Goal: Task Accomplishment & Management: Manage account settings

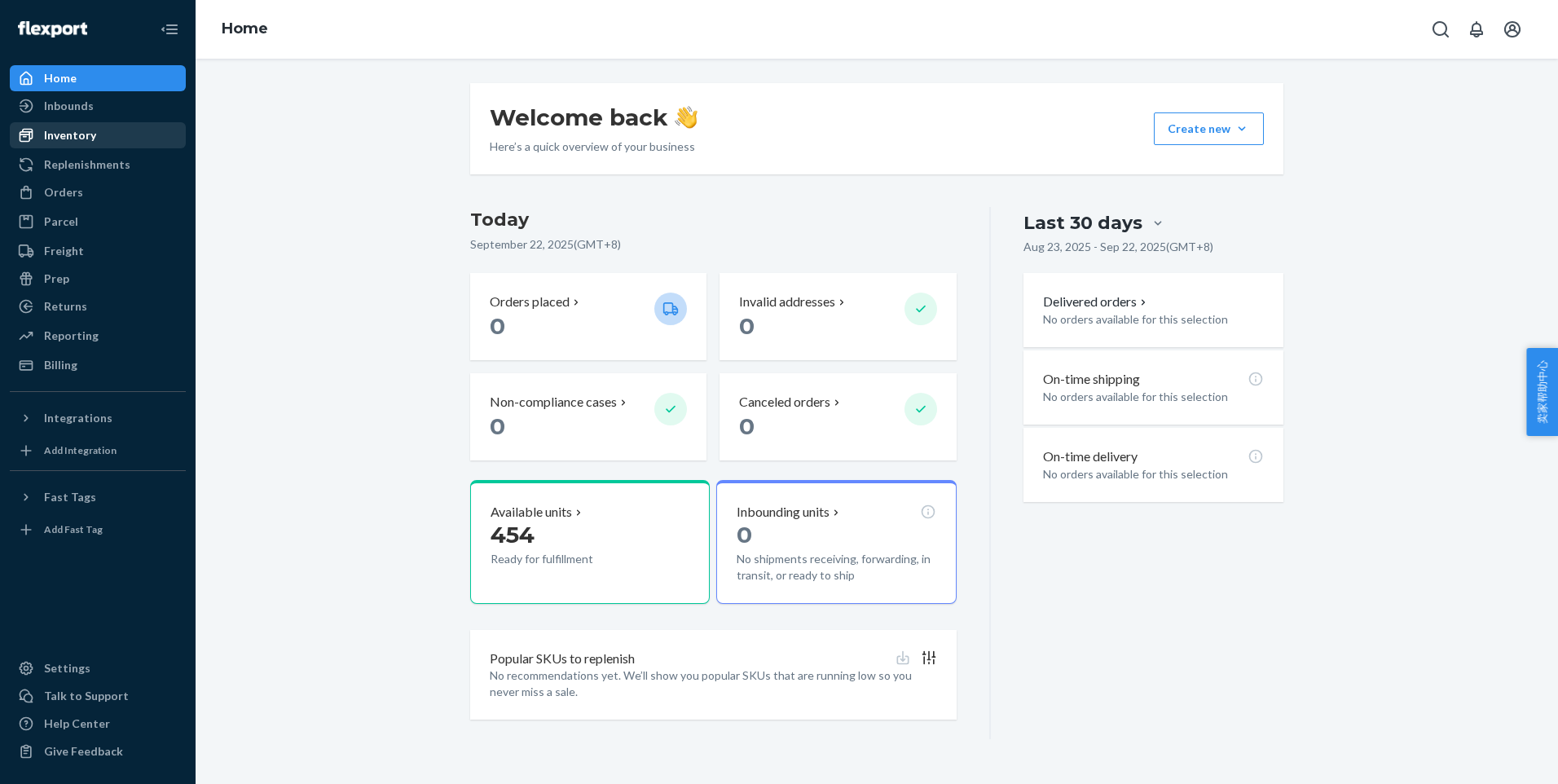
click at [112, 137] on div "Inventory" at bounding box center [97, 135] width 172 height 22
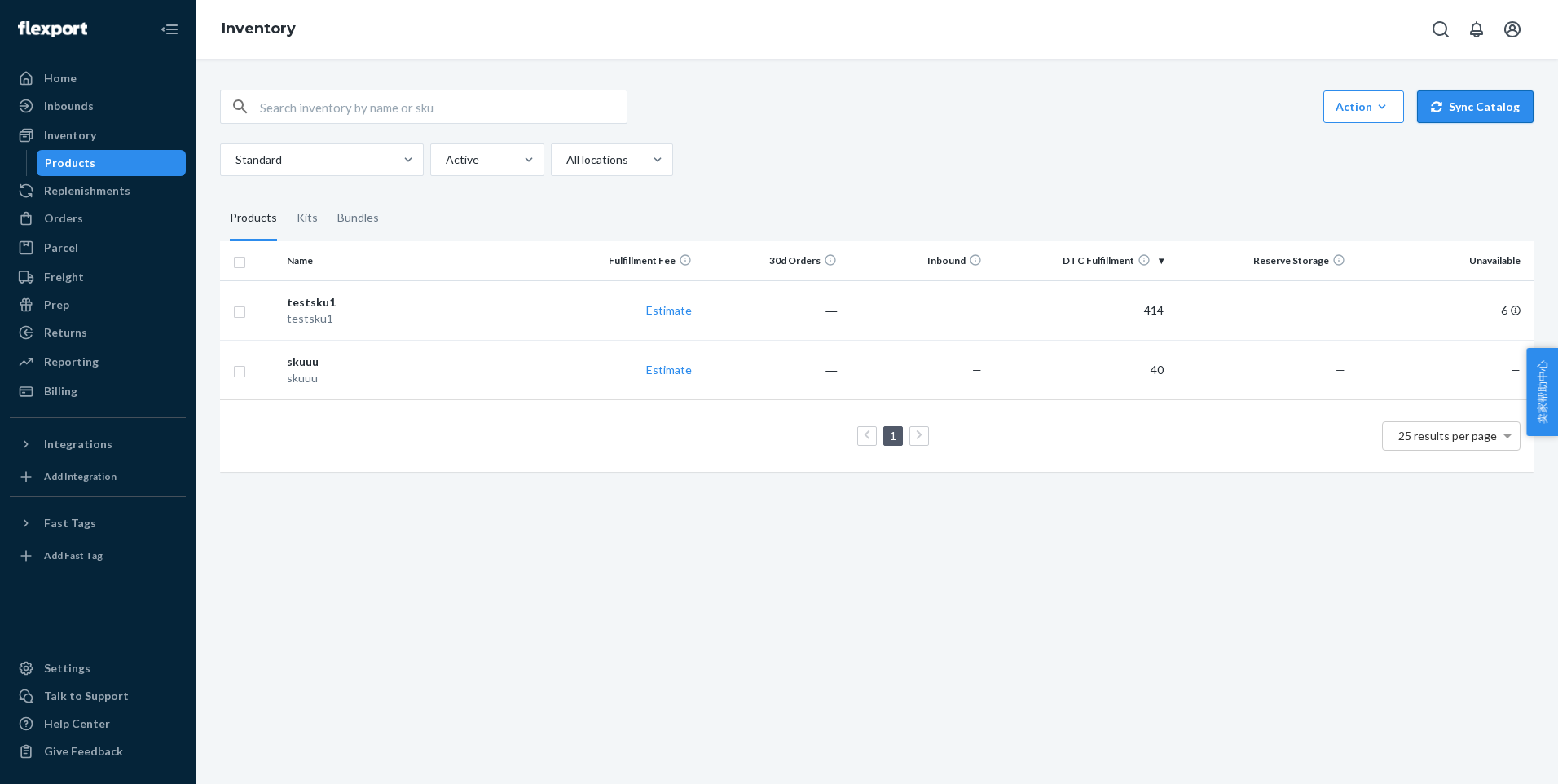
click at [1438, 119] on button "Sync Catalog" at bounding box center [1476, 107] width 117 height 32
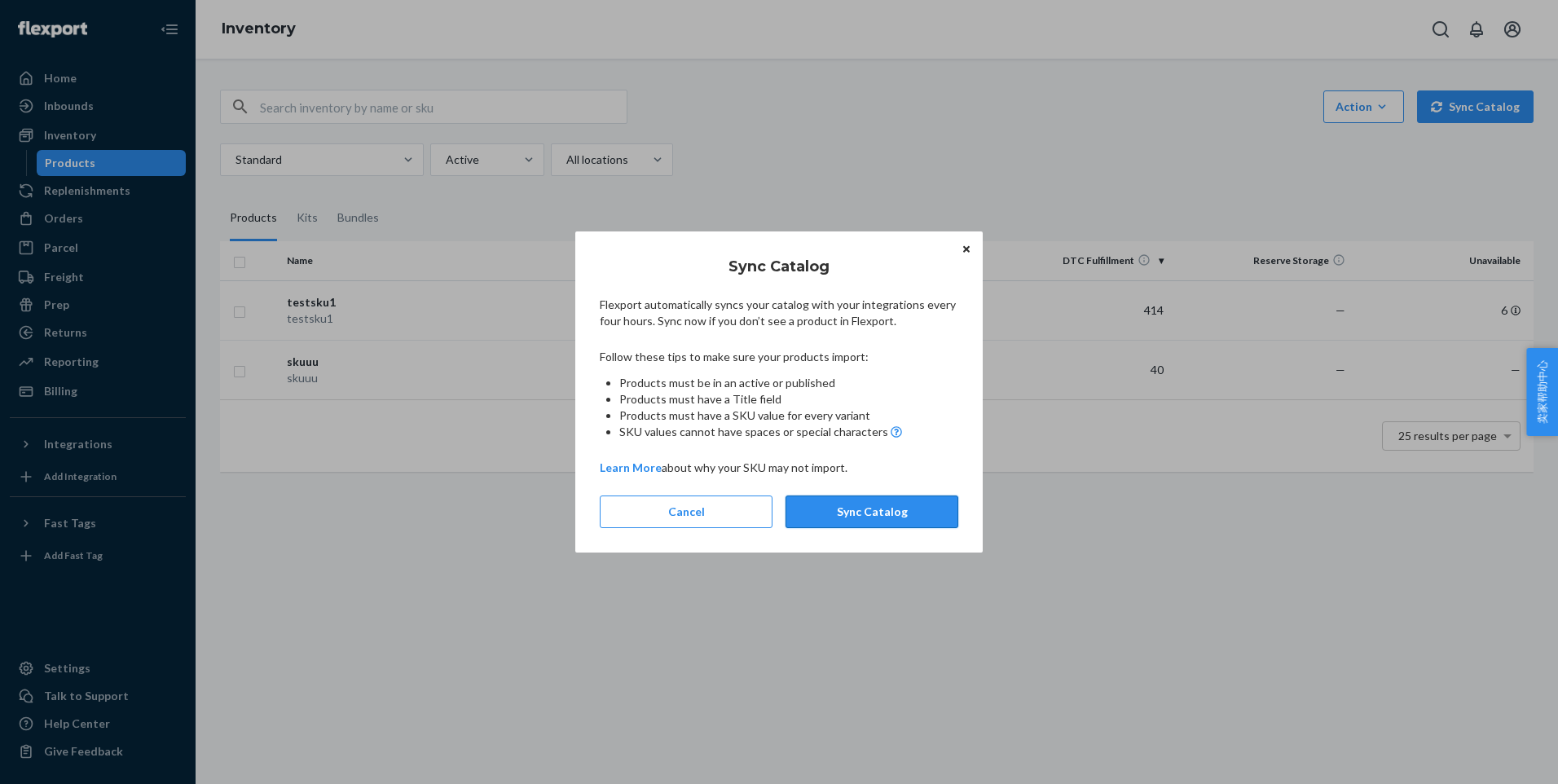
click at [866, 505] on button "Sync Catalog" at bounding box center [871, 512] width 172 height 32
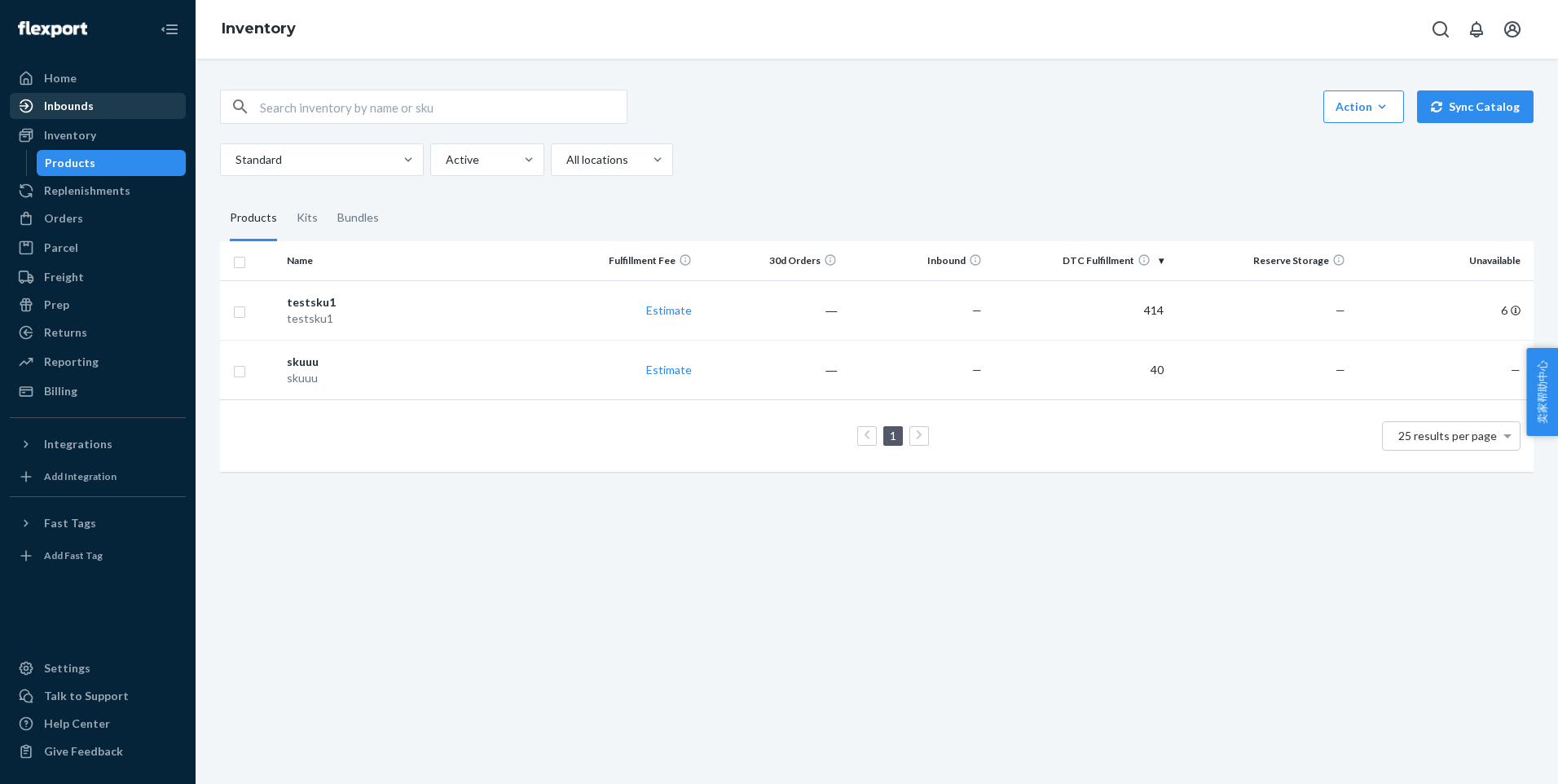
click at [98, 112] on div "Inbounds" at bounding box center [97, 105] width 172 height 22
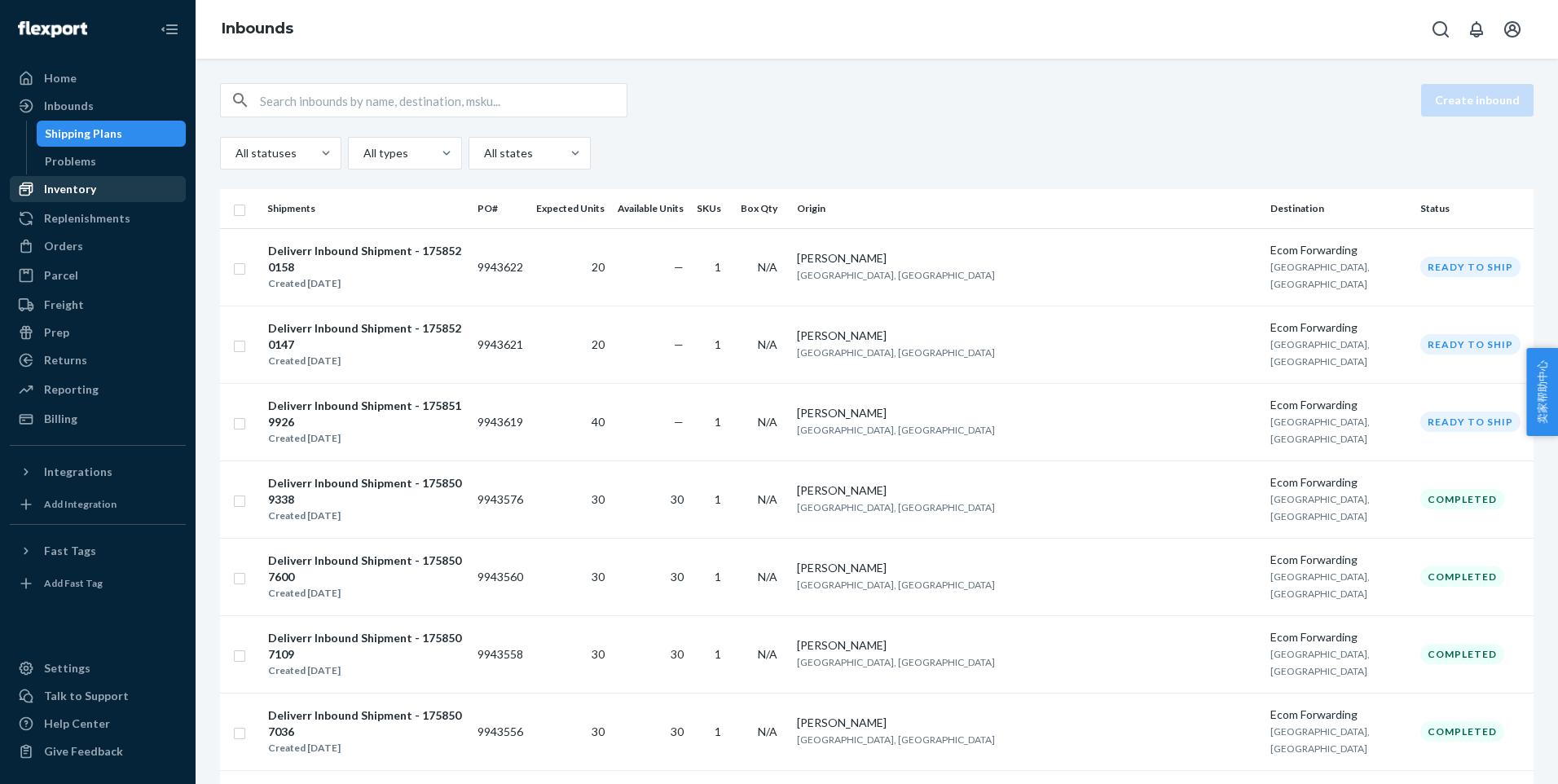
click at [114, 182] on div "Inventory" at bounding box center [97, 188] width 172 height 22
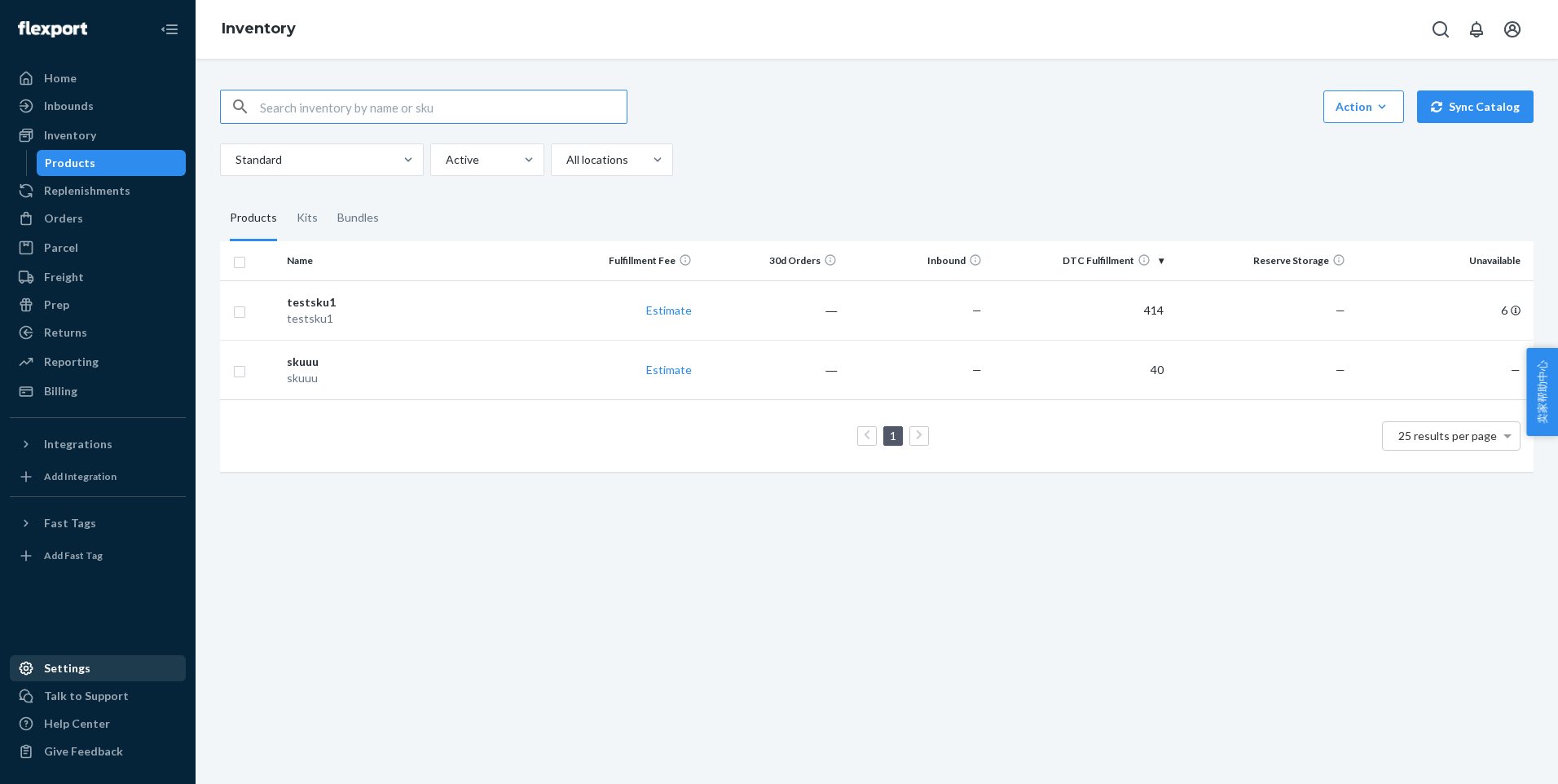
click at [99, 667] on div "Settings" at bounding box center [97, 667] width 172 height 22
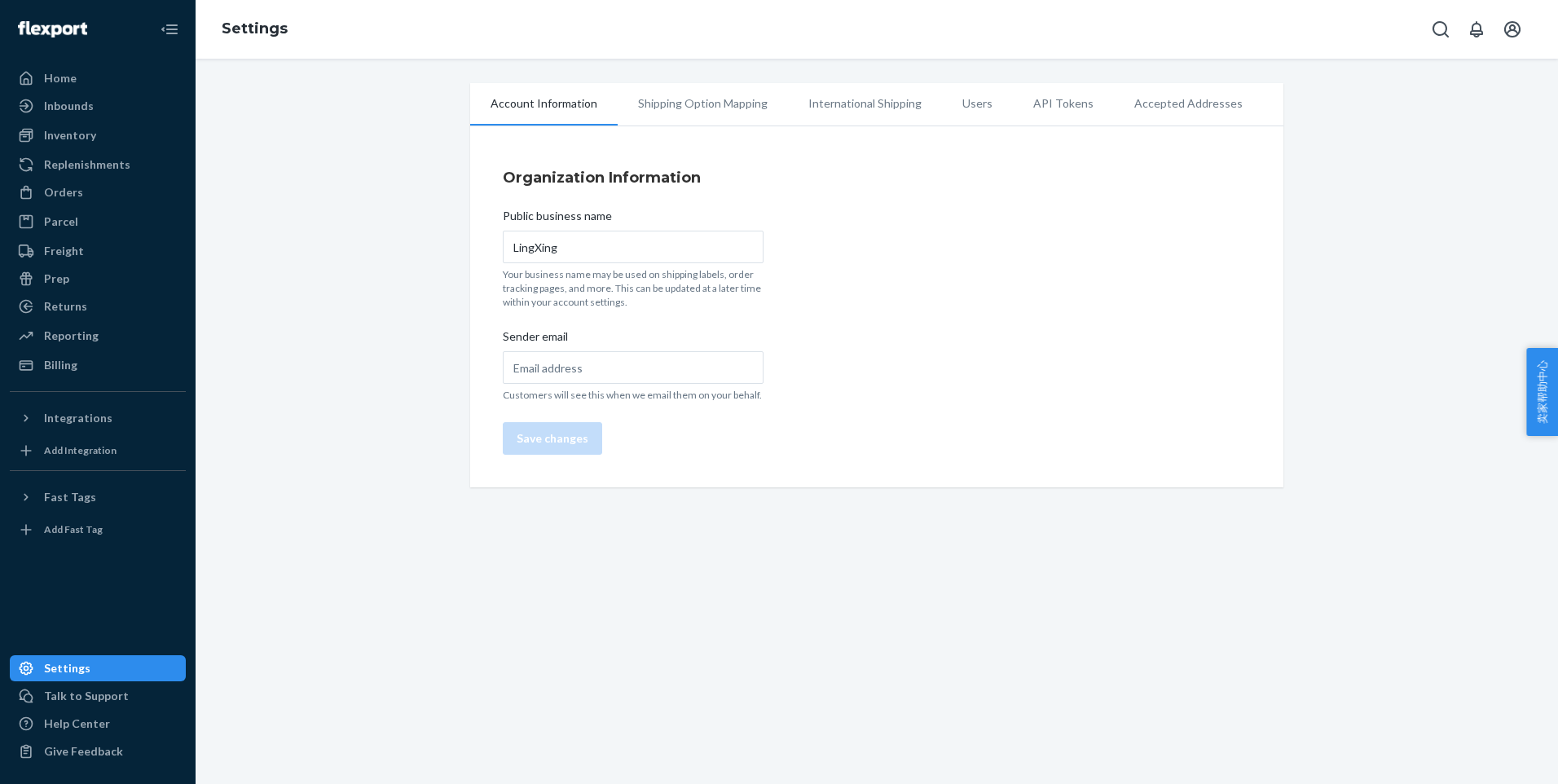
click at [1056, 106] on li "API Tokens" at bounding box center [1063, 103] width 101 height 41
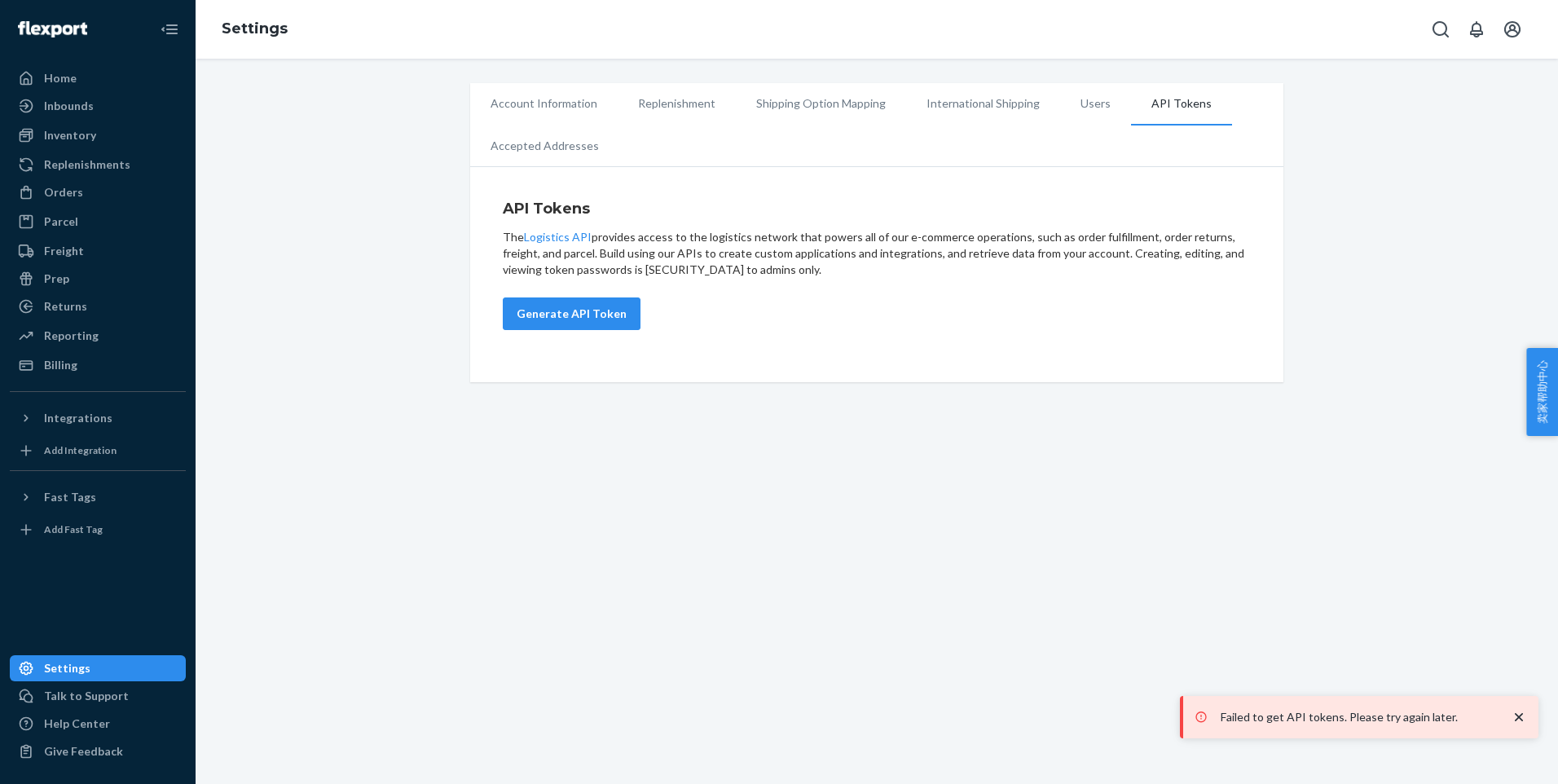
click at [1516, 724] on icon "close toast" at bounding box center [1519, 717] width 17 height 17
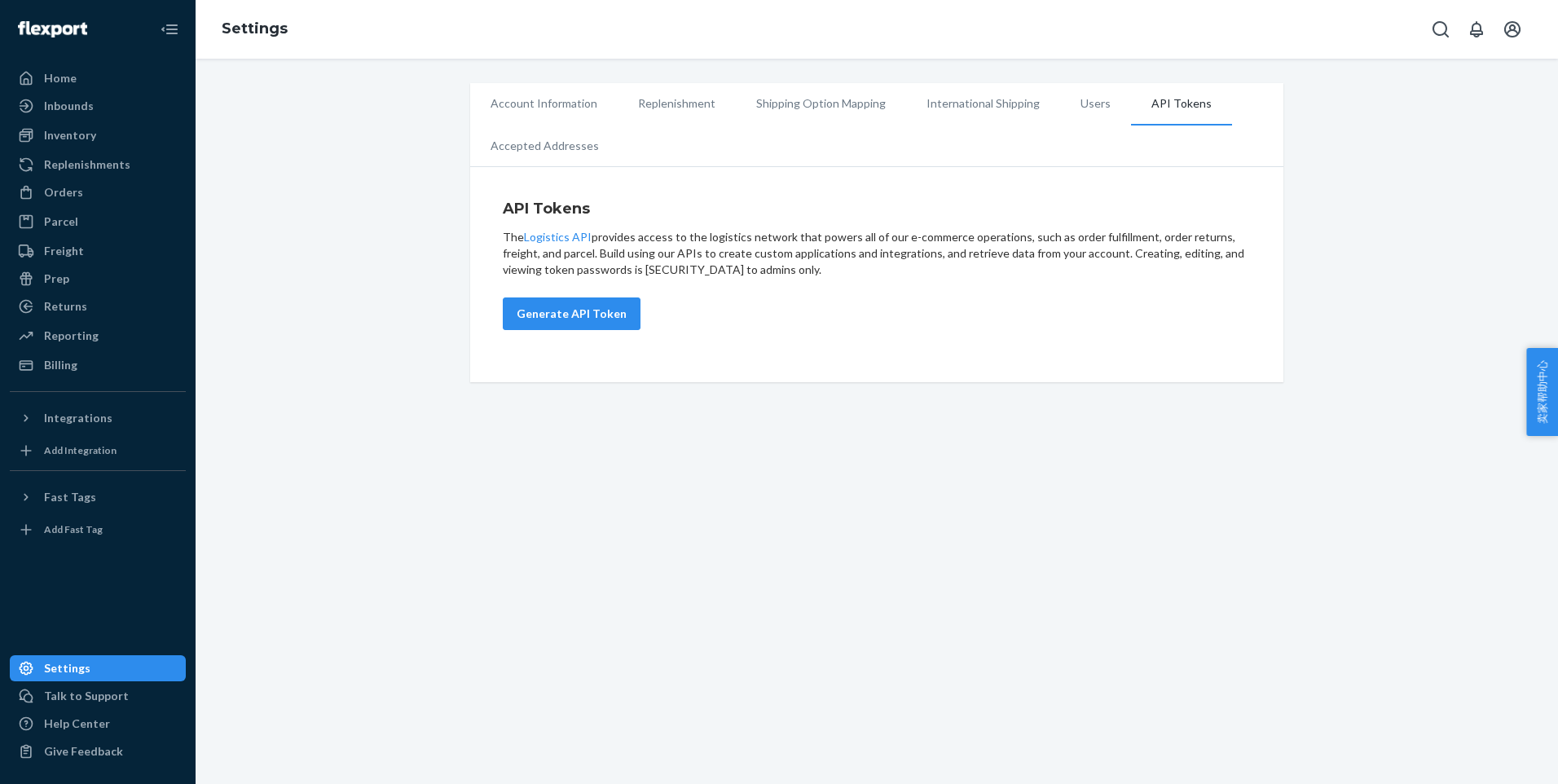
click at [1081, 104] on li "Users" at bounding box center [1095, 103] width 71 height 41
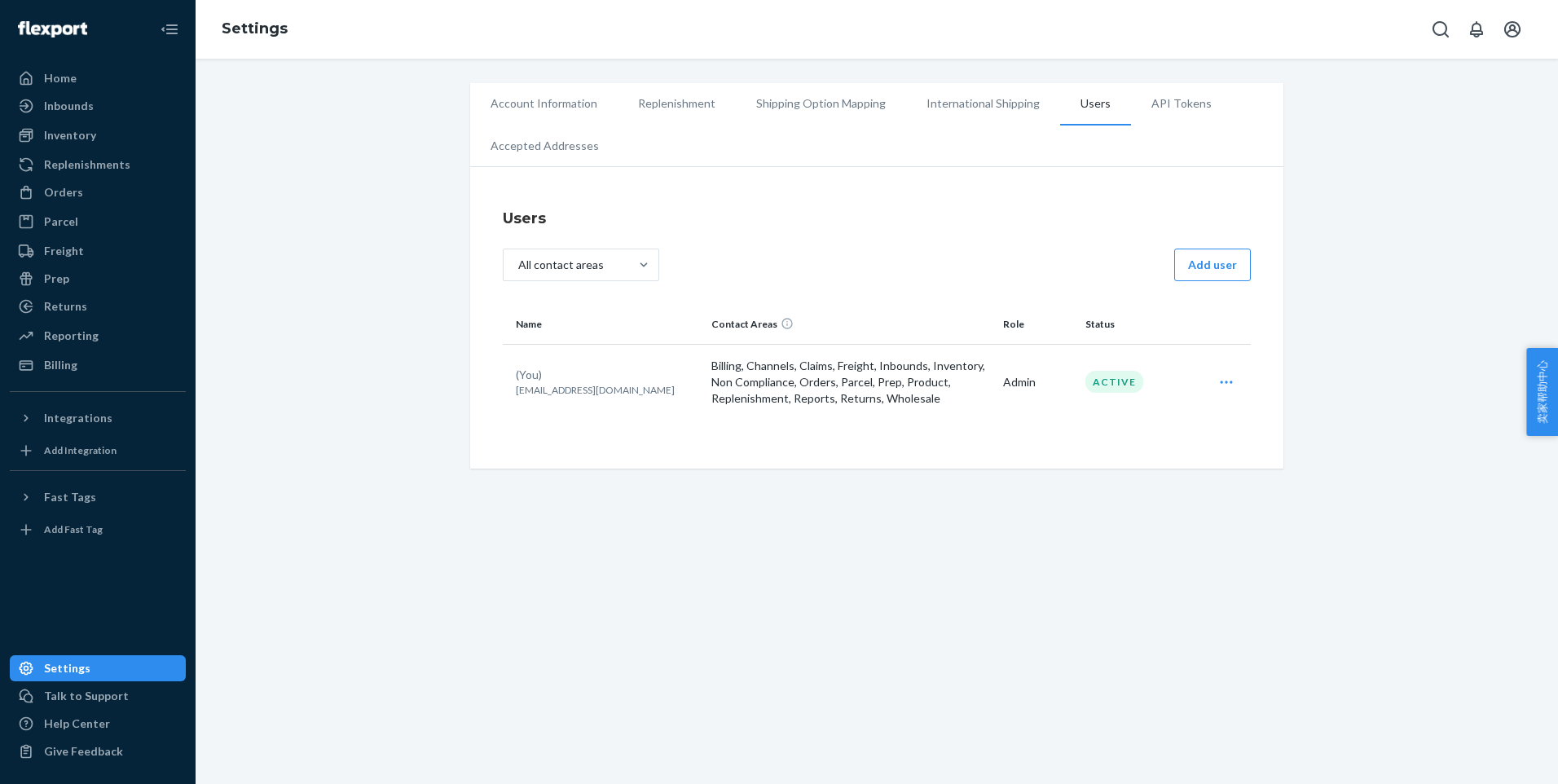
click at [1143, 113] on li "API Tokens" at bounding box center [1181, 103] width 101 height 41
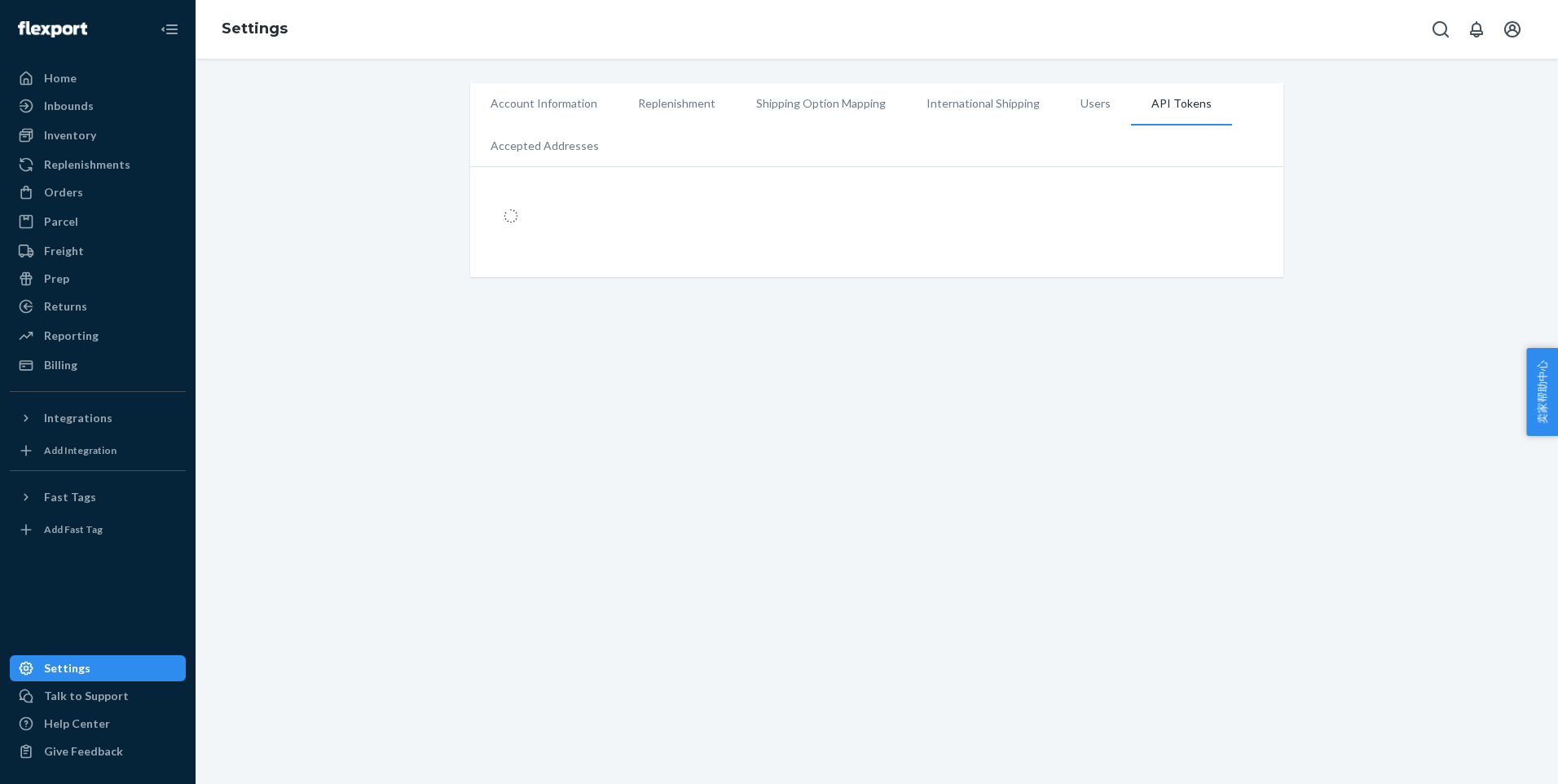
click at [1055, 201] on div at bounding box center [876, 226] width 748 height 56
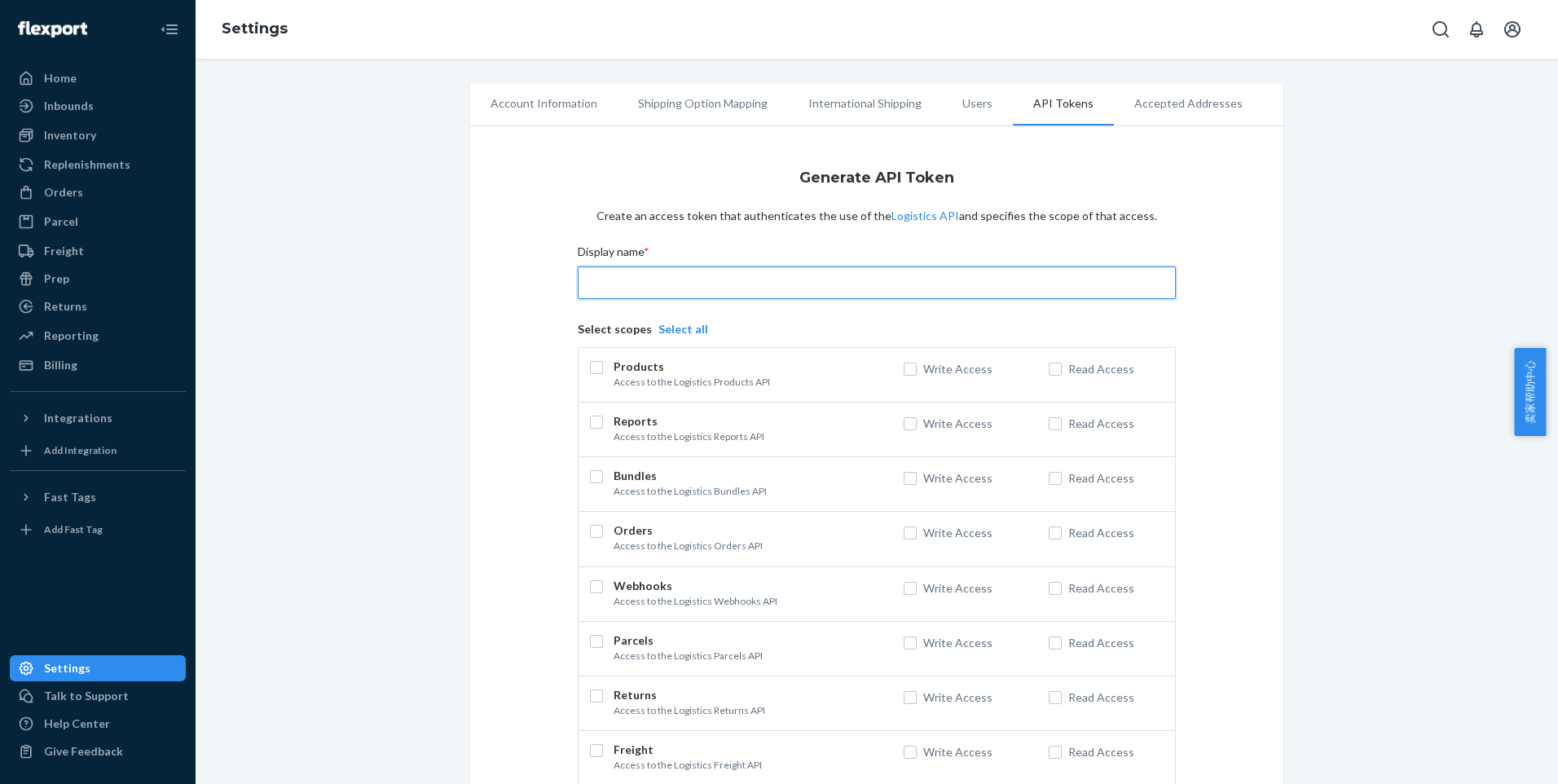
click at [596, 273] on input "Display name *" at bounding box center [876, 282] width 598 height 32
type input "deliverr2"
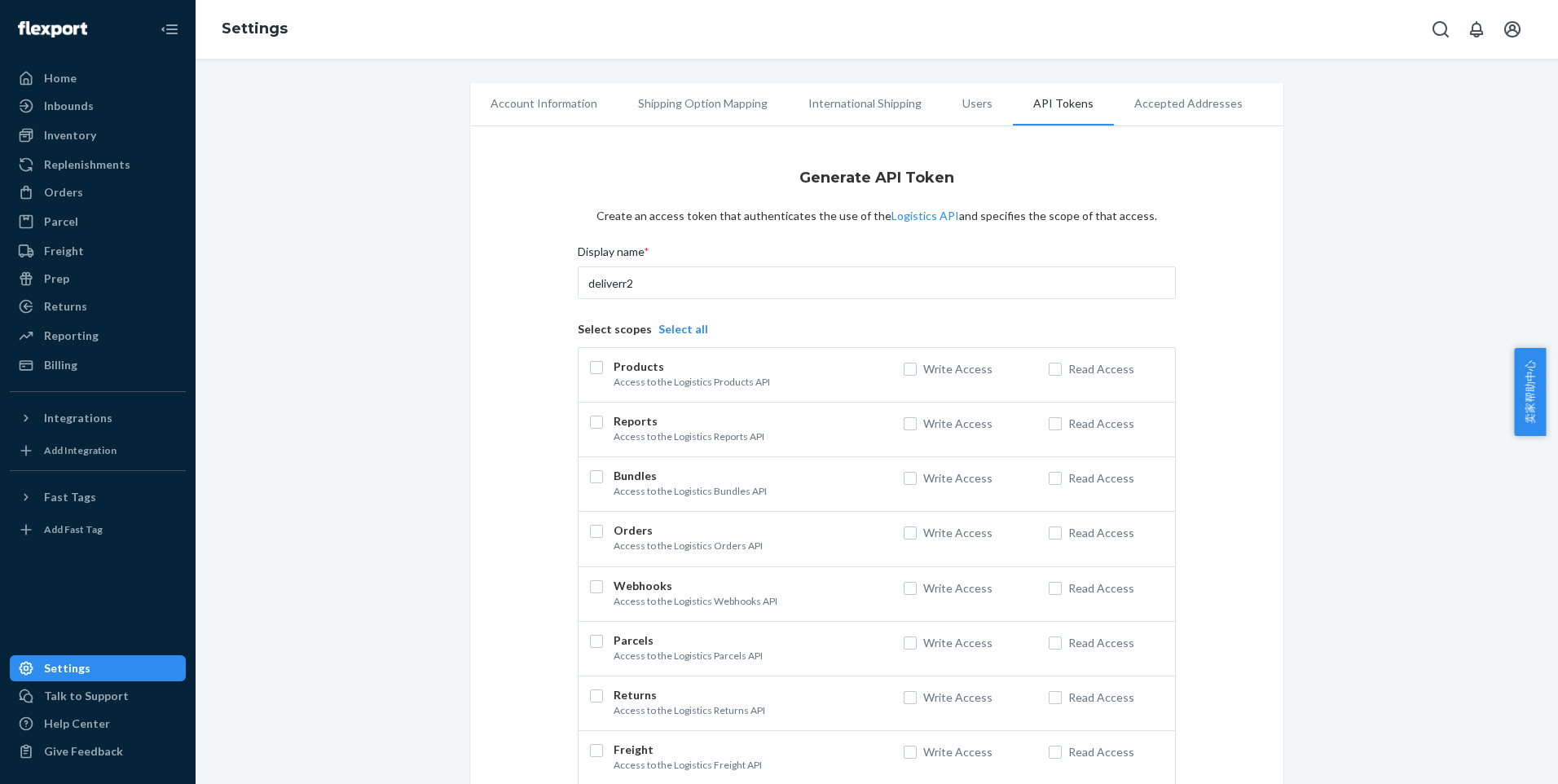
click at [658, 332] on button "Select all" at bounding box center [683, 329] width 50 height 17
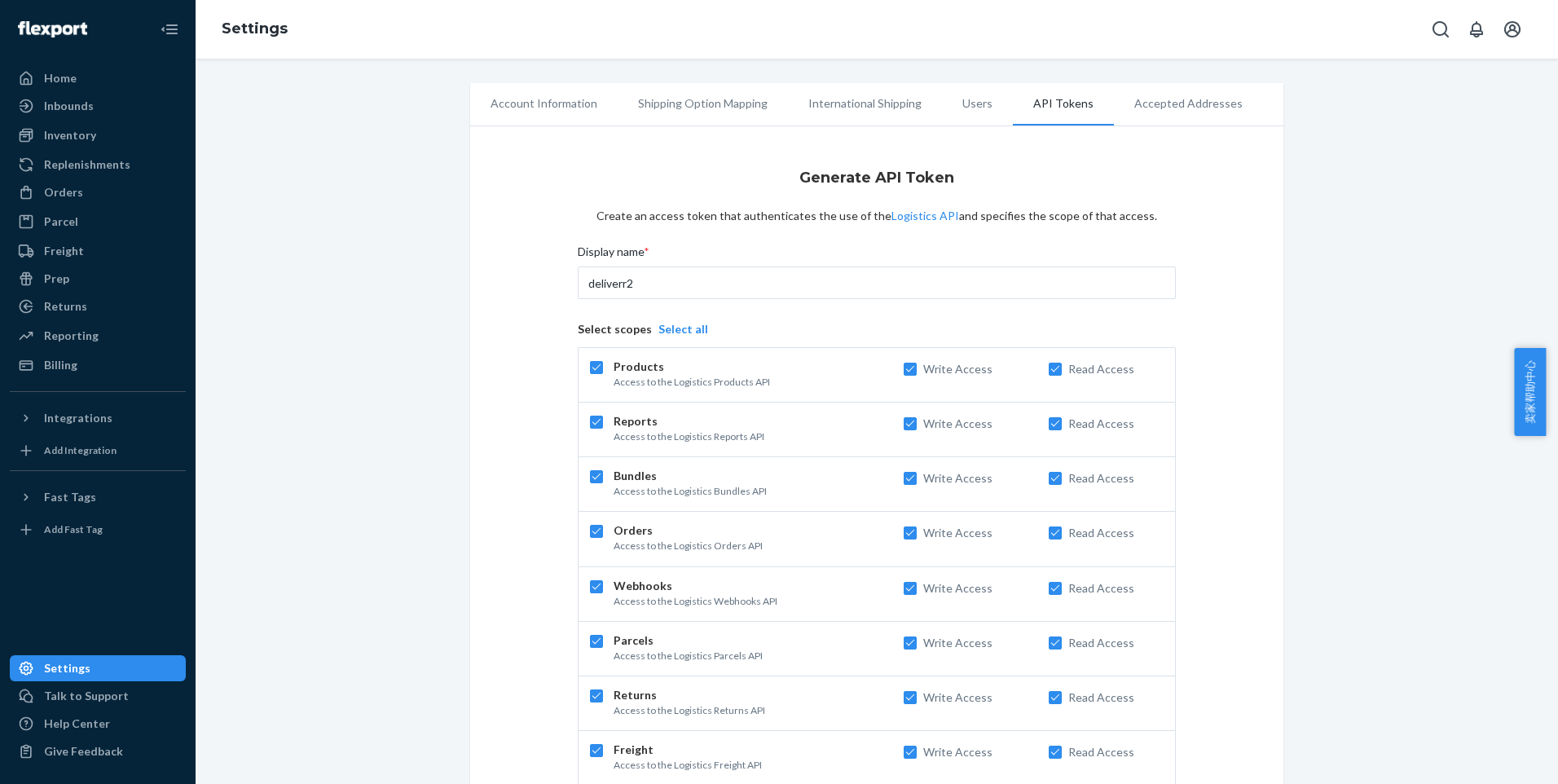
checkbox input "true"
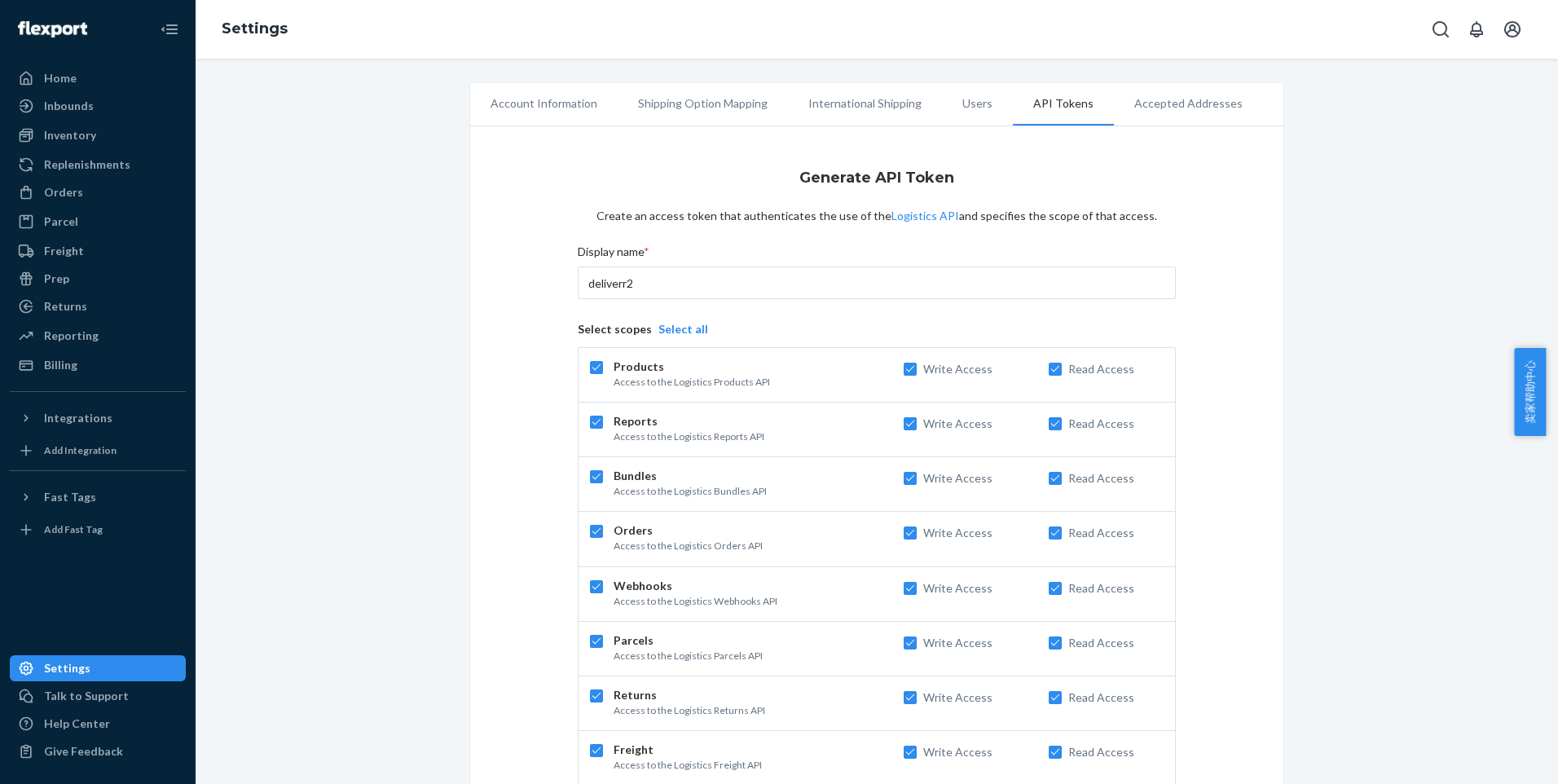
checkbox input "true"
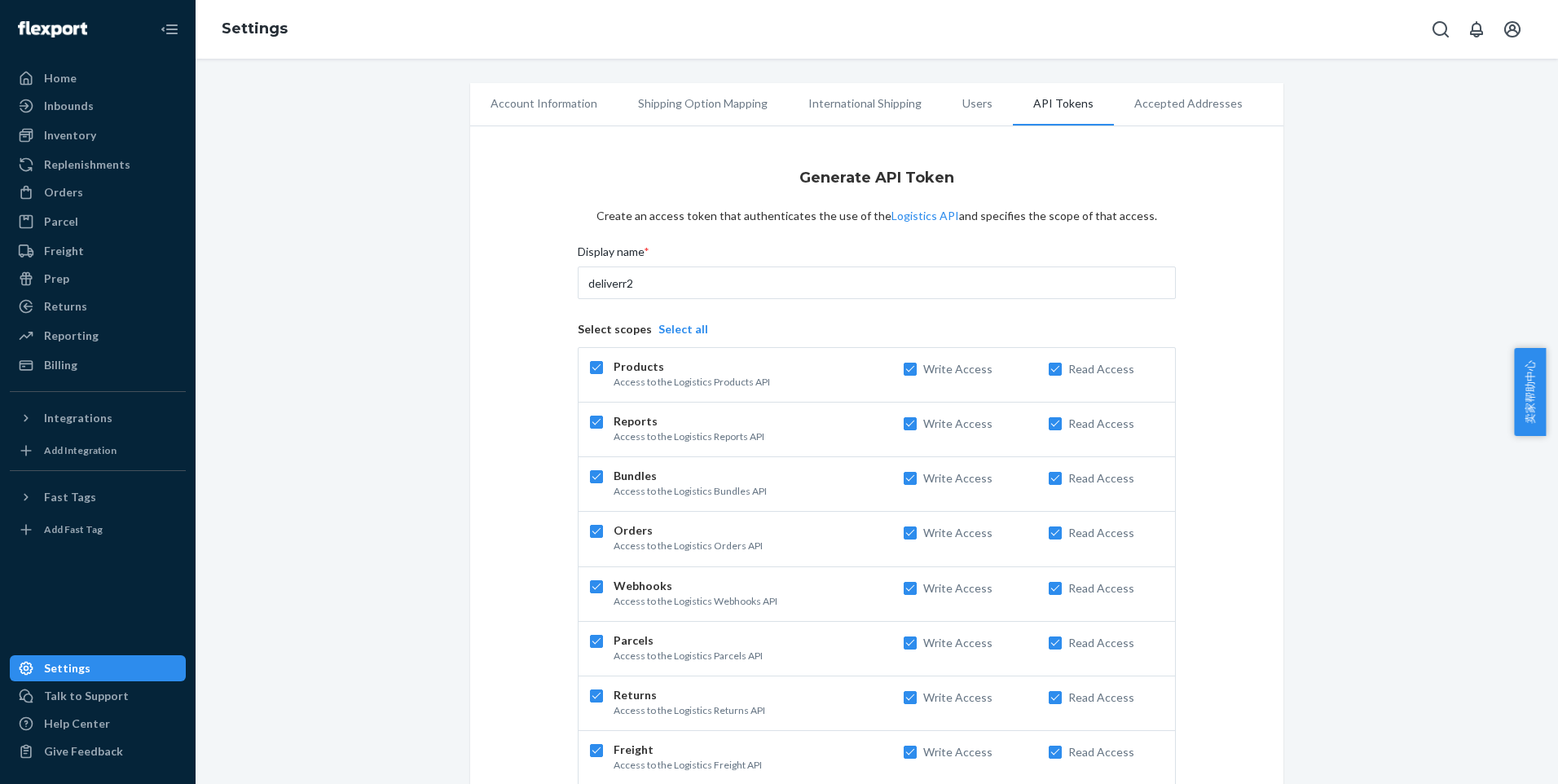
checkbox input "true"
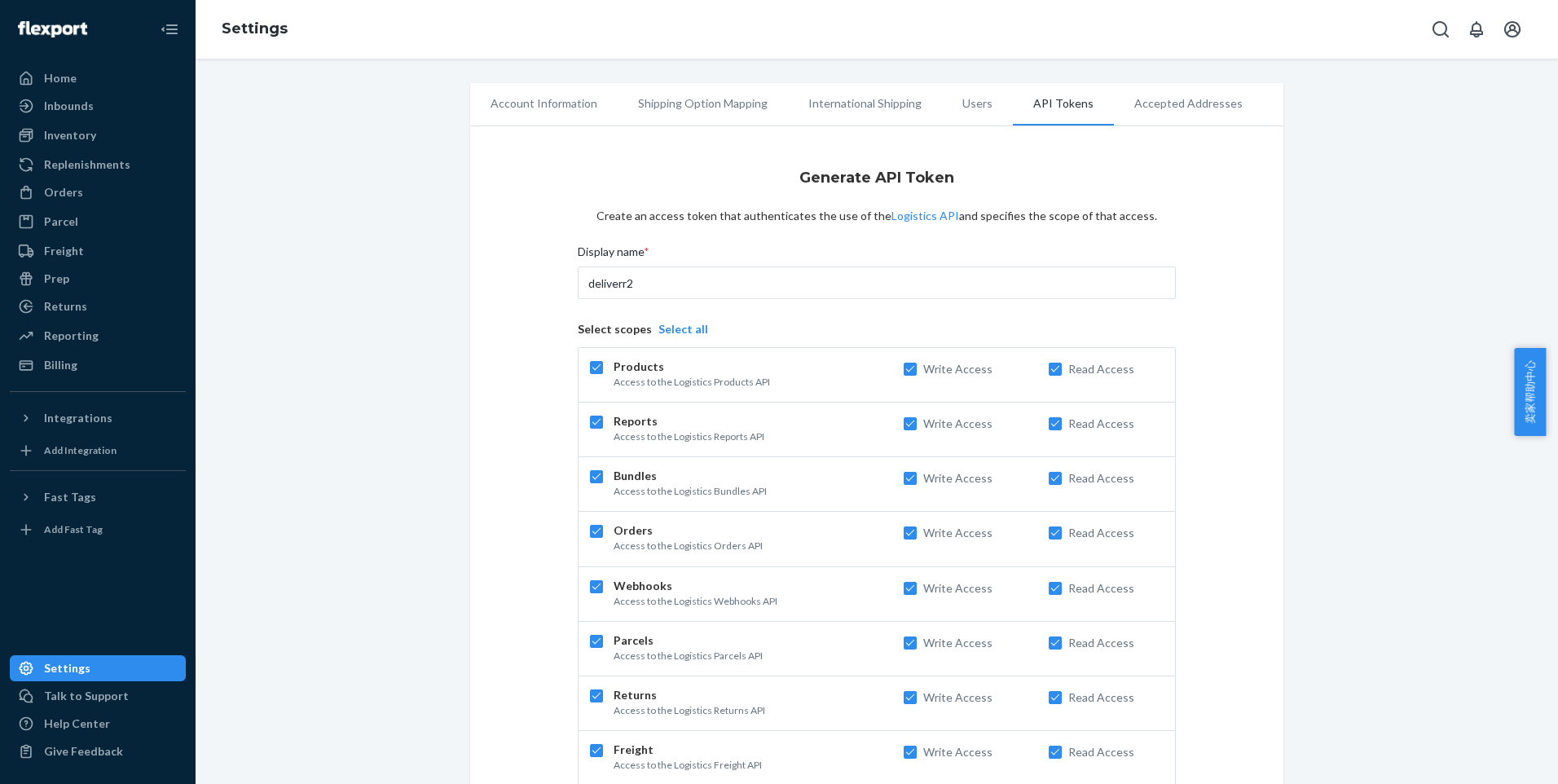
checkbox input "true"
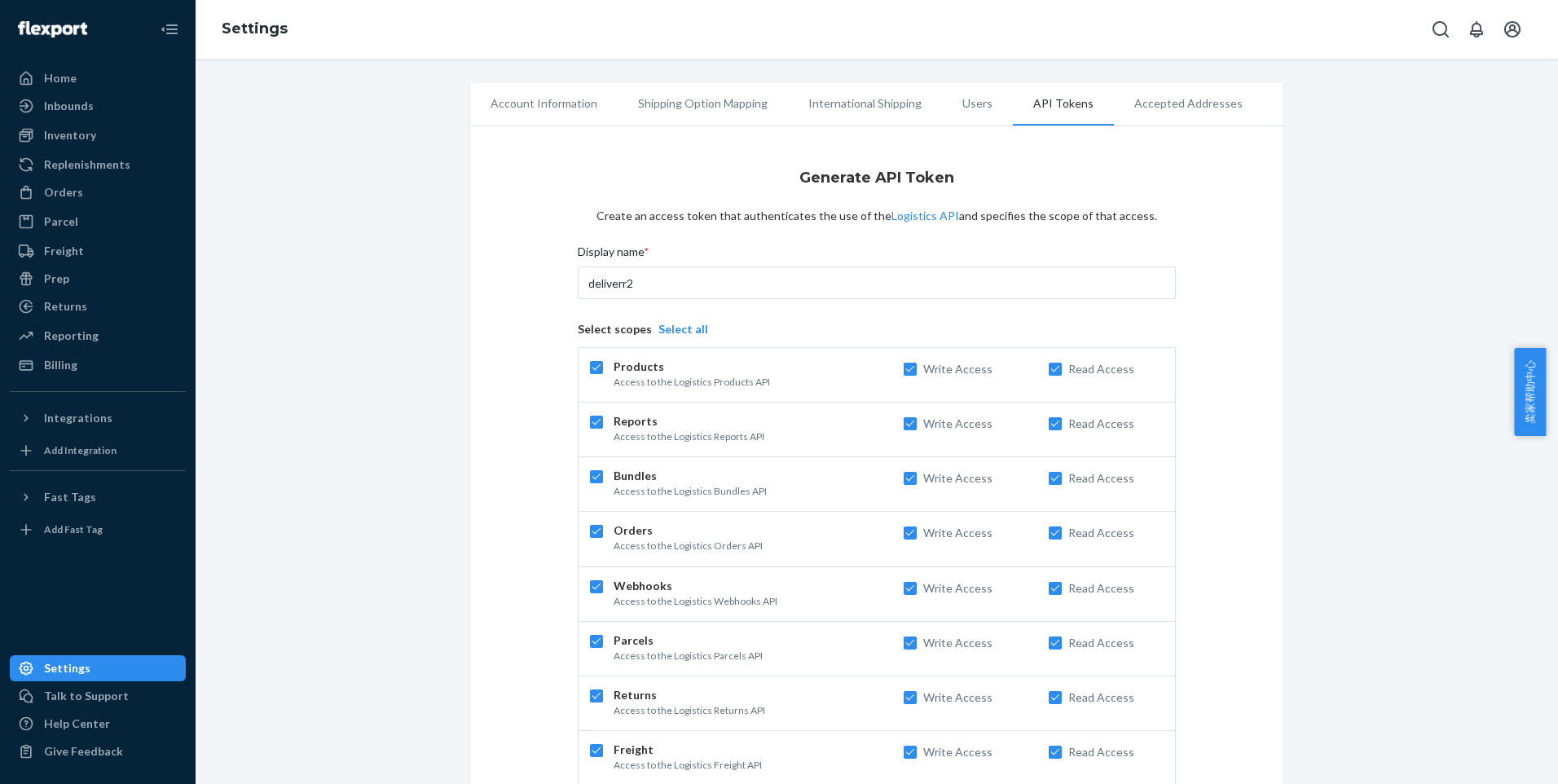
checkbox input "true"
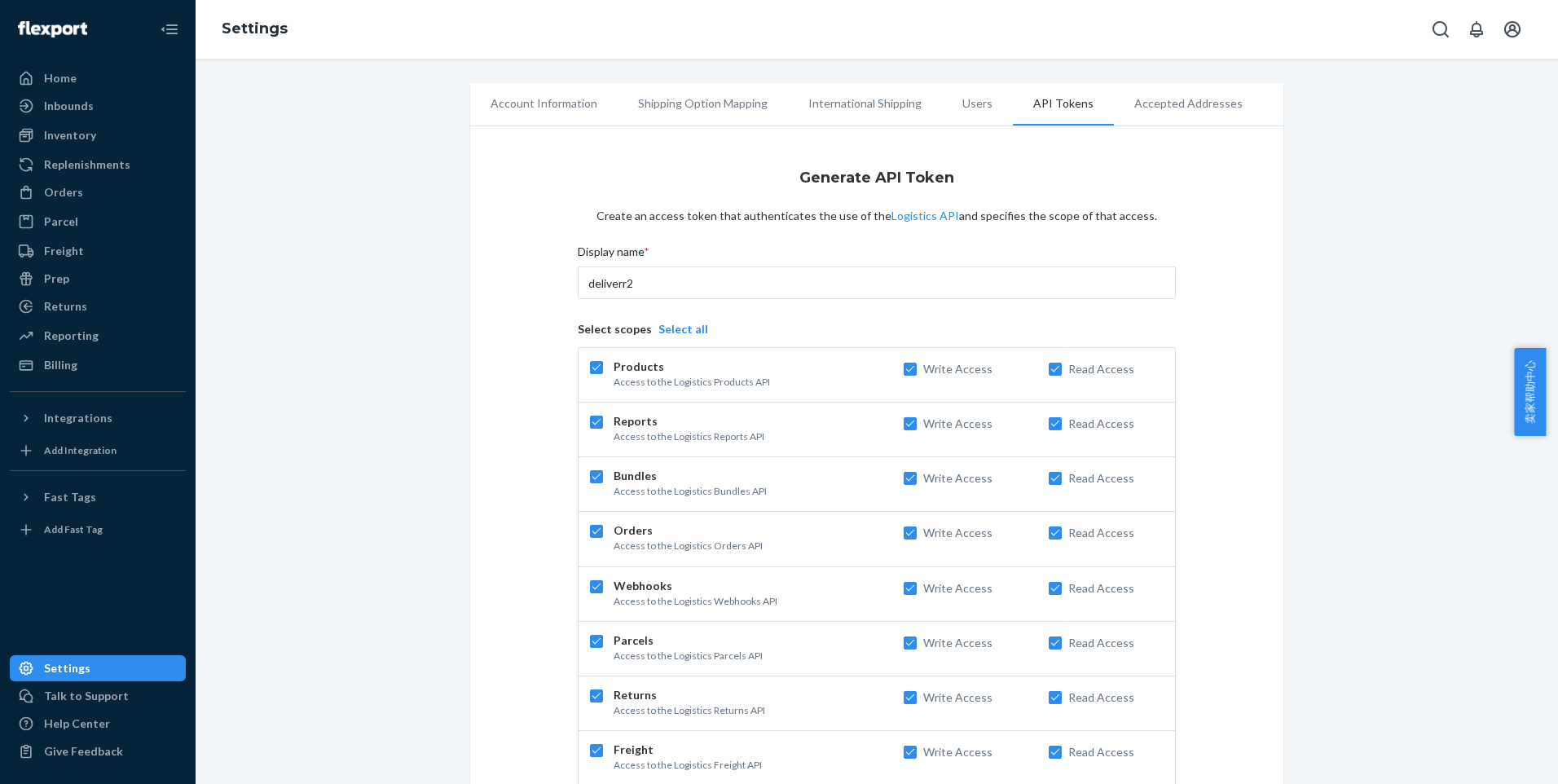
checkbox input "true"
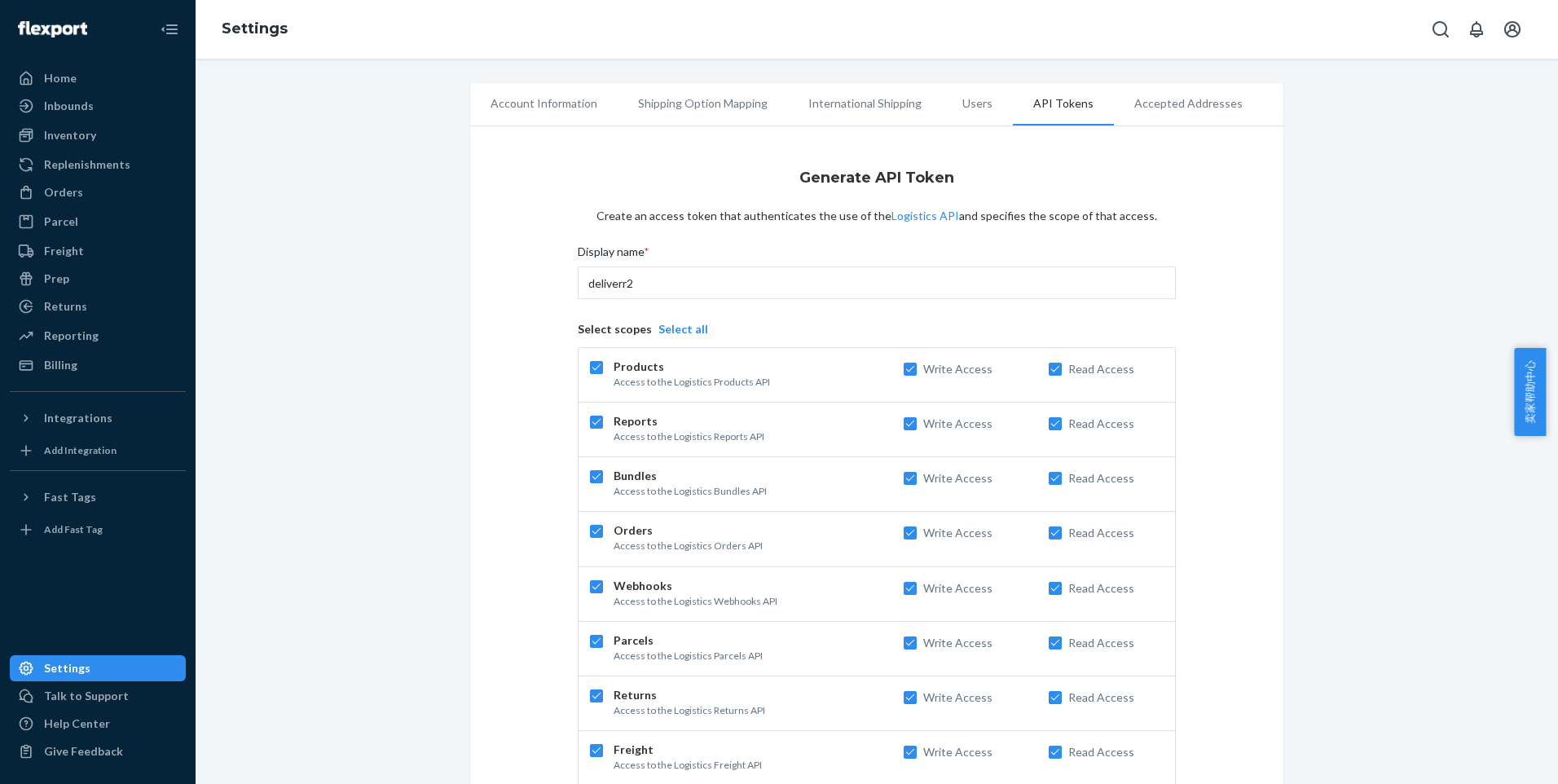
checkbox input "true"
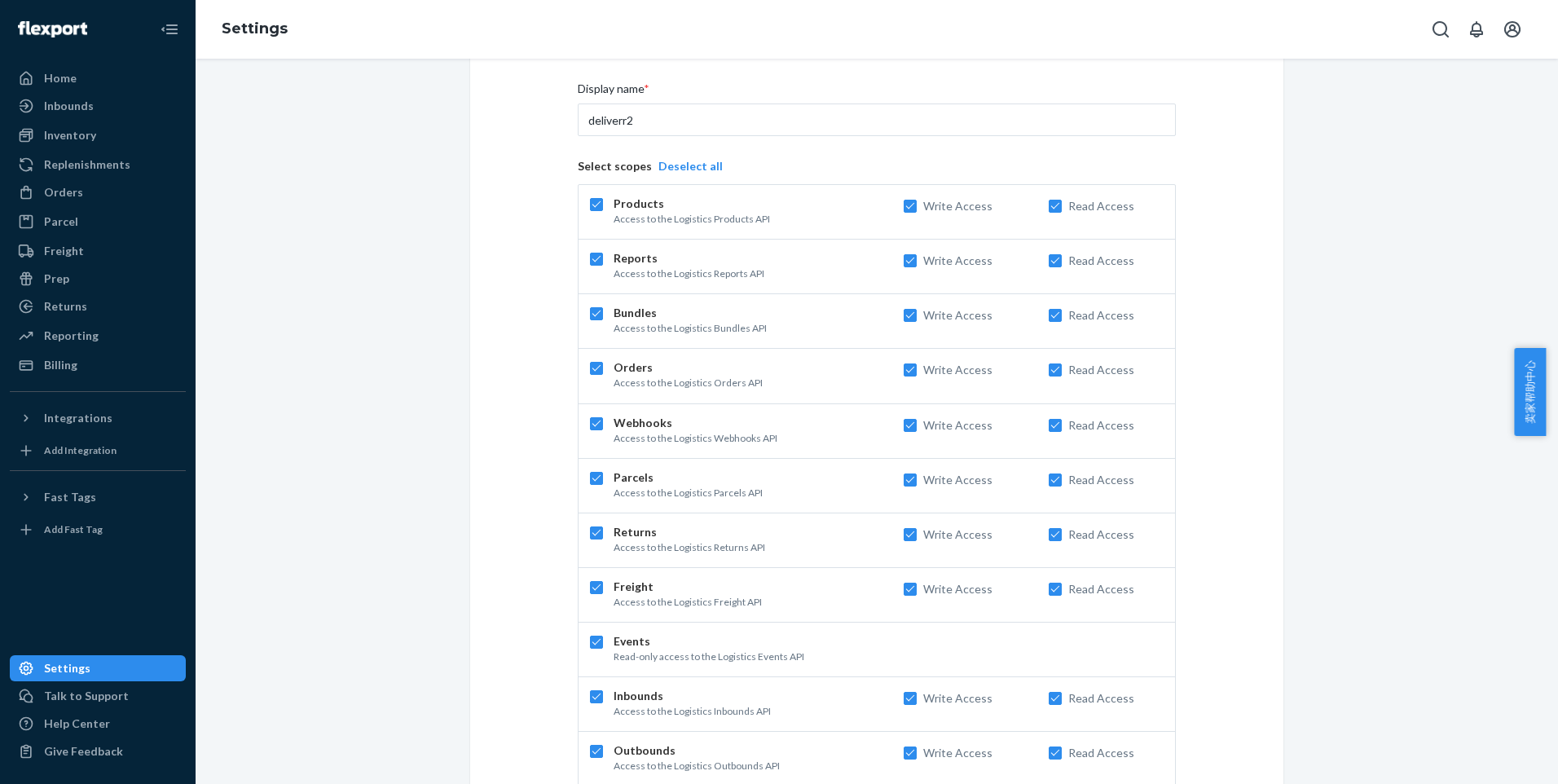
scroll to position [251, 0]
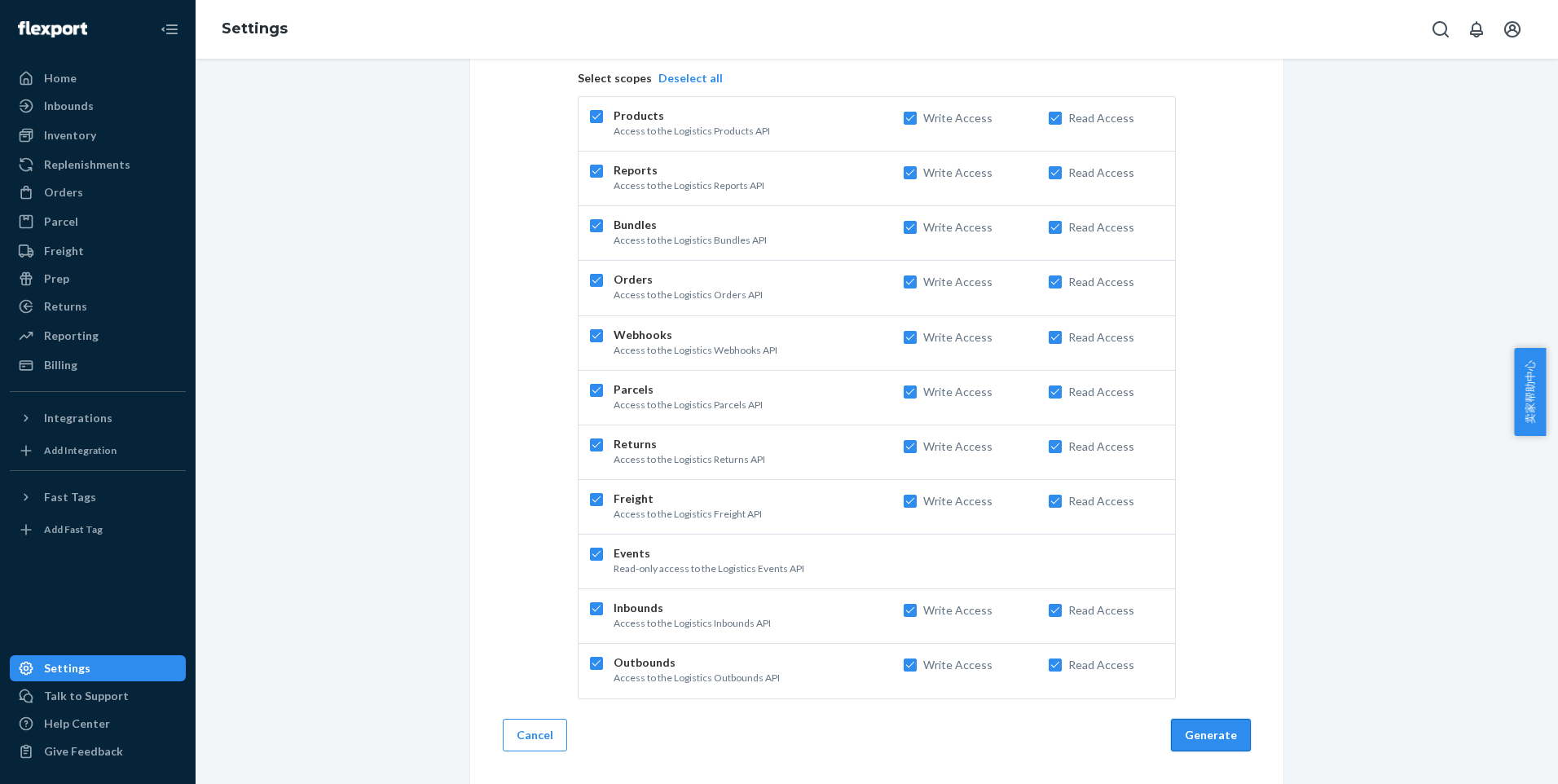
click at [1185, 739] on button "Generate" at bounding box center [1211, 735] width 80 height 32
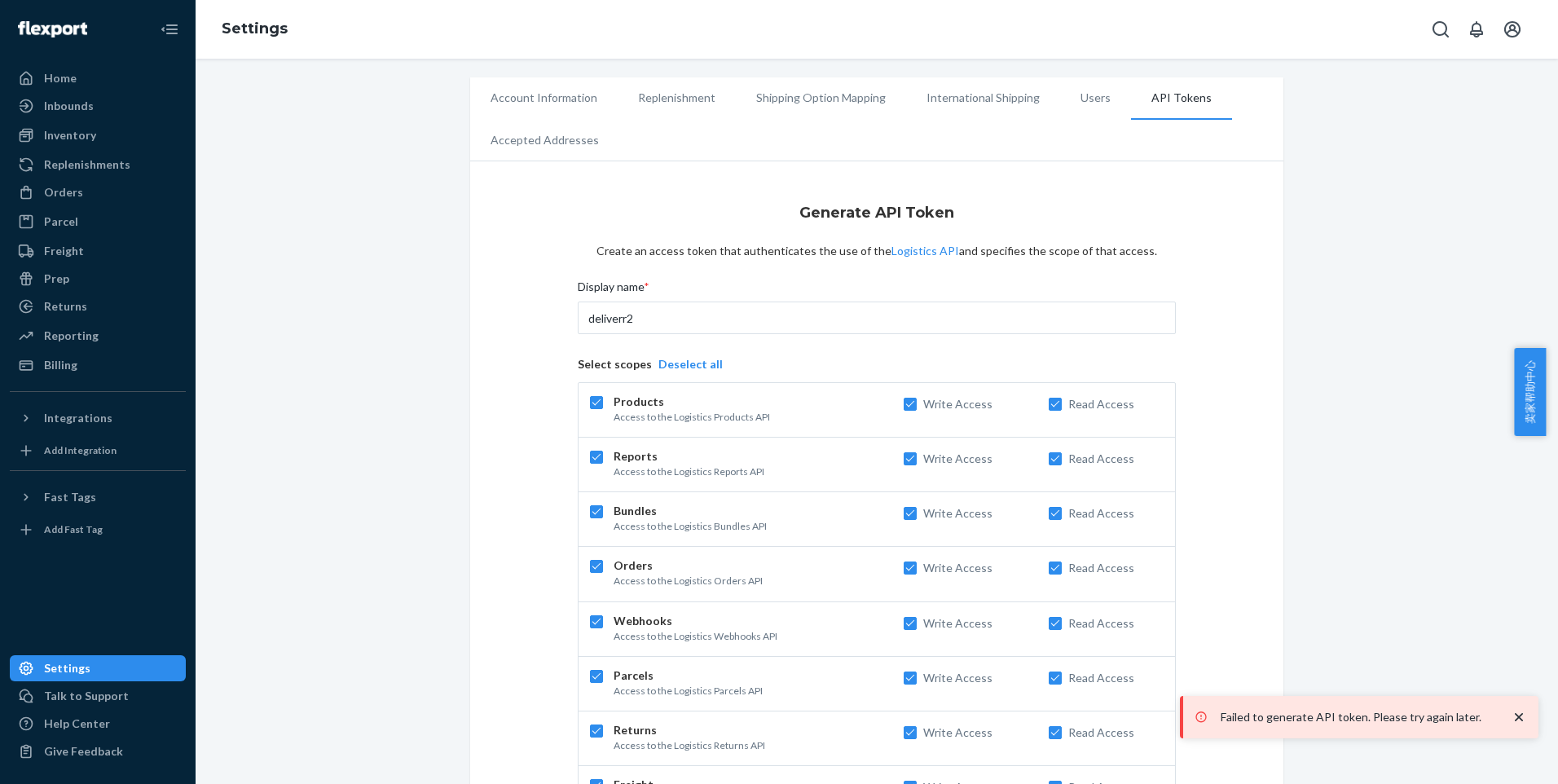
scroll to position [0, 0]
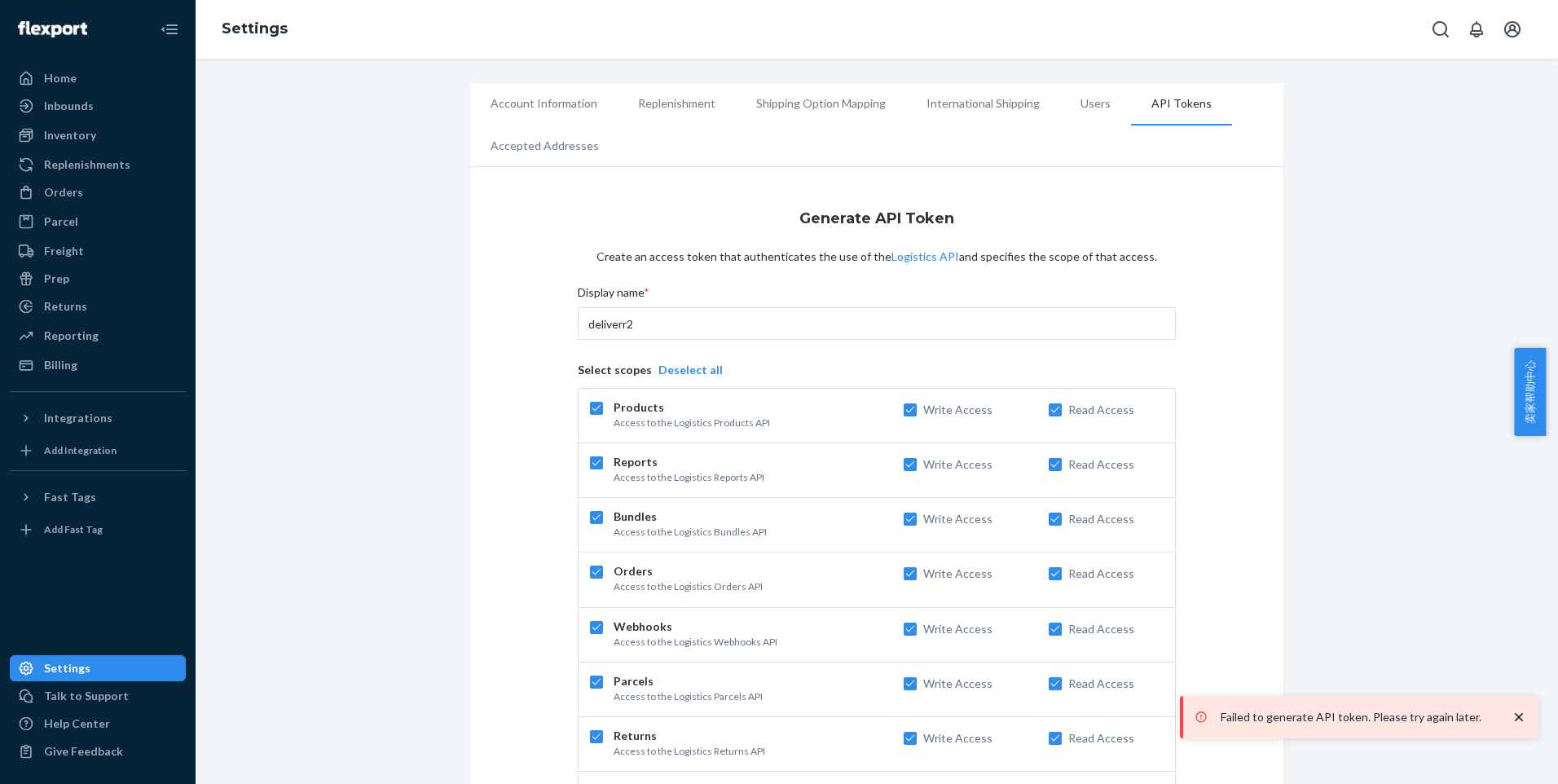
click at [1084, 99] on li "Users" at bounding box center [1095, 103] width 71 height 41
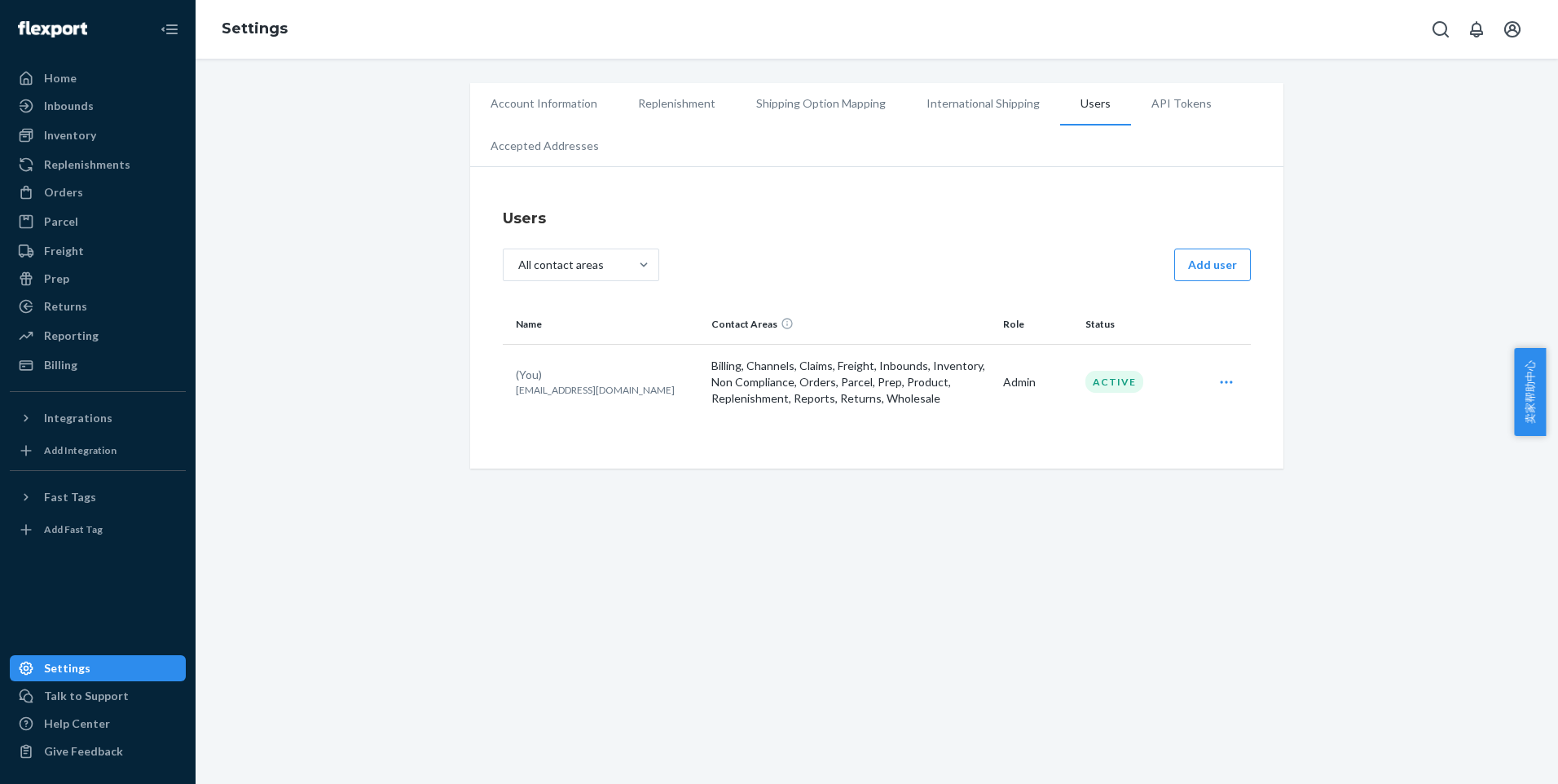
click at [988, 104] on li "International Shipping" at bounding box center [983, 103] width 154 height 41
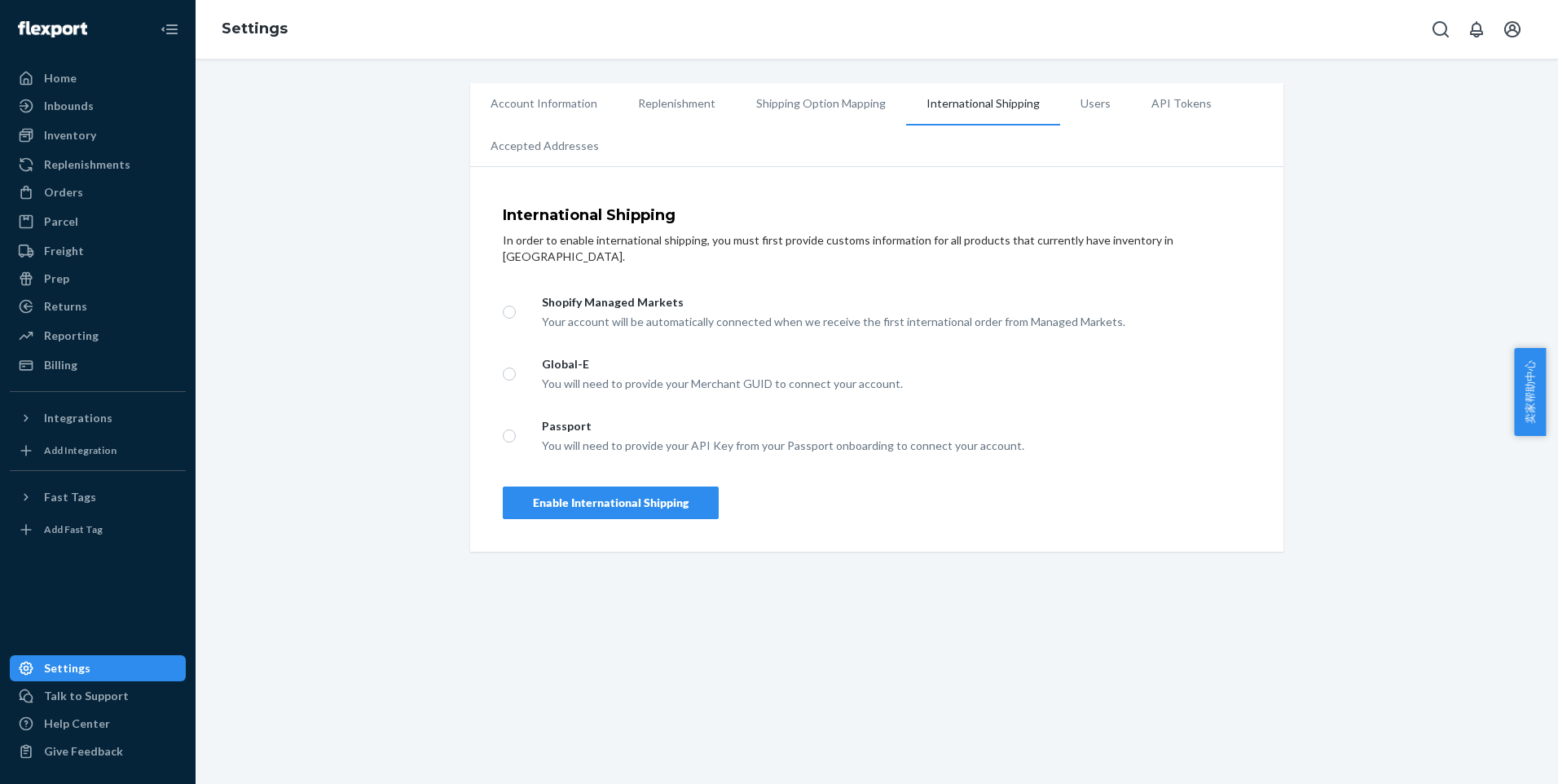
click at [848, 97] on li "Shipping Option Mapping" at bounding box center [821, 103] width 170 height 41
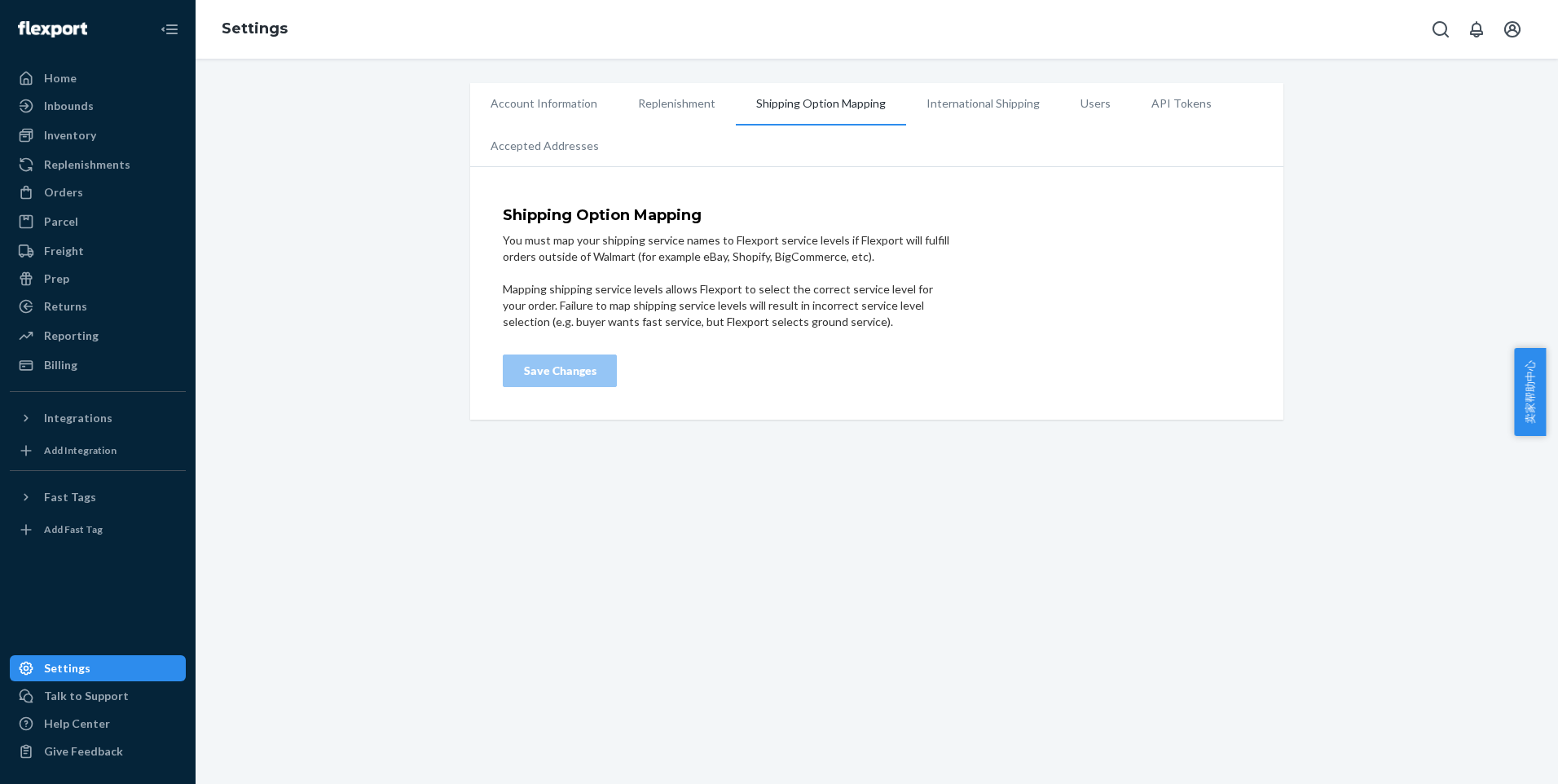
click at [982, 103] on li "International Shipping" at bounding box center [983, 103] width 154 height 41
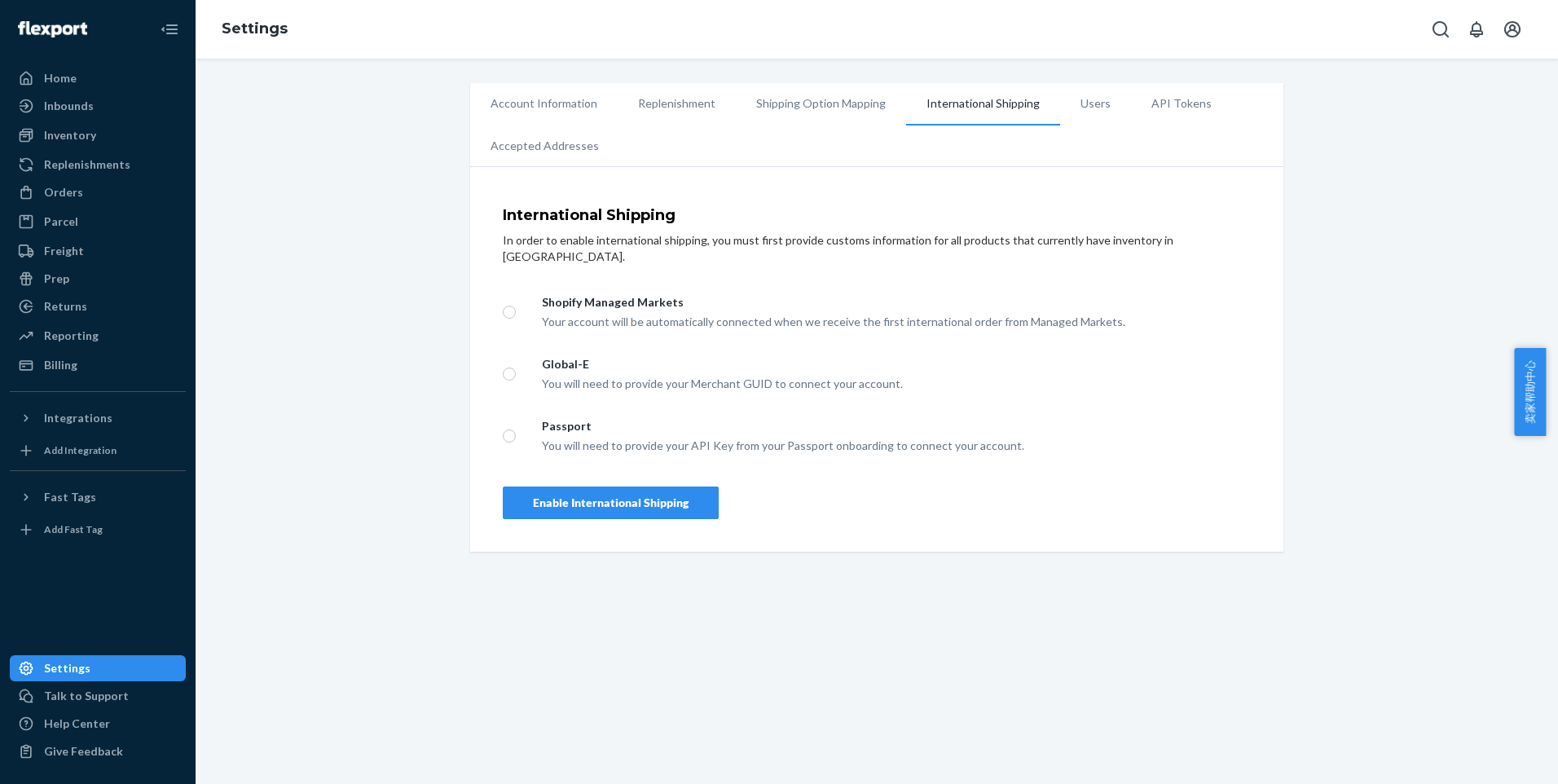
click at [1080, 98] on li "Users" at bounding box center [1095, 103] width 71 height 41
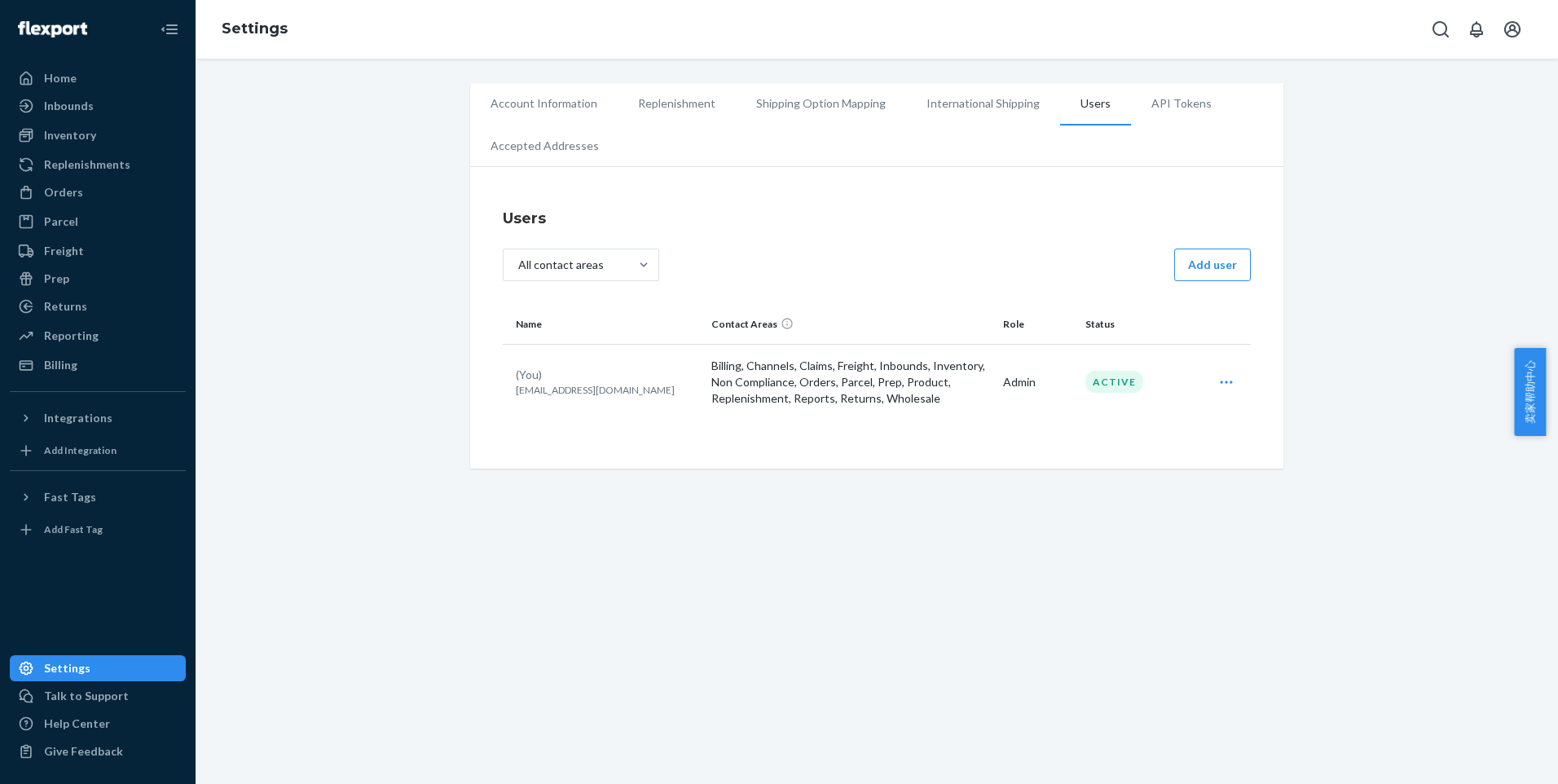
click at [1150, 104] on li "API Tokens" at bounding box center [1181, 103] width 101 height 41
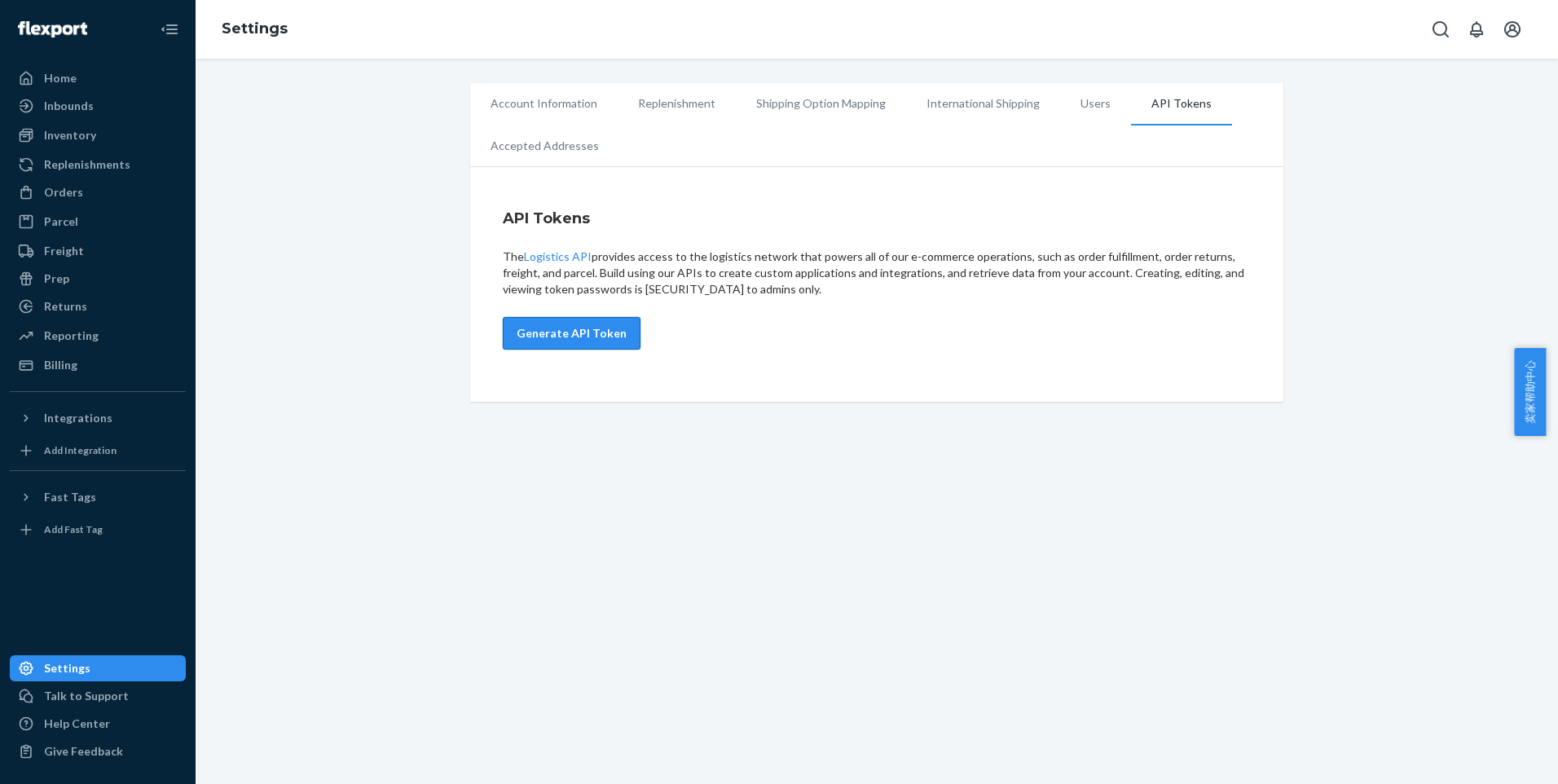
click at [582, 337] on button "Generate API Token" at bounding box center [571, 332] width 137 height 32
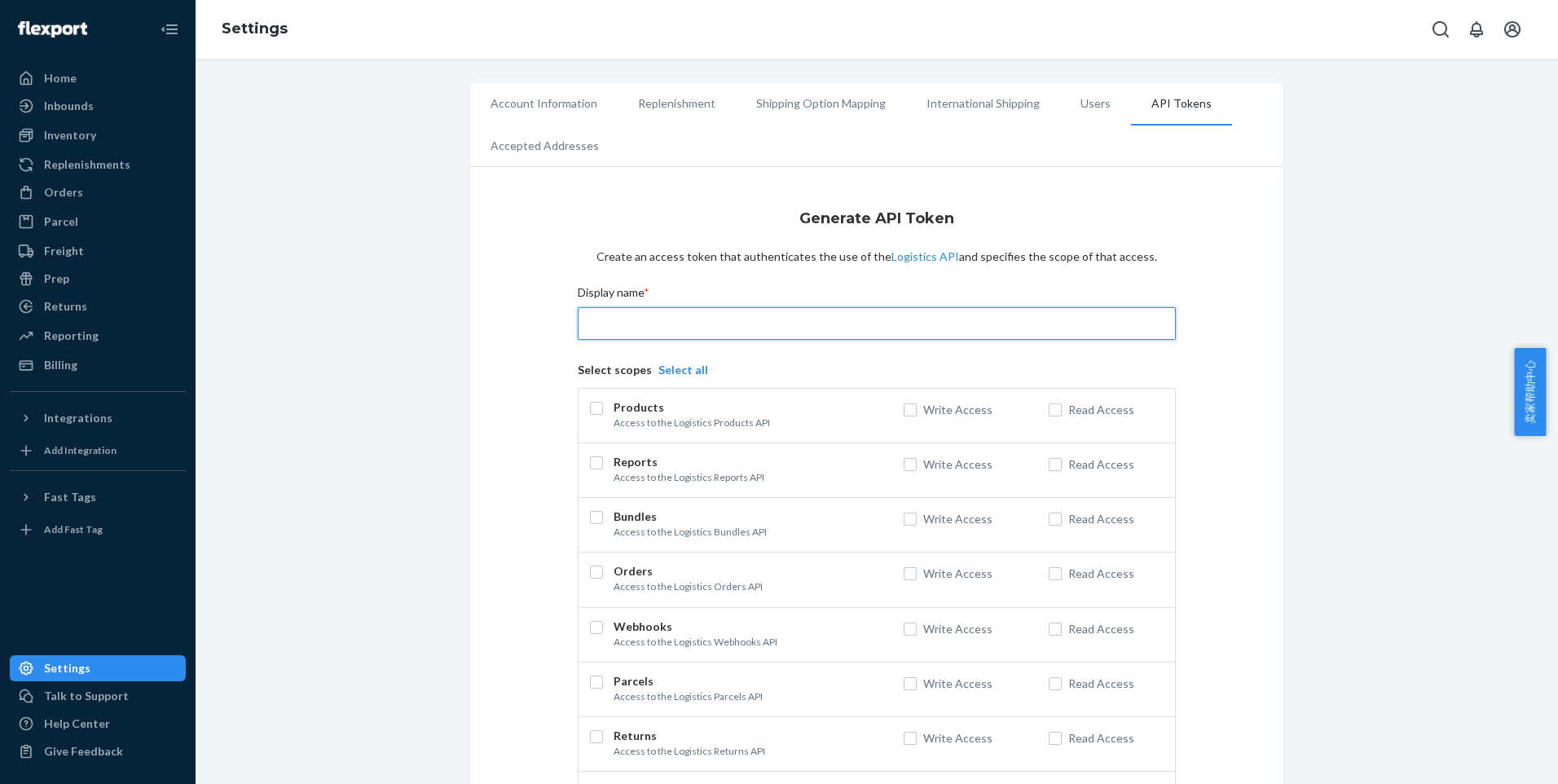
click at [845, 317] on input "Display name *" at bounding box center [876, 323] width 598 height 32
type input "deliverr2"
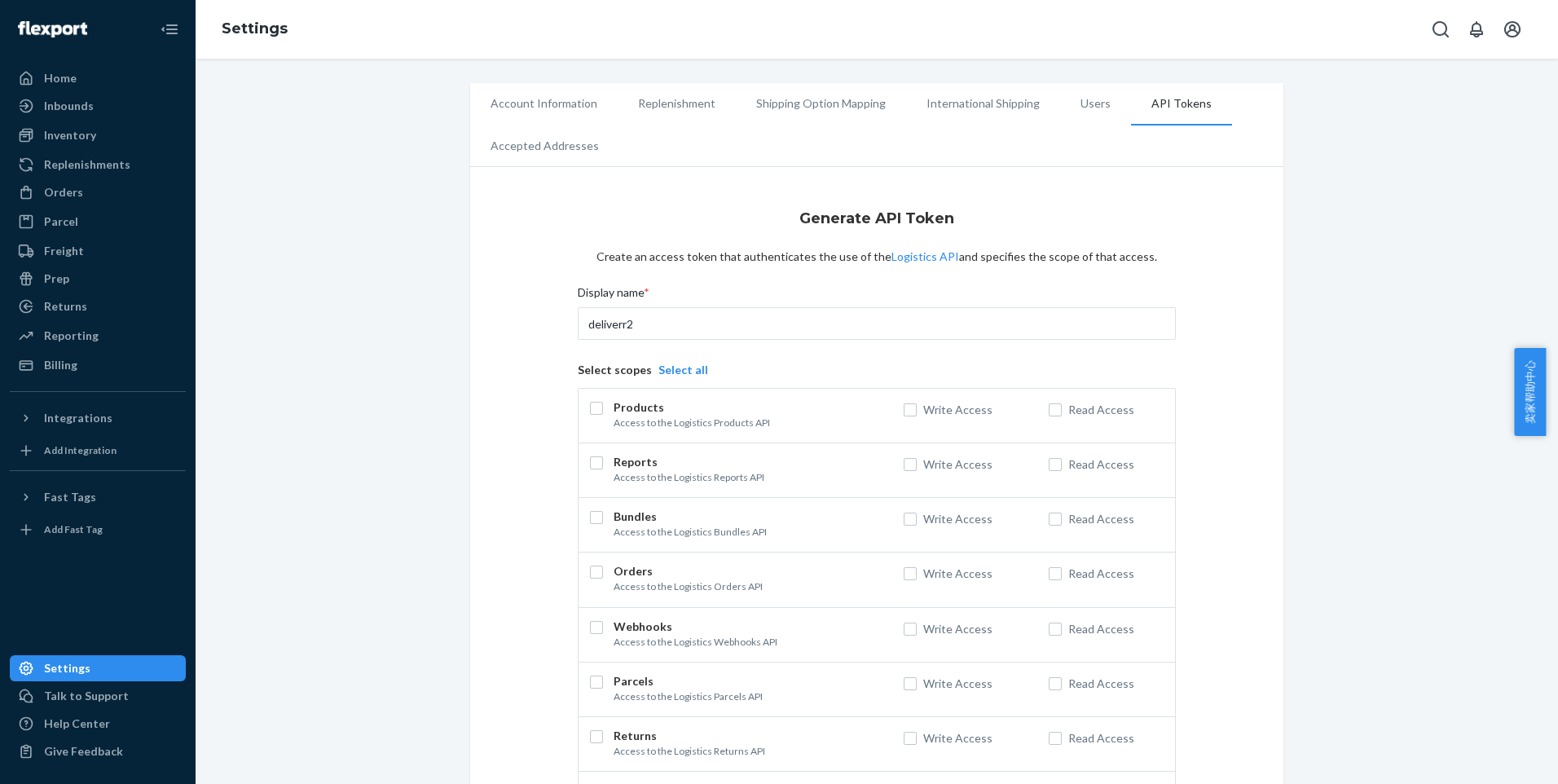
click at [667, 372] on button "Select all" at bounding box center [683, 370] width 50 height 17
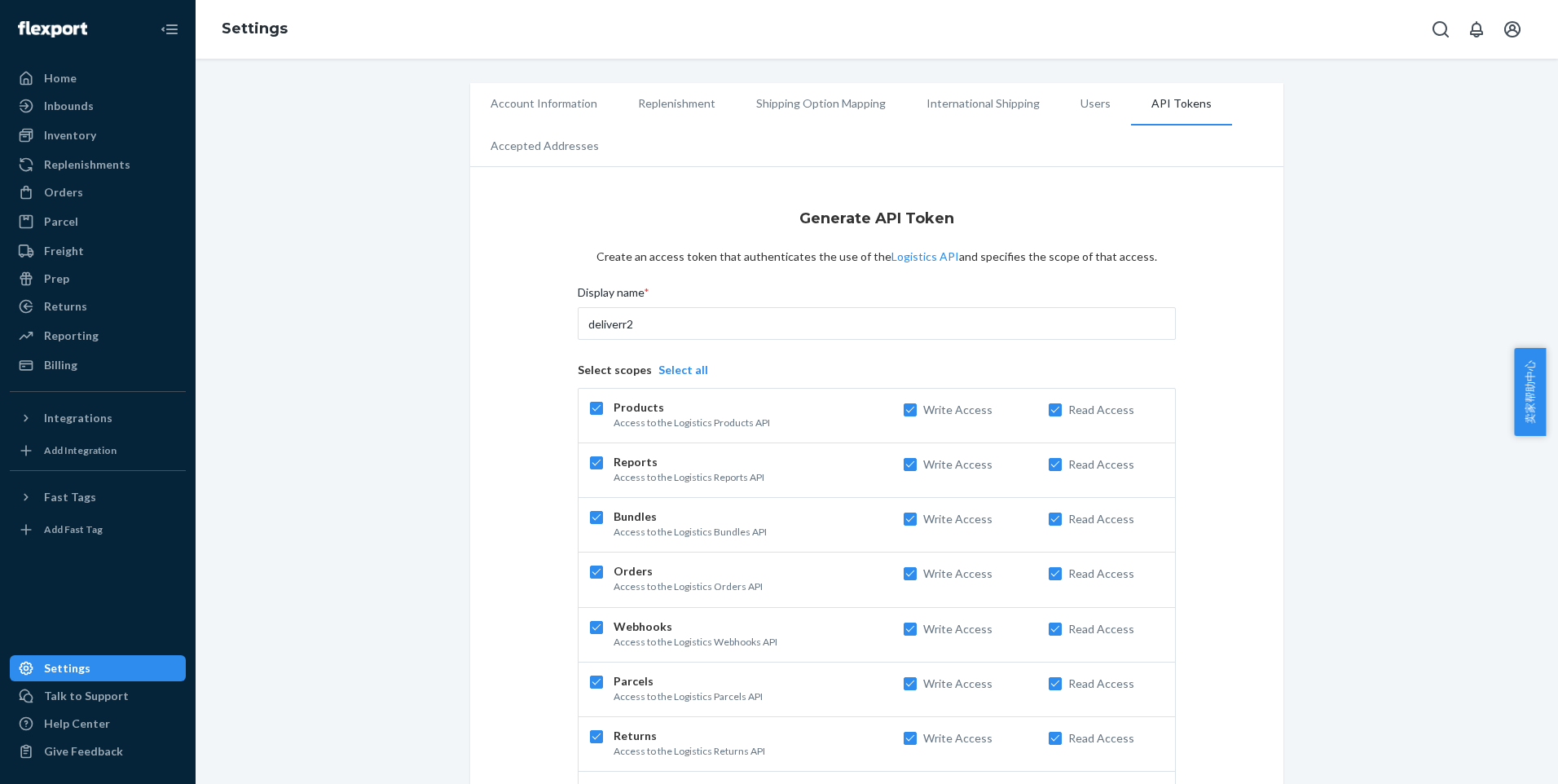
checkbox input "true"
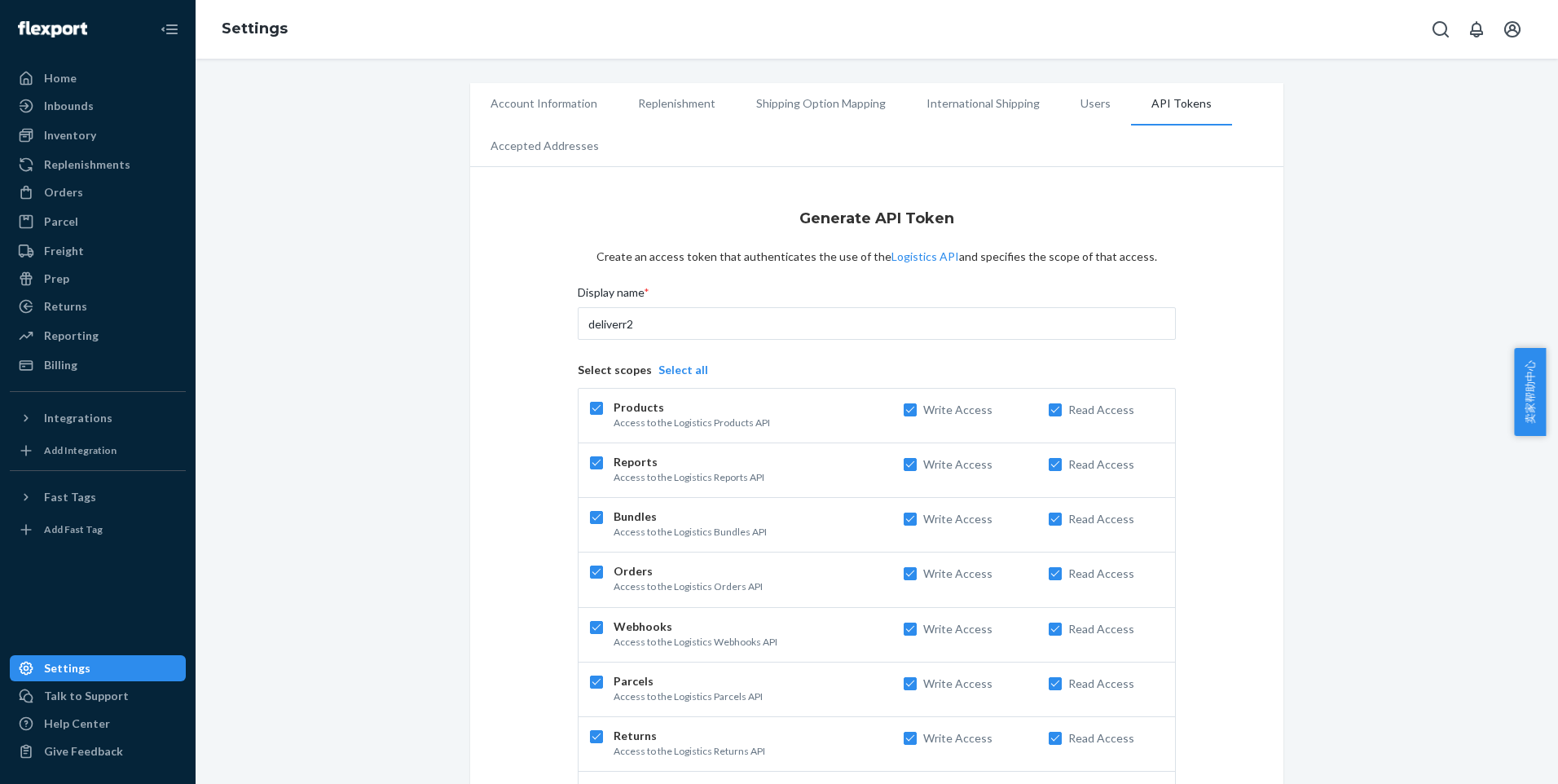
checkbox input "true"
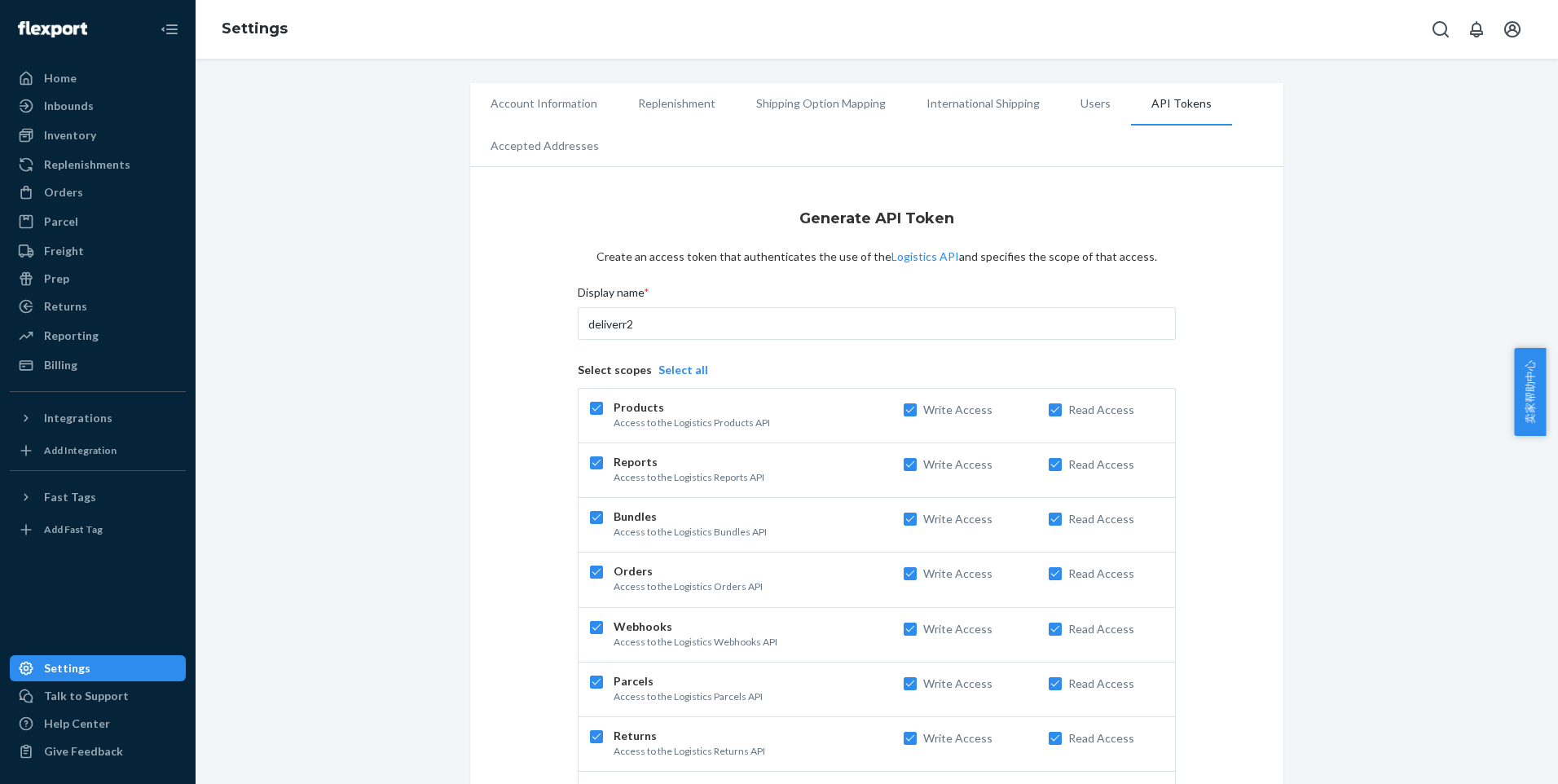
checkbox input "true"
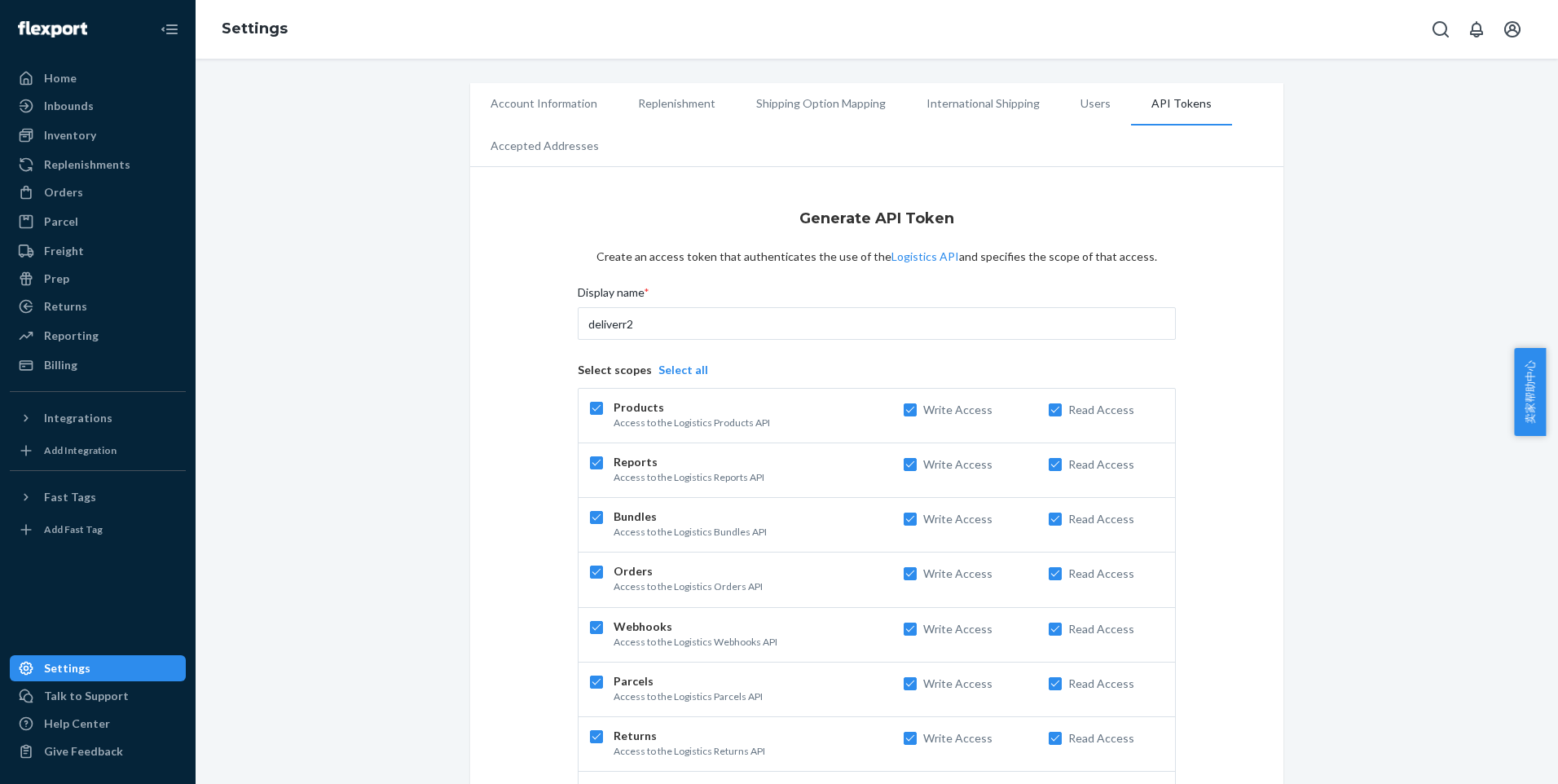
checkbox input "true"
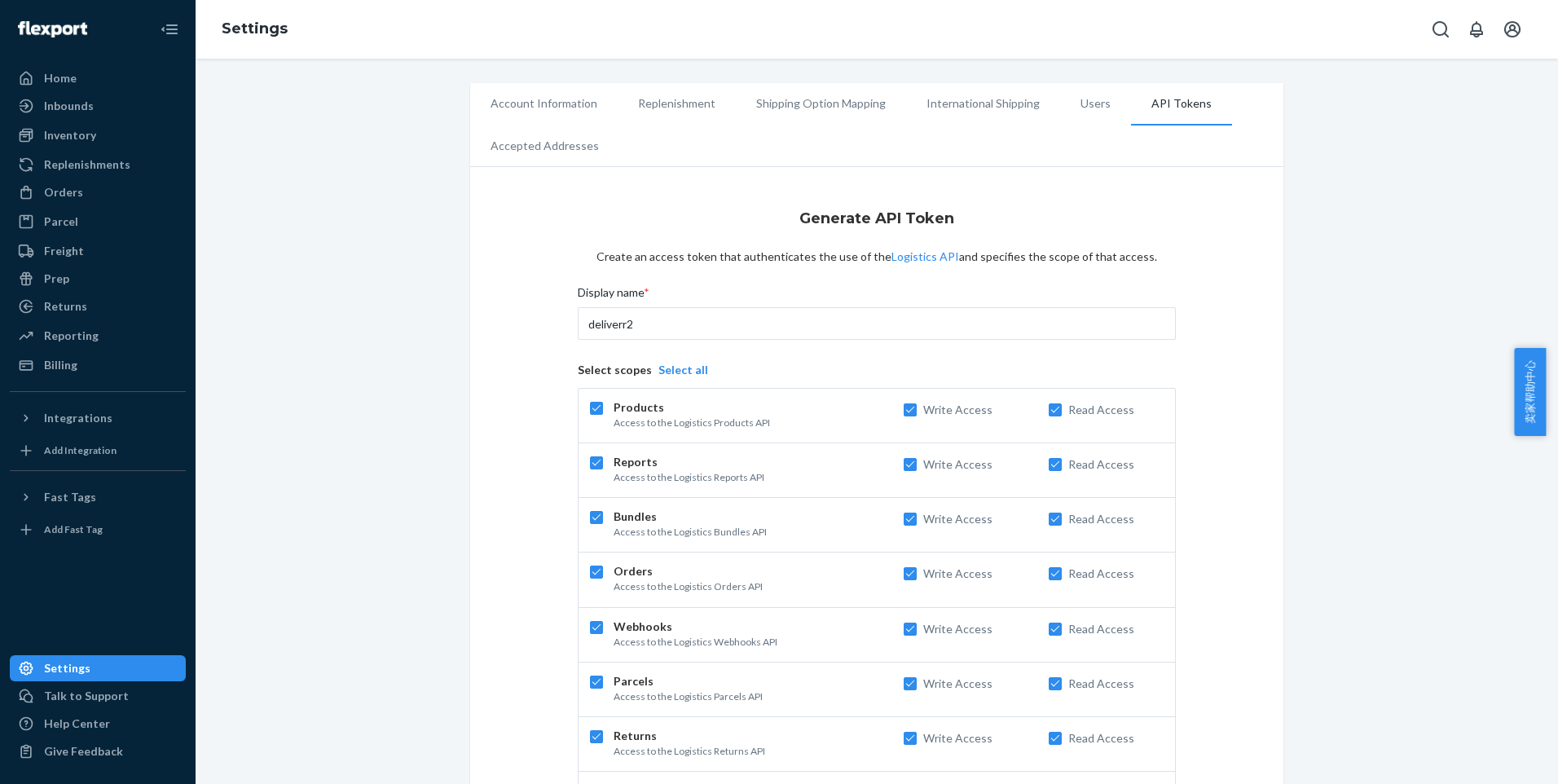
checkbox input "true"
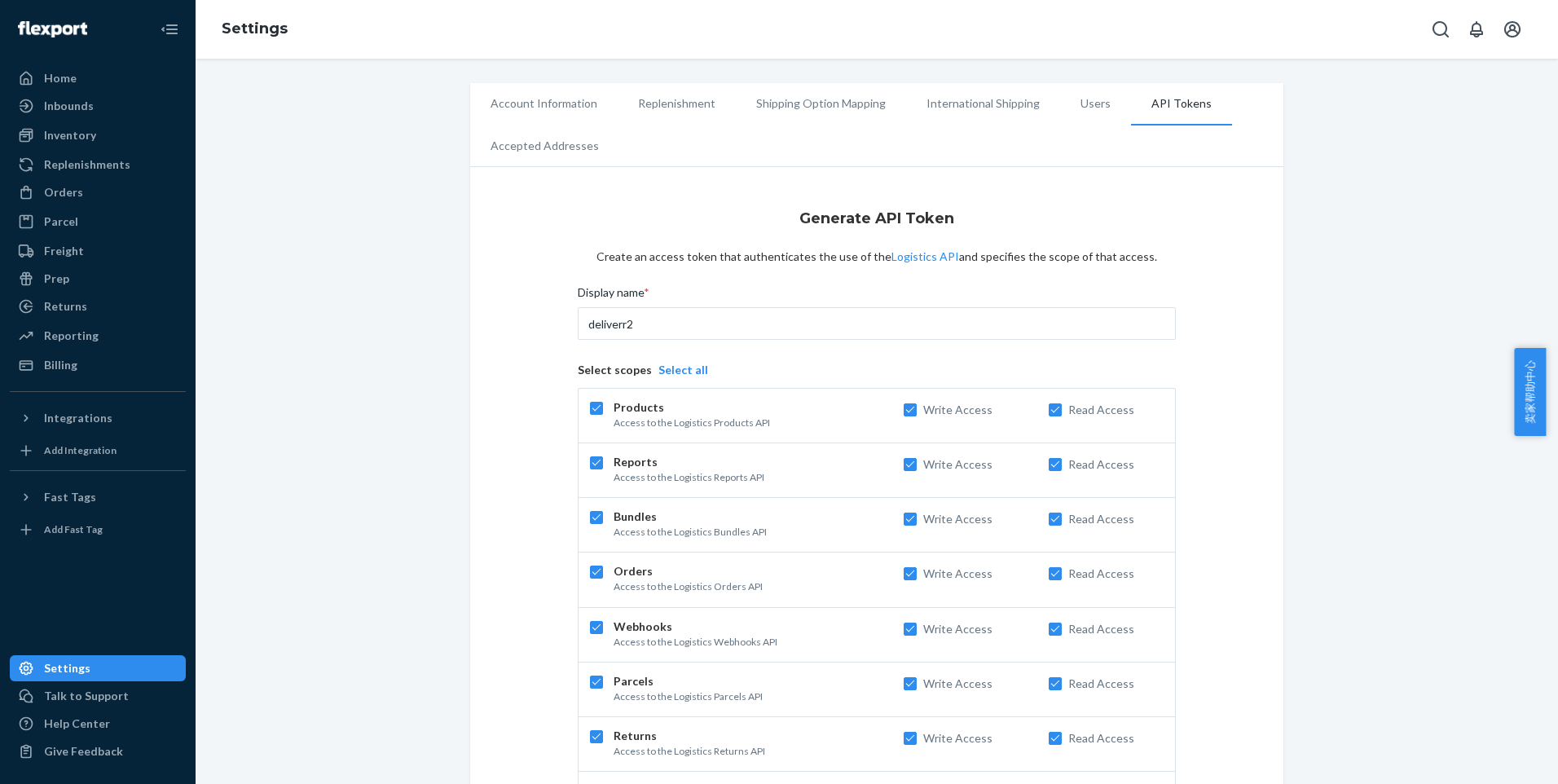
checkbox input "true"
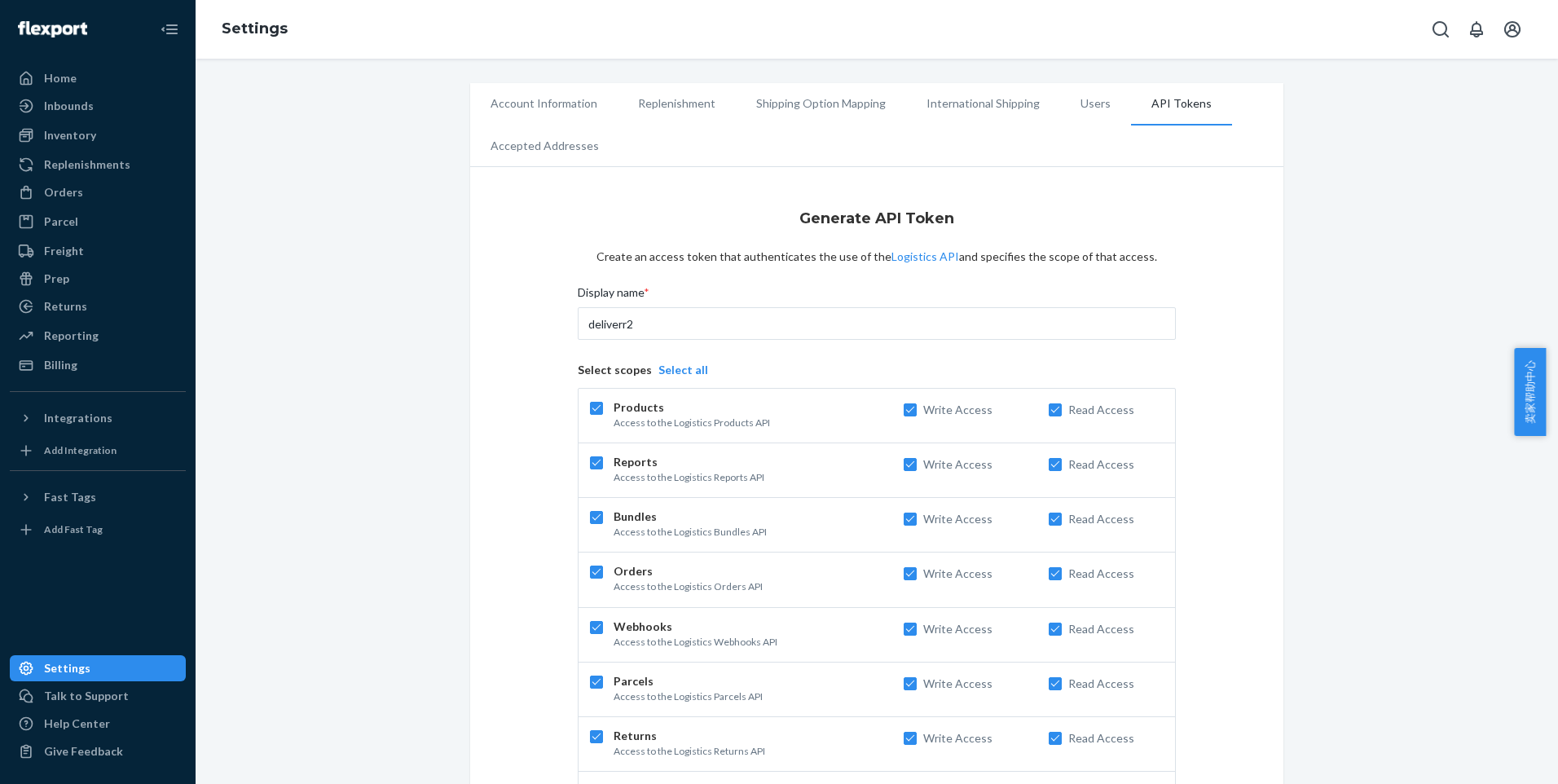
checkbox input "true"
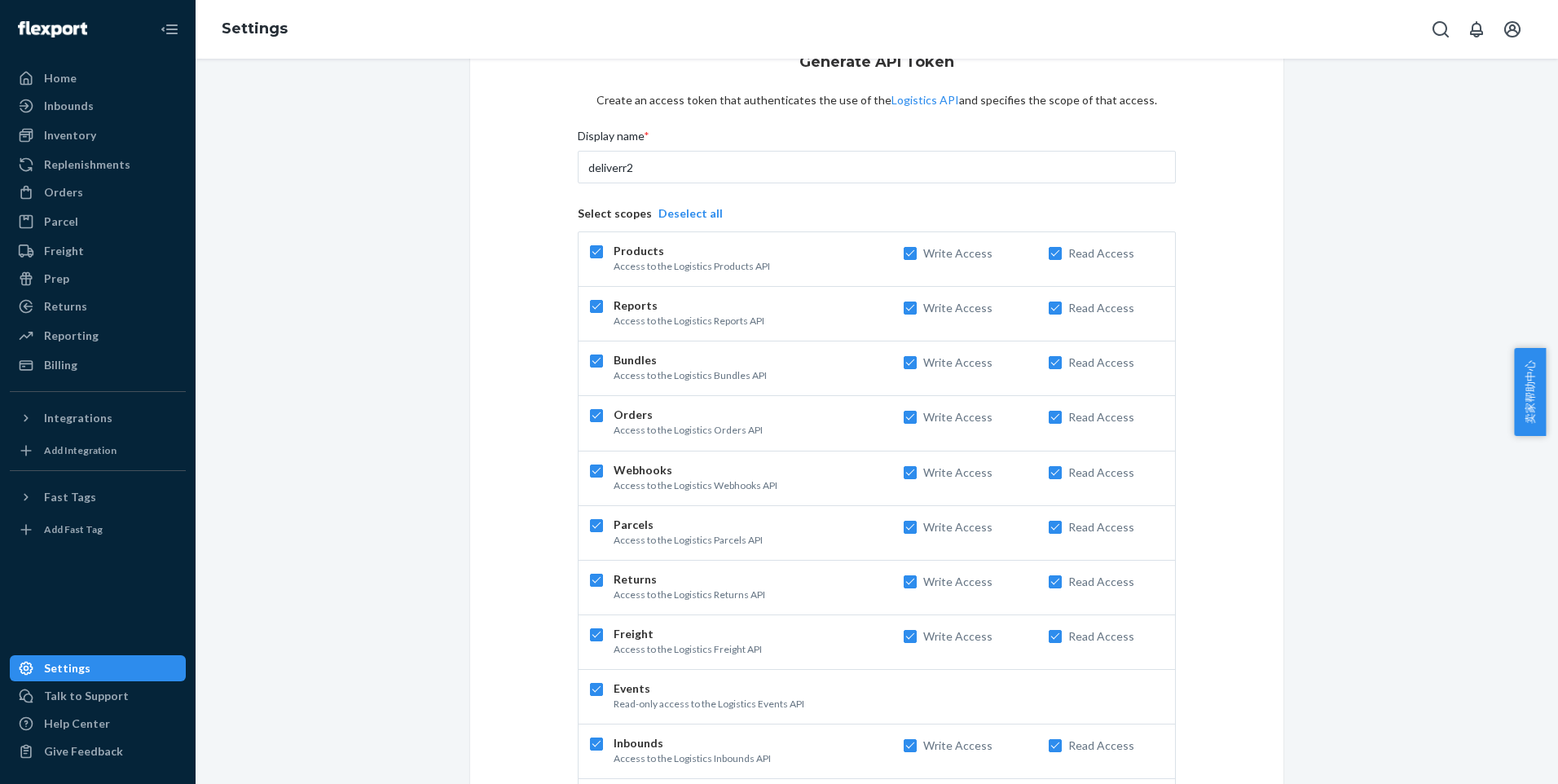
scroll to position [292, 0]
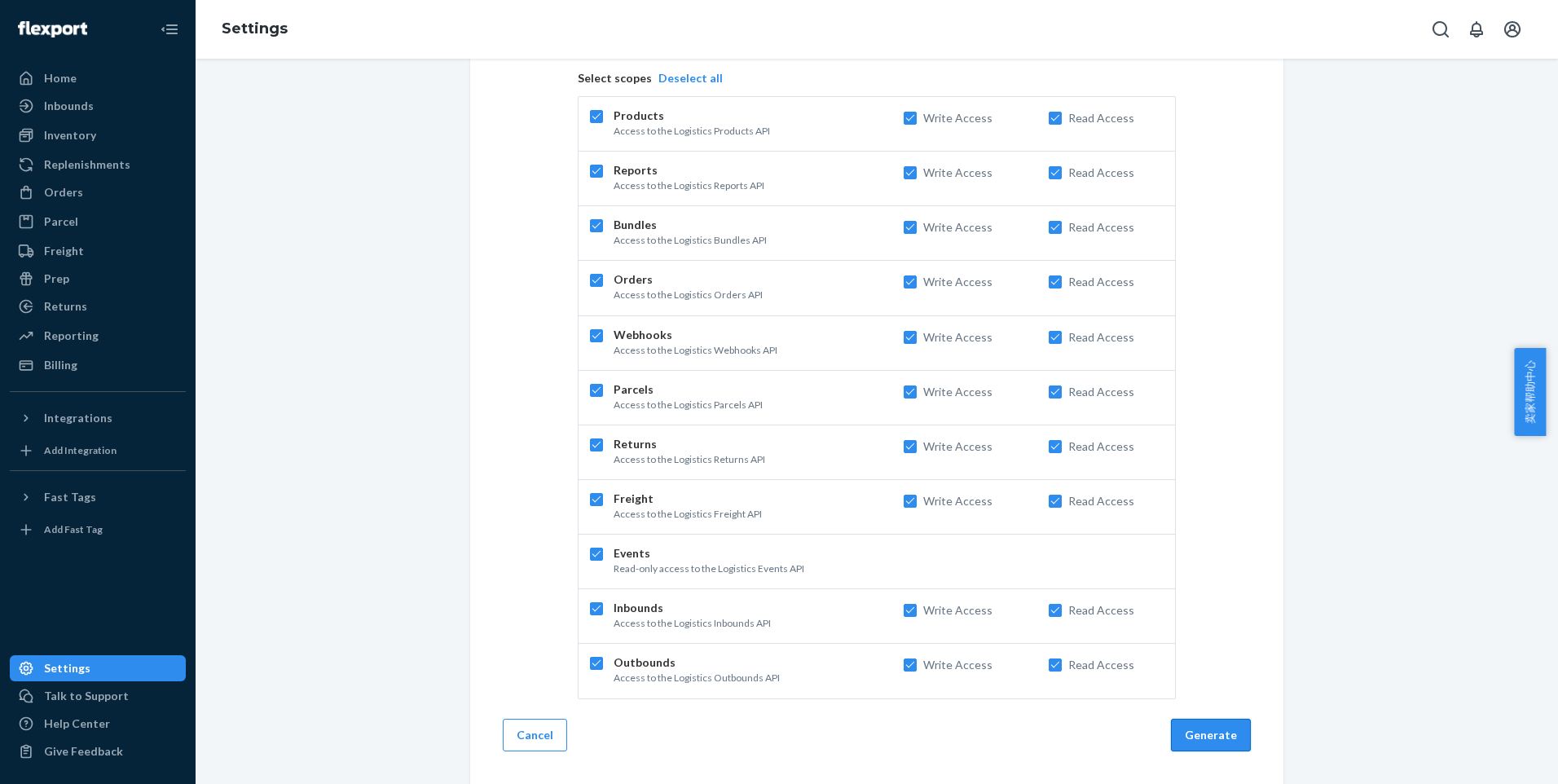
click at [1221, 748] on button "Generate" at bounding box center [1211, 735] width 80 height 32
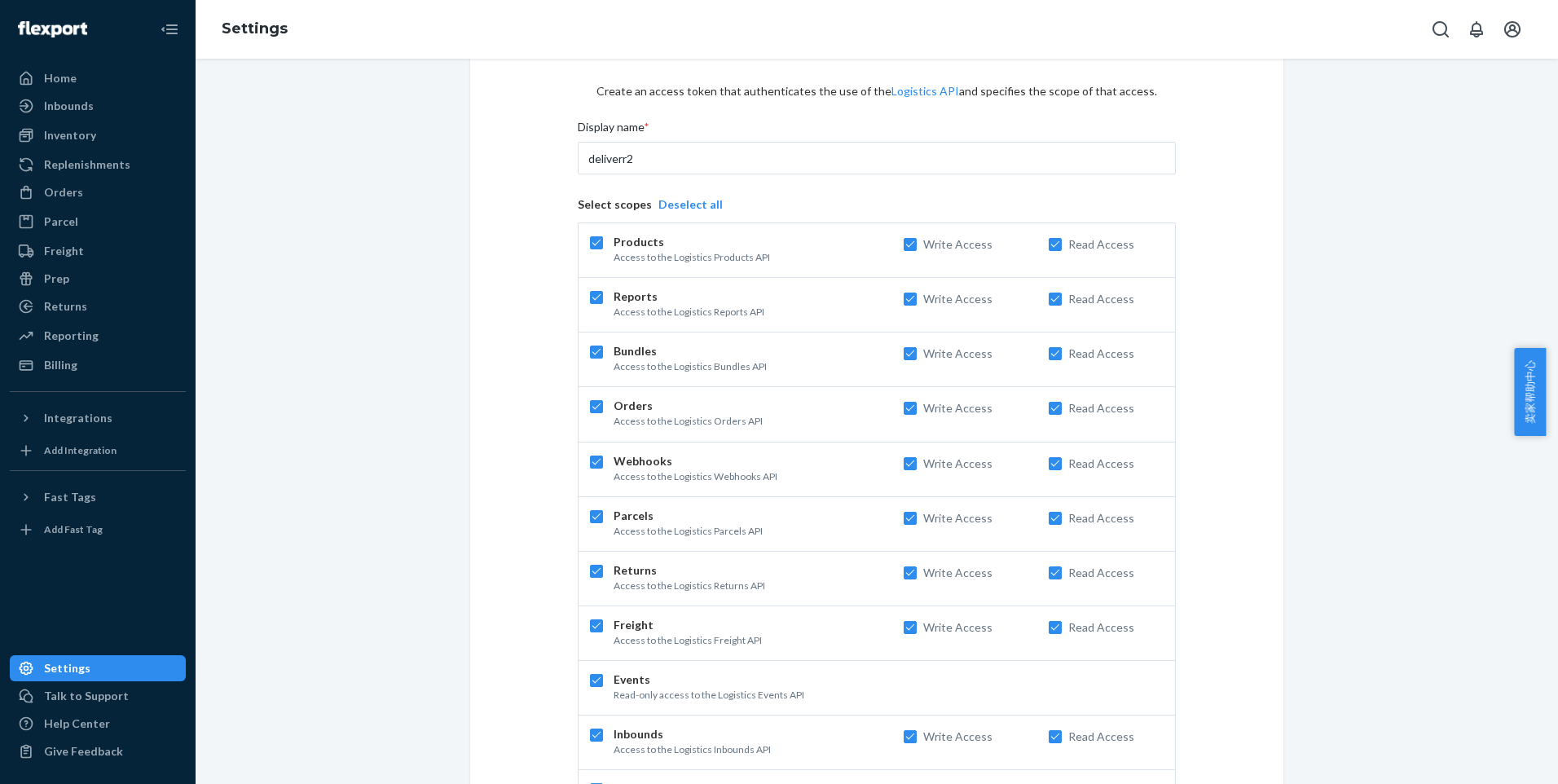
scroll to position [0, 0]
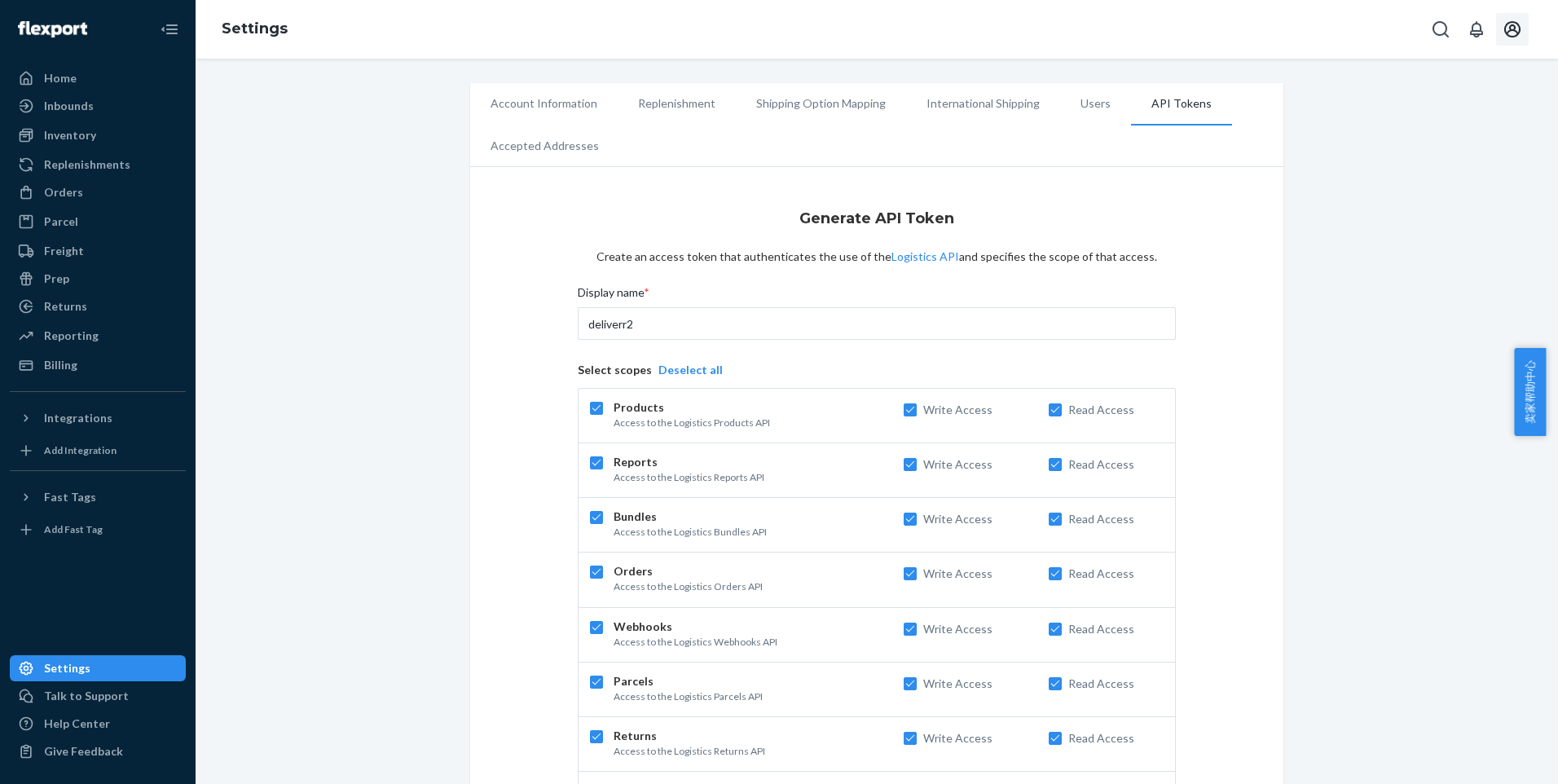
click at [1511, 21] on icon "Open account menu" at bounding box center [1511, 28] width 19 height 19
drag, startPoint x: 1441, startPoint y: 147, endPoint x: 1413, endPoint y: 150, distance: 28.2
click at [1441, 147] on div "Log out" at bounding box center [1474, 158] width 122 height 30
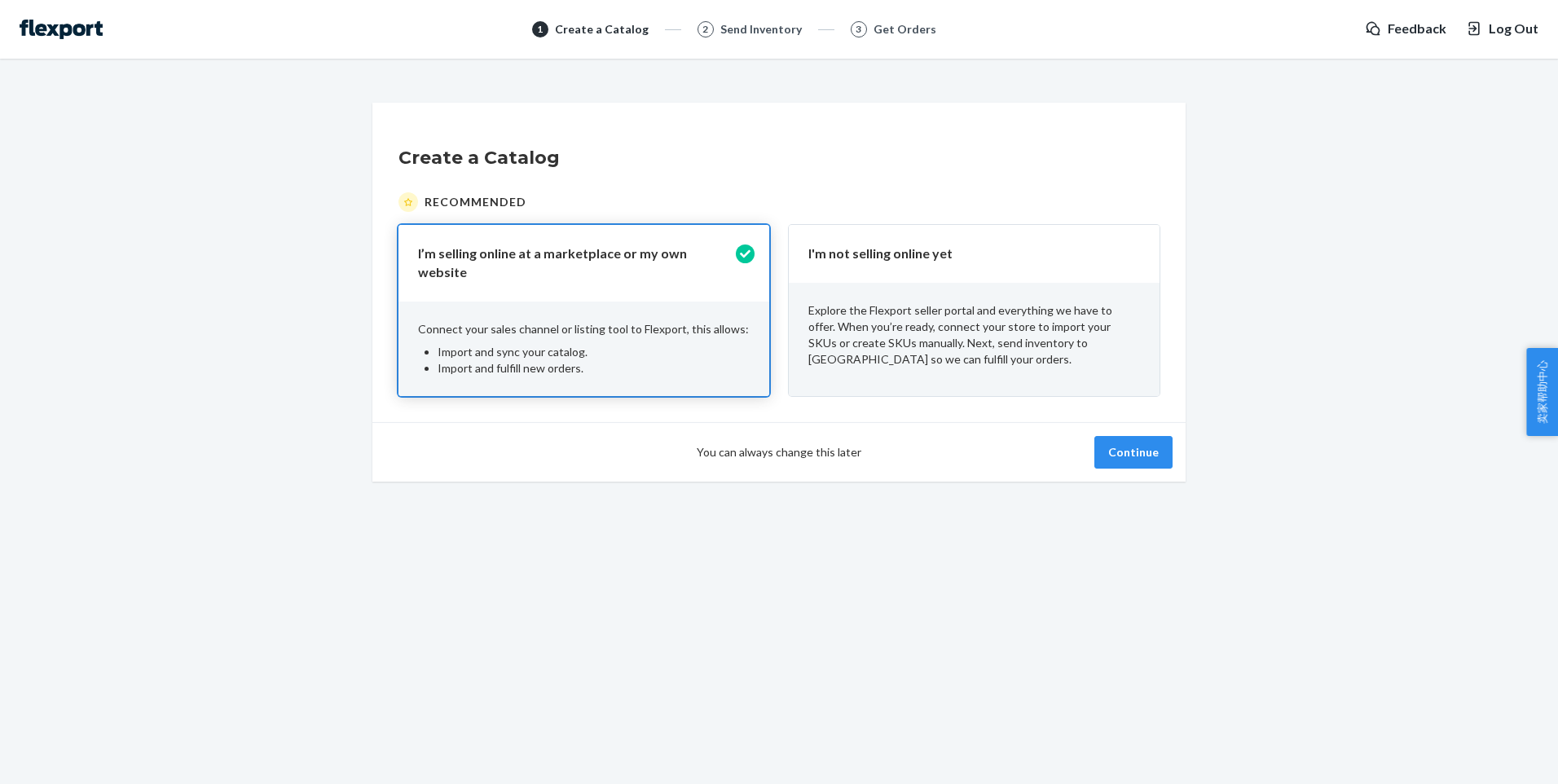
click at [1020, 310] on p "Explore the Flexport seller portal and everything we have to offer. When you’re…" at bounding box center [974, 335] width 332 height 65
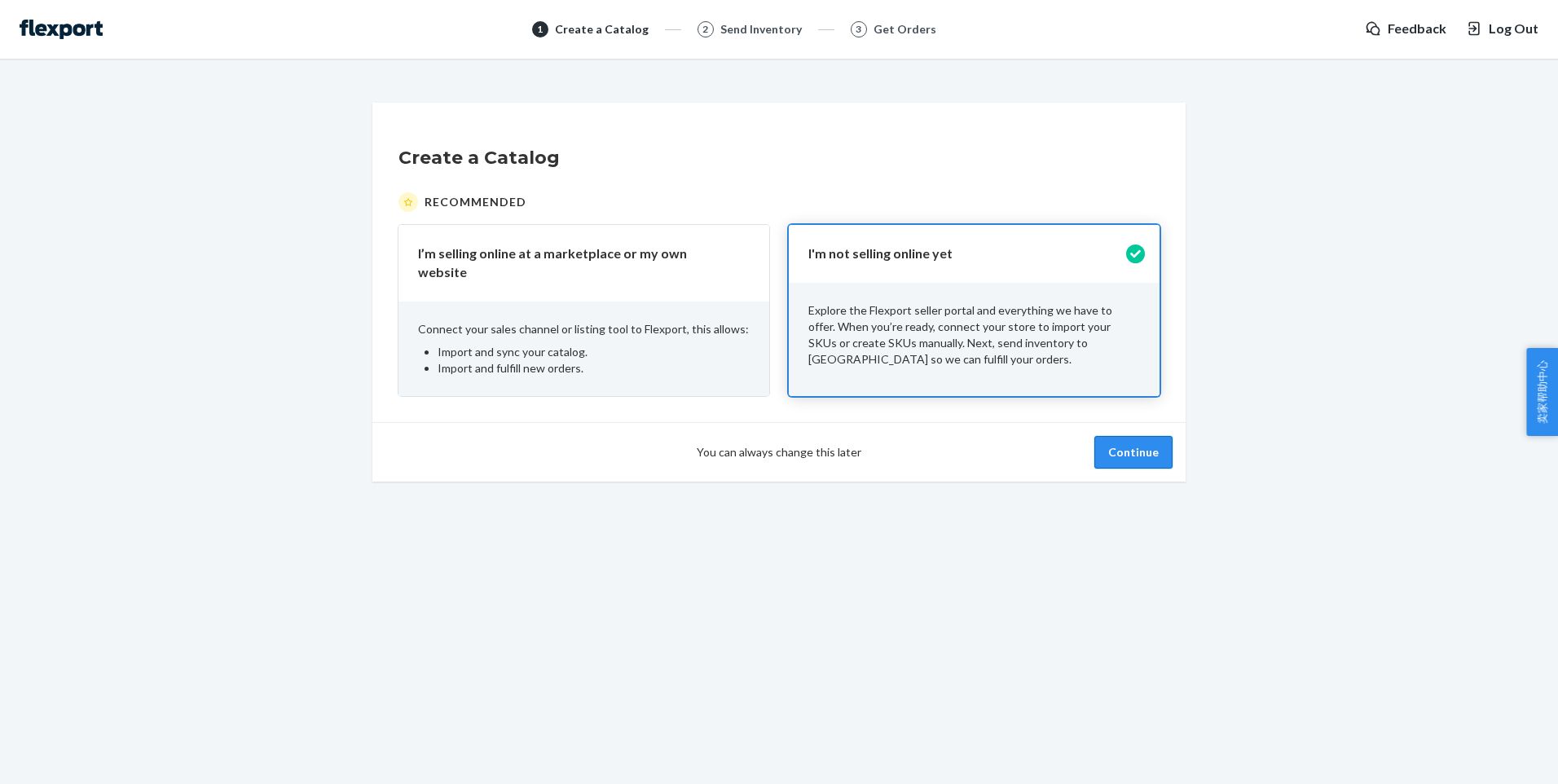
click at [1134, 445] on button "Continue" at bounding box center [1133, 452] width 78 height 32
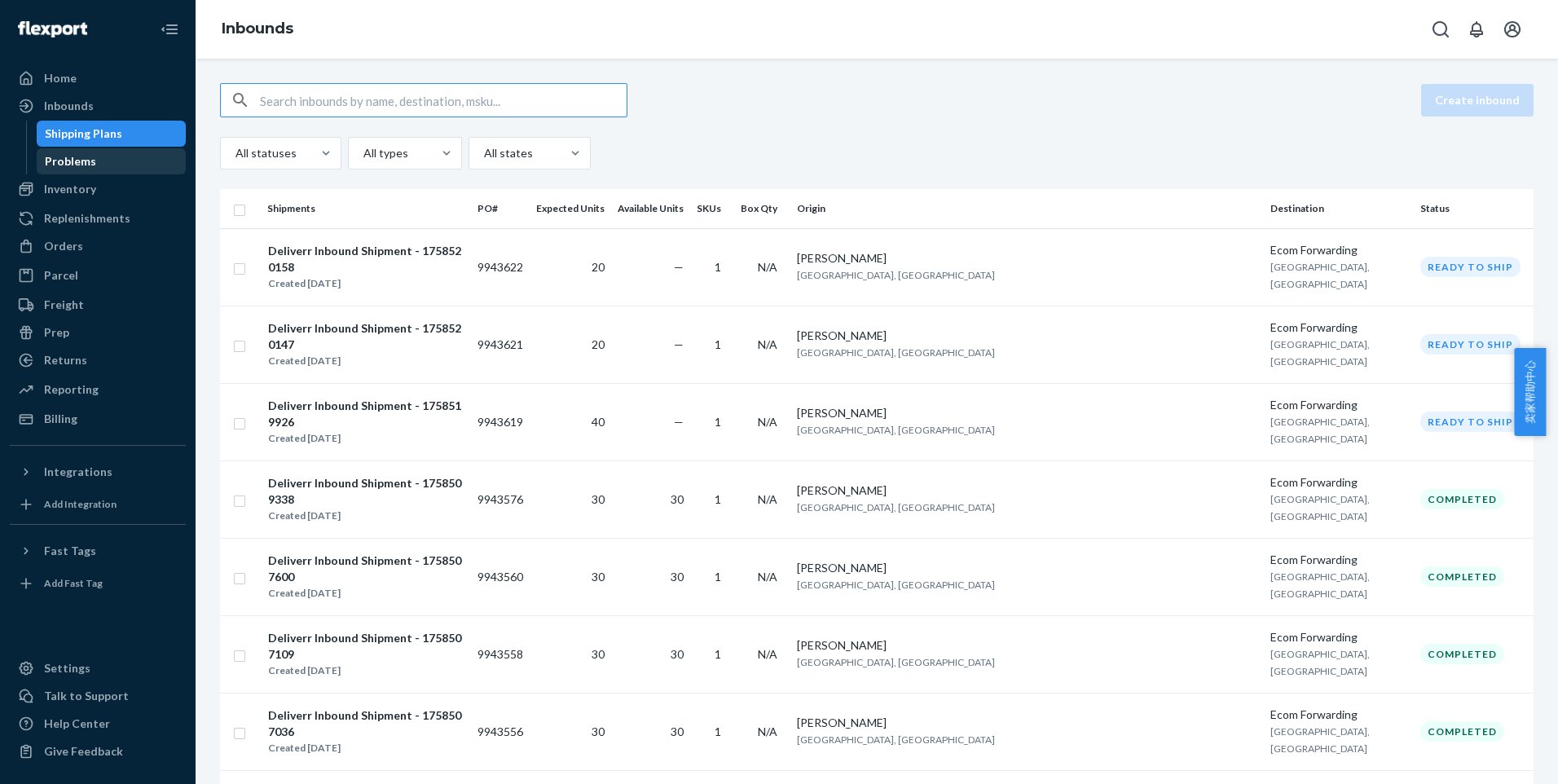
click at [125, 164] on div "Problems" at bounding box center [112, 161] width 147 height 22
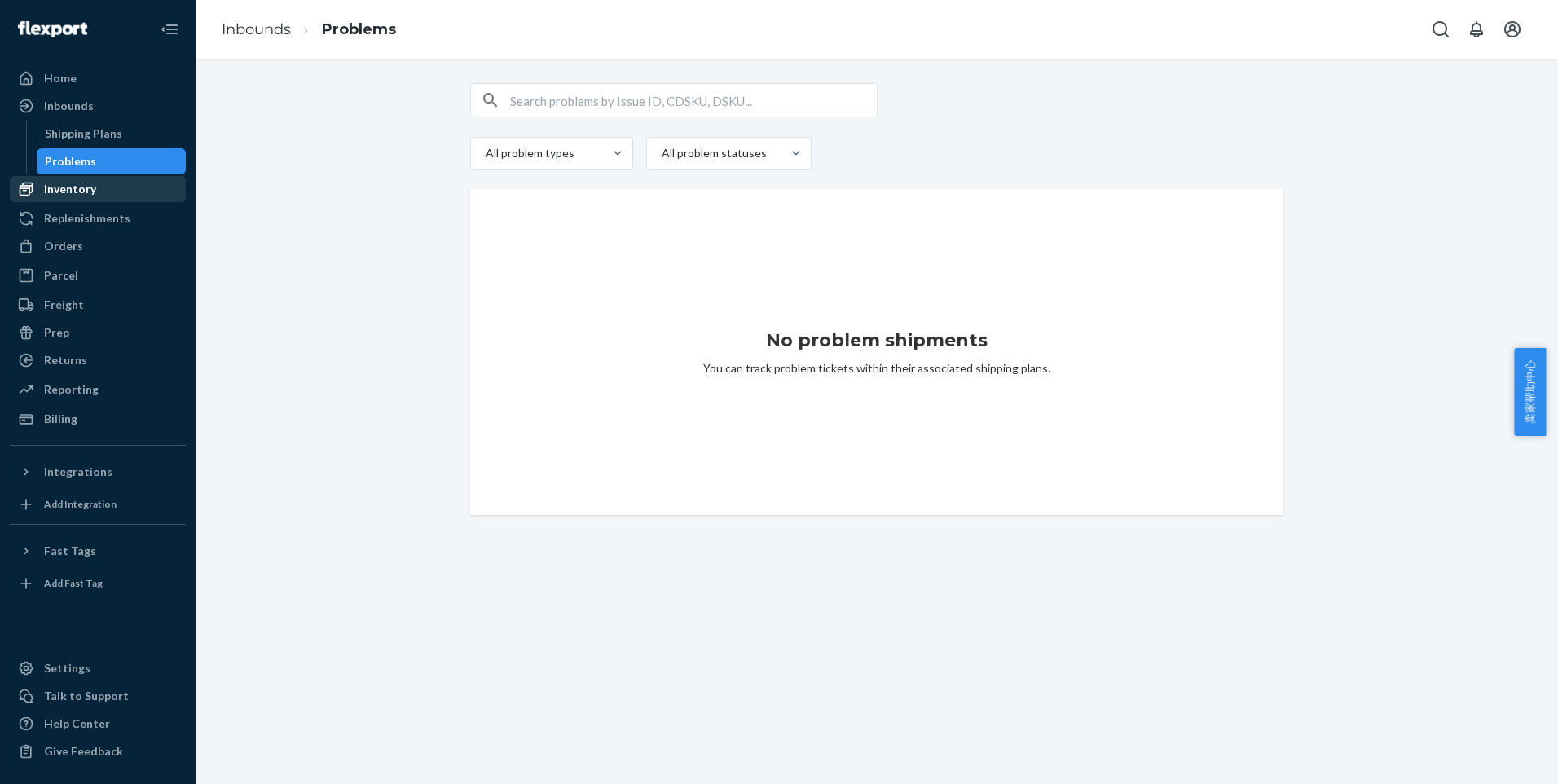
click at [153, 188] on div "Inventory" at bounding box center [97, 188] width 172 height 22
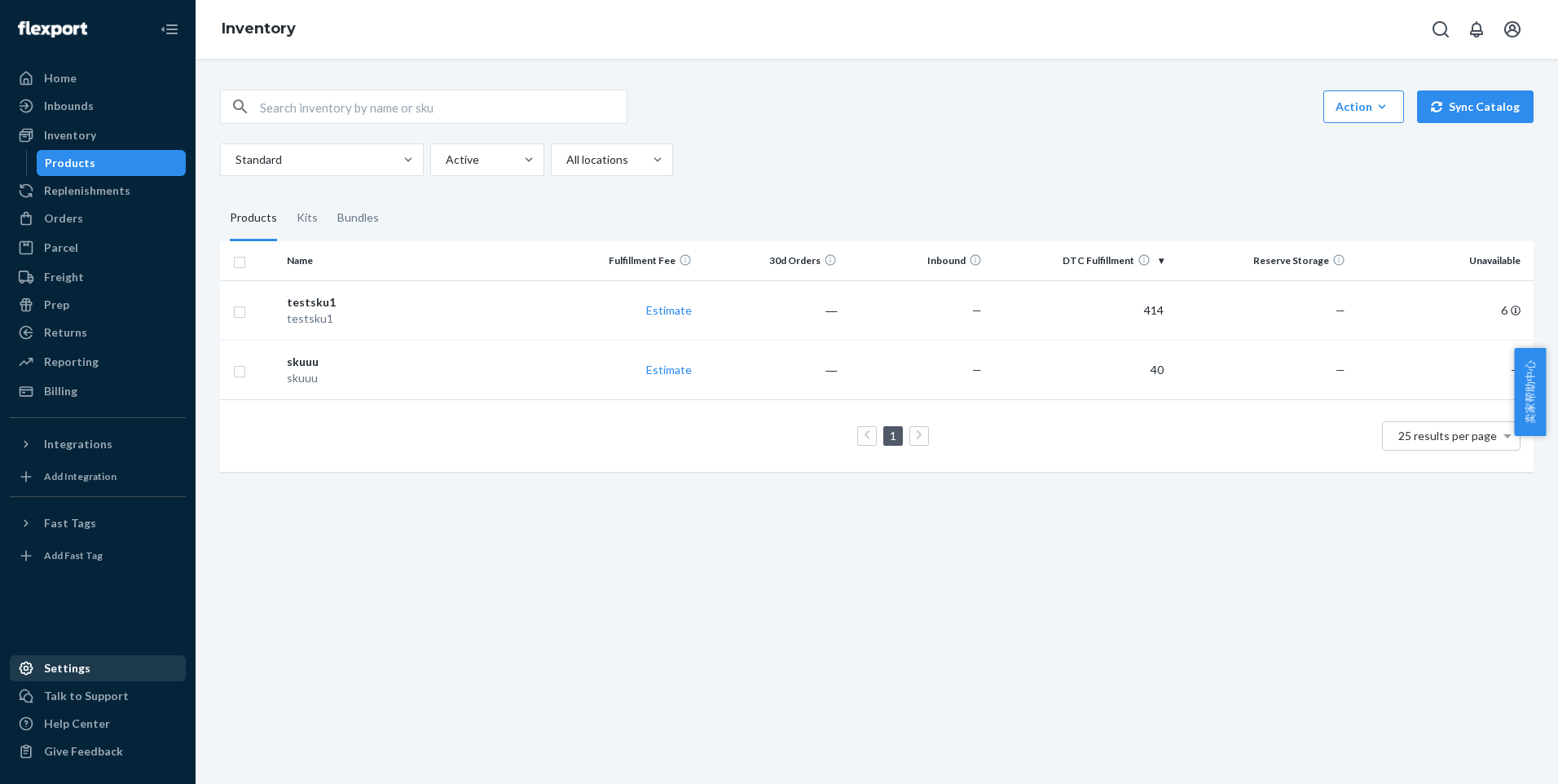
click at [126, 665] on div "Settings" at bounding box center [97, 667] width 172 height 22
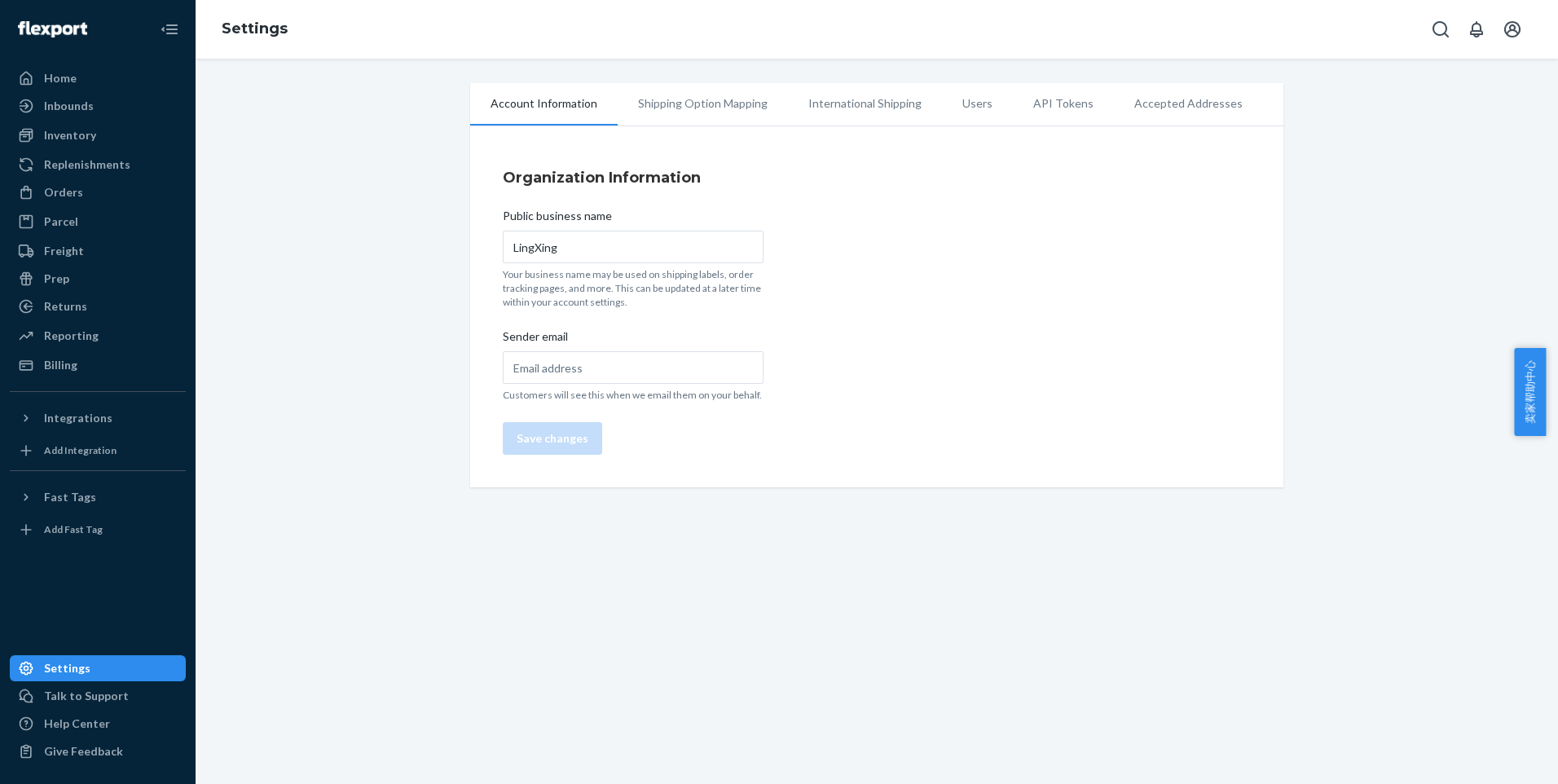
click at [1195, 99] on li "Accepted Addresses" at bounding box center [1188, 103] width 149 height 41
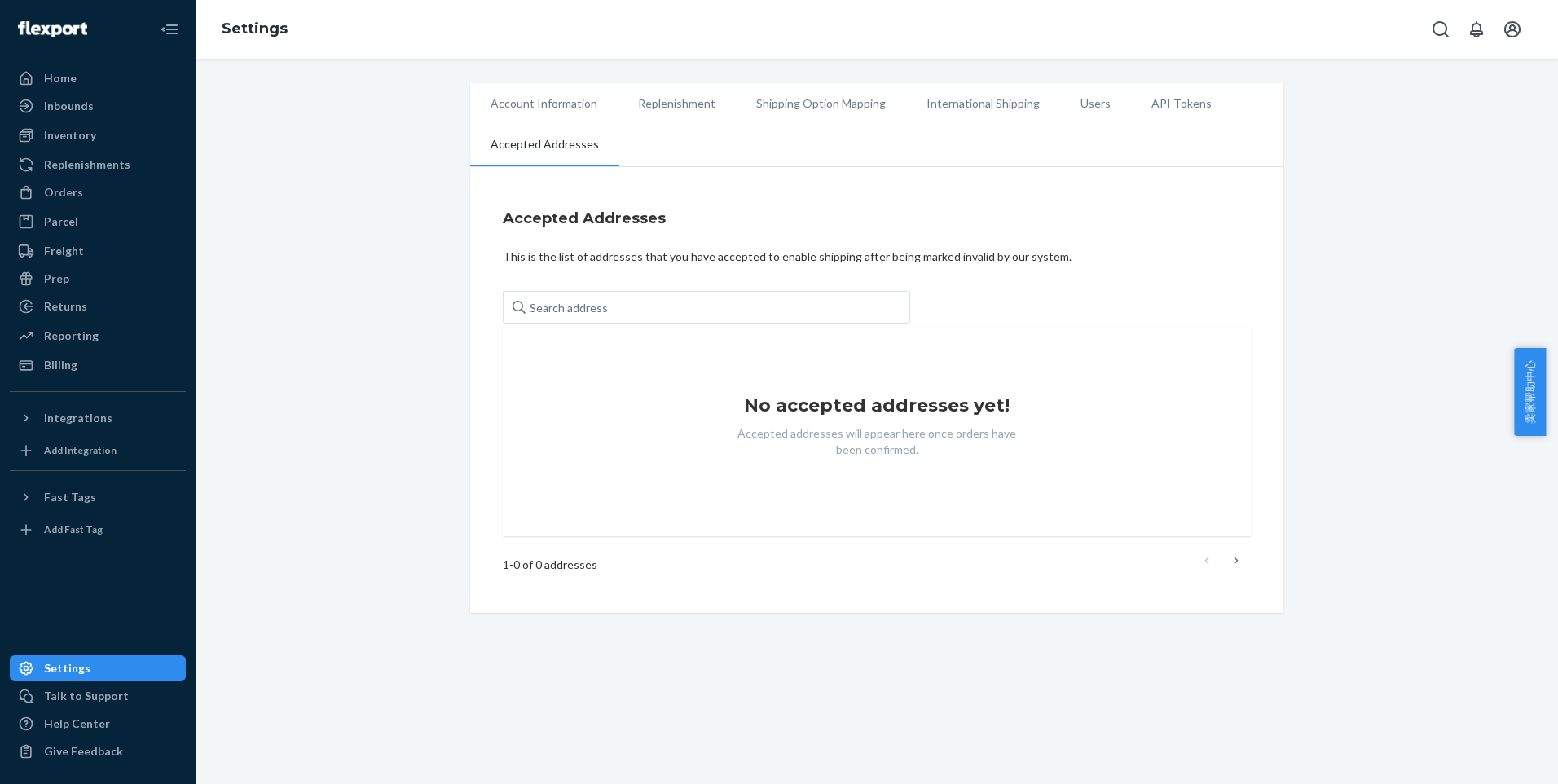
click at [1178, 101] on li "API Tokens" at bounding box center [1181, 103] width 101 height 41
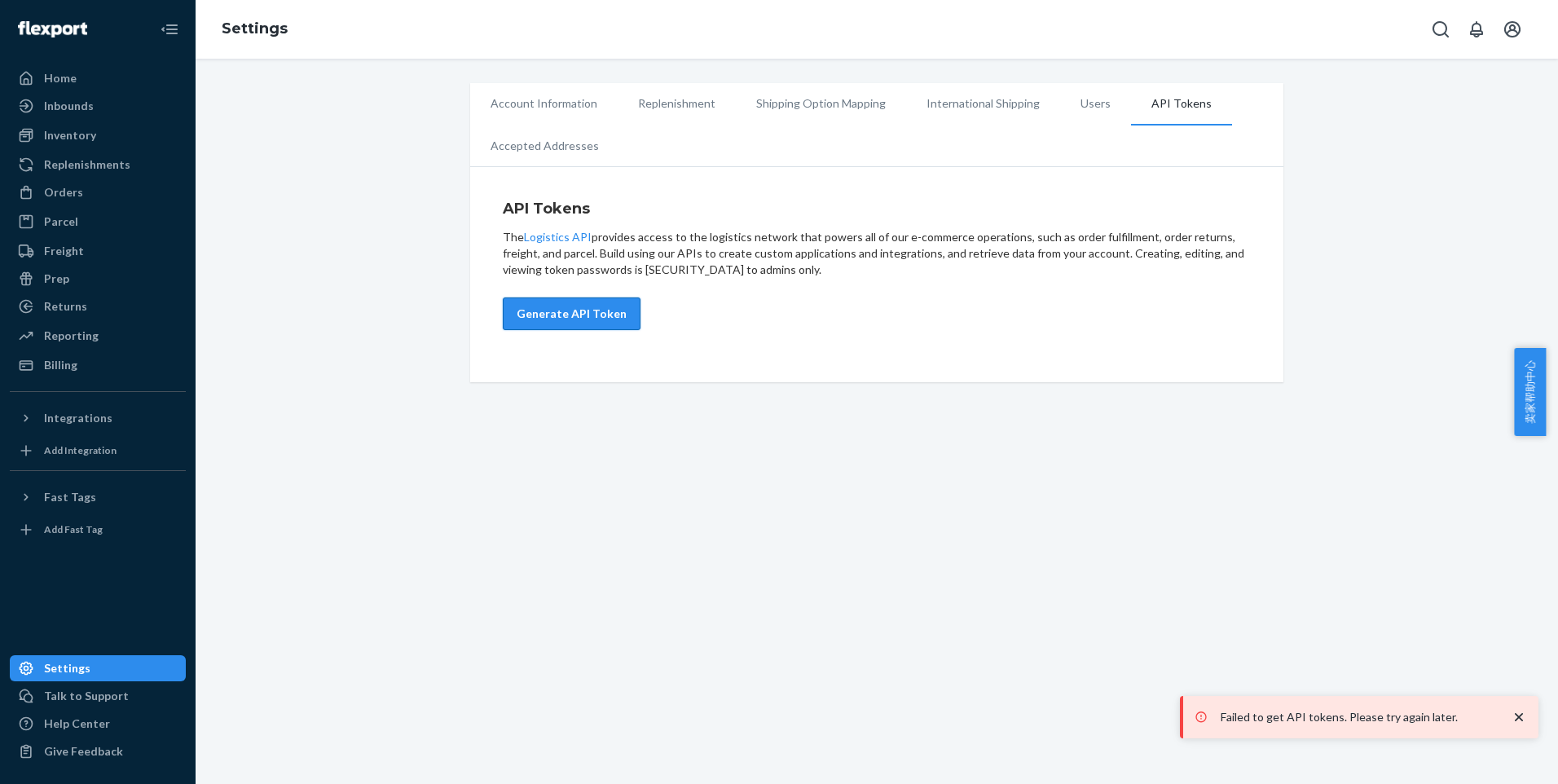
click at [597, 320] on button "Generate API Token" at bounding box center [571, 313] width 137 height 32
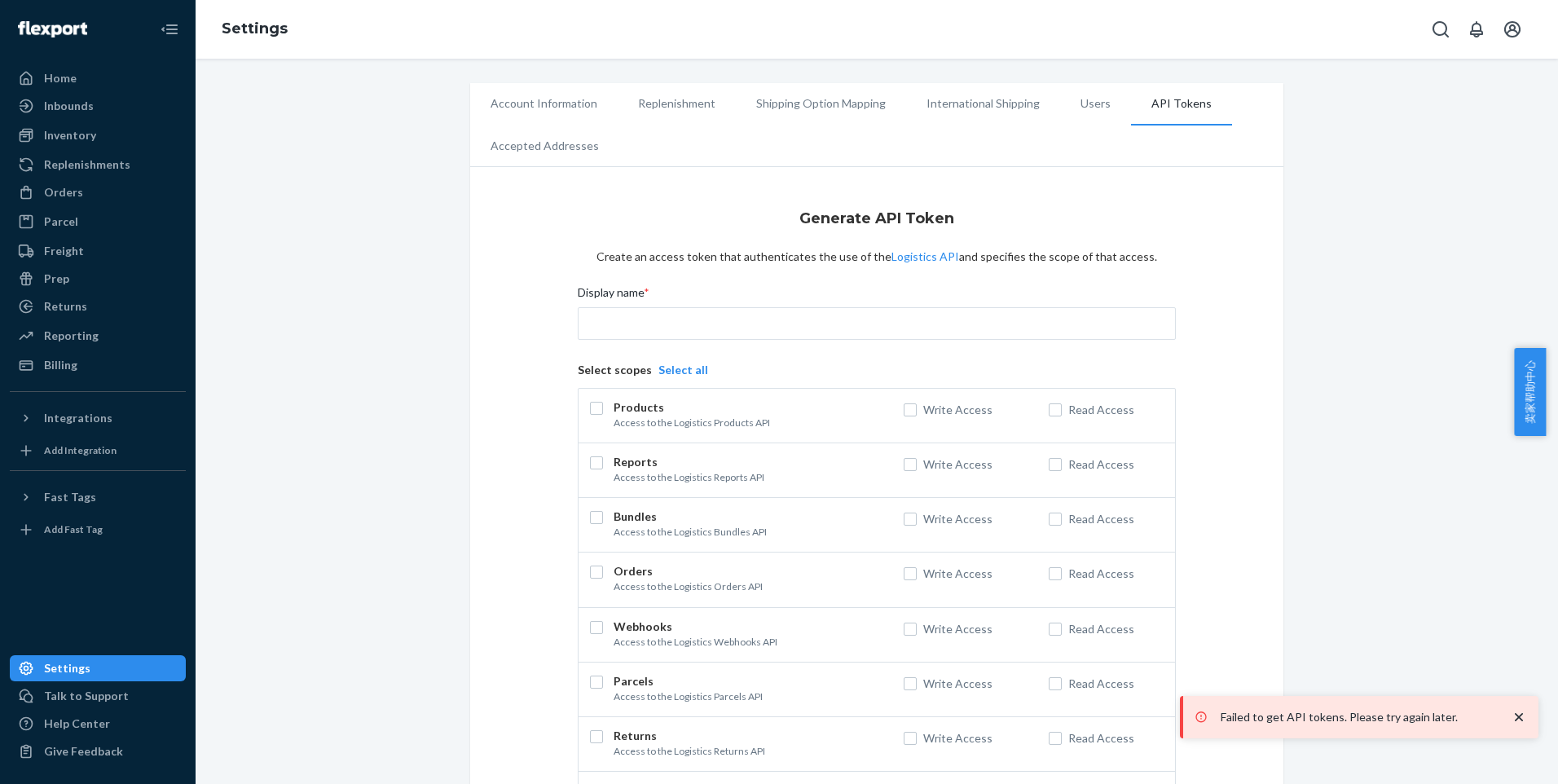
click at [746, 342] on div "Display name *" at bounding box center [876, 322] width 598 height 77
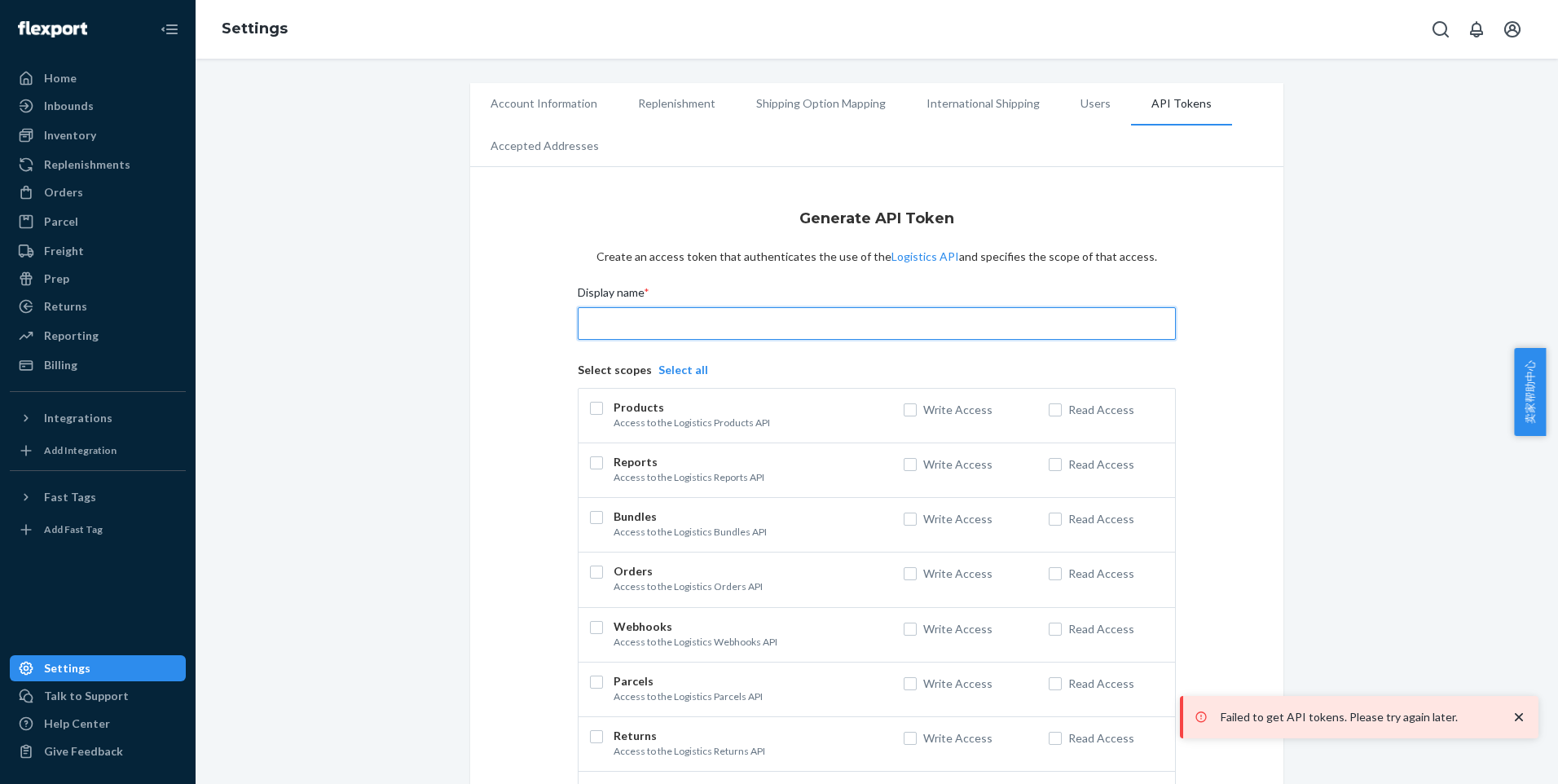
click at [739, 324] on input "Display name *" at bounding box center [876, 323] width 598 height 32
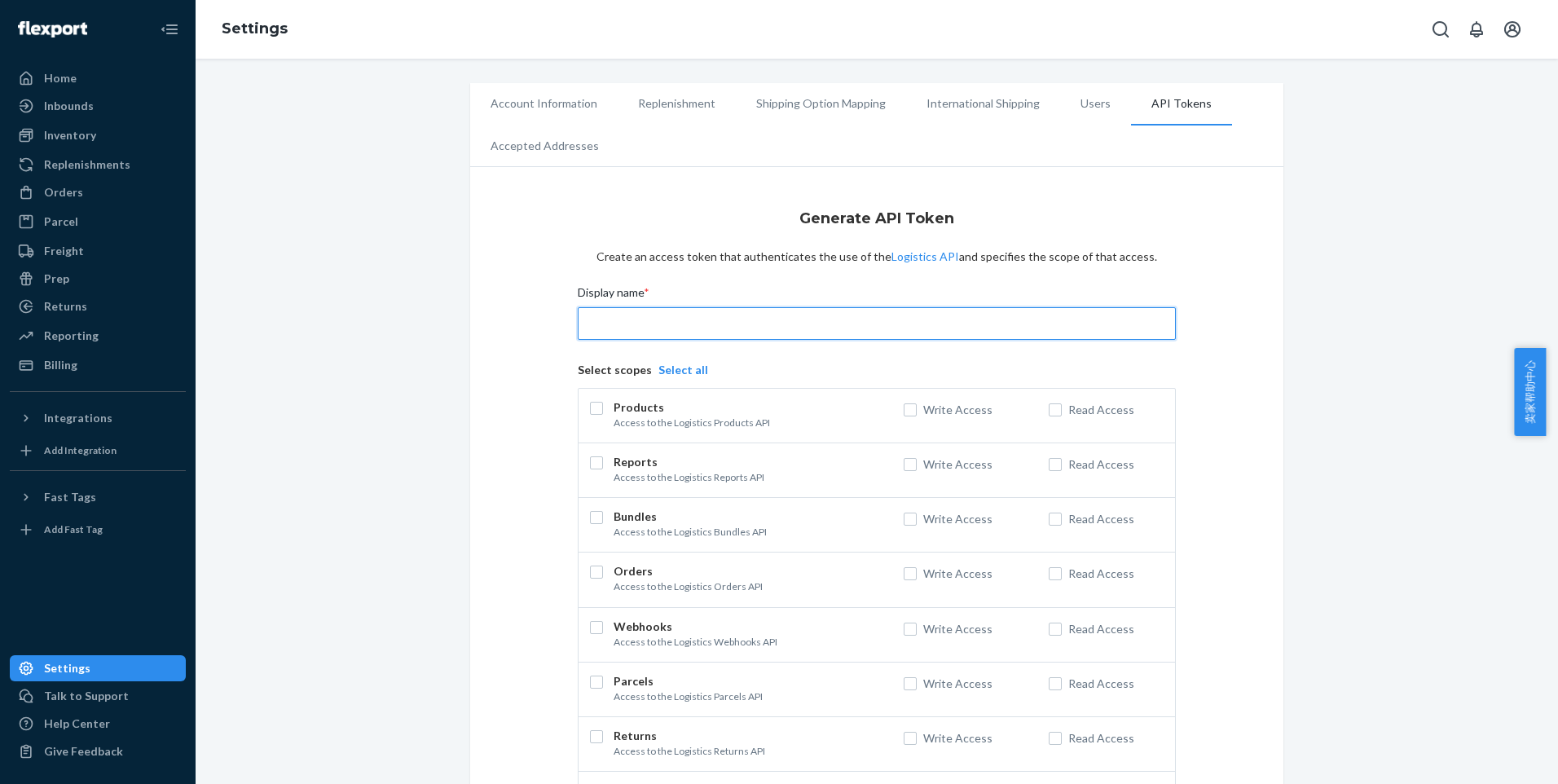
type input "deliverr2"
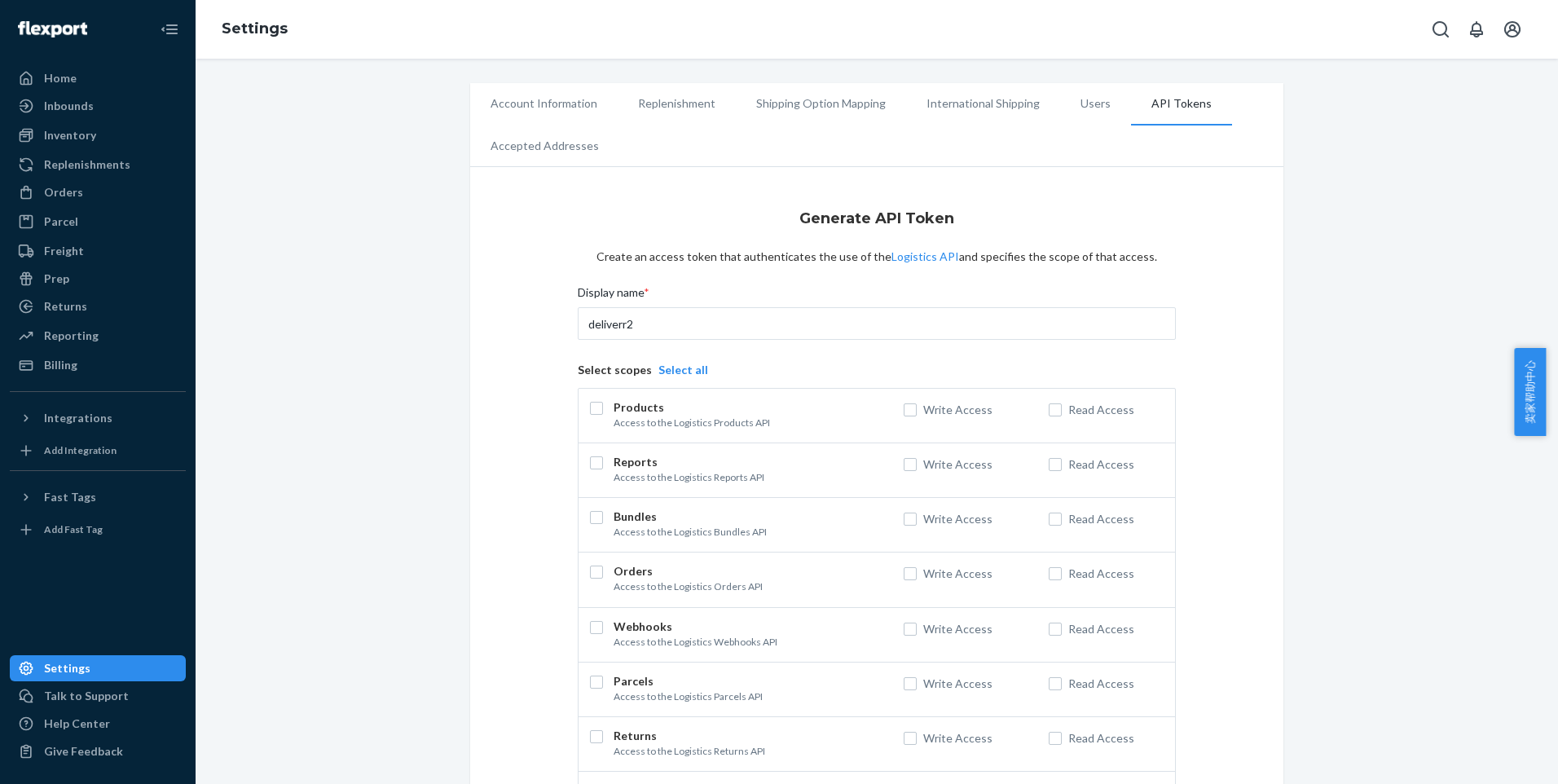
click at [664, 373] on button "Select all" at bounding box center [683, 370] width 50 height 17
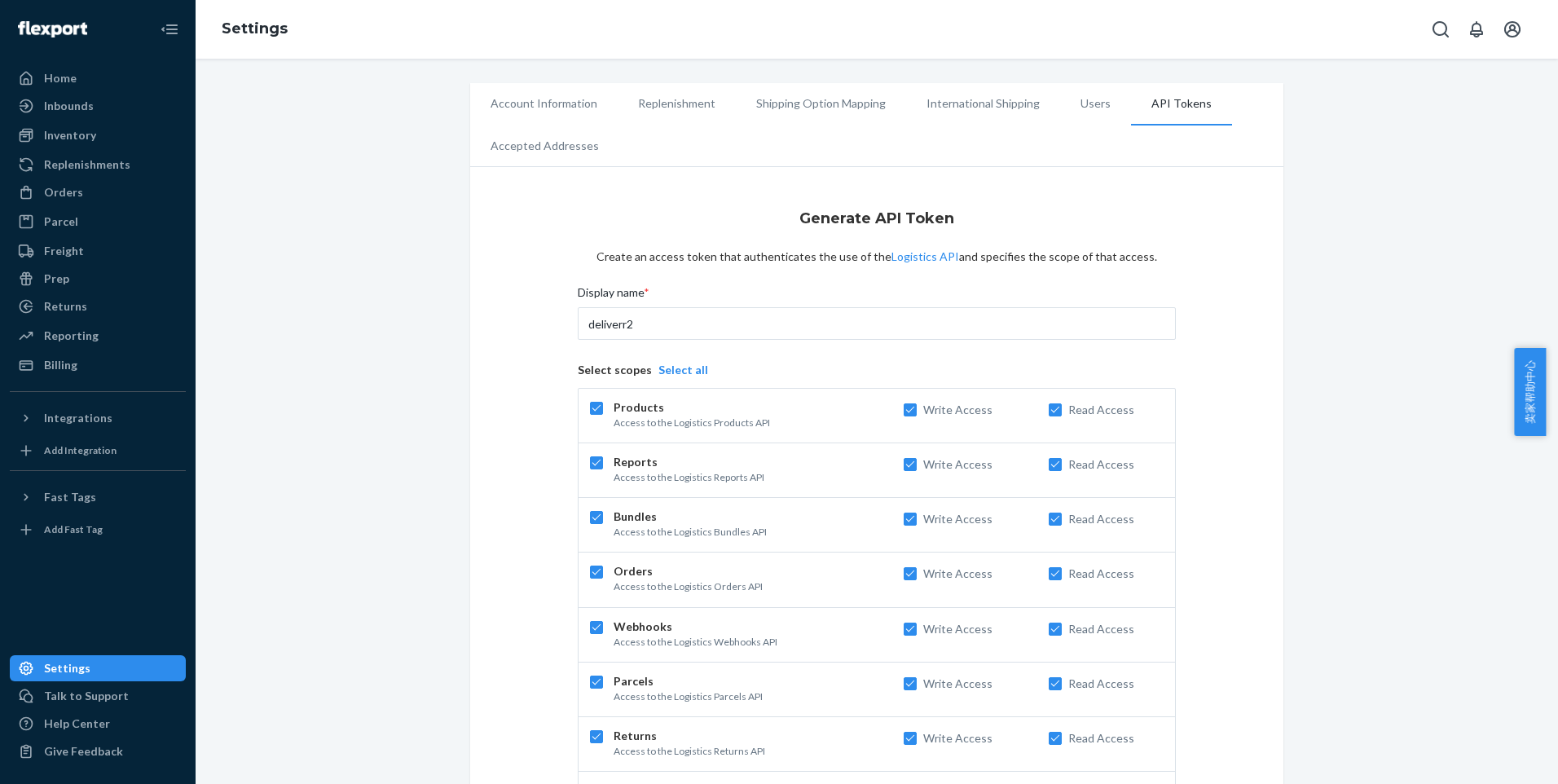
checkbox input "true"
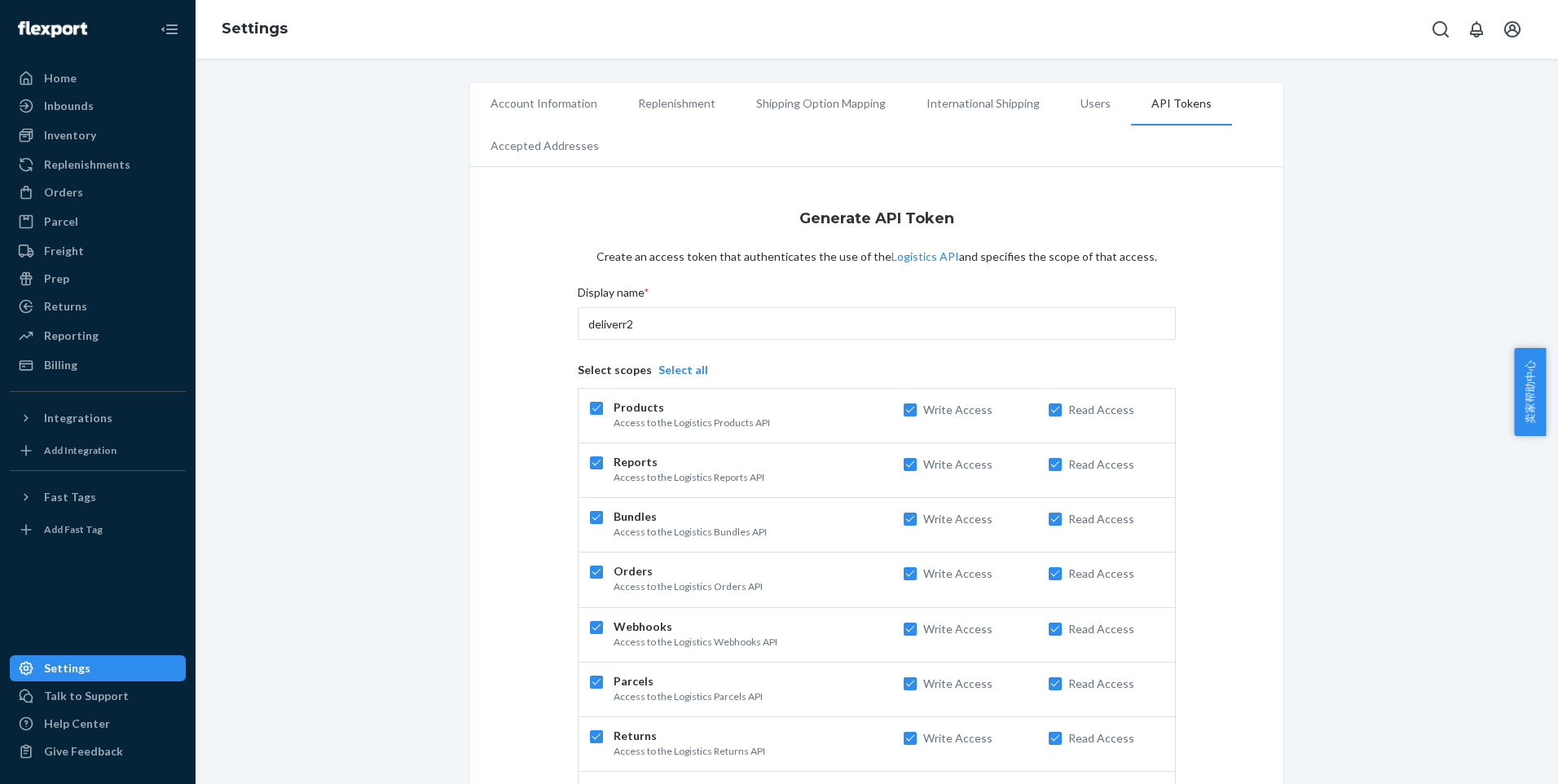
checkbox input "true"
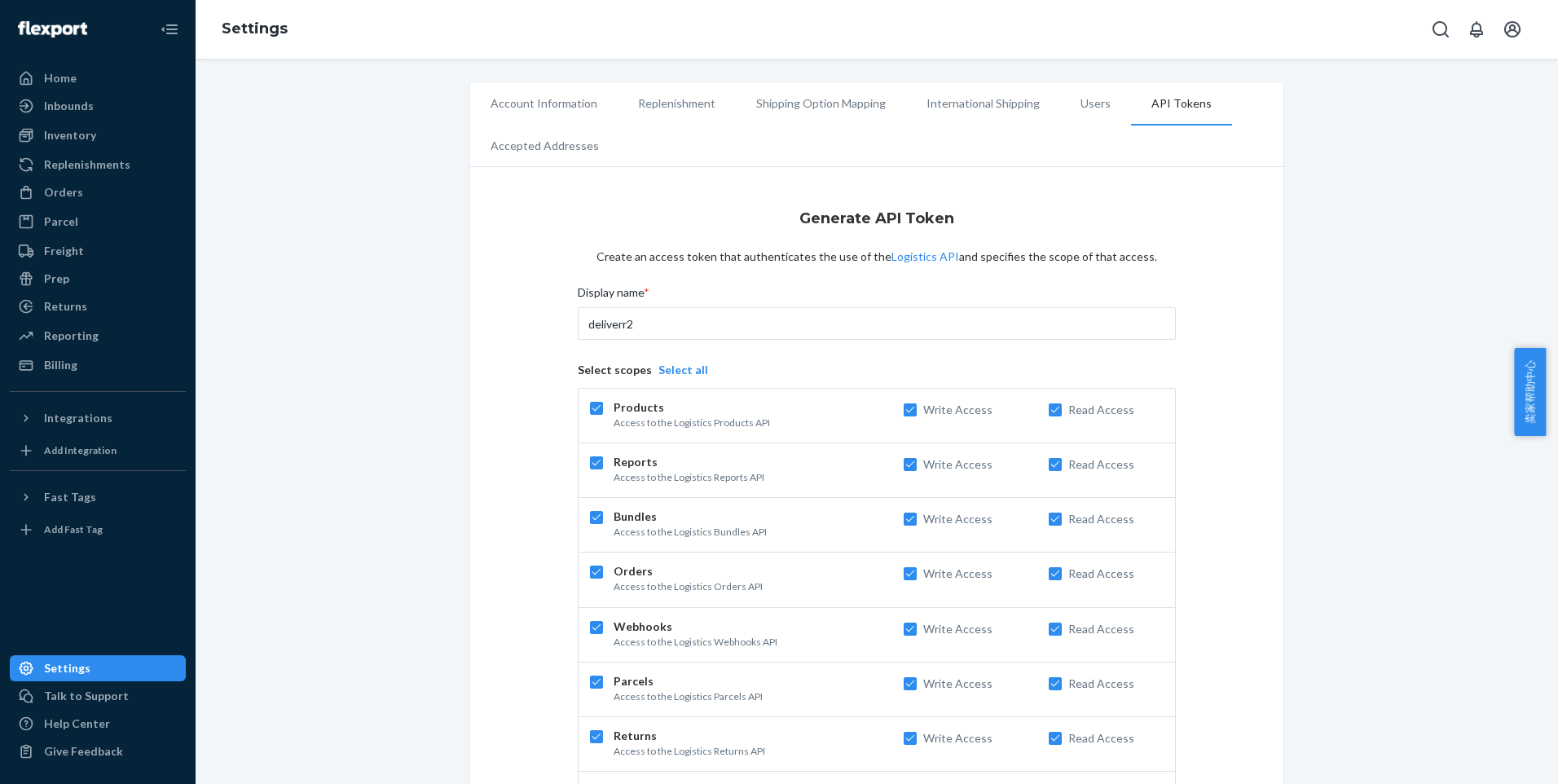
checkbox input "true"
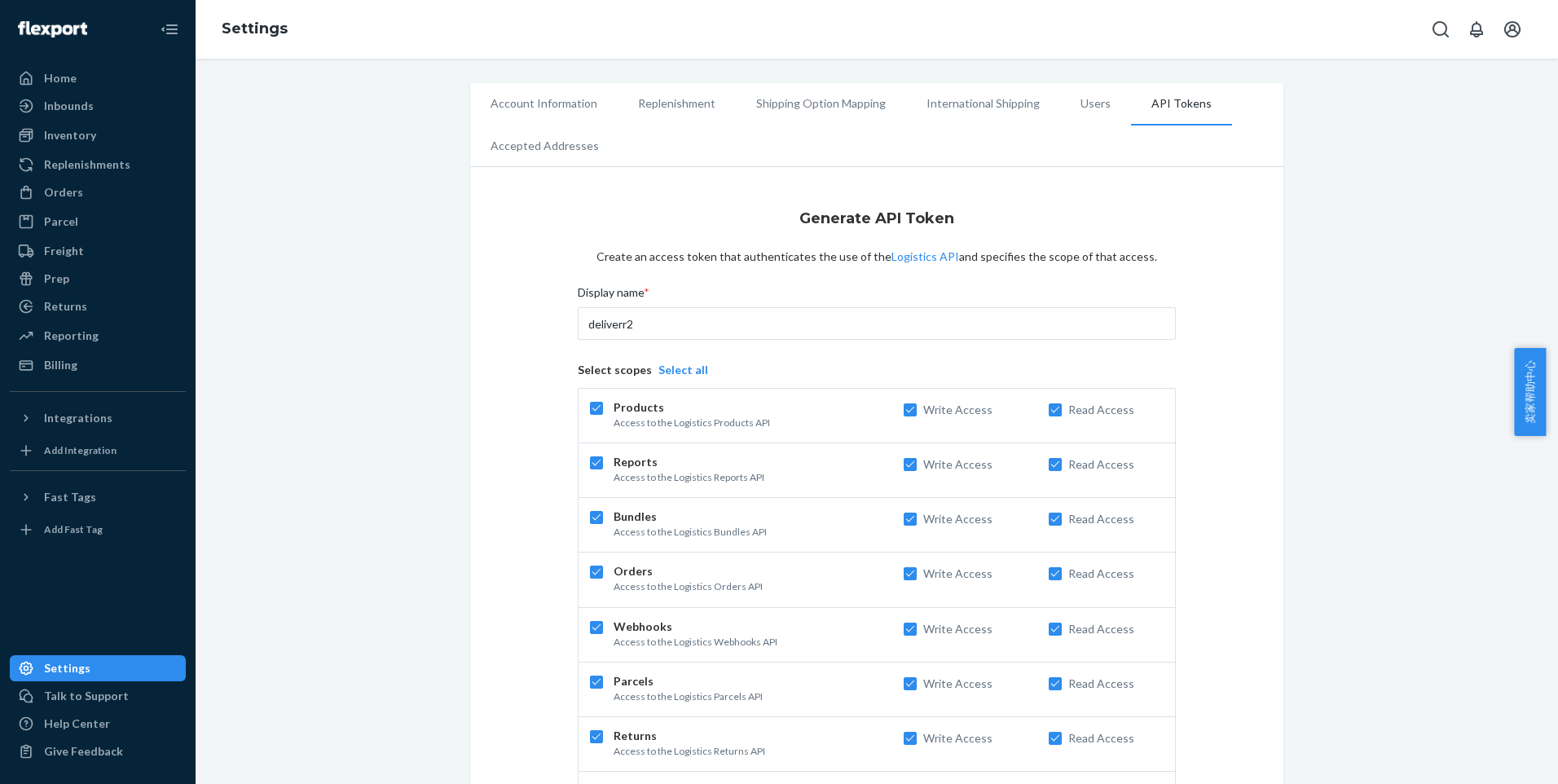
checkbox input "true"
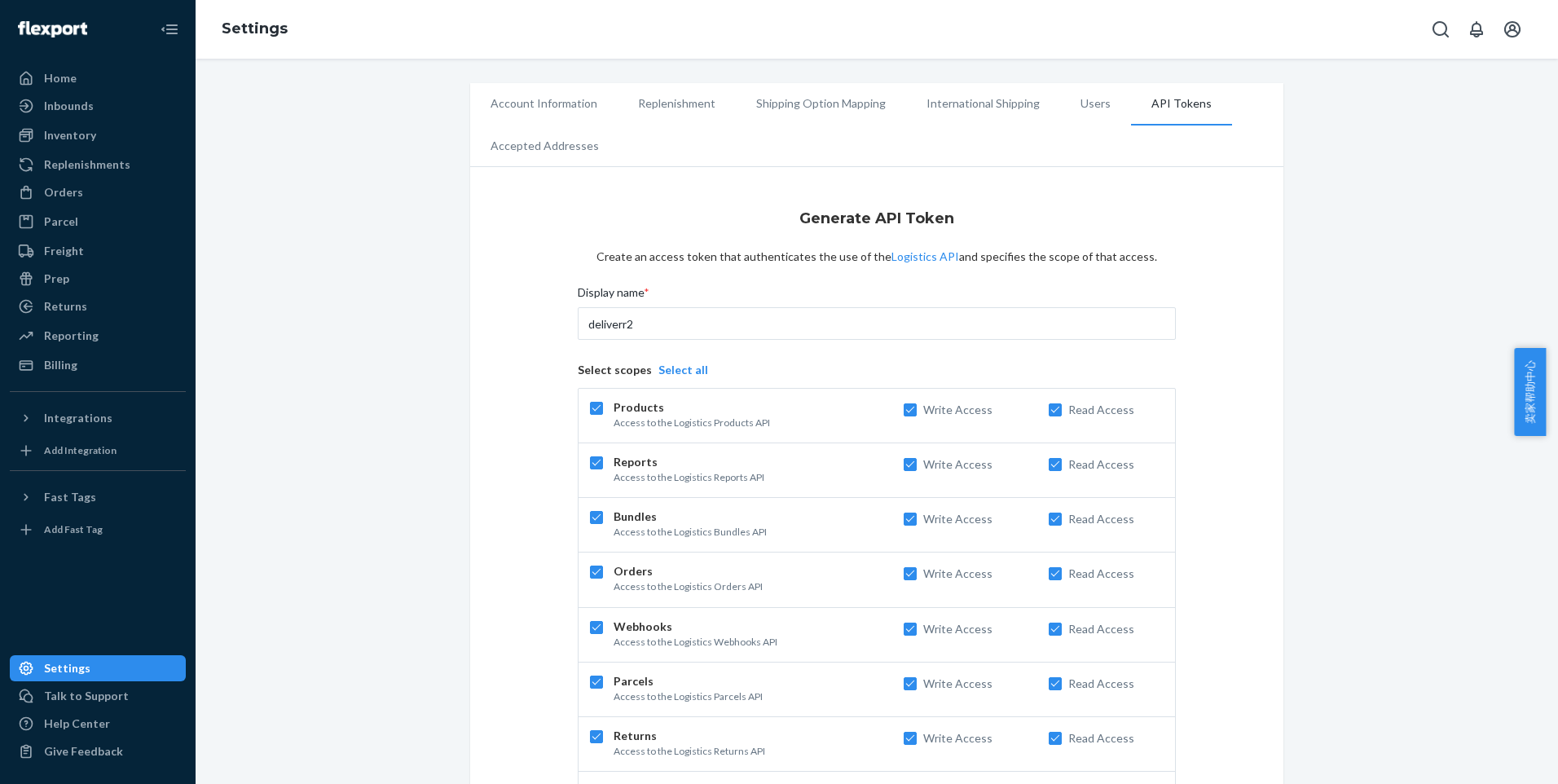
checkbox input "true"
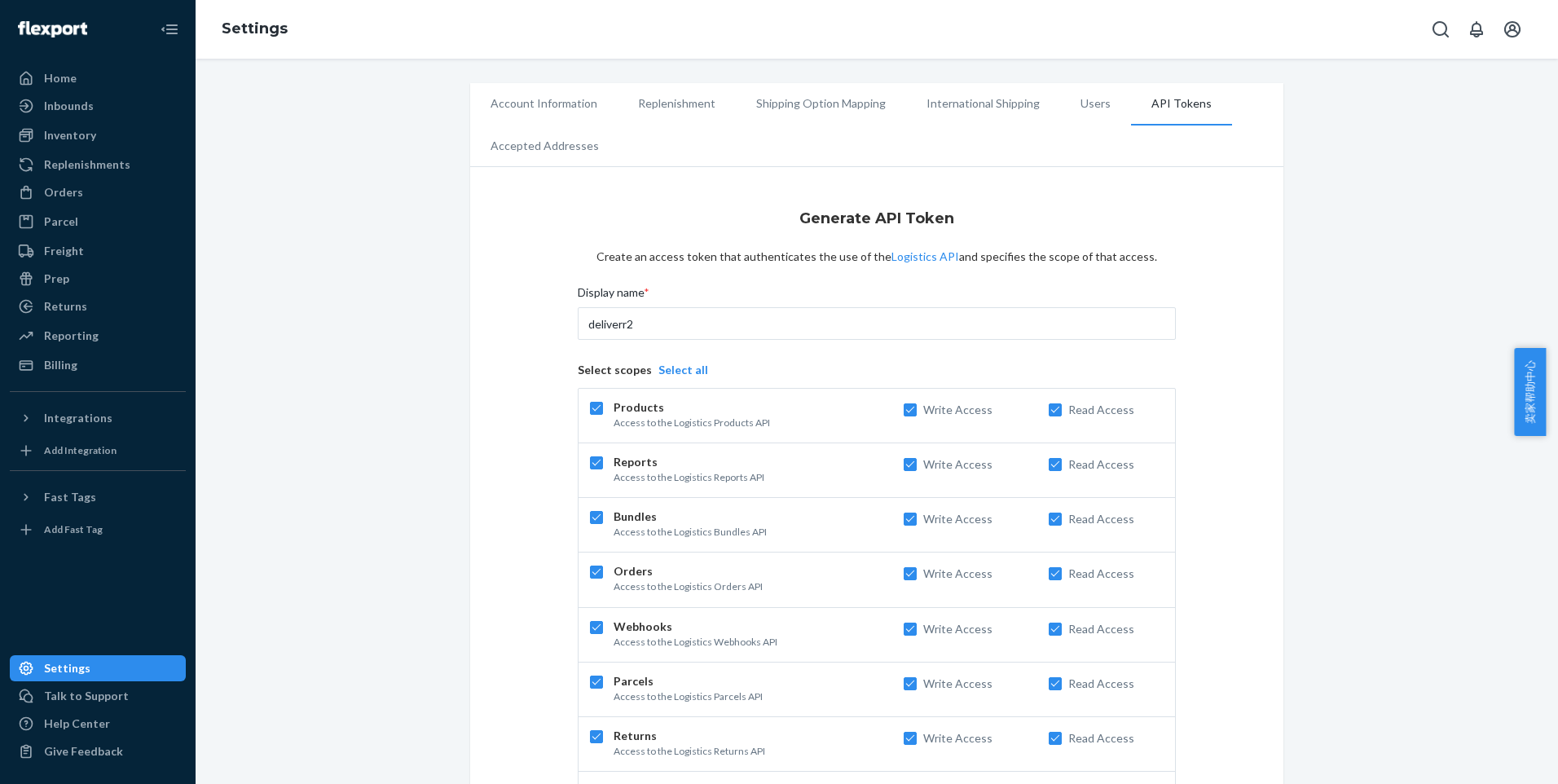
checkbox input "true"
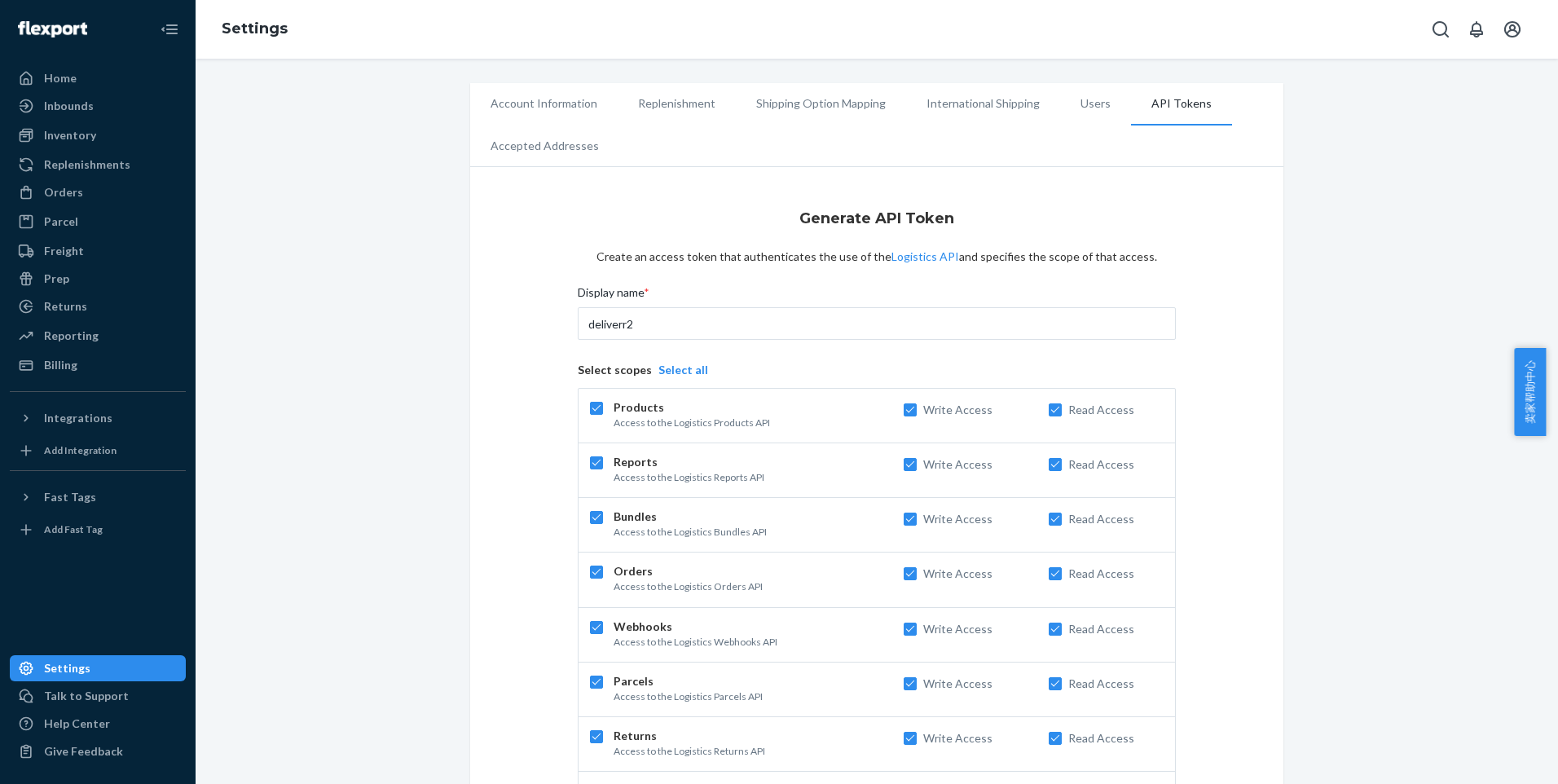
checkbox input "true"
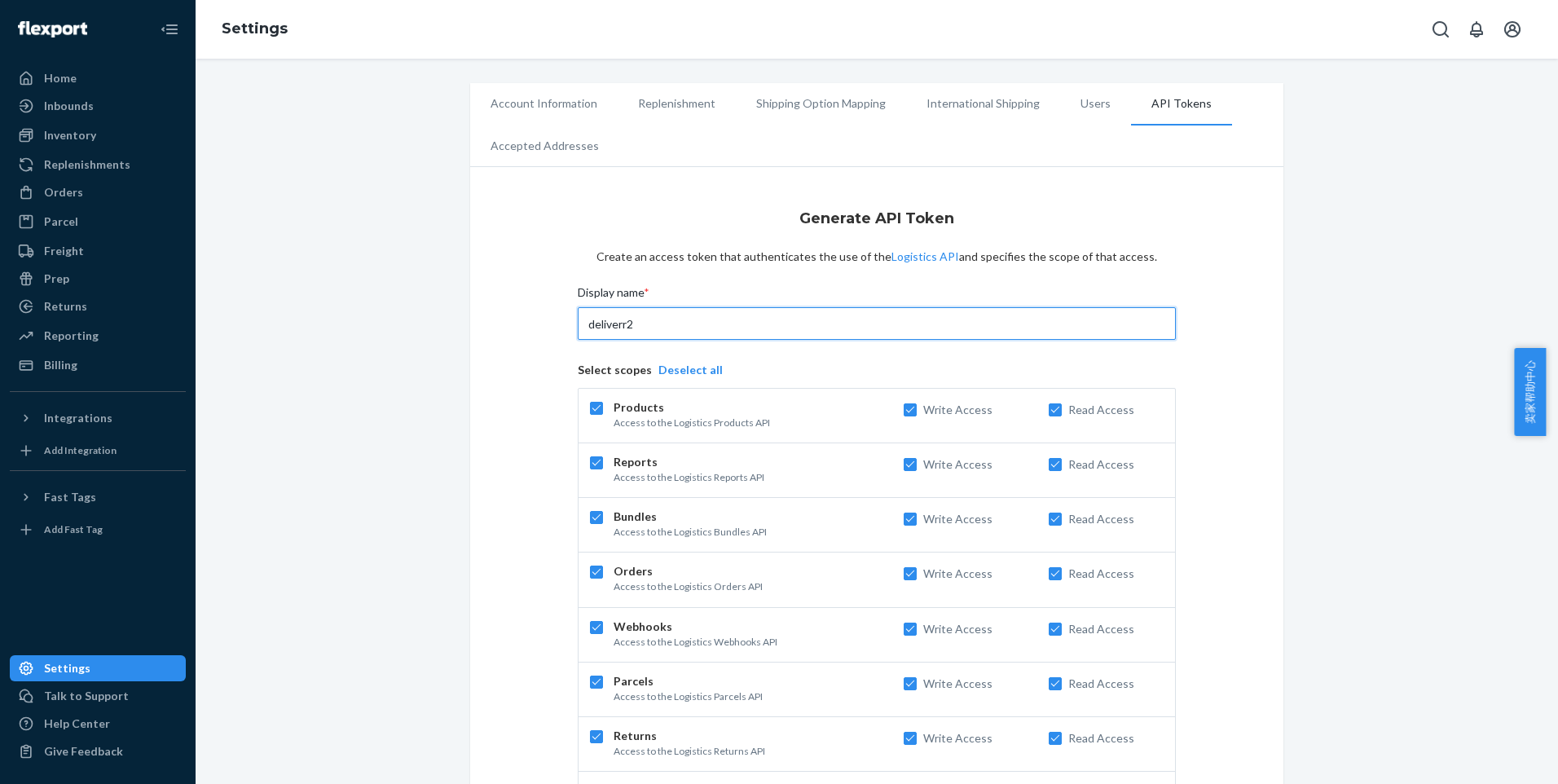
click at [688, 326] on input "deliverr2" at bounding box center [876, 323] width 598 height 32
type input "deliverr3"
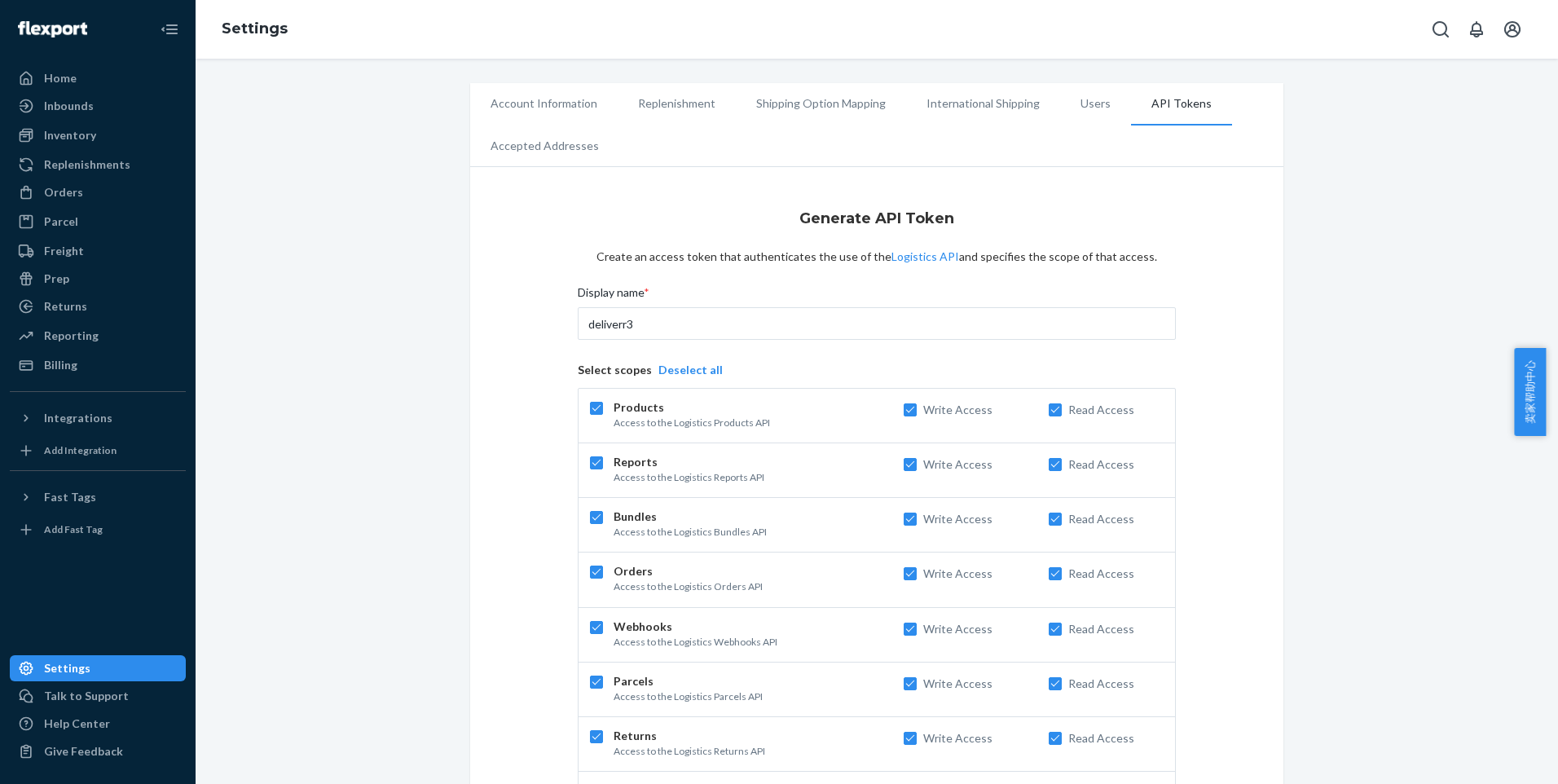
click at [474, 432] on div "Generate API Token Create an access token that authenticates the use of the Log…" at bounding box center [876, 625] width 813 height 901
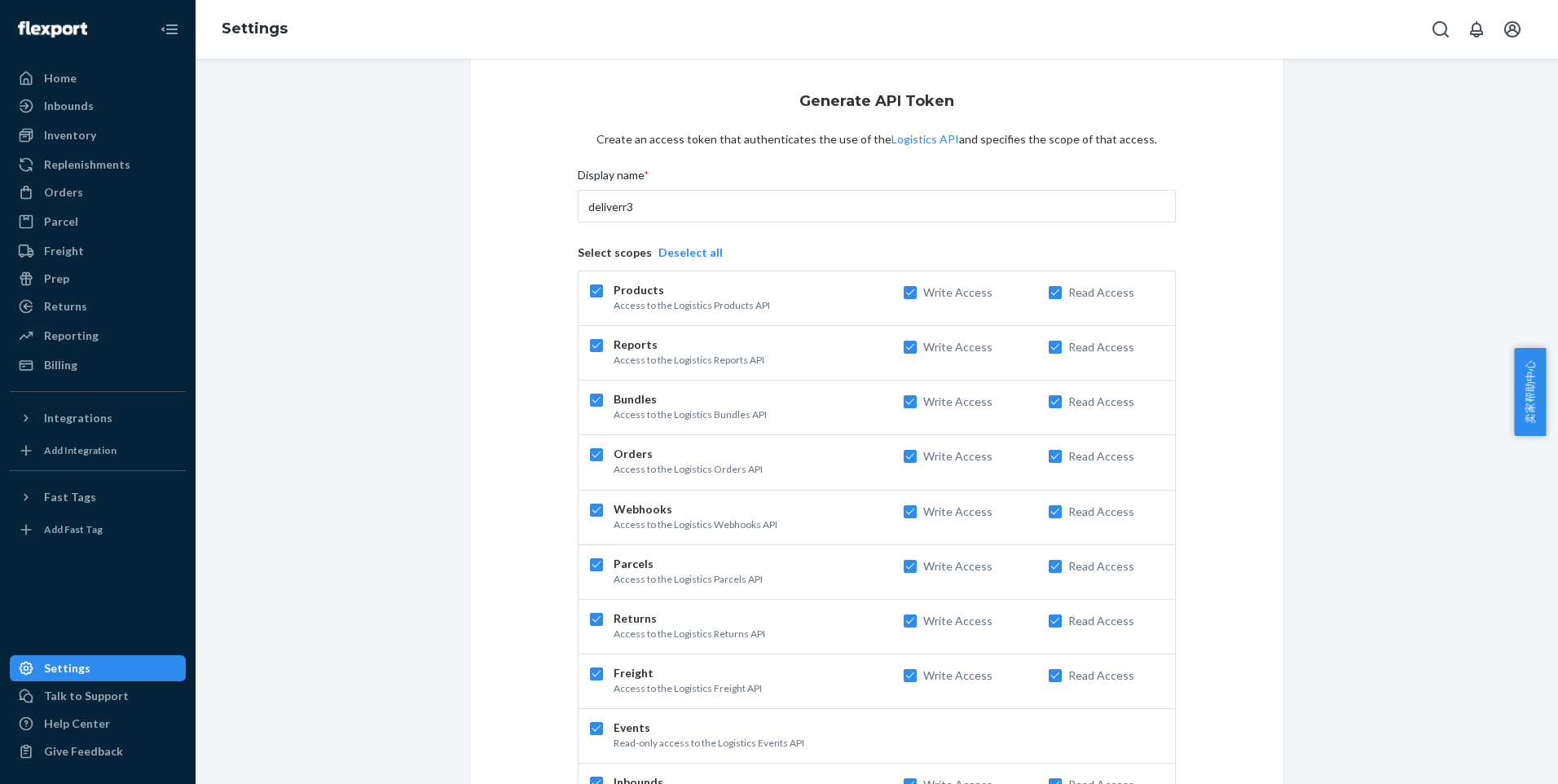
scroll to position [292, 0]
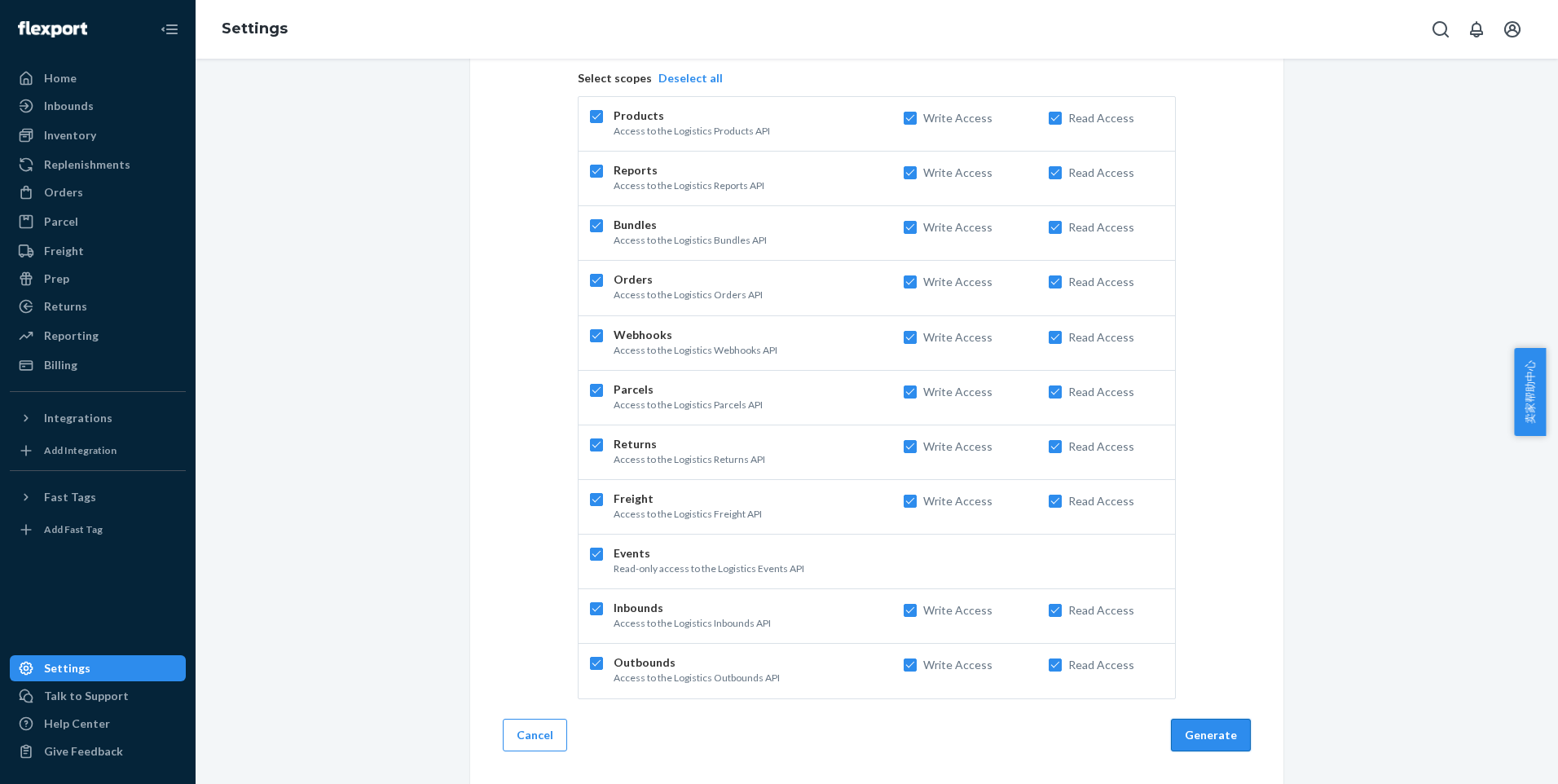
click at [1203, 733] on button "Generate" at bounding box center [1211, 735] width 80 height 32
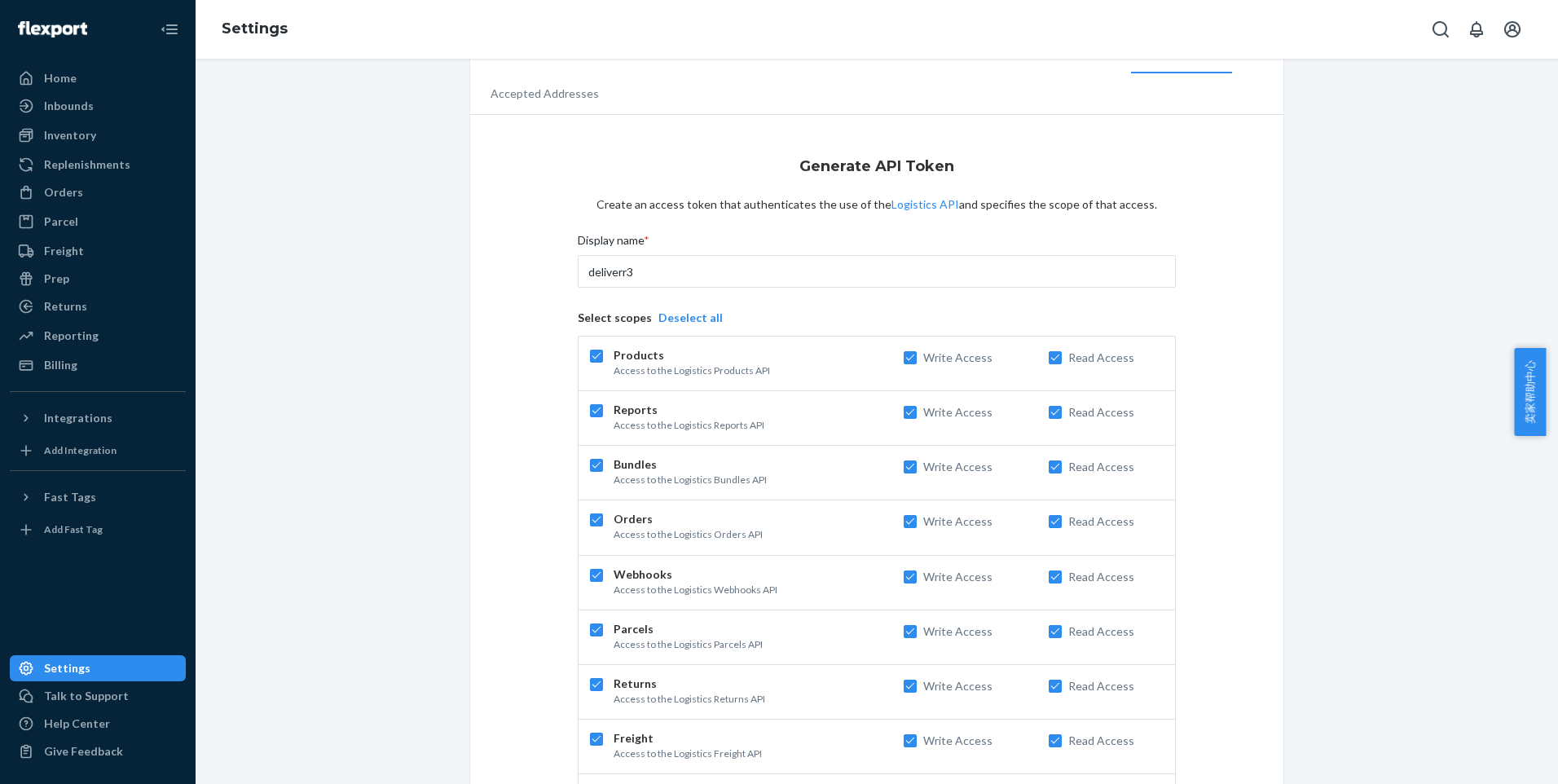
scroll to position [47, 0]
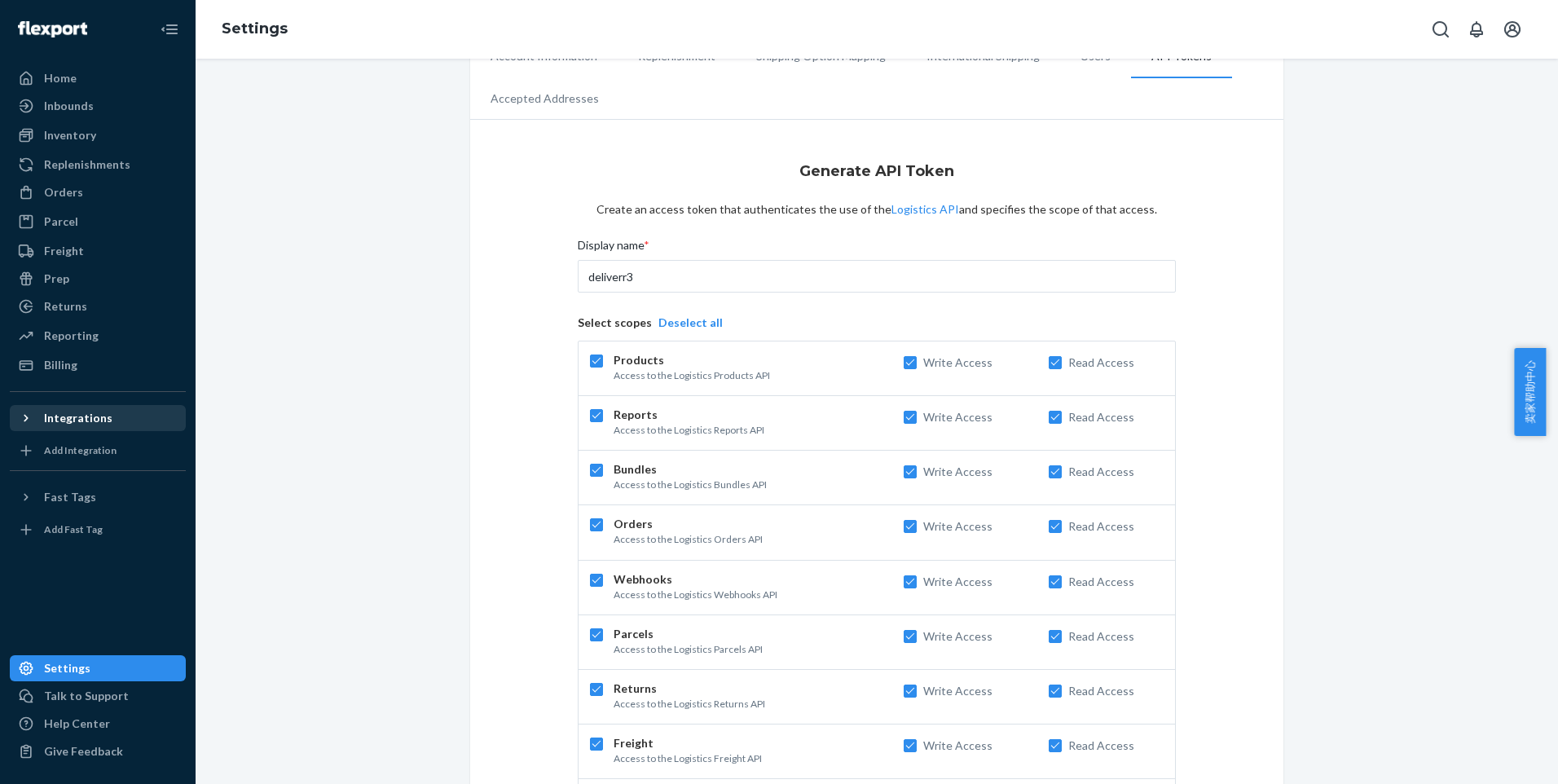
click at [36, 419] on div at bounding box center [31, 418] width 26 height 17
click at [24, 416] on icon at bounding box center [27, 418] width 17 height 17
click at [24, 416] on icon at bounding box center [25, 418] width 4 height 7
click at [24, 416] on icon at bounding box center [27, 418] width 17 height 17
click at [24, 416] on icon at bounding box center [25, 418] width 4 height 7
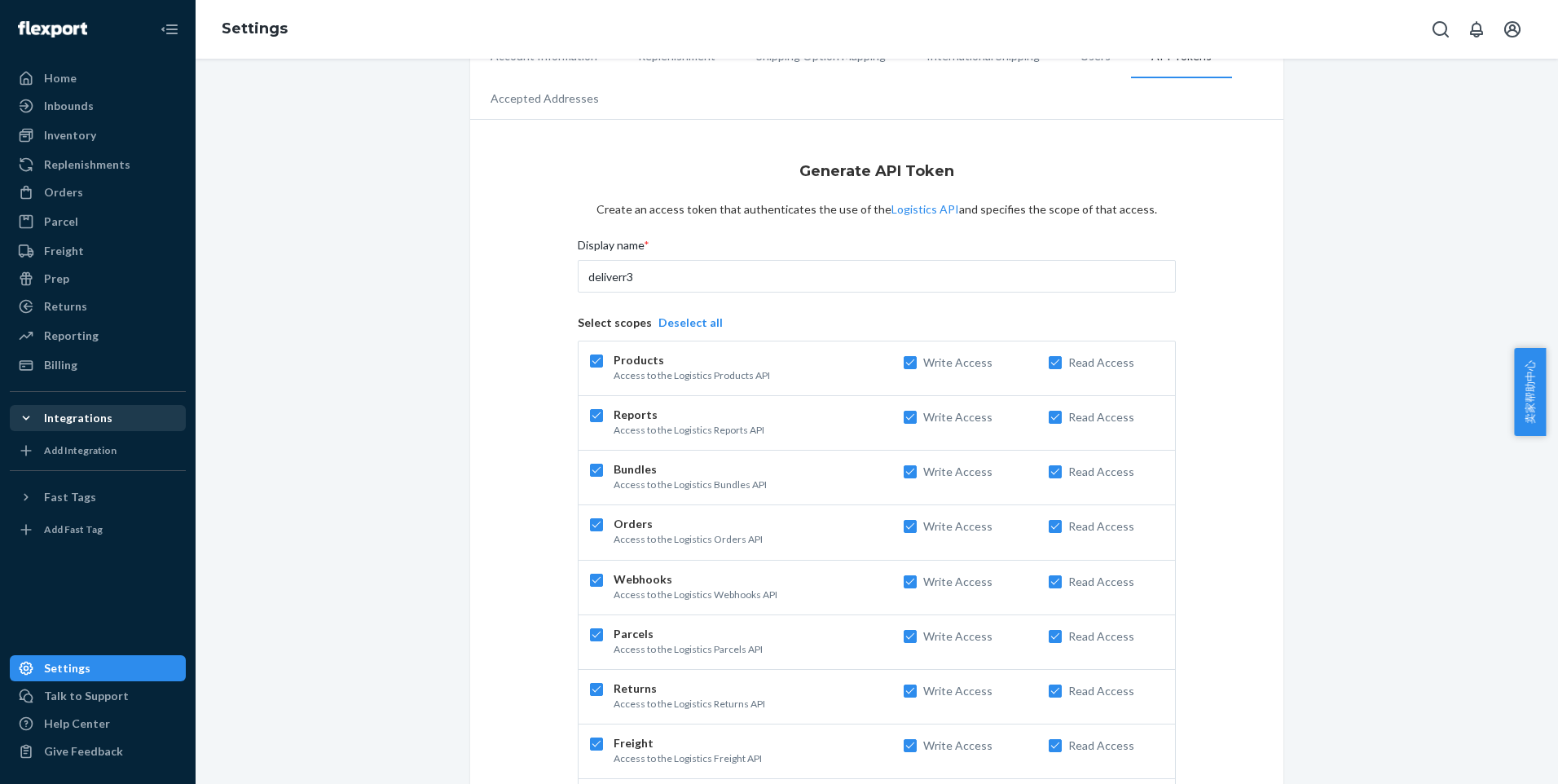
click at [23, 416] on icon at bounding box center [27, 418] width 17 height 17
click at [23, 415] on icon at bounding box center [27, 418] width 17 height 17
click at [22, 414] on icon at bounding box center [27, 418] width 17 height 17
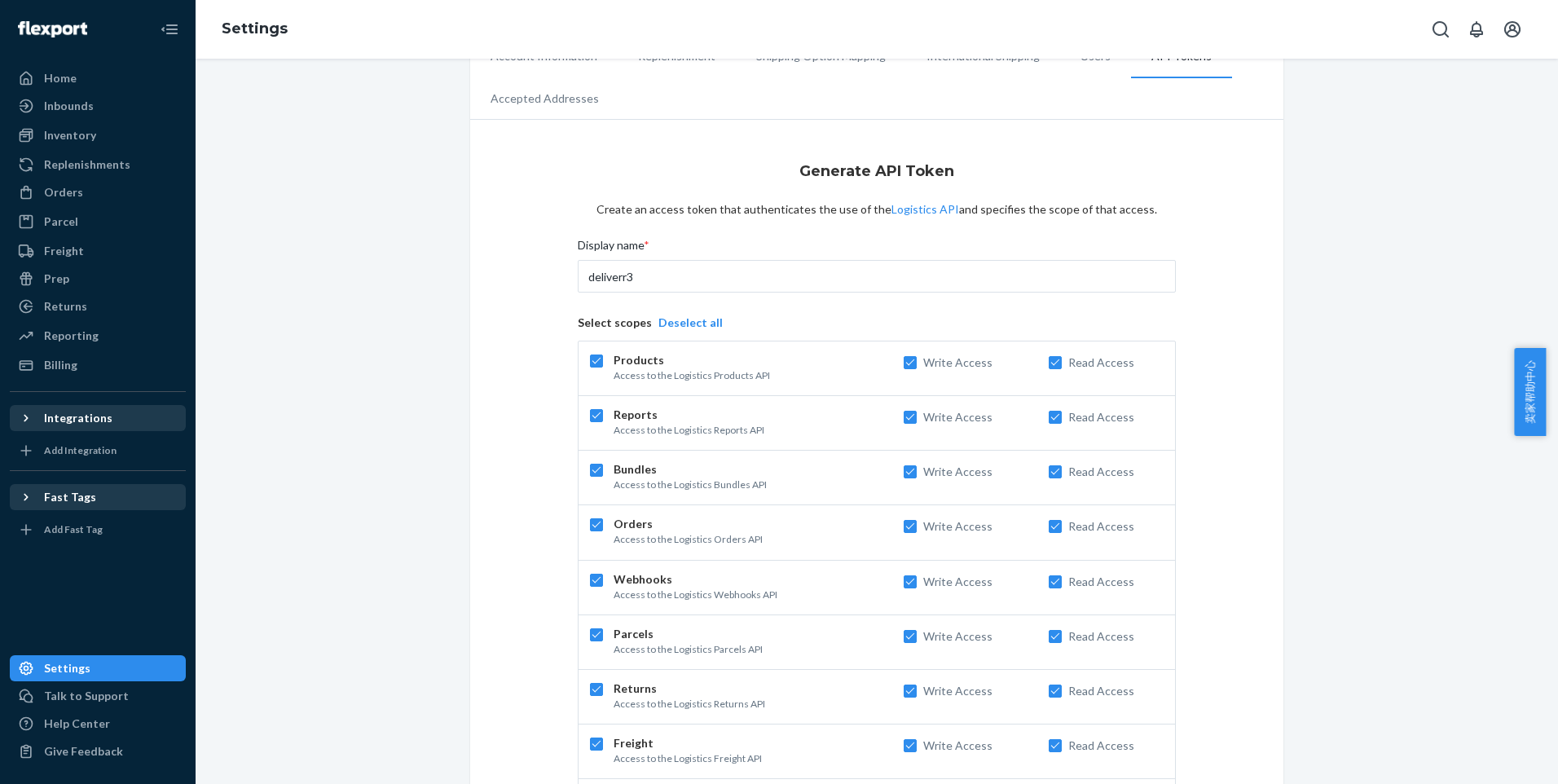
click at [30, 503] on icon at bounding box center [27, 497] width 17 height 17
click at [26, 498] on icon at bounding box center [26, 497] width 7 height 4
click at [68, 231] on div "Parcel" at bounding box center [97, 221] width 172 height 22
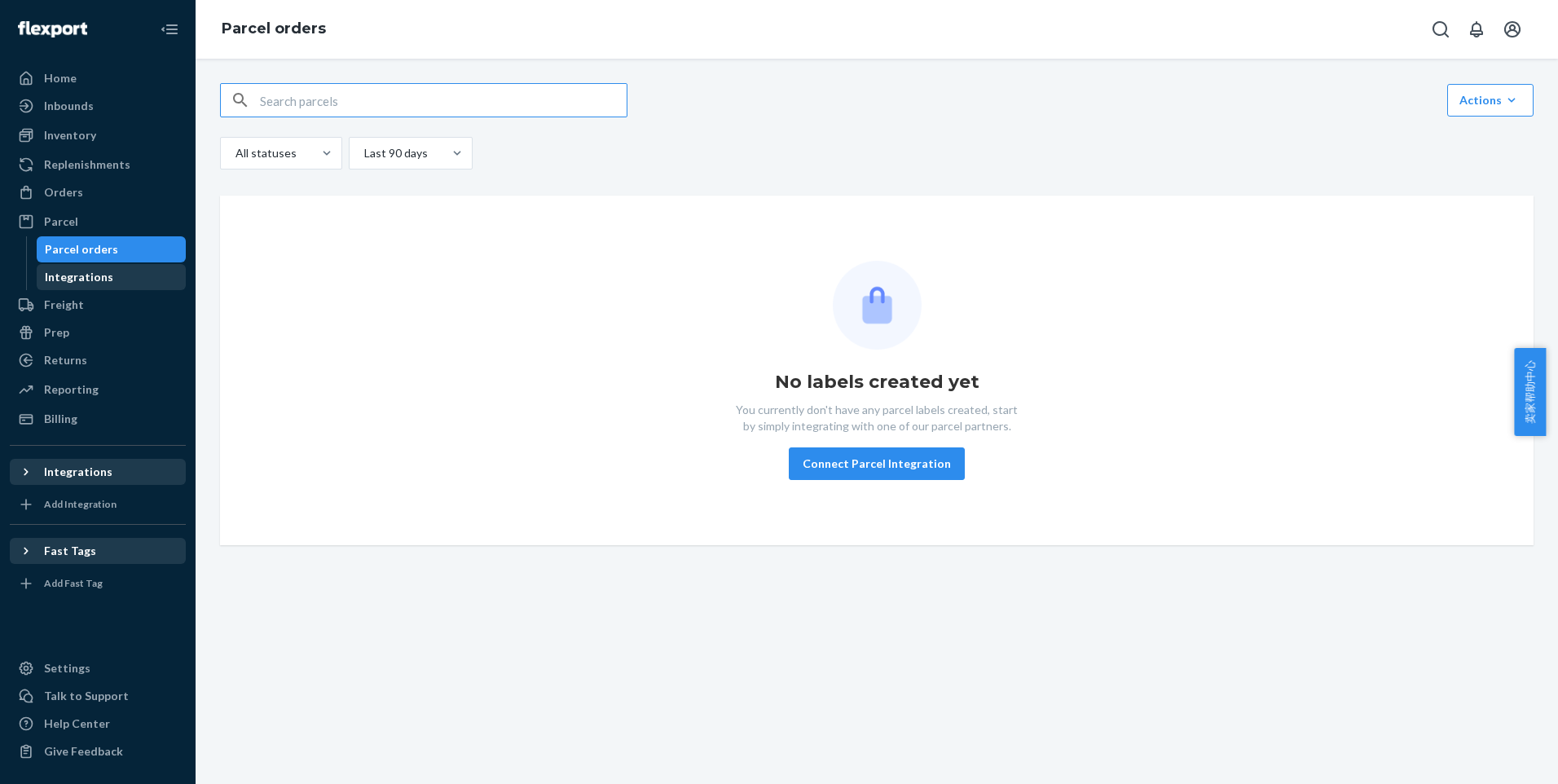
click at [122, 273] on div "Integrations" at bounding box center [112, 277] width 147 height 22
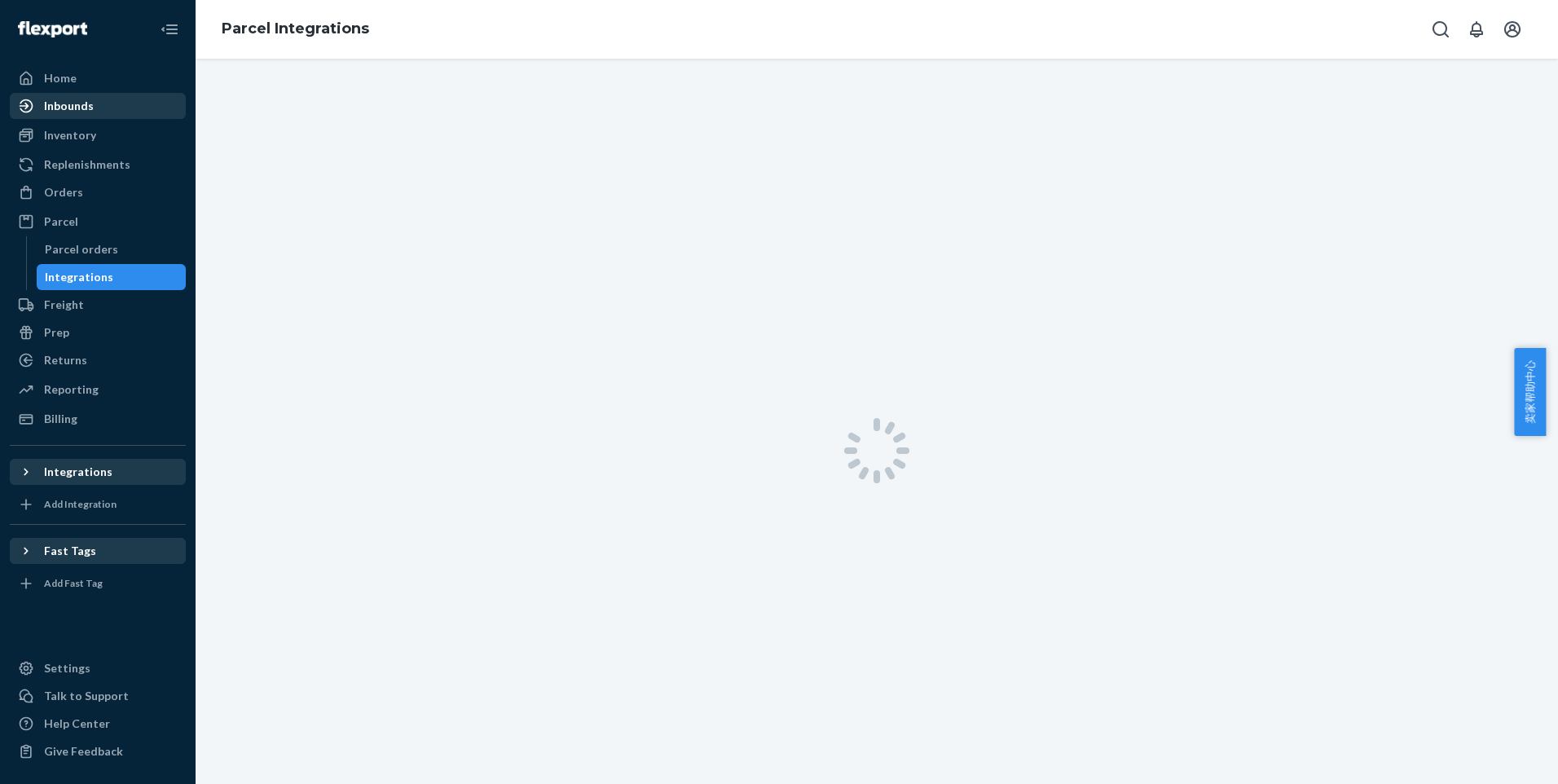
click at [117, 102] on div "Inbounds" at bounding box center [97, 105] width 172 height 22
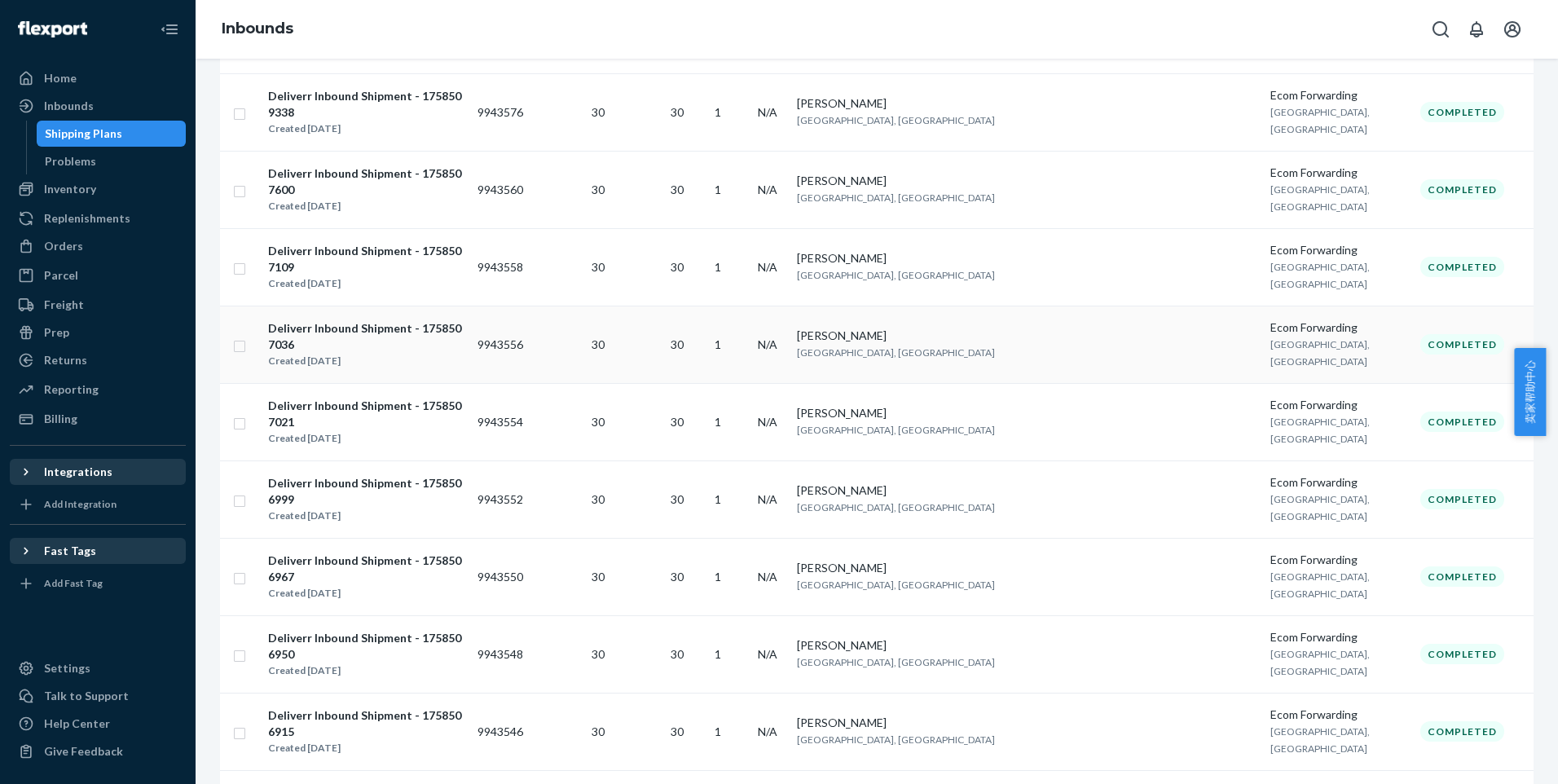
scroll to position [163, 0]
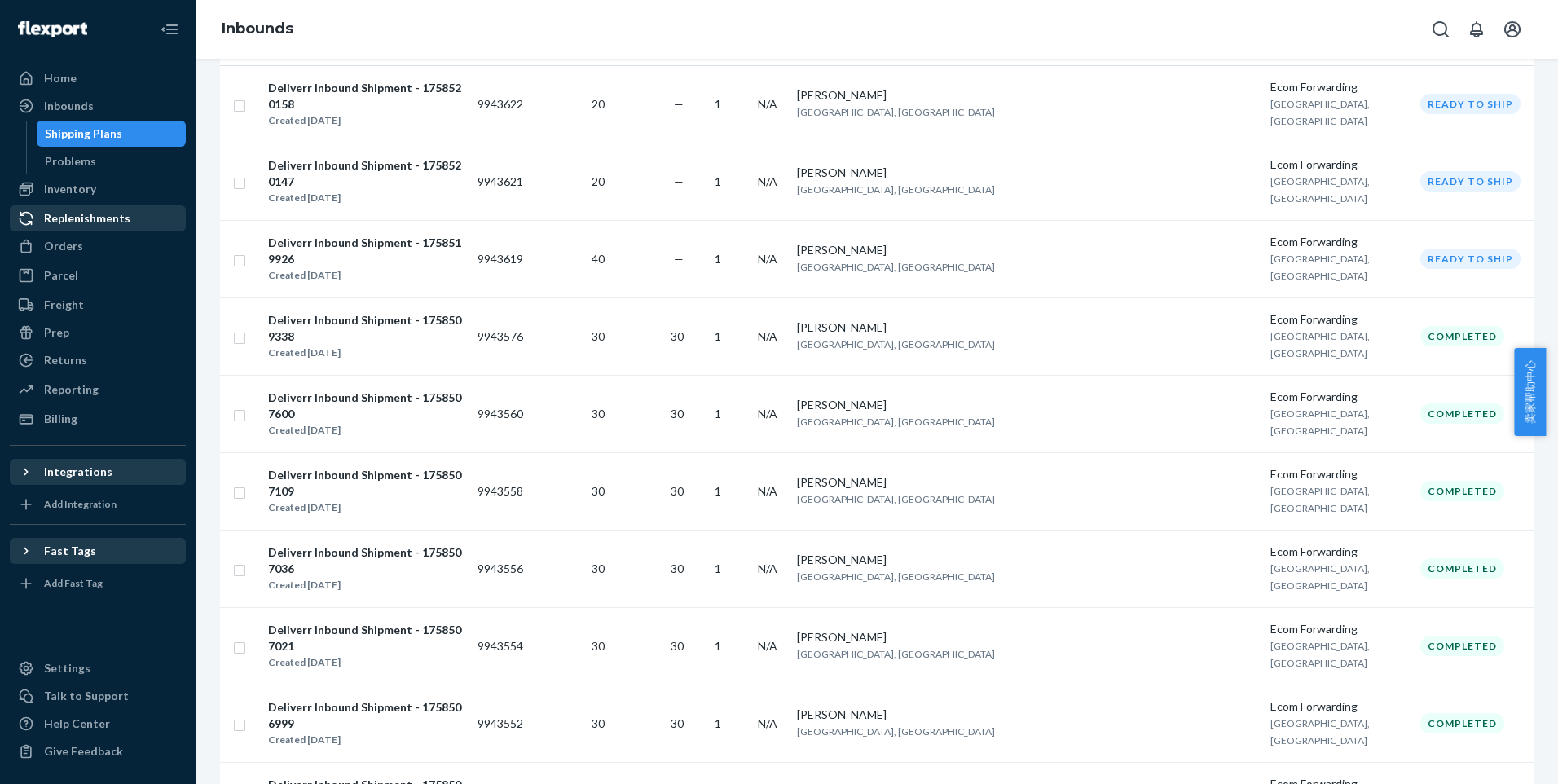
click at [111, 208] on div "Replenishments" at bounding box center [97, 217] width 172 height 22
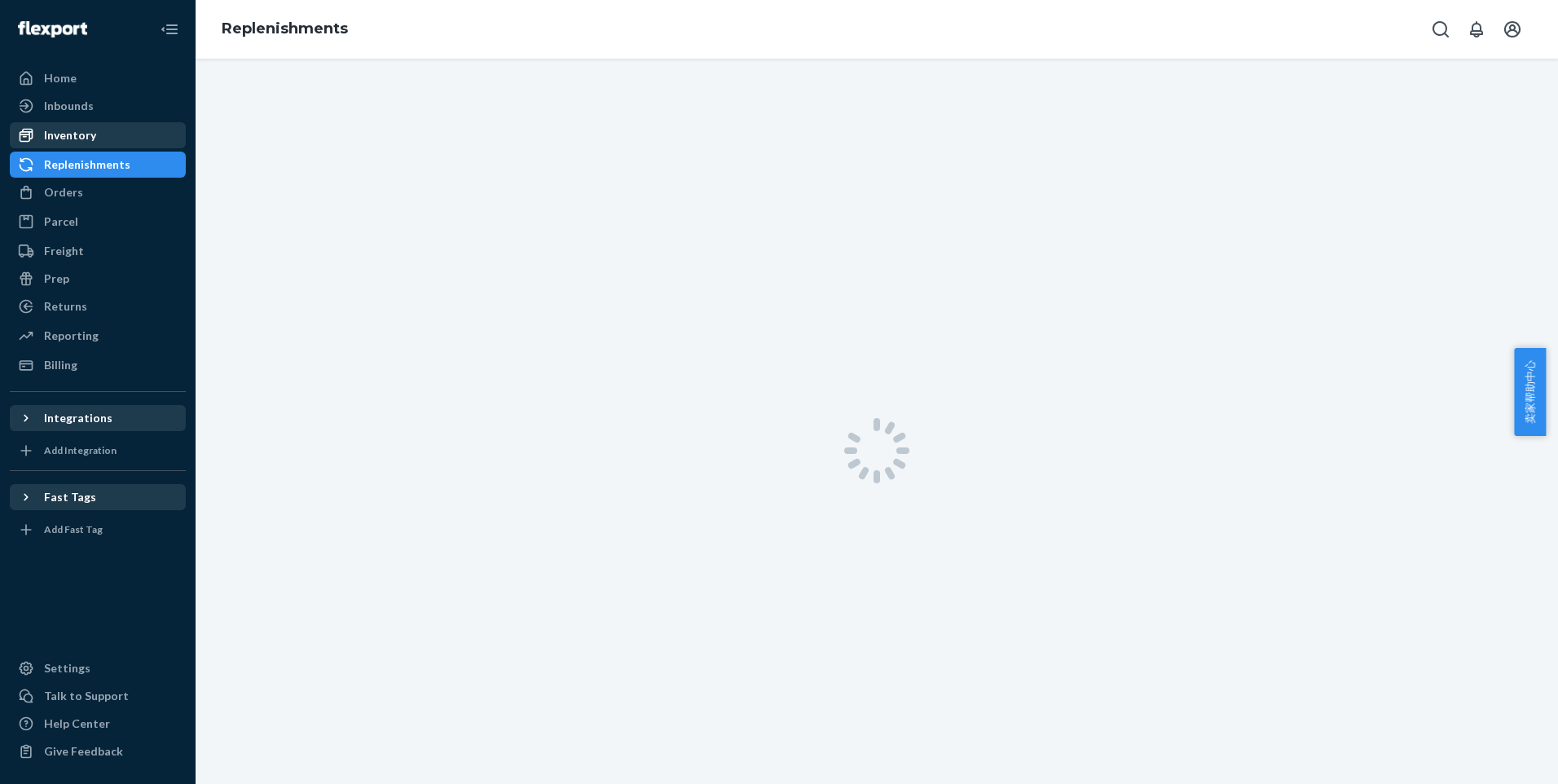
click at [114, 136] on div "Inventory" at bounding box center [97, 135] width 172 height 22
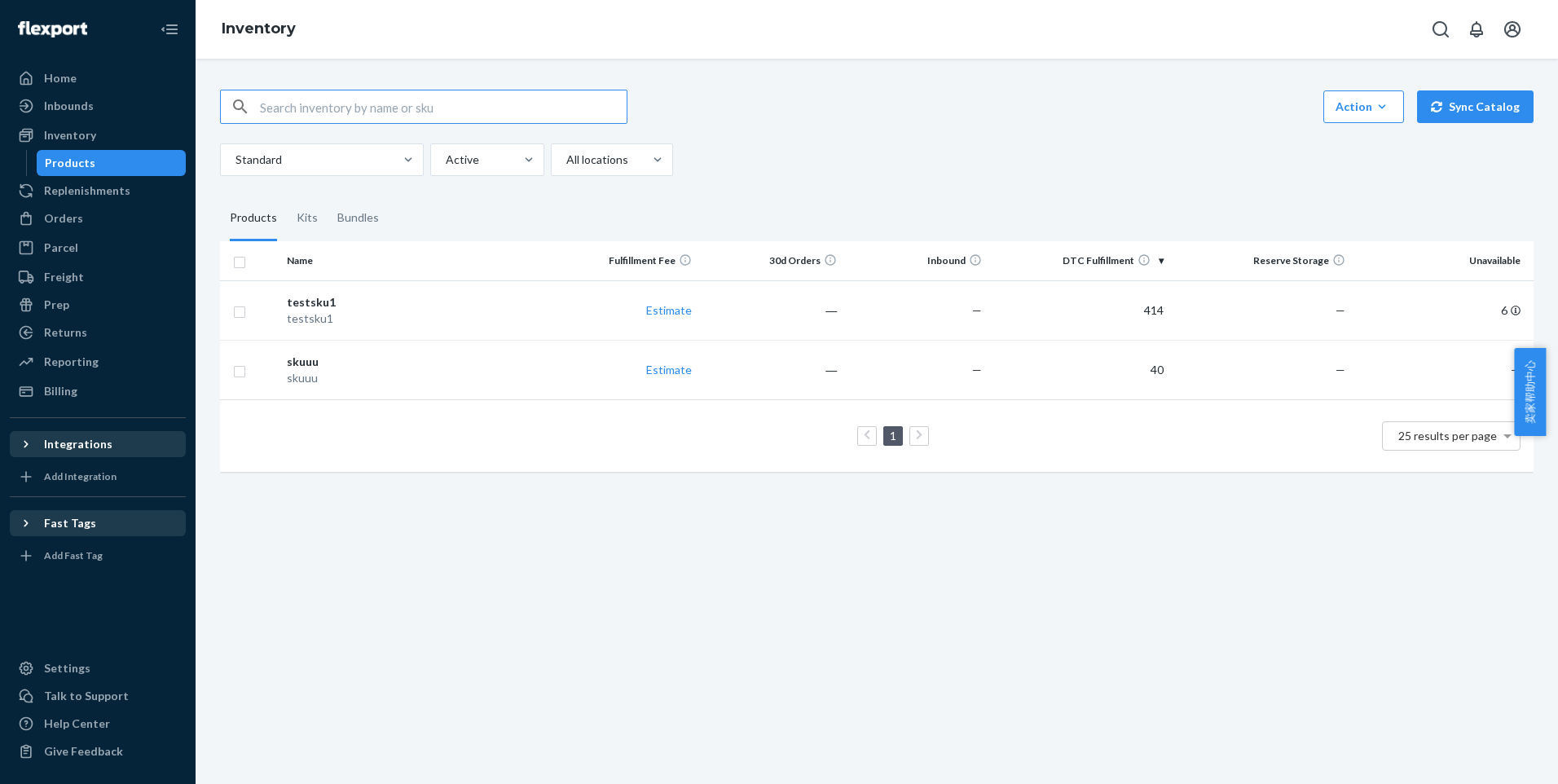
click at [1521, 393] on span "卖家帮助中心" at bounding box center [1530, 392] width 32 height 88
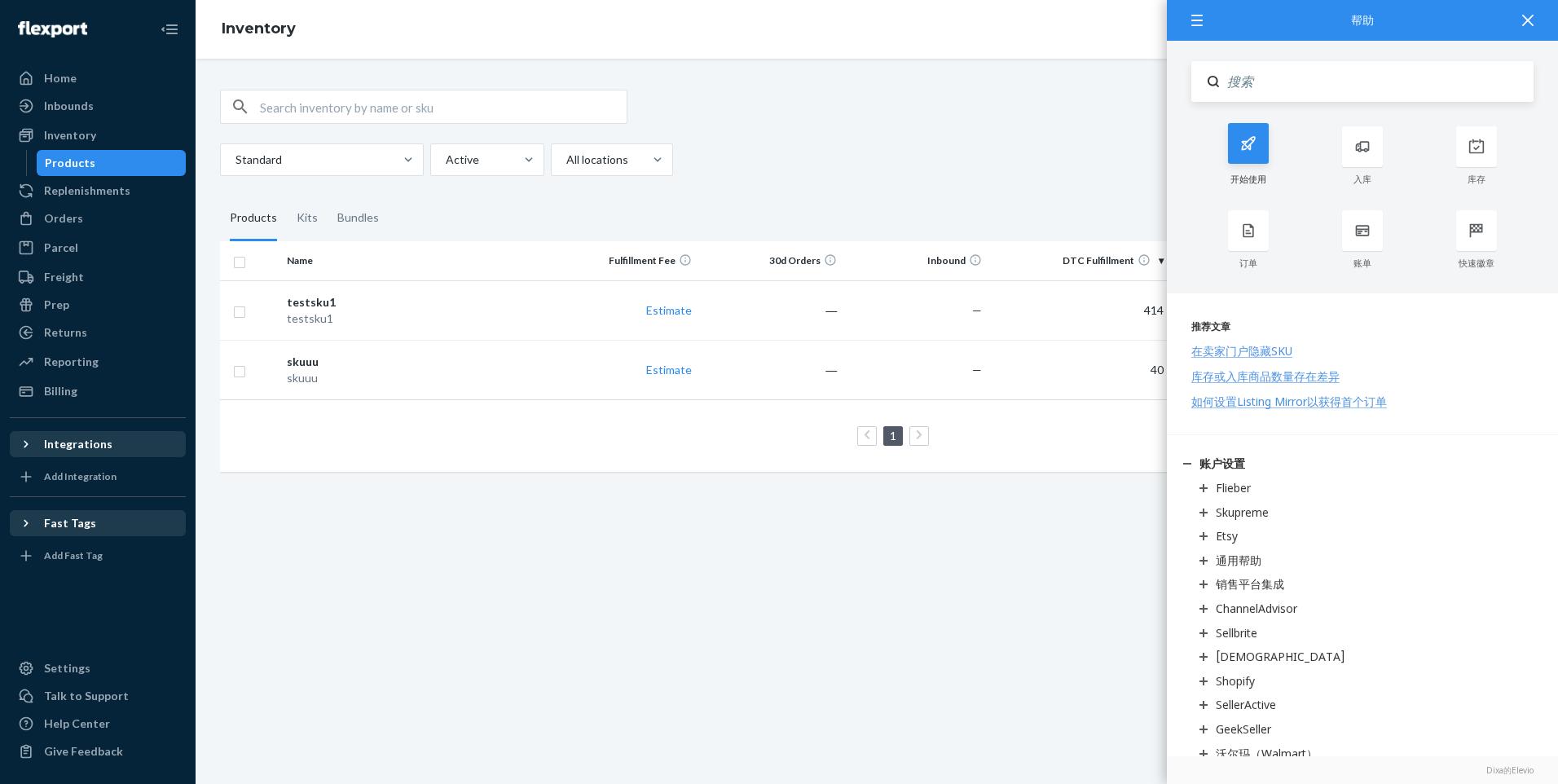
click at [1246, 141] on icon at bounding box center [1249, 143] width 17 height 17
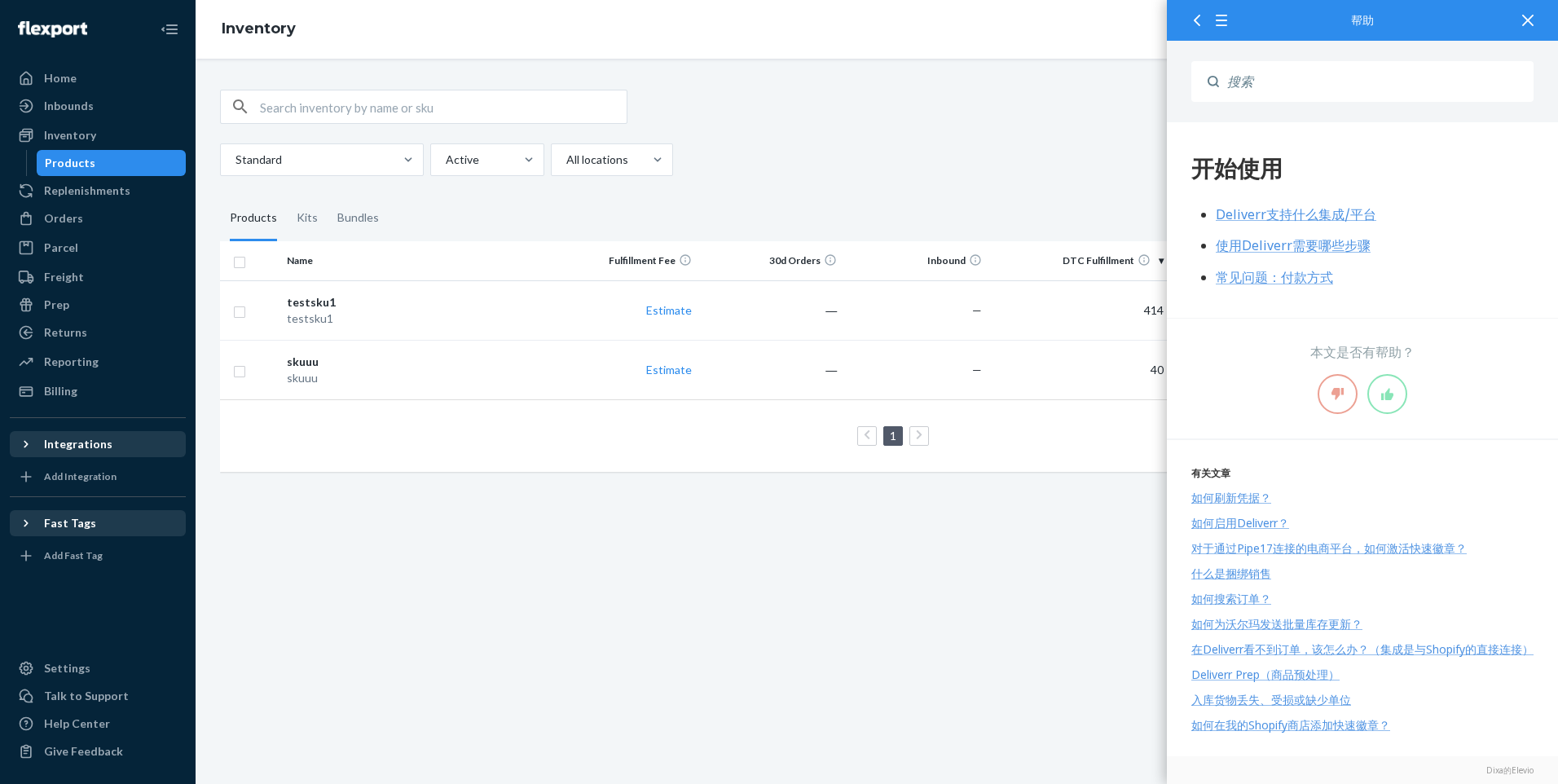
scroll to position [19, 0]
click at [1284, 83] on input "Search" at bounding box center [1376, 81] width 315 height 41
click at [1202, 15] on icon at bounding box center [1197, 21] width 12 height 12
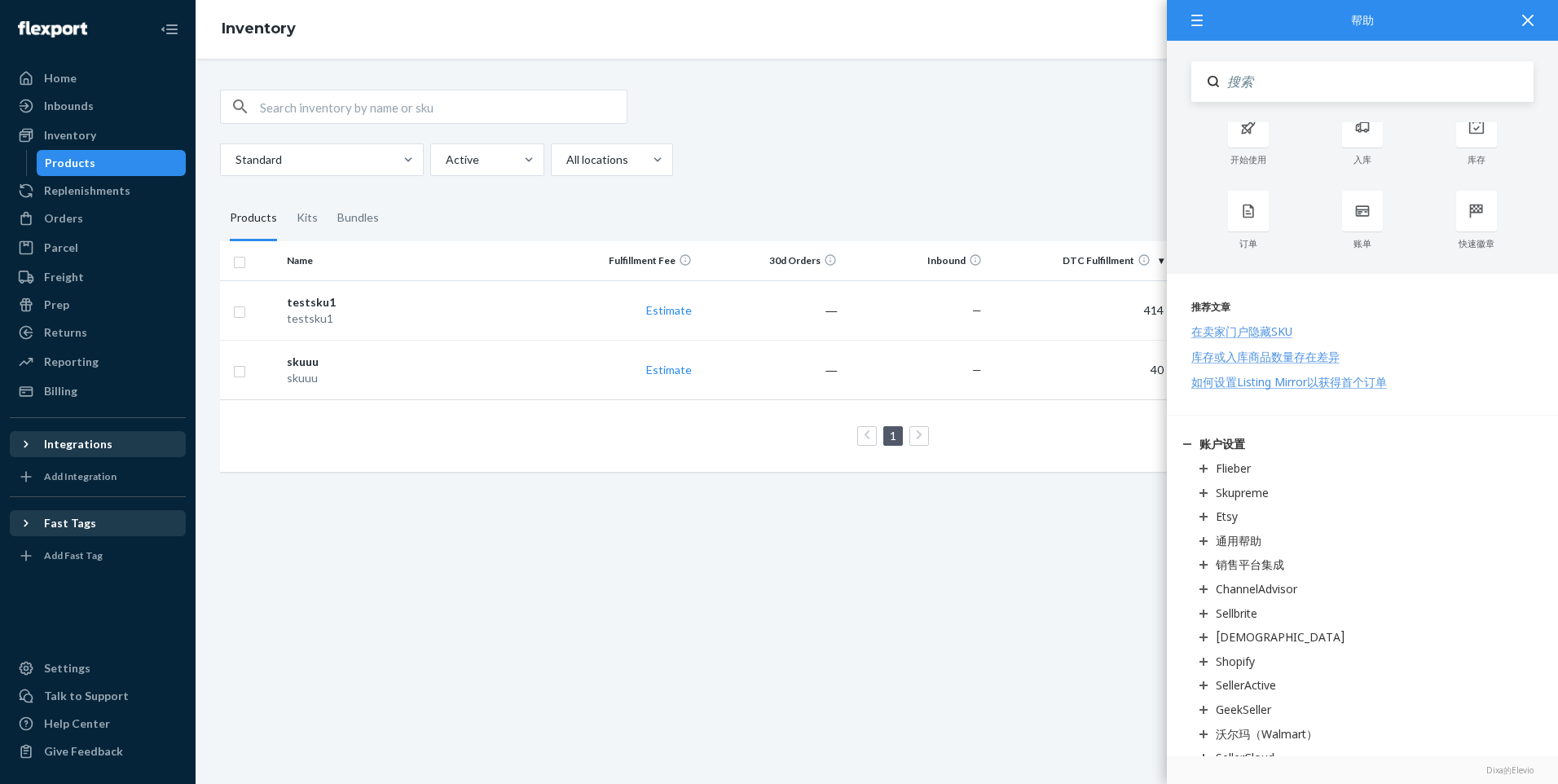
scroll to position [0, 0]
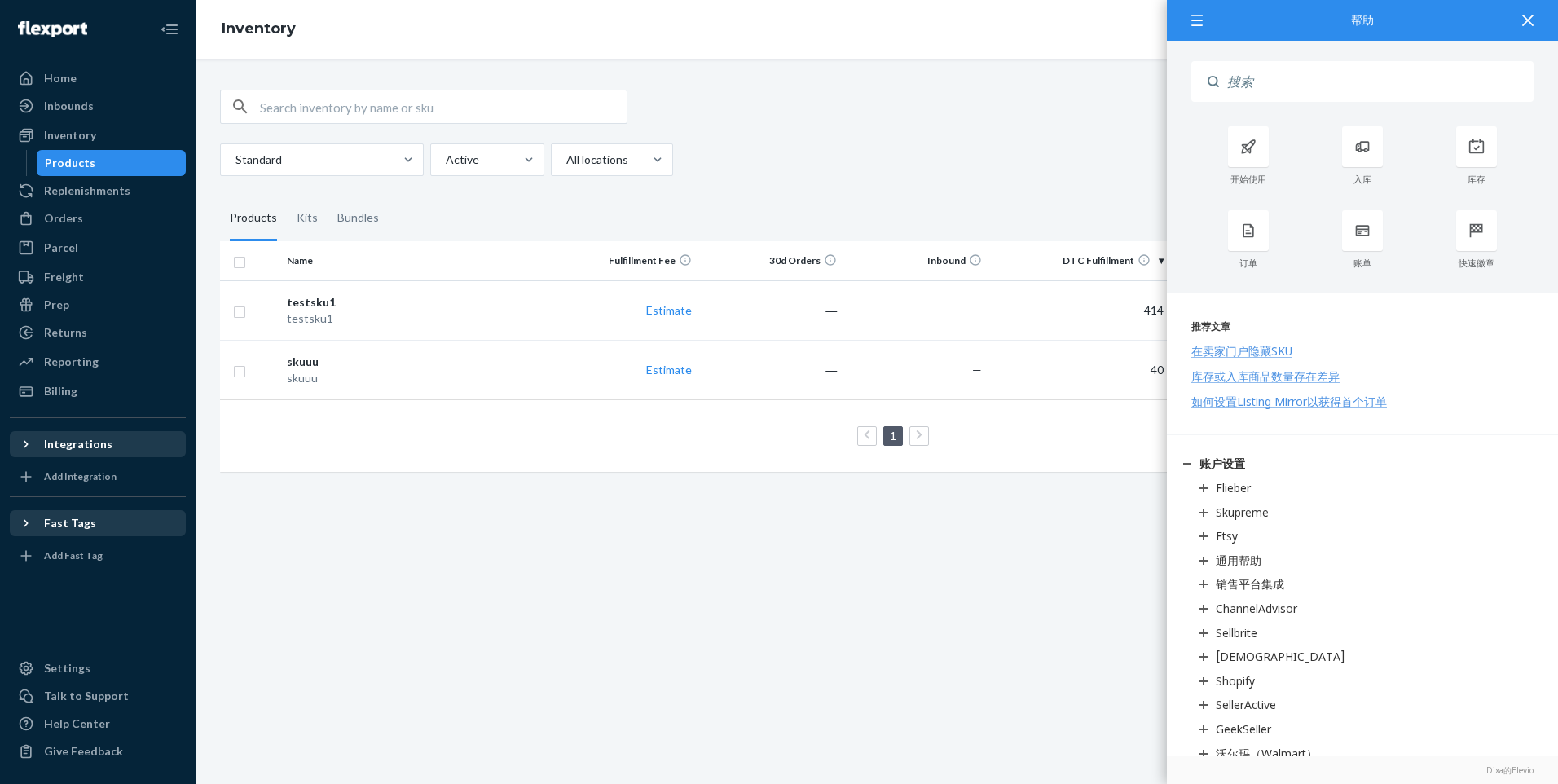
click at [1296, 79] on input "Search" at bounding box center [1376, 81] width 315 height 41
type input "token"
click at [1416, 130] on link ""token"" at bounding box center [1403, 127] width 42 height 16
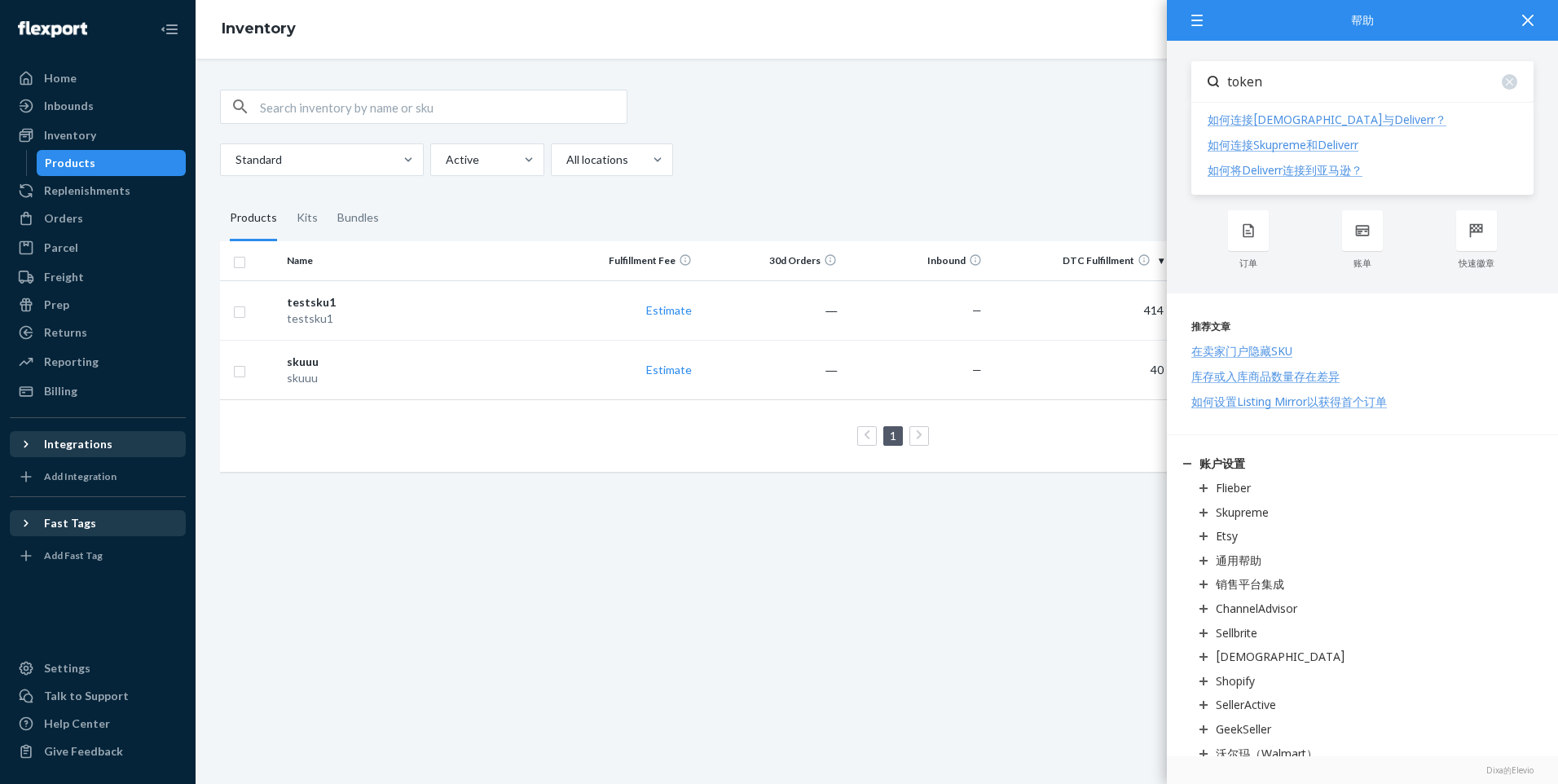
click at [1316, 151] on div "如何连接Skupreme和Deliverr" at bounding box center [1282, 144] width 151 height 16
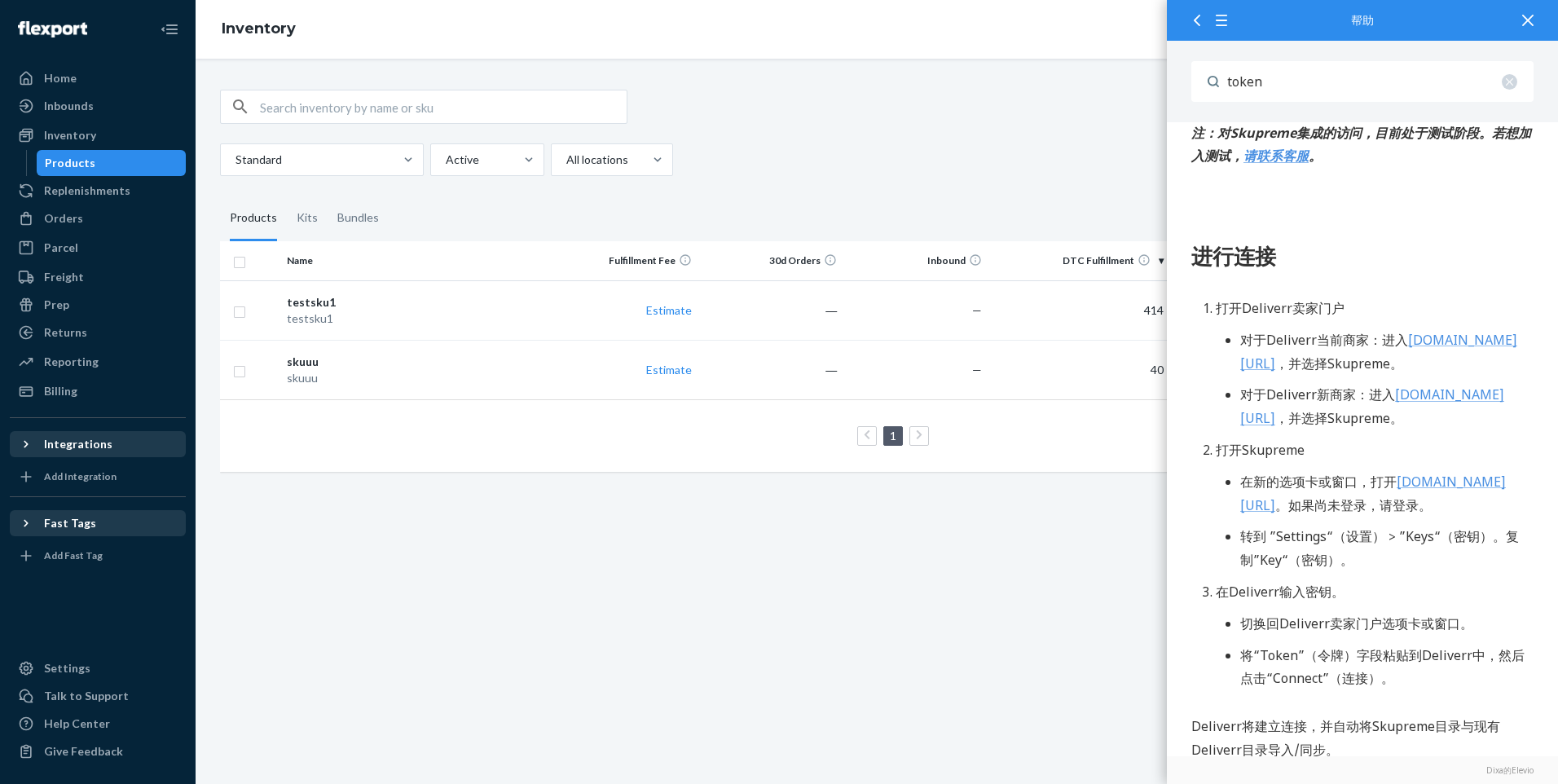
scroll to position [163, 0]
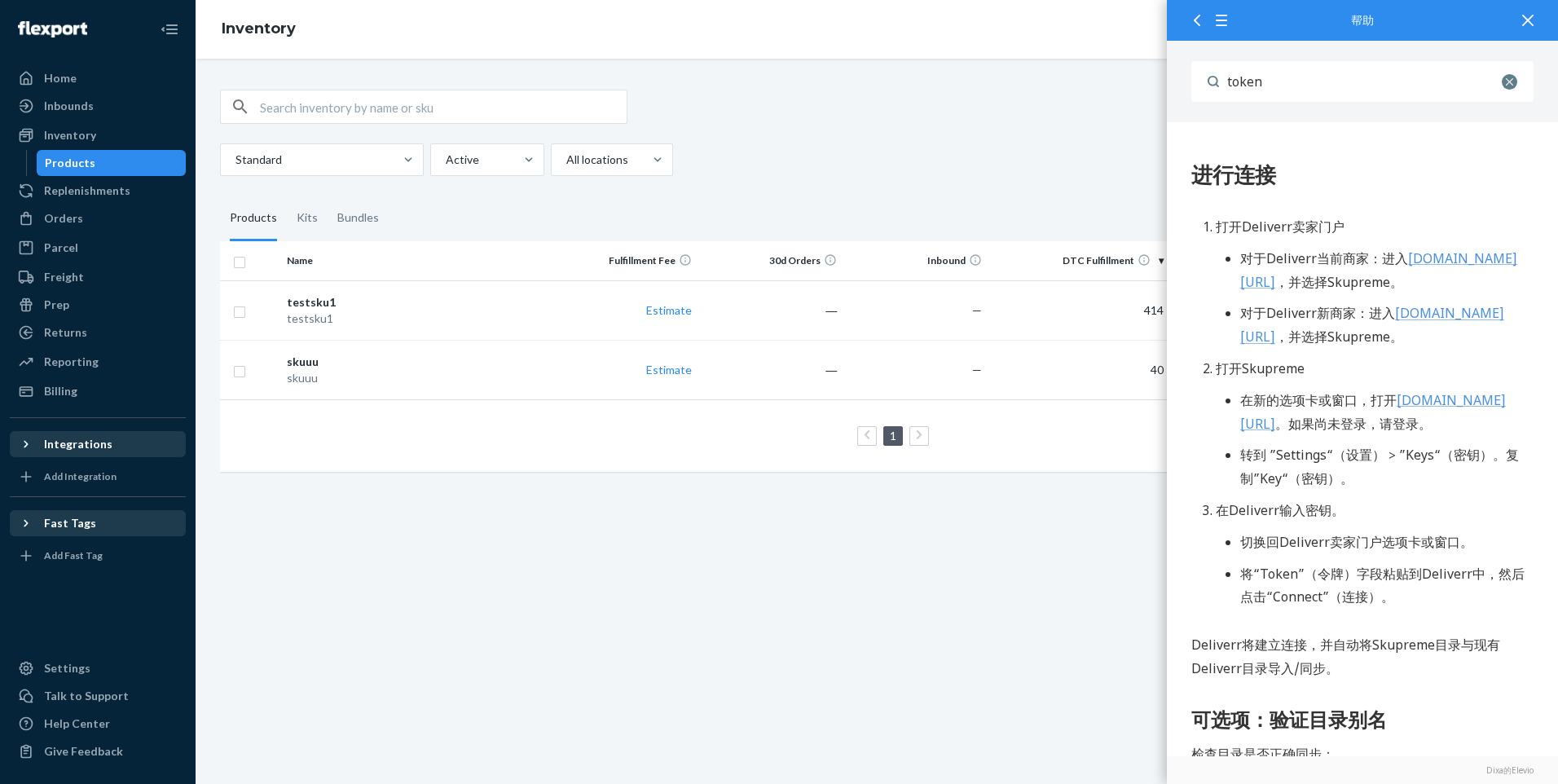
click at [1513, 83] on div at bounding box center [1509, 82] width 16 height 16
click at [1527, 23] on icon at bounding box center [1528, 21] width 12 height 12
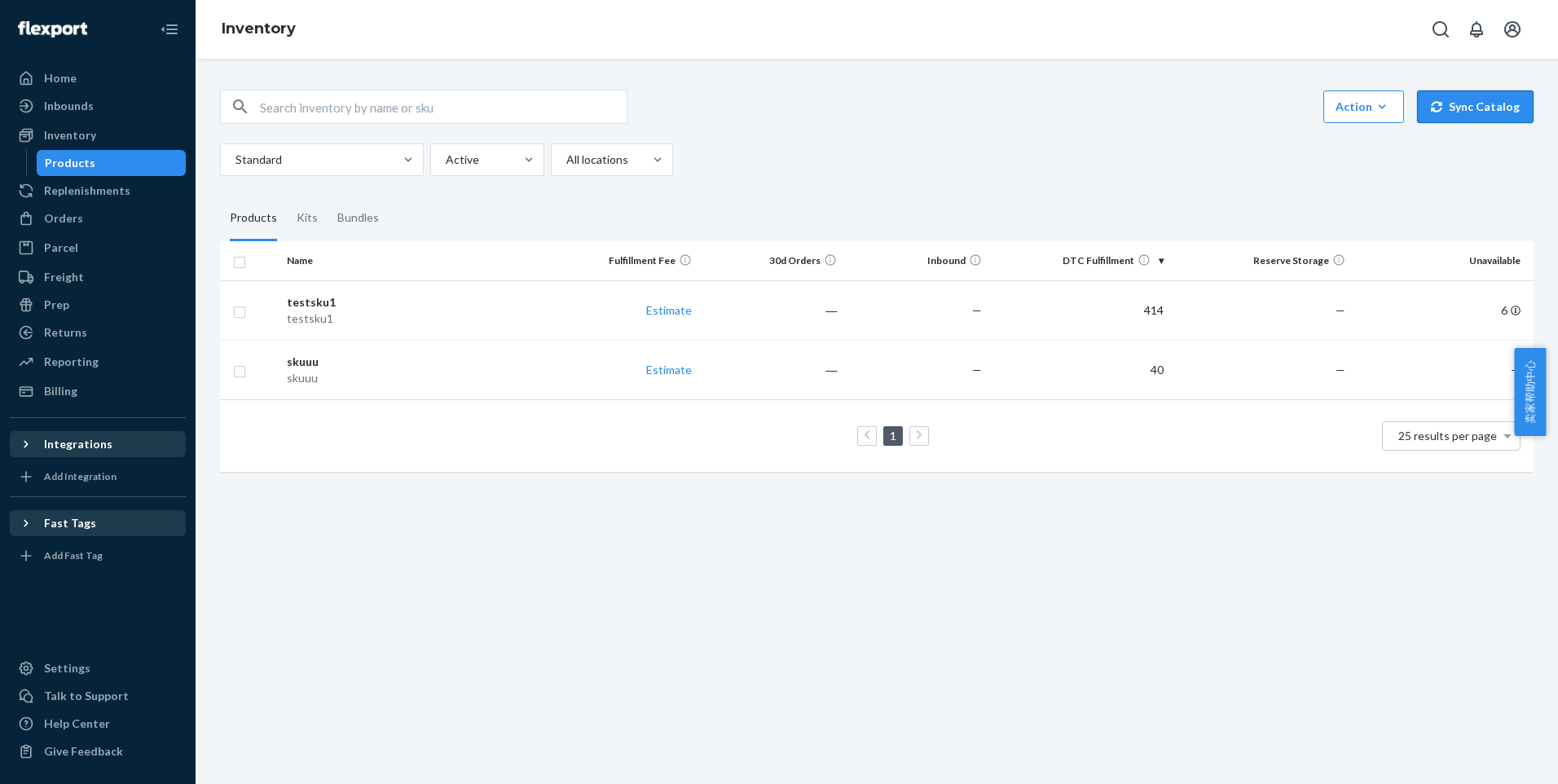
click at [1509, 99] on button "Sync Catalog" at bounding box center [1476, 107] width 117 height 32
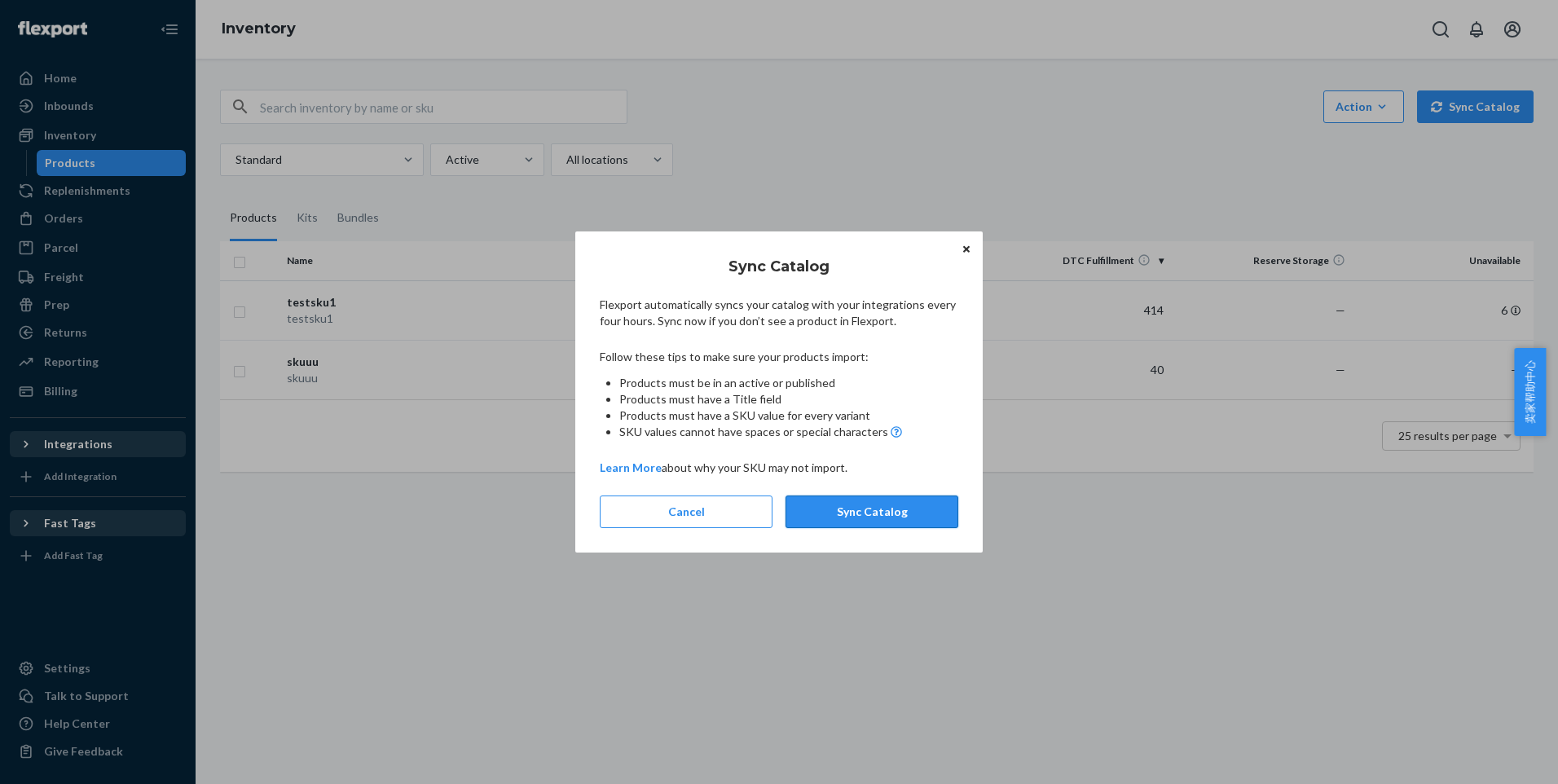
click at [849, 506] on button "Sync Catalog" at bounding box center [871, 512] width 172 height 32
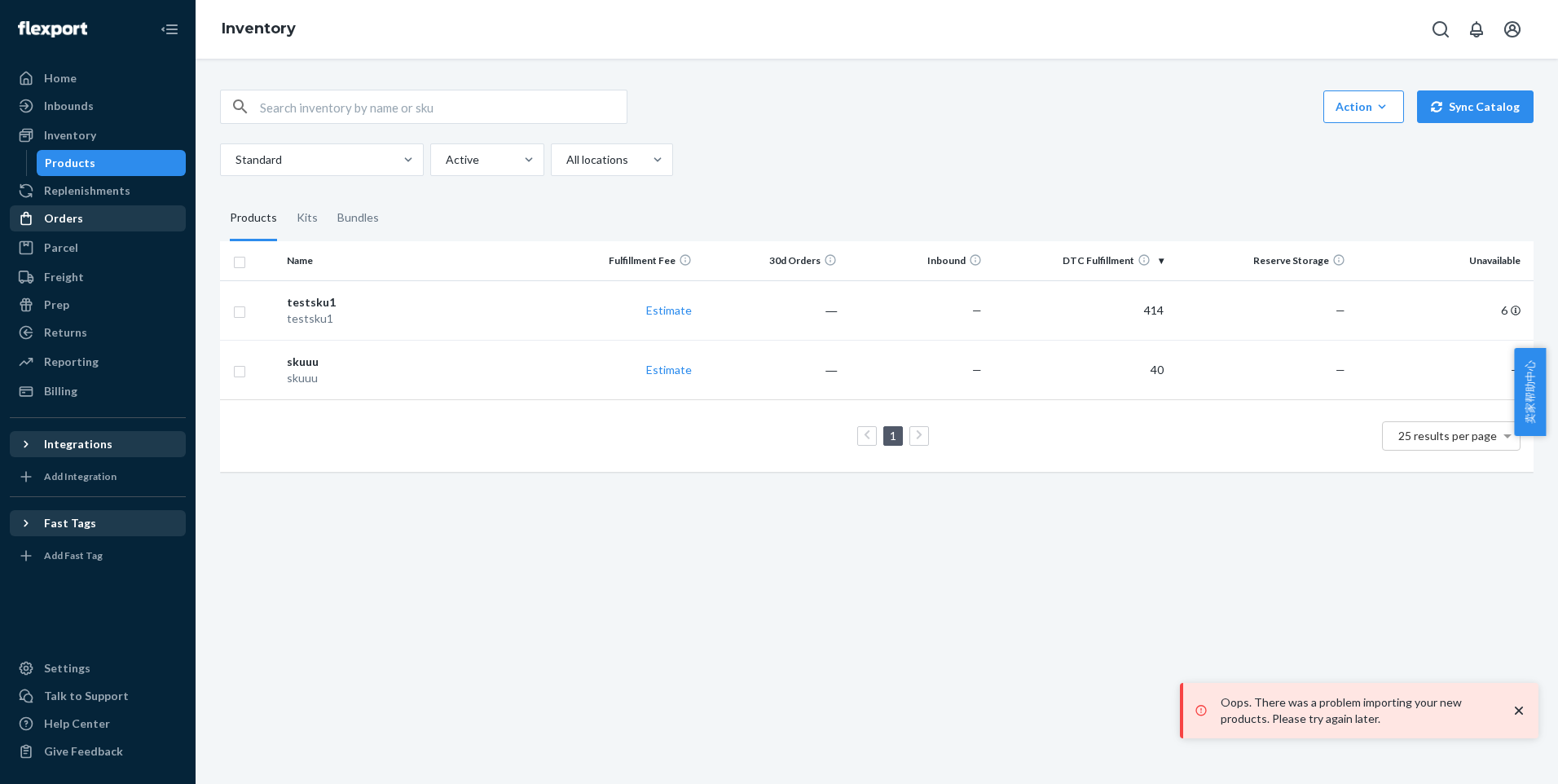
click at [90, 218] on div "Orders" at bounding box center [97, 217] width 172 height 22
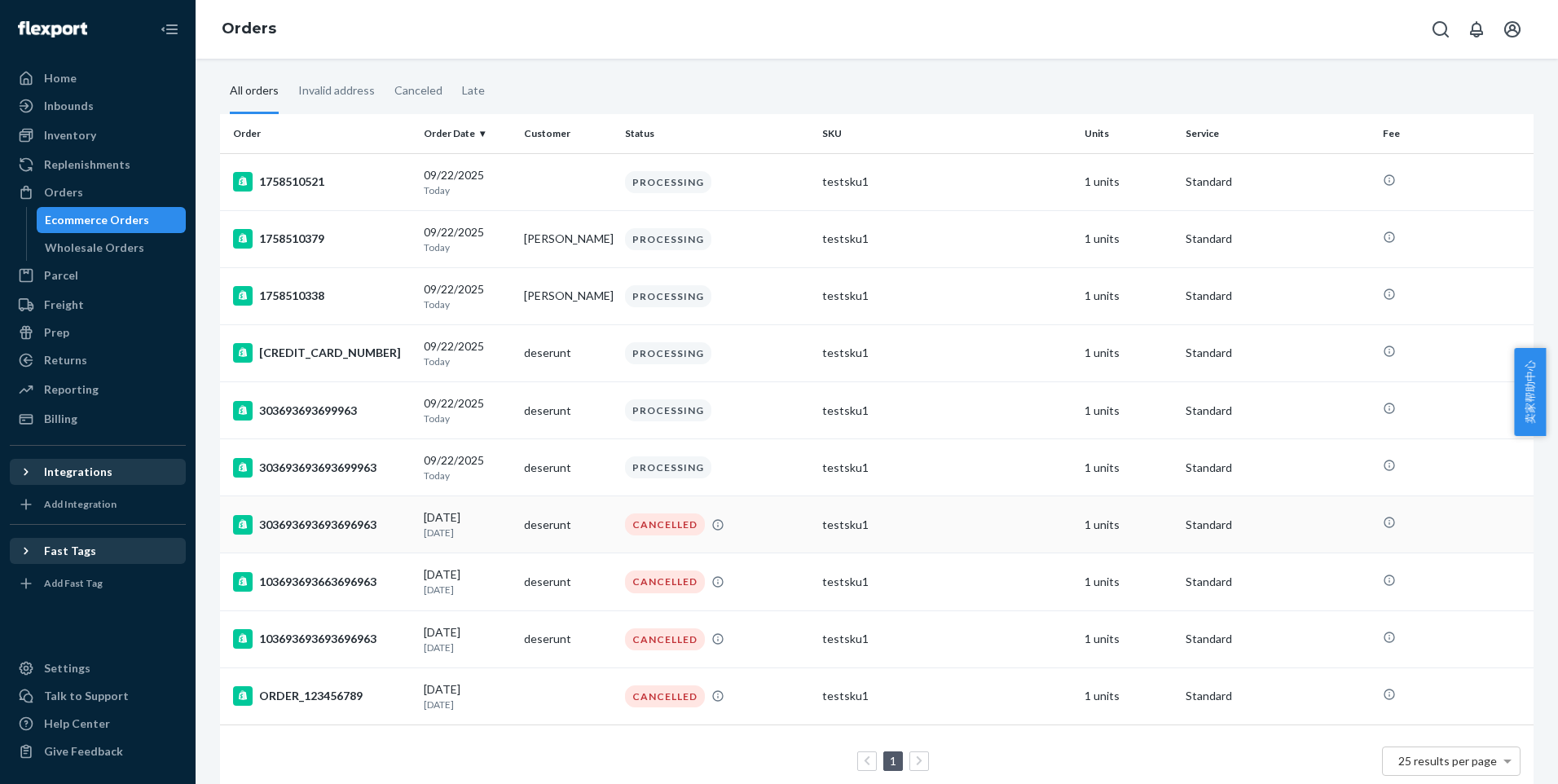
scroll to position [112, 0]
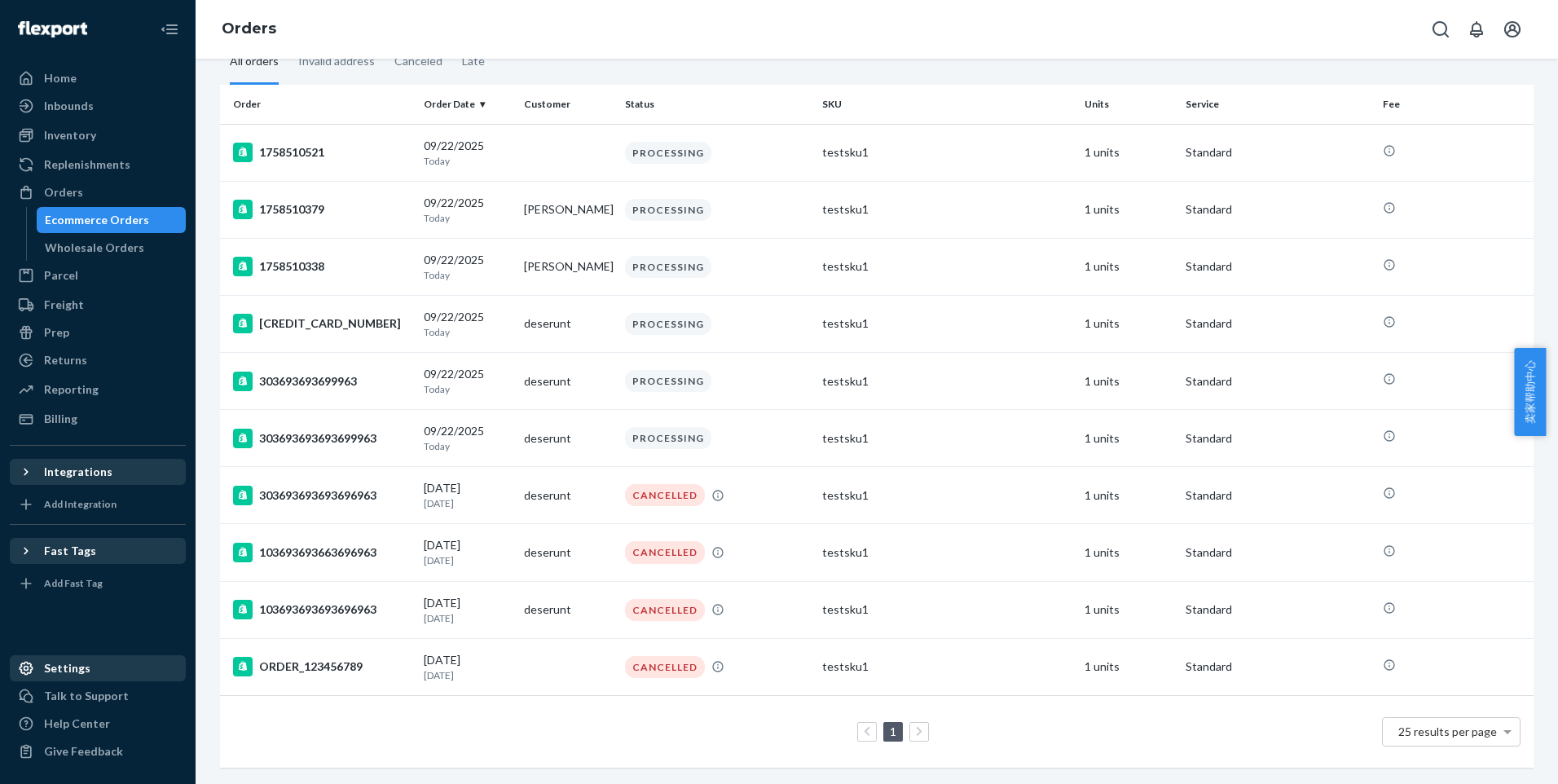
click at [76, 669] on div "Settings" at bounding box center [67, 668] width 47 height 17
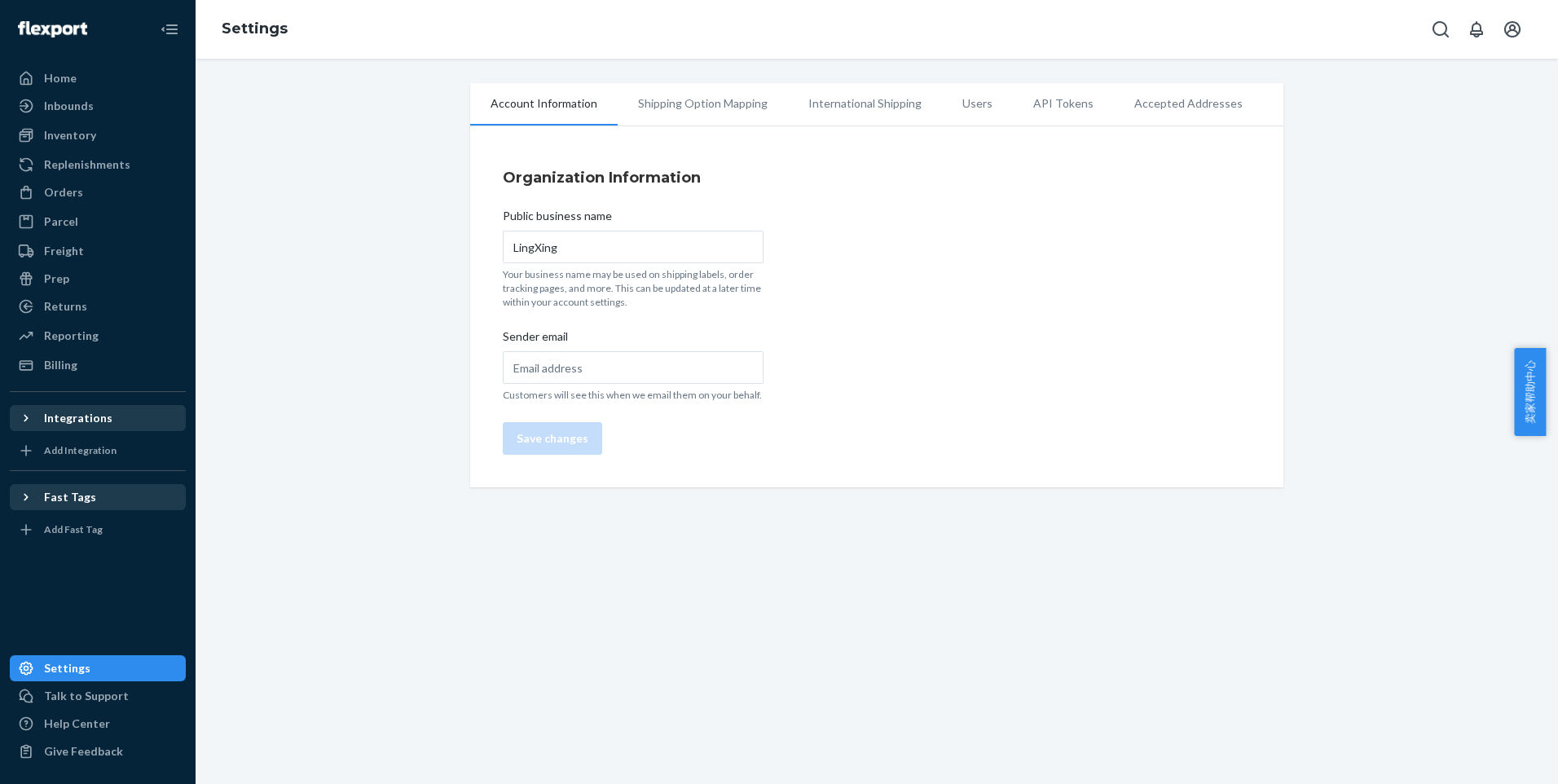
click at [1046, 109] on li "API Tokens" at bounding box center [1063, 103] width 101 height 41
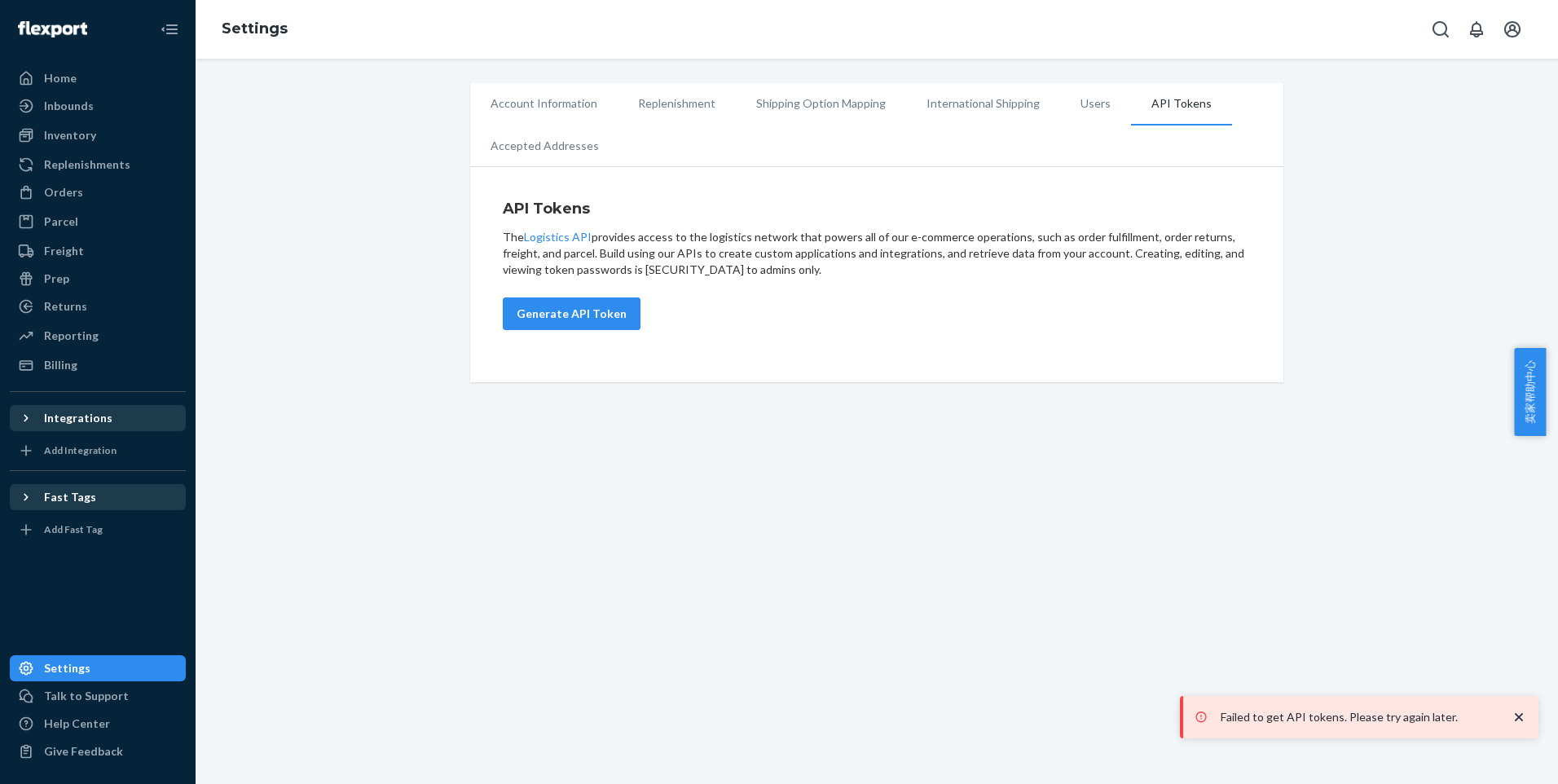
click at [542, 140] on li "Accepted Addresses" at bounding box center [544, 146] width 149 height 41
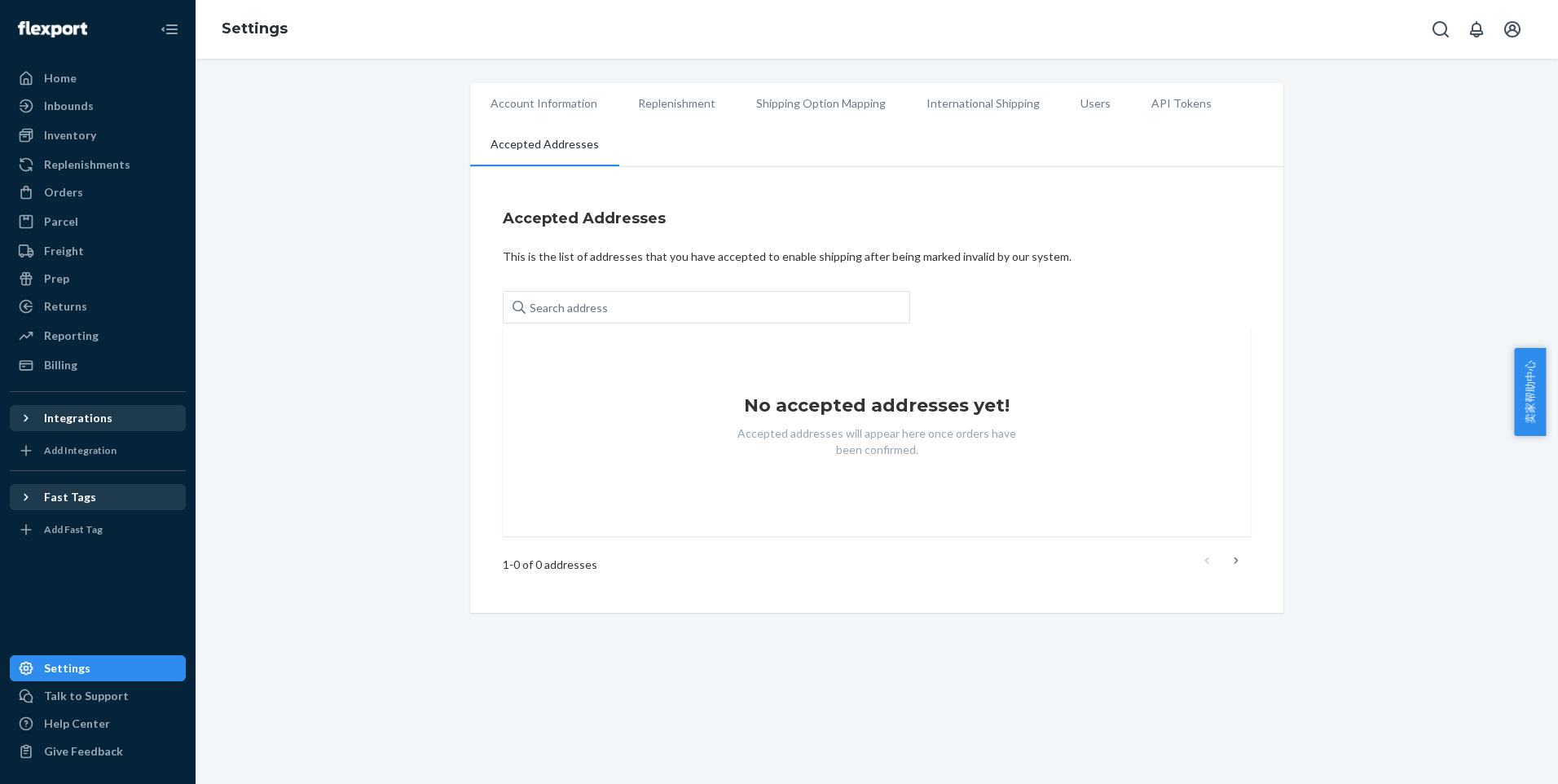
click at [1076, 108] on li "Users" at bounding box center [1095, 103] width 71 height 41
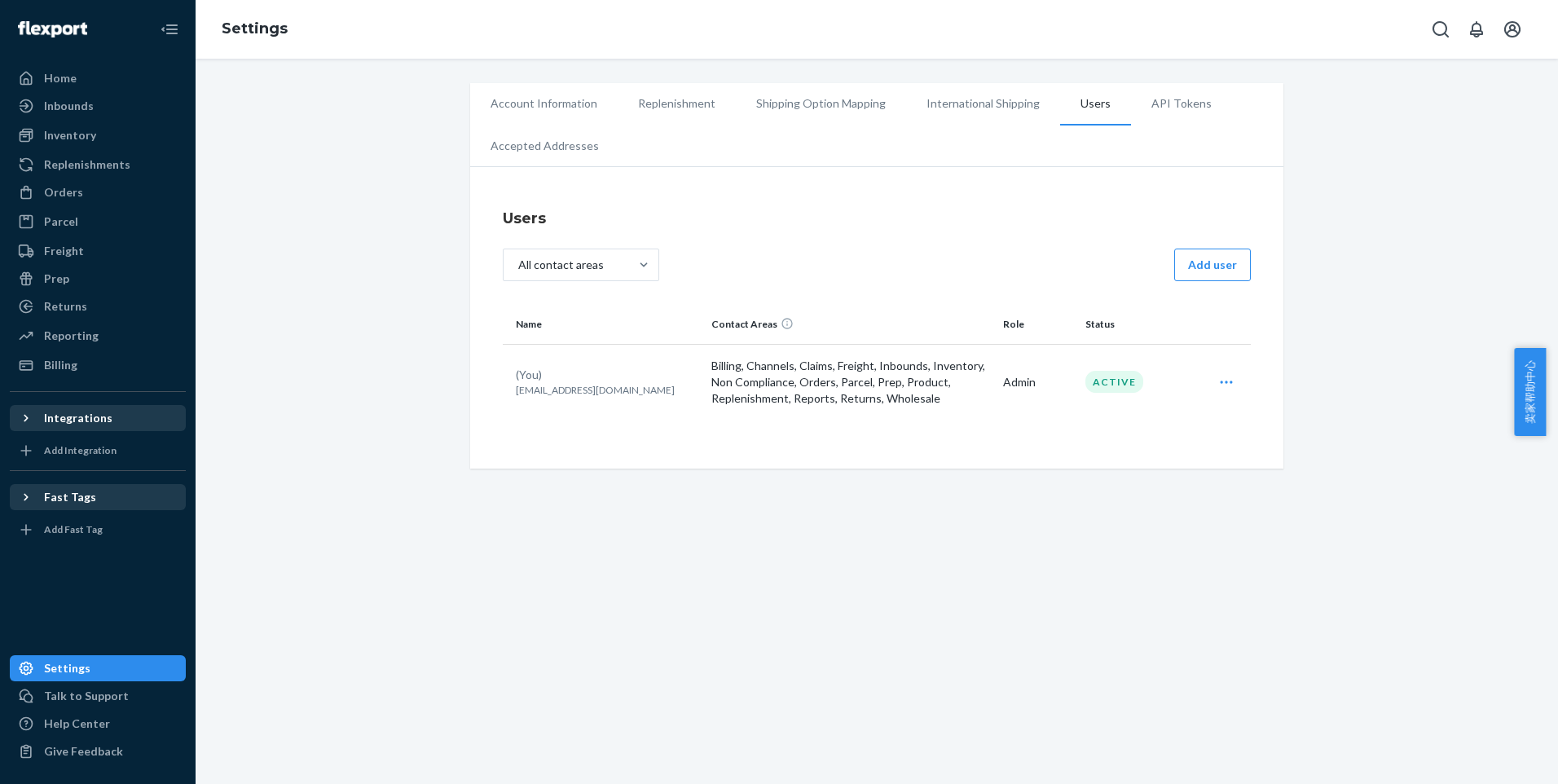
click at [1215, 392] on div "Edit" at bounding box center [1226, 382] width 42 height 32
click at [1156, 417] on span "Edit" at bounding box center [1151, 422] width 101 height 12
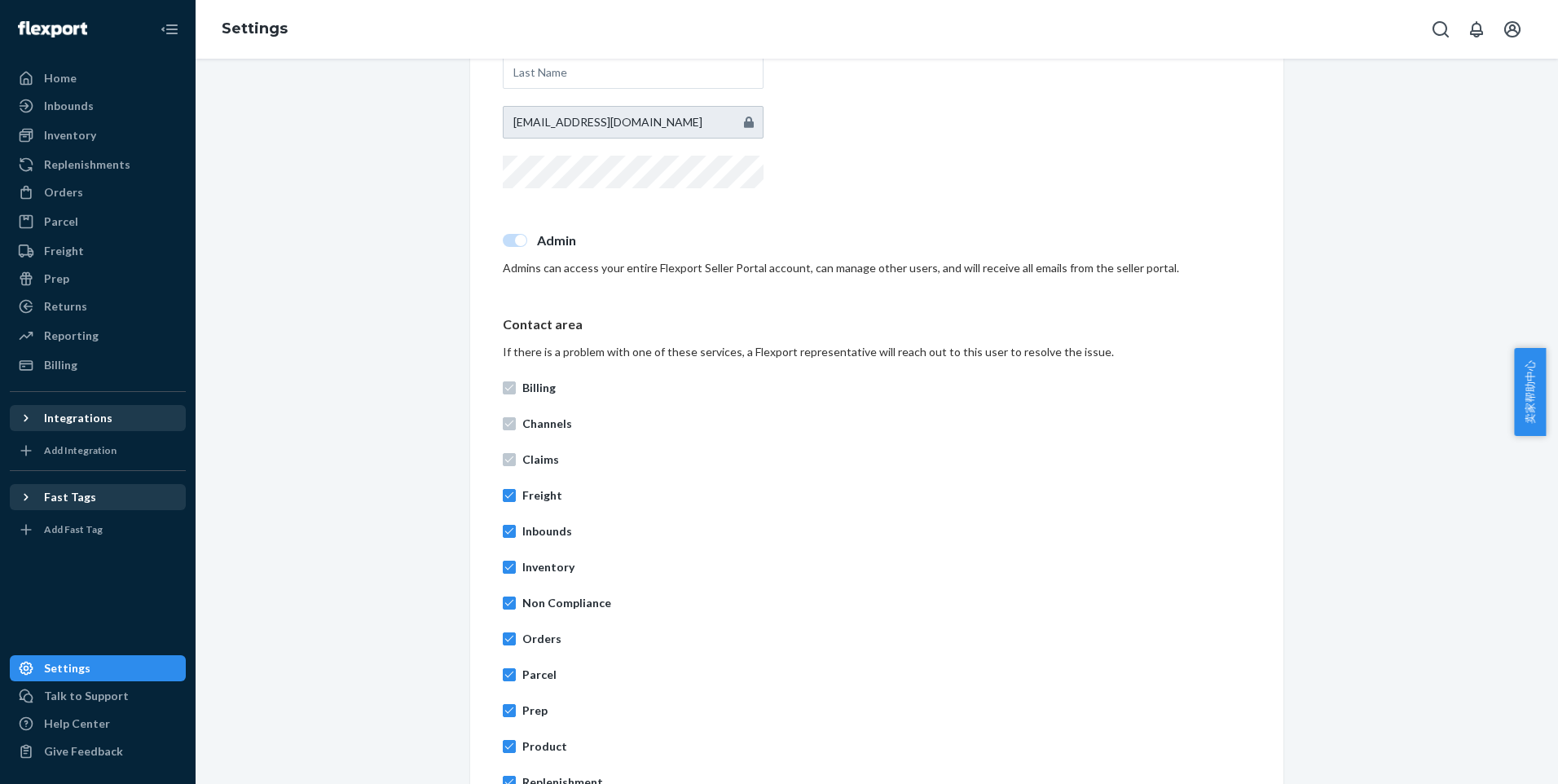
scroll to position [544, 0]
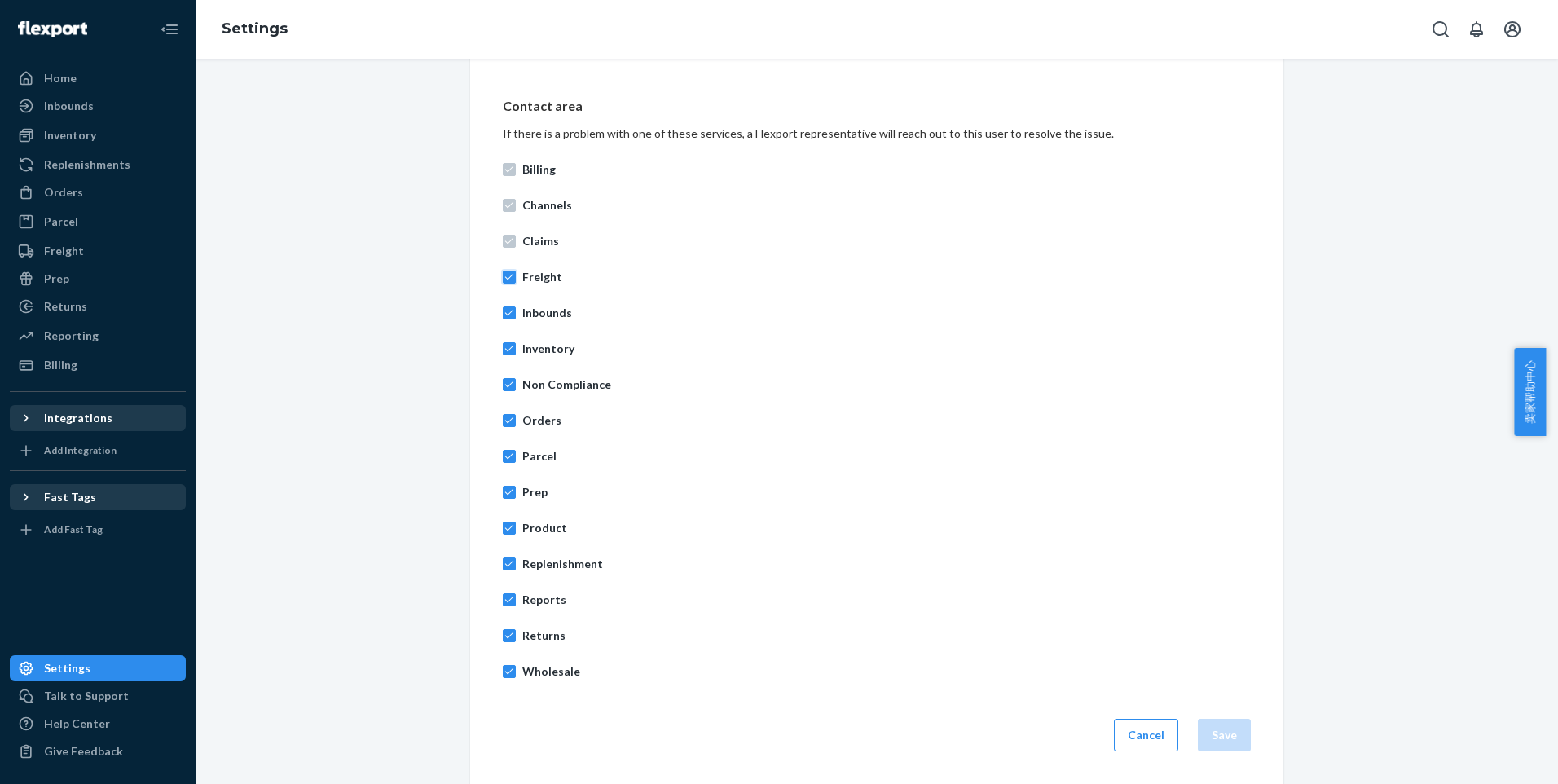
drag, startPoint x: 507, startPoint y: 276, endPoint x: 514, endPoint y: 281, distance: 8.6
click at [507, 277] on input "Freight" at bounding box center [509, 277] width 13 height 13
checkbox input "false"
click at [1227, 738] on button "Save" at bounding box center [1225, 735] width 53 height 32
click at [1125, 736] on button "Cancel" at bounding box center [1146, 735] width 64 height 32
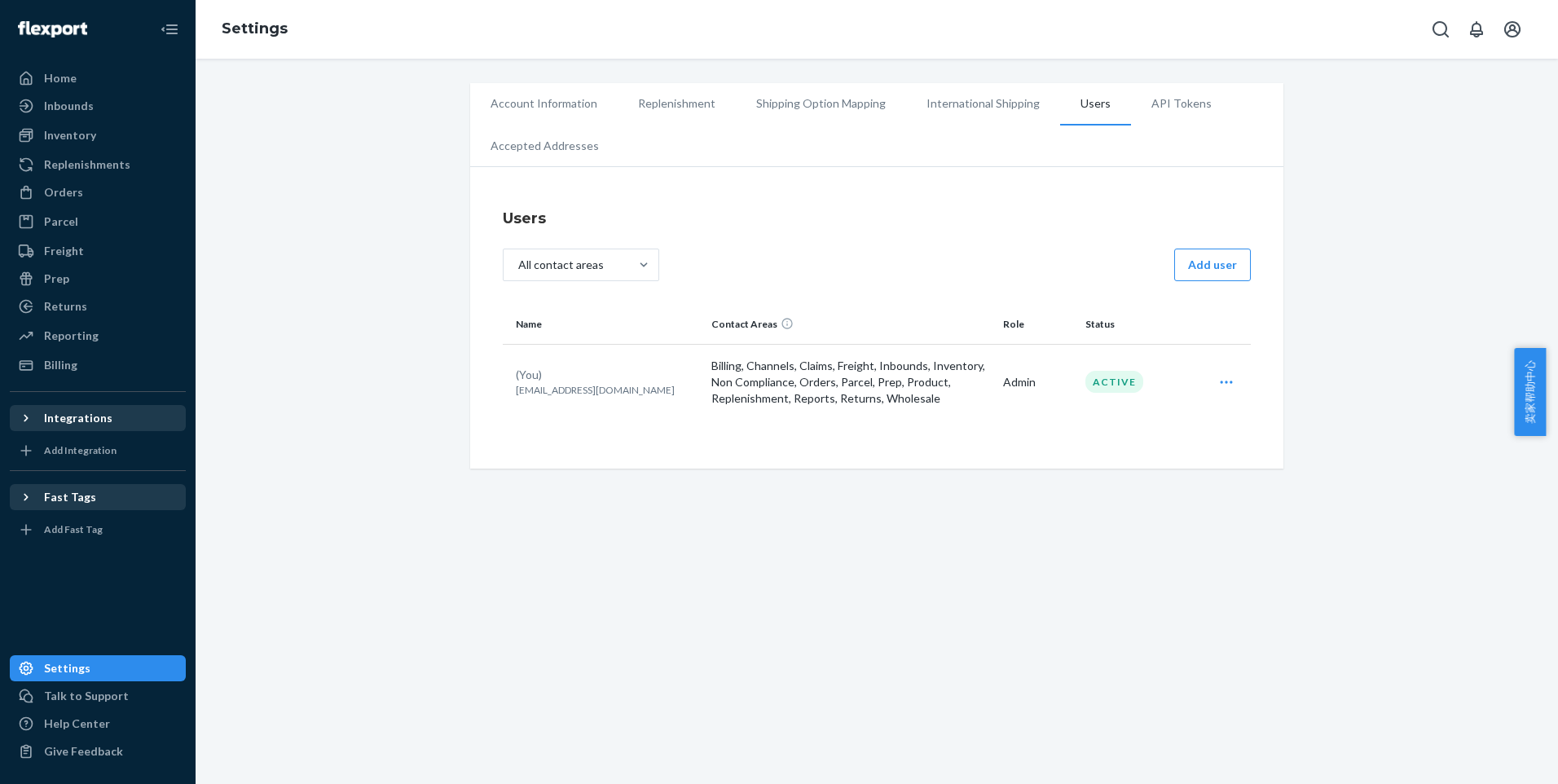
click at [1151, 105] on li "API Tokens" at bounding box center [1181, 103] width 101 height 41
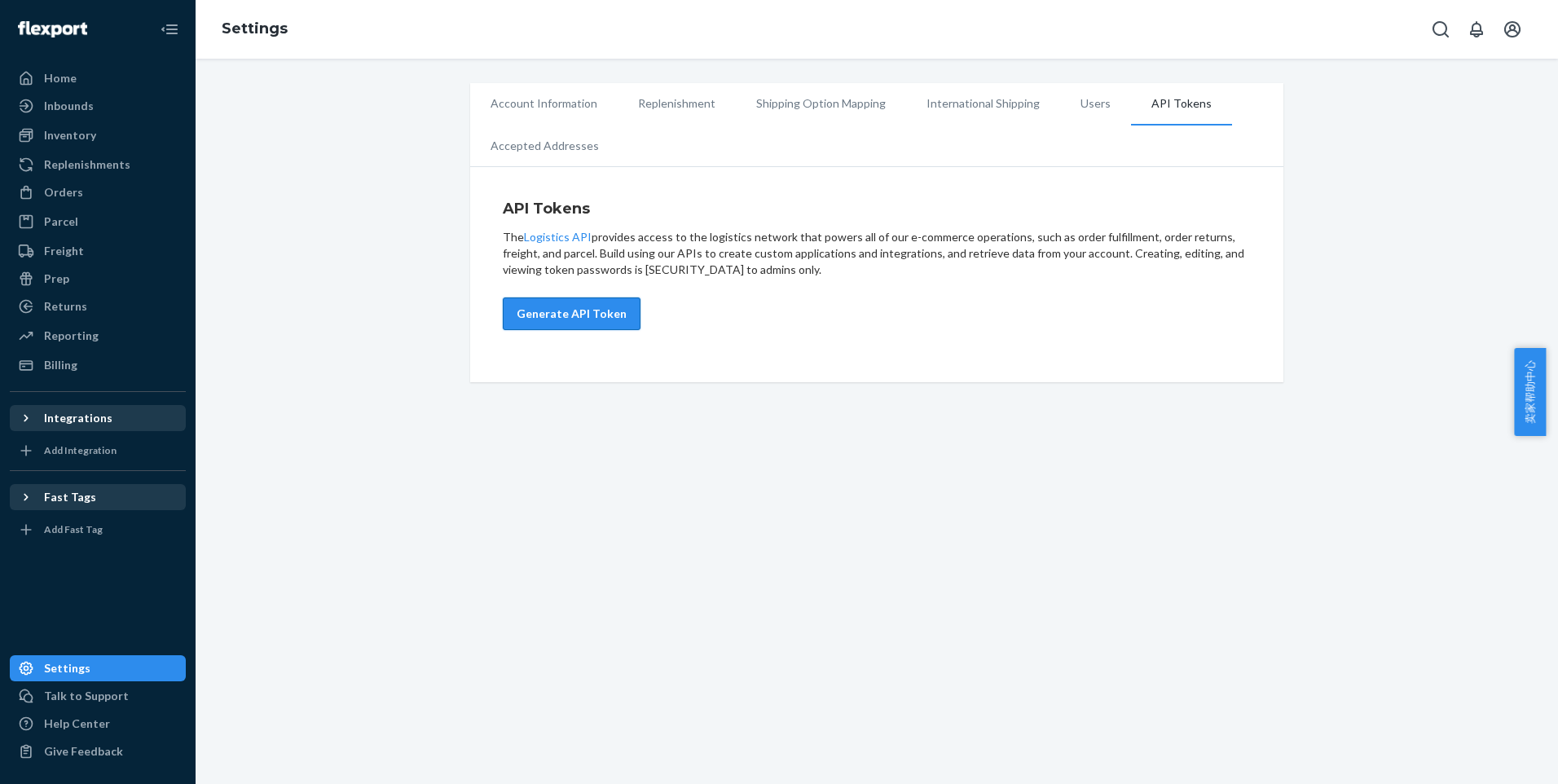
click at [576, 318] on button "Generate API Token" at bounding box center [571, 313] width 137 height 32
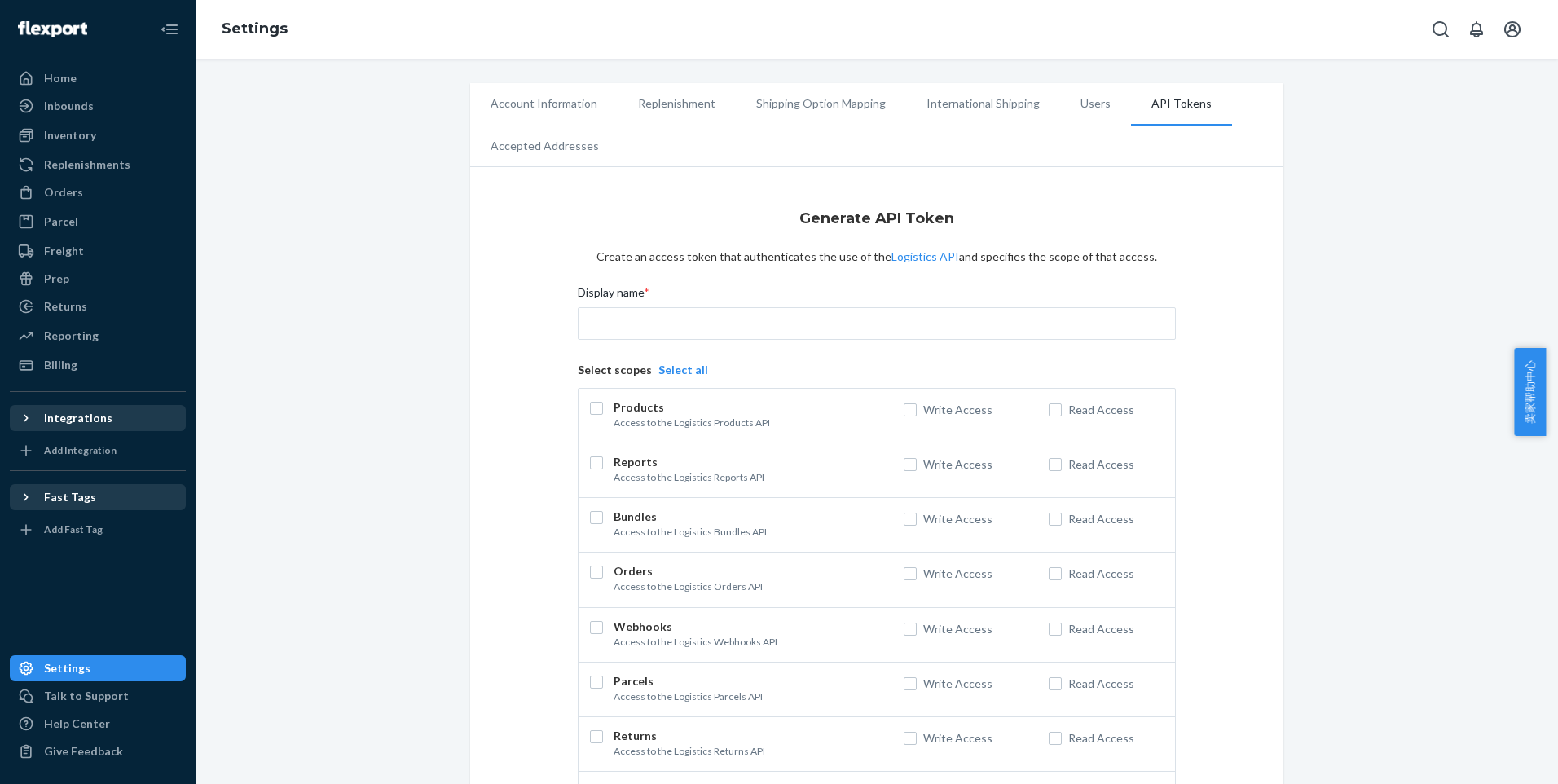
click at [682, 367] on button "Select all" at bounding box center [683, 370] width 50 height 17
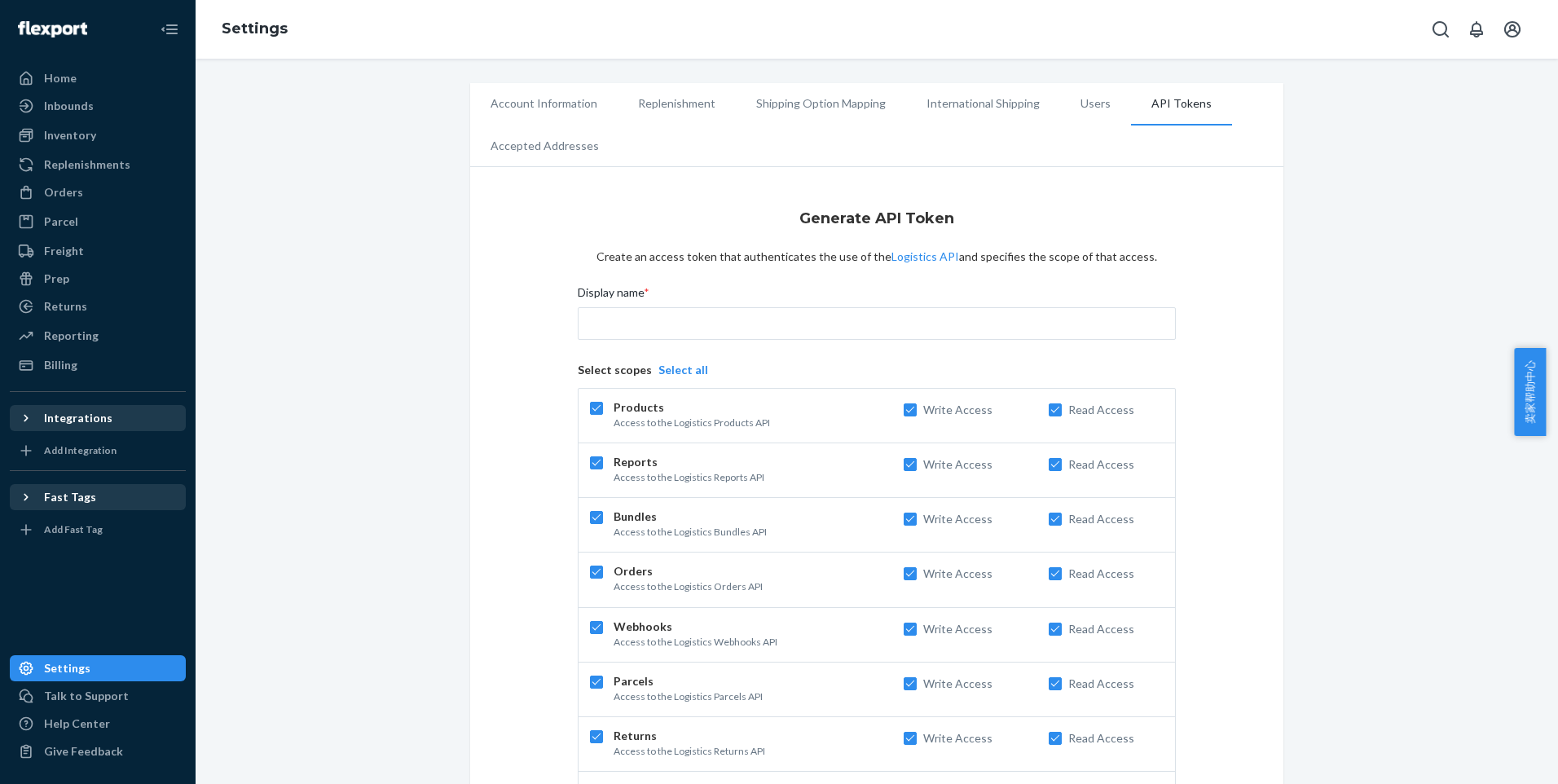
checkbox input "true"
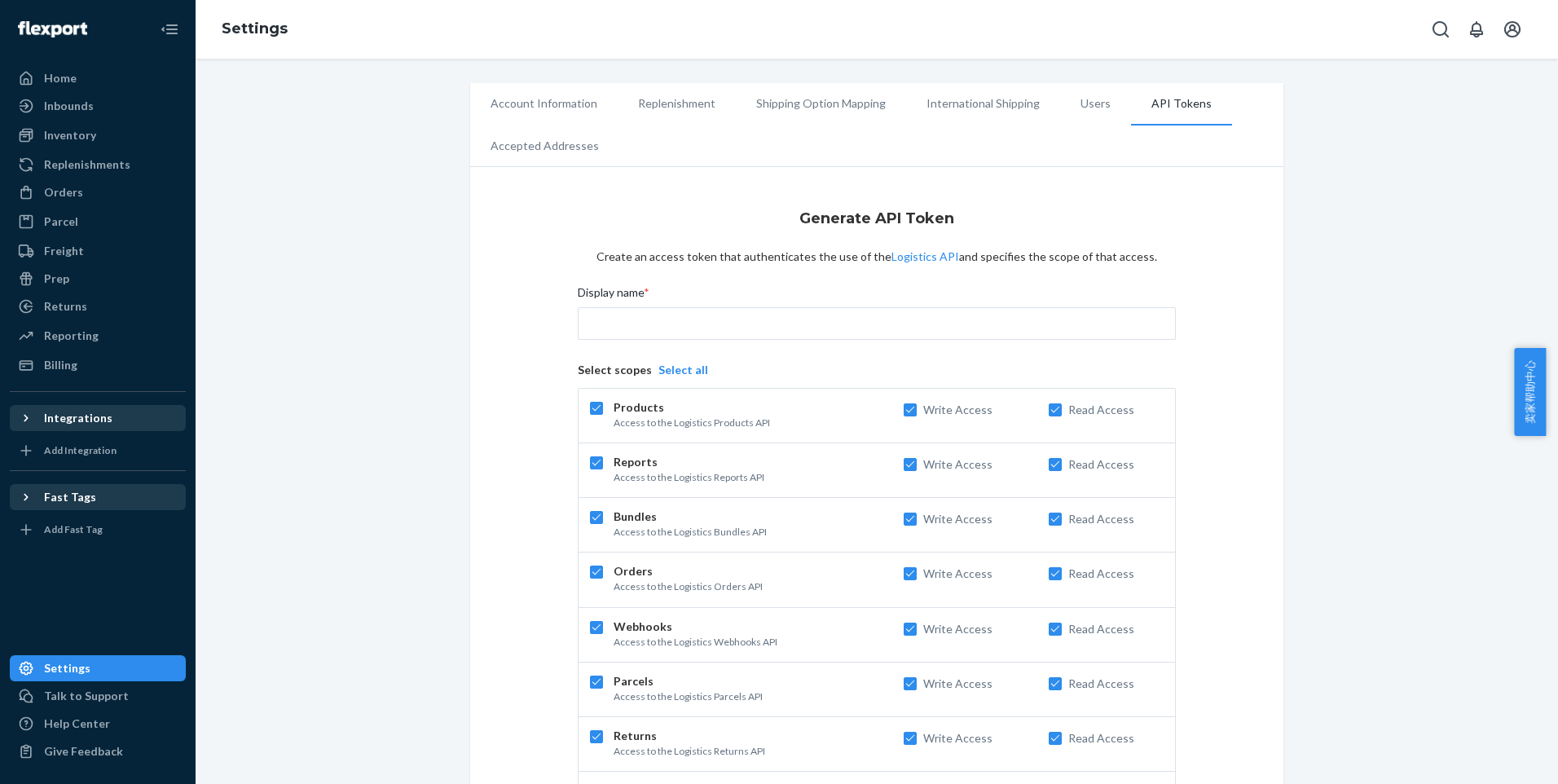
checkbox input "true"
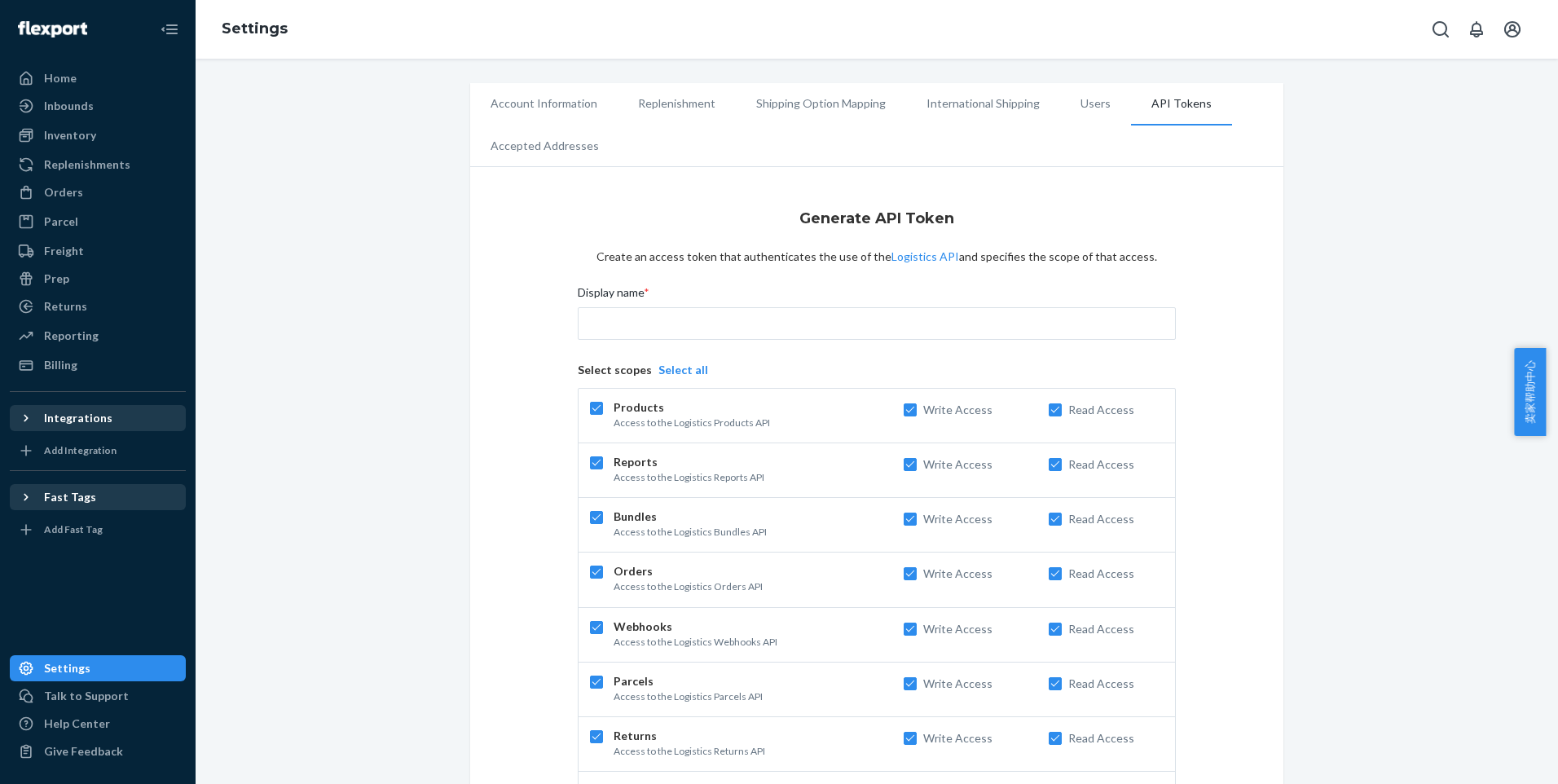
checkbox input "true"
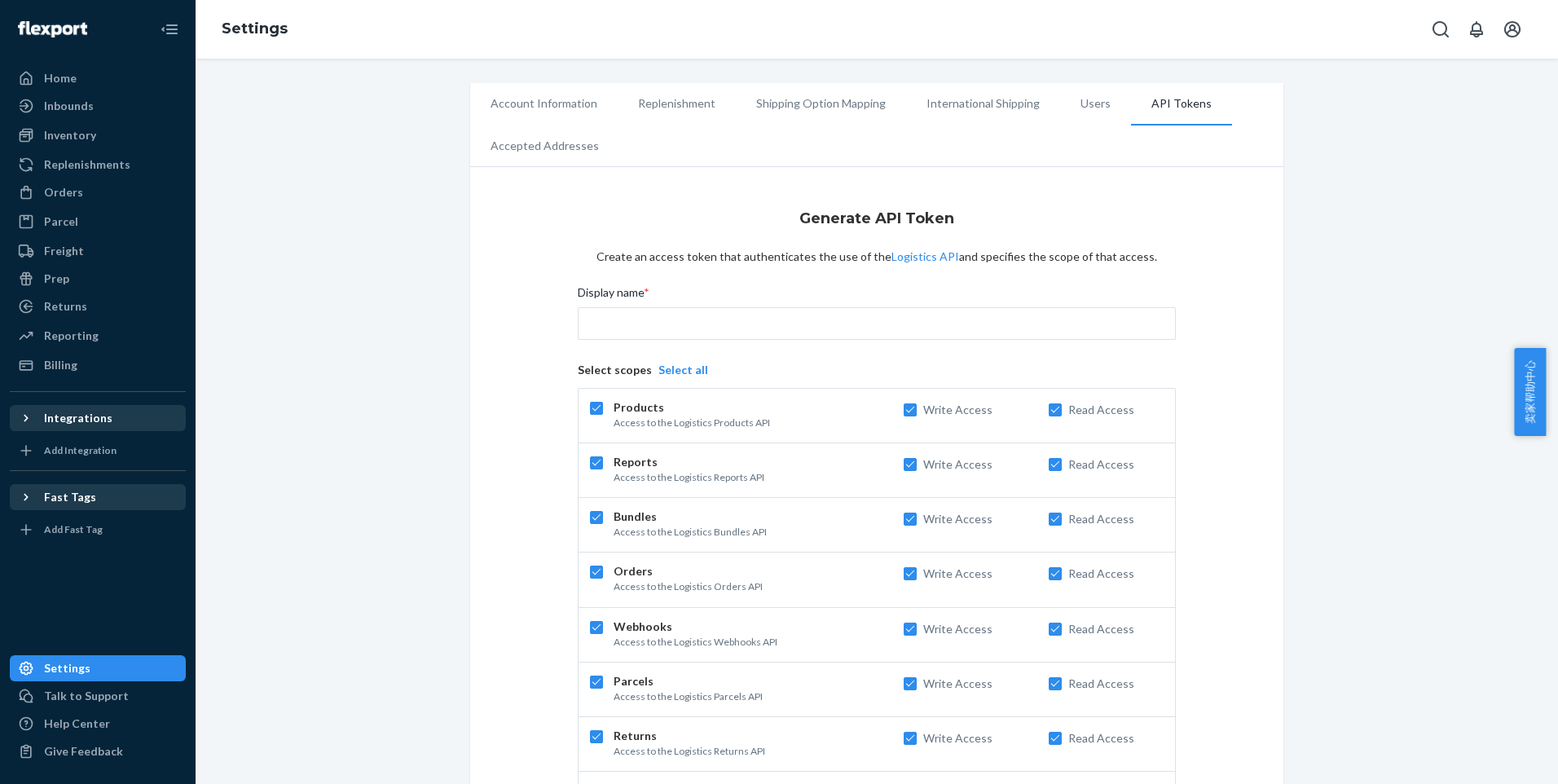
checkbox input "true"
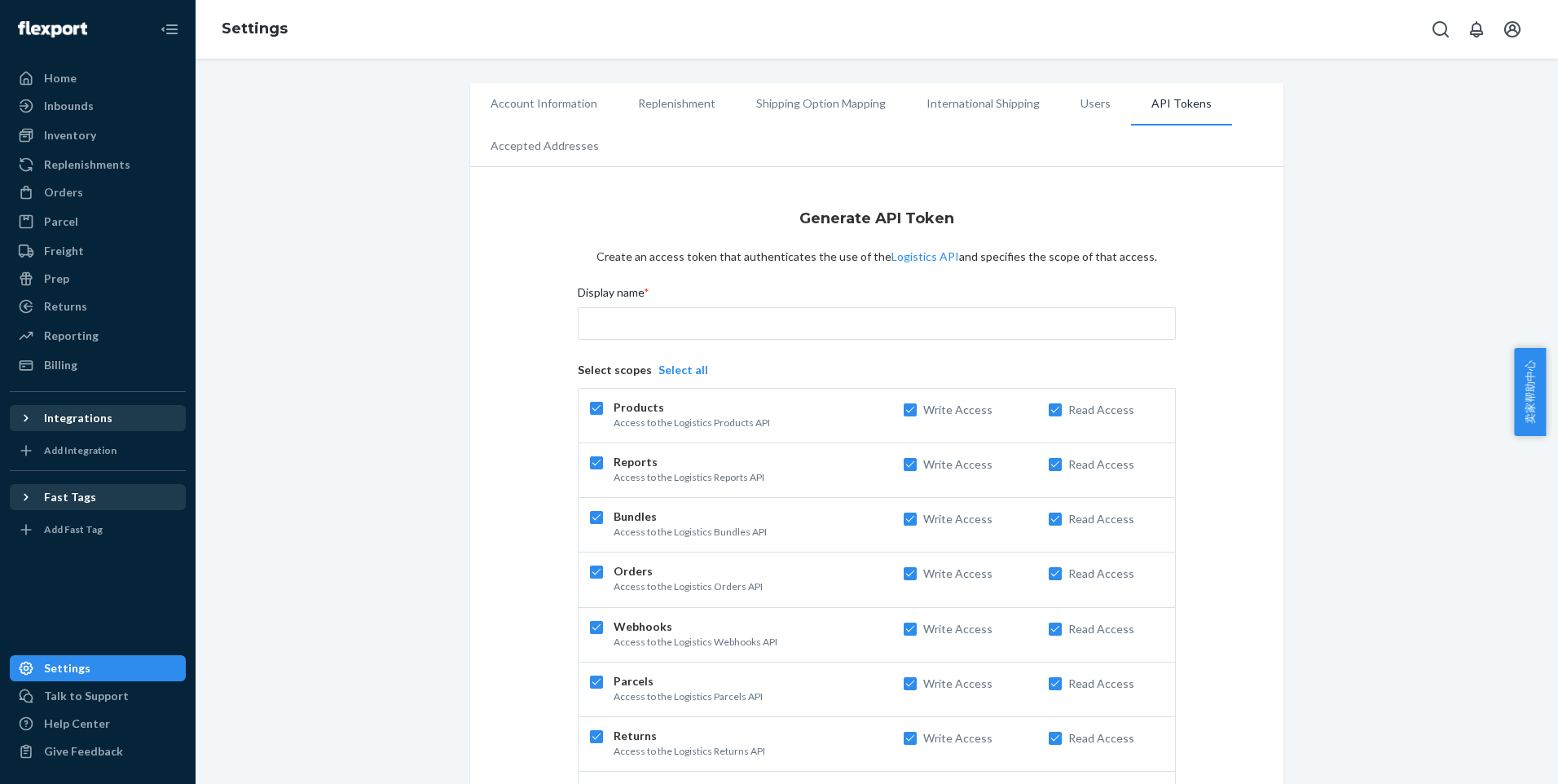
checkbox input "true"
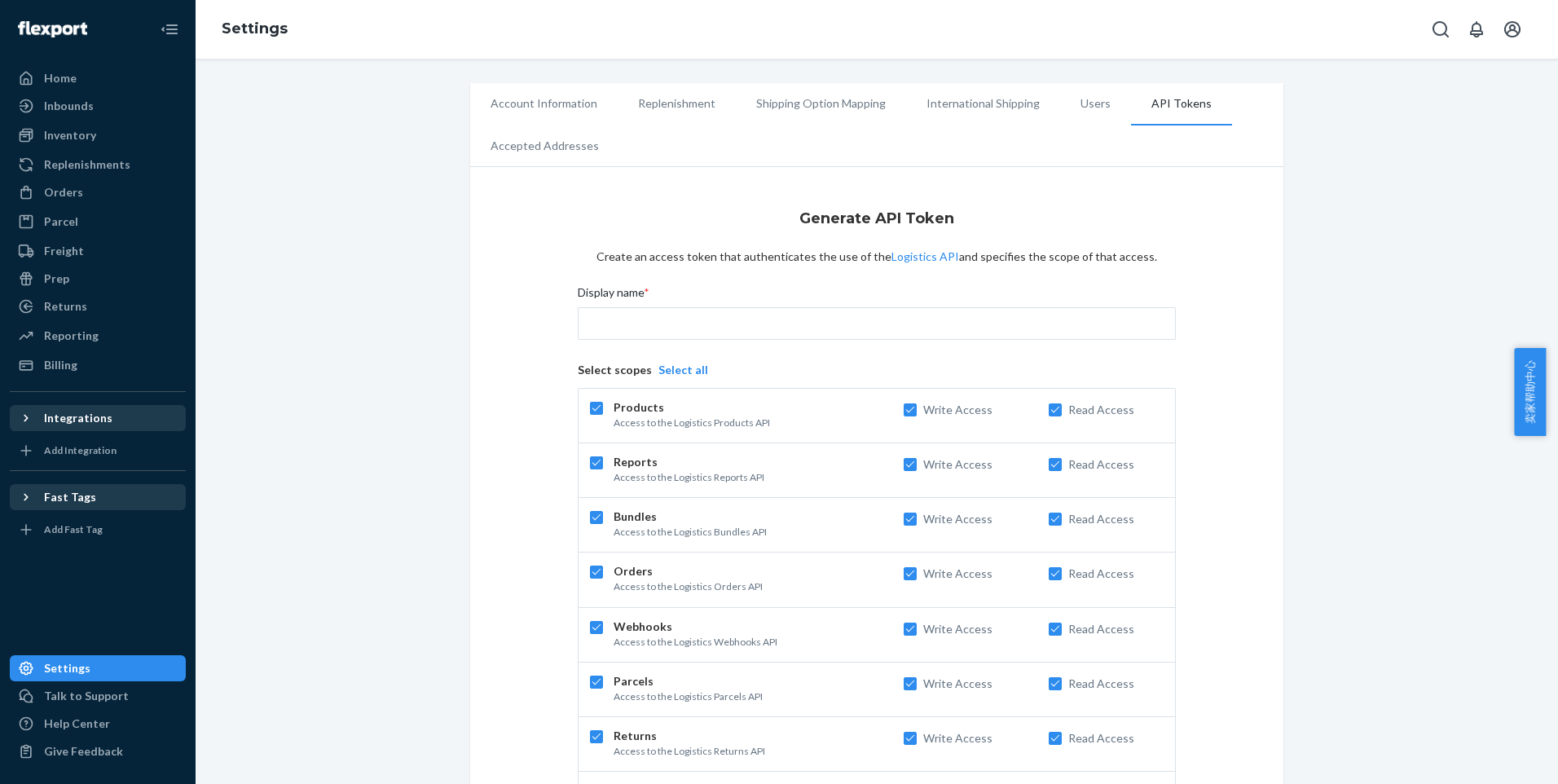
checkbox input "true"
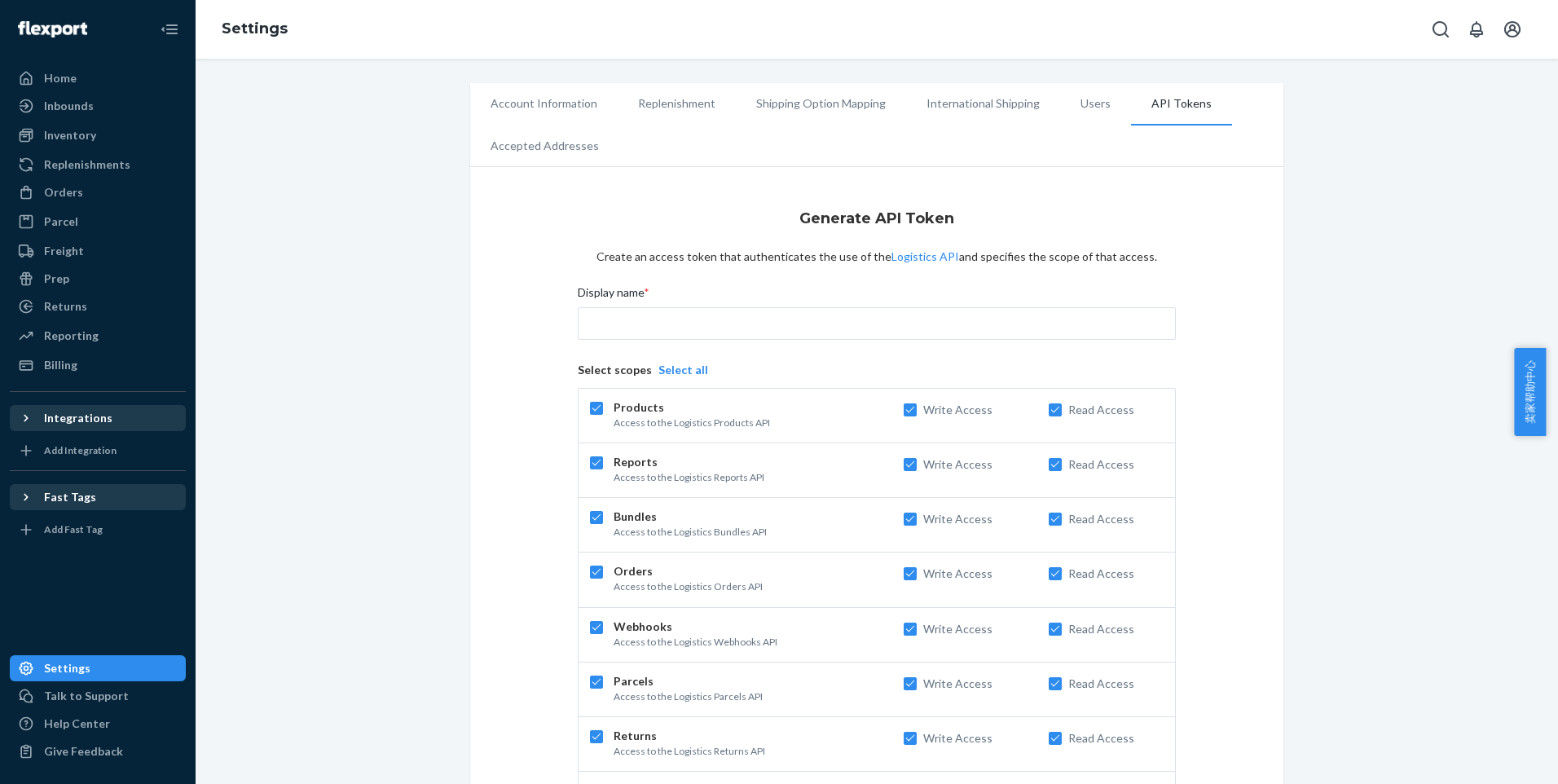
checkbox input "true"
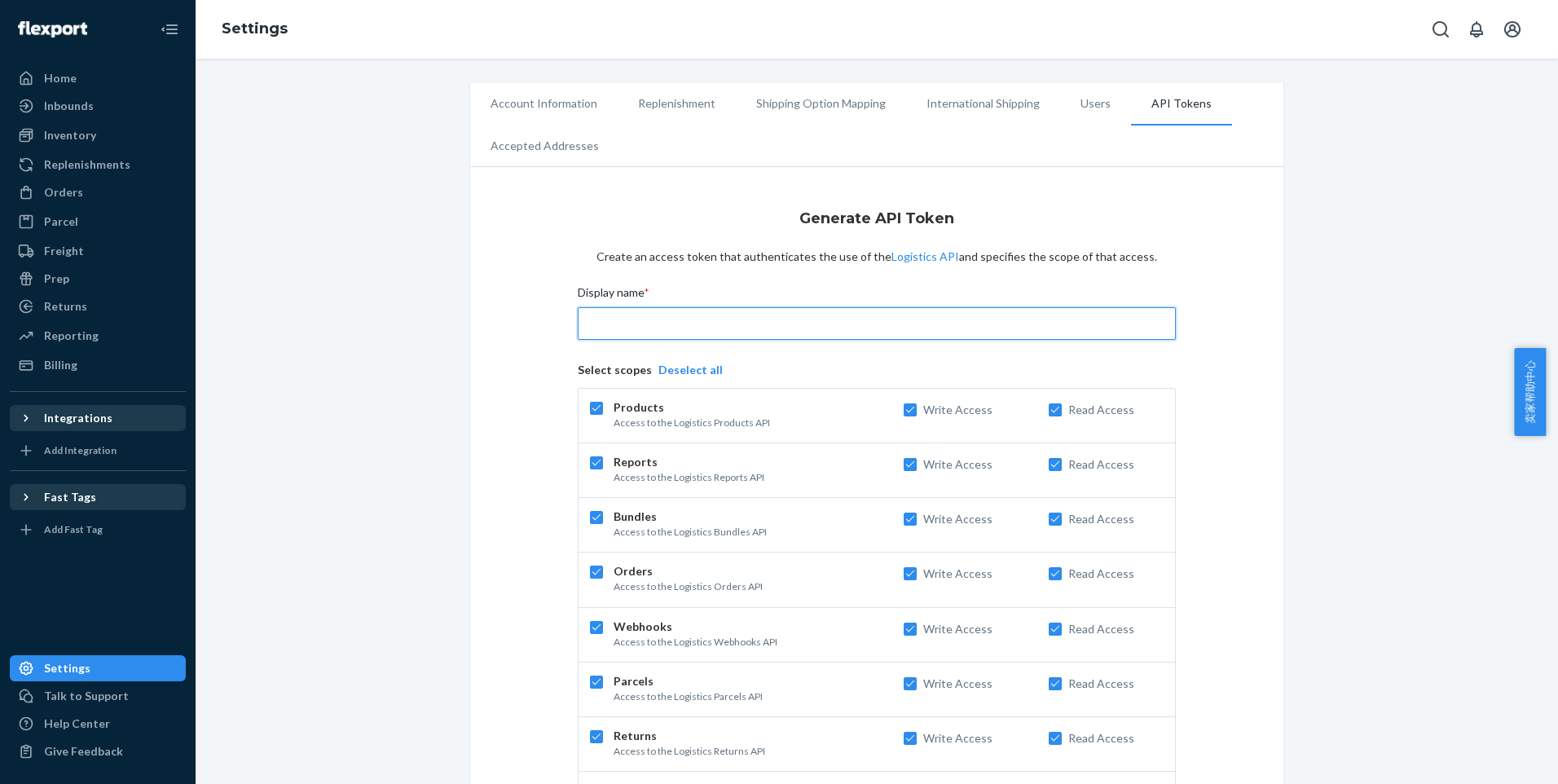
click at [678, 325] on input "Display name *" at bounding box center [876, 323] width 598 height 32
type input "deliverr3"
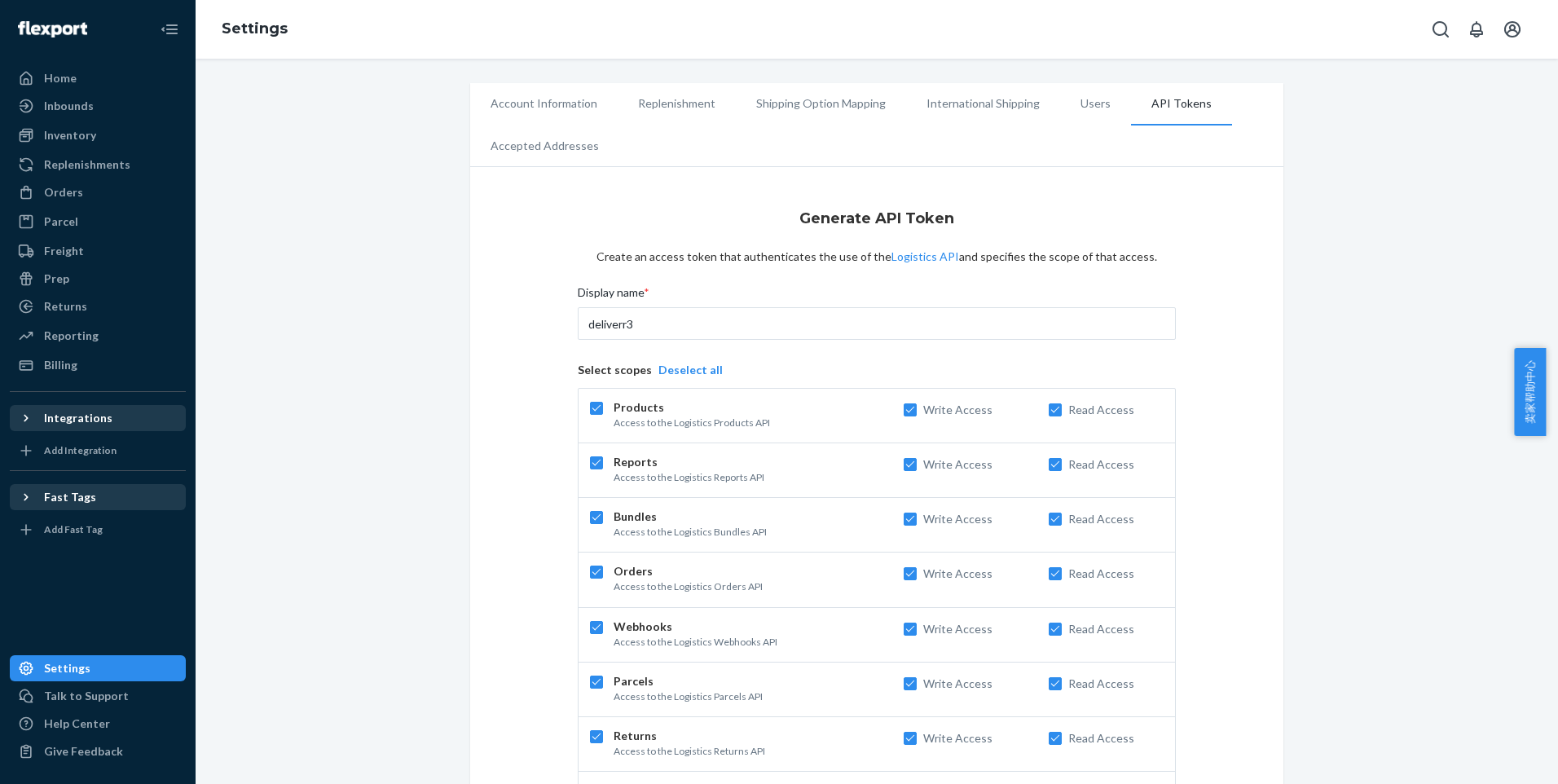
click at [510, 498] on div "Generate API Token Create an access token that authenticates the use of the Log…" at bounding box center [876, 609] width 748 height 822
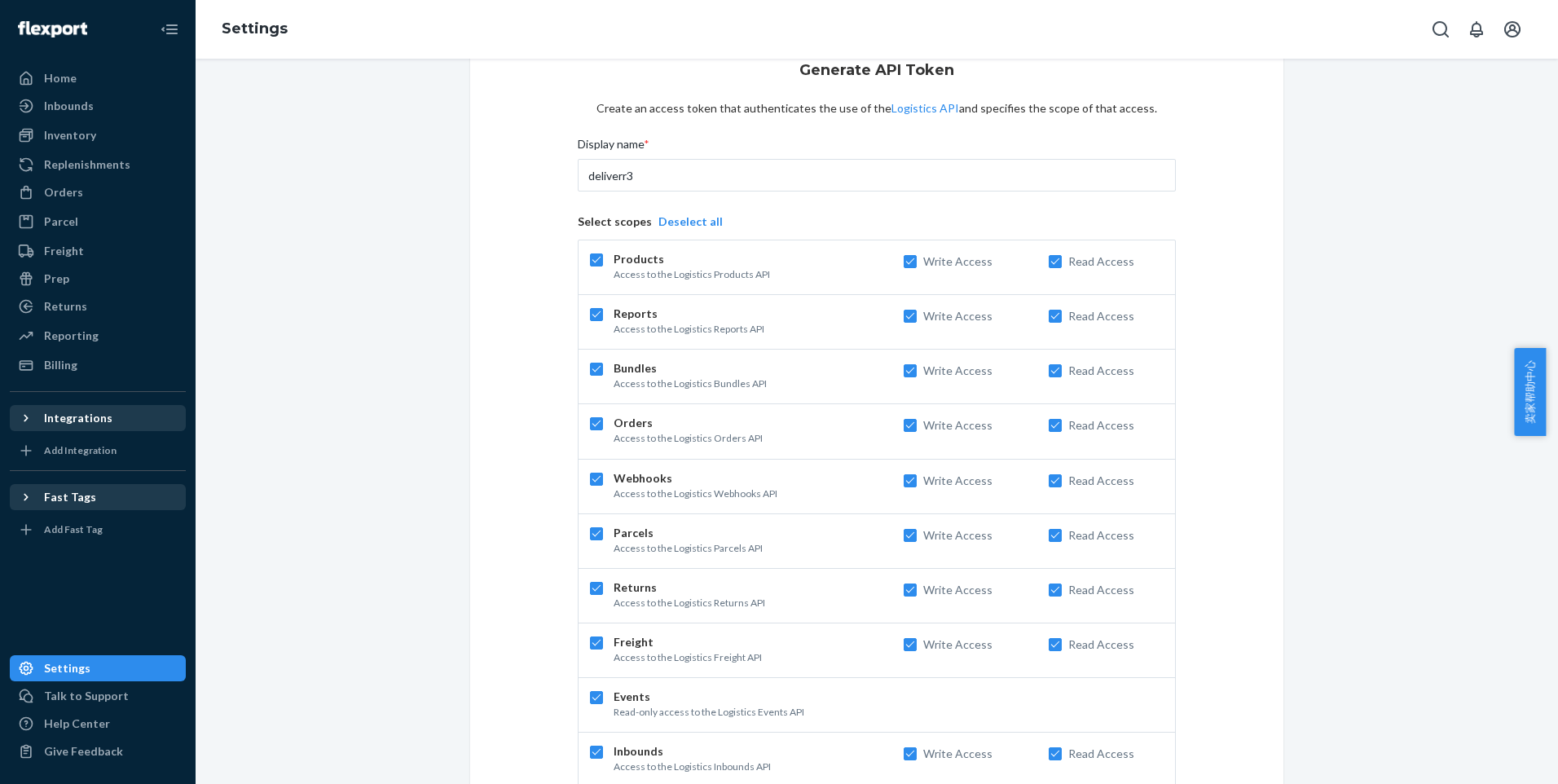
scroll to position [292, 0]
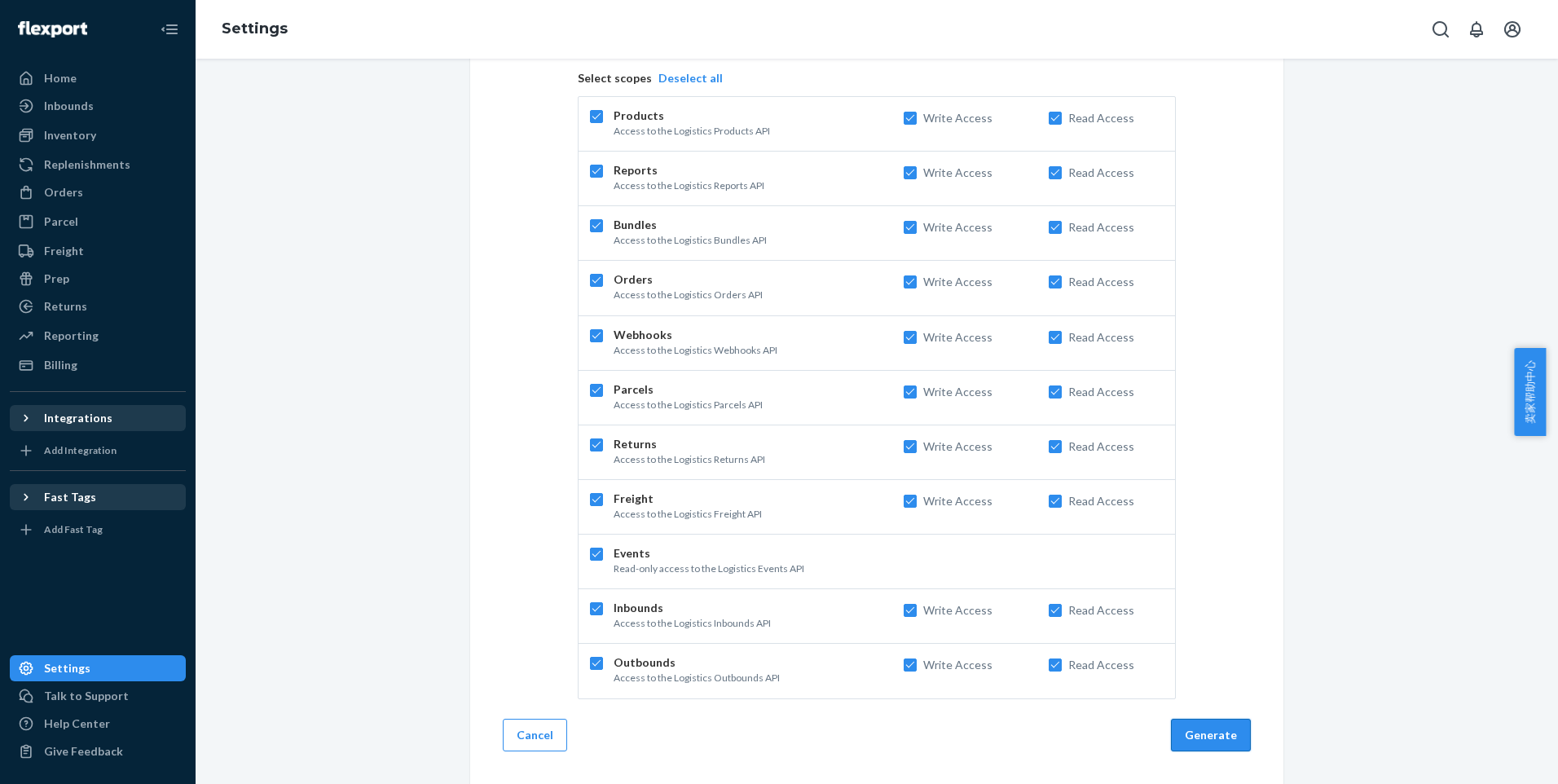
click at [1188, 729] on button "Generate" at bounding box center [1211, 735] width 80 height 32
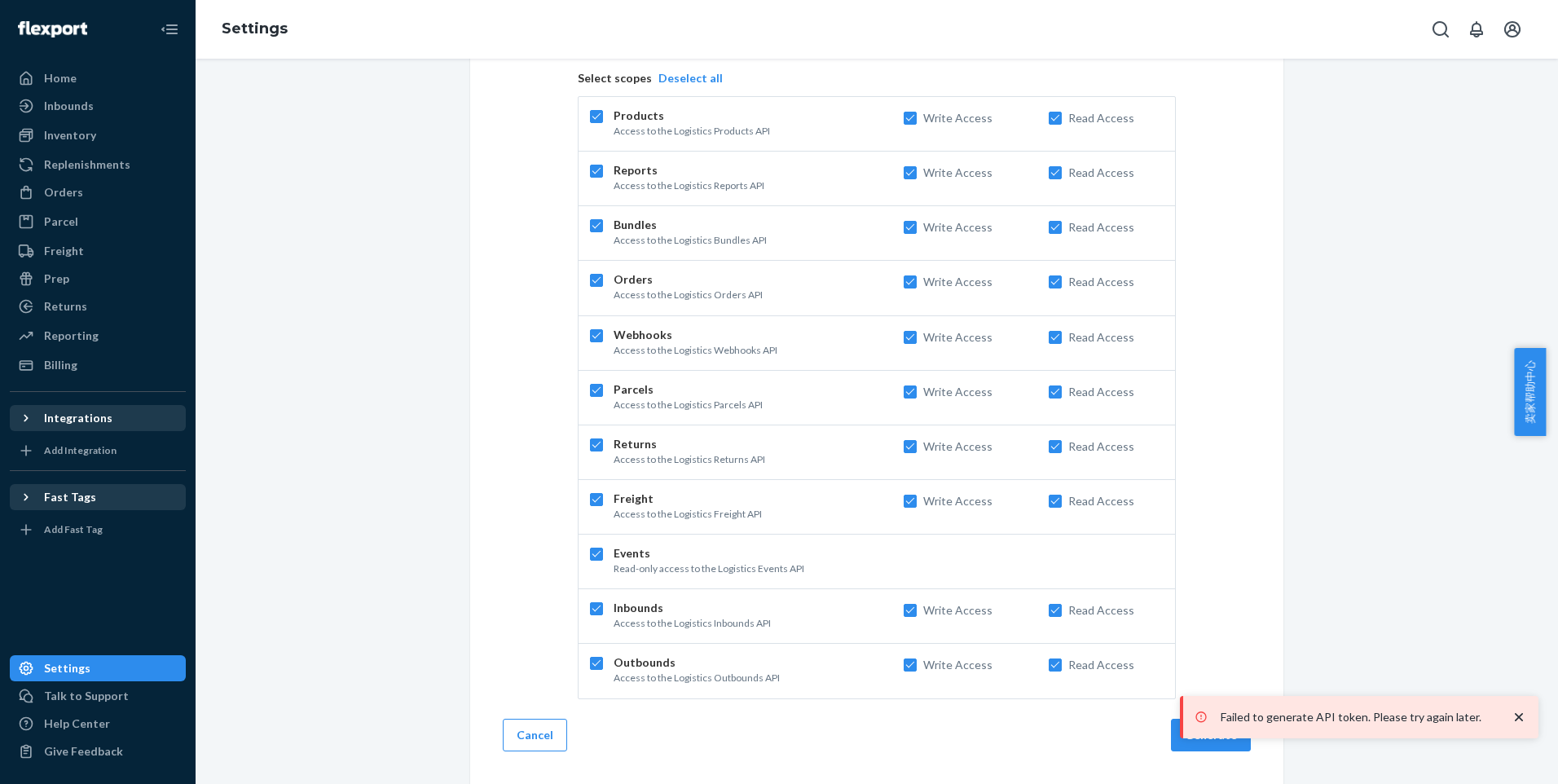
click at [1516, 717] on icon "close toast" at bounding box center [1519, 717] width 17 height 17
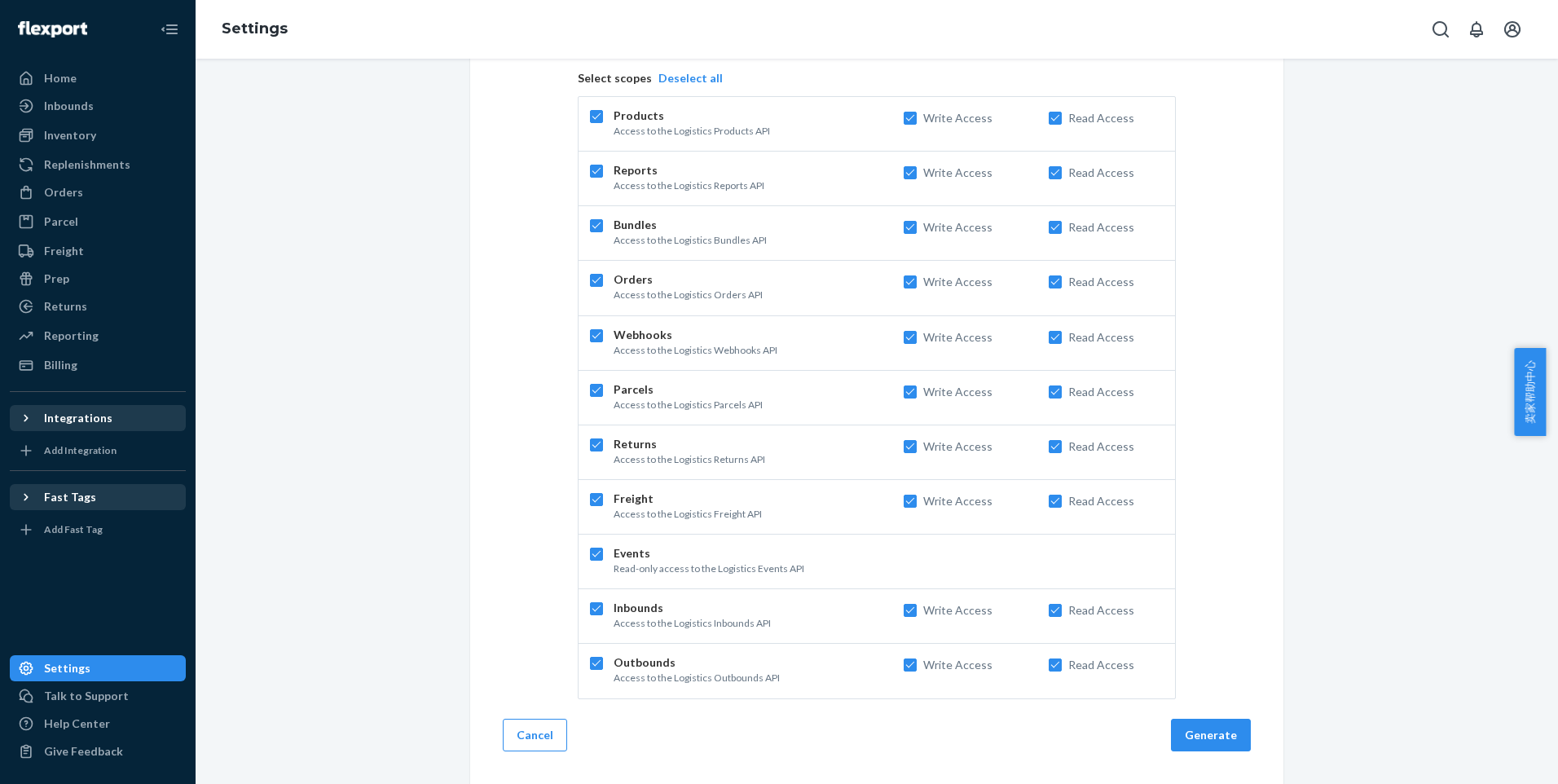
click at [1233, 738] on div "Failed to generate API token. Please try again later." at bounding box center [1359, 738] width 358 height 0
click at [1233, 737] on button "Generate" at bounding box center [1211, 735] width 80 height 32
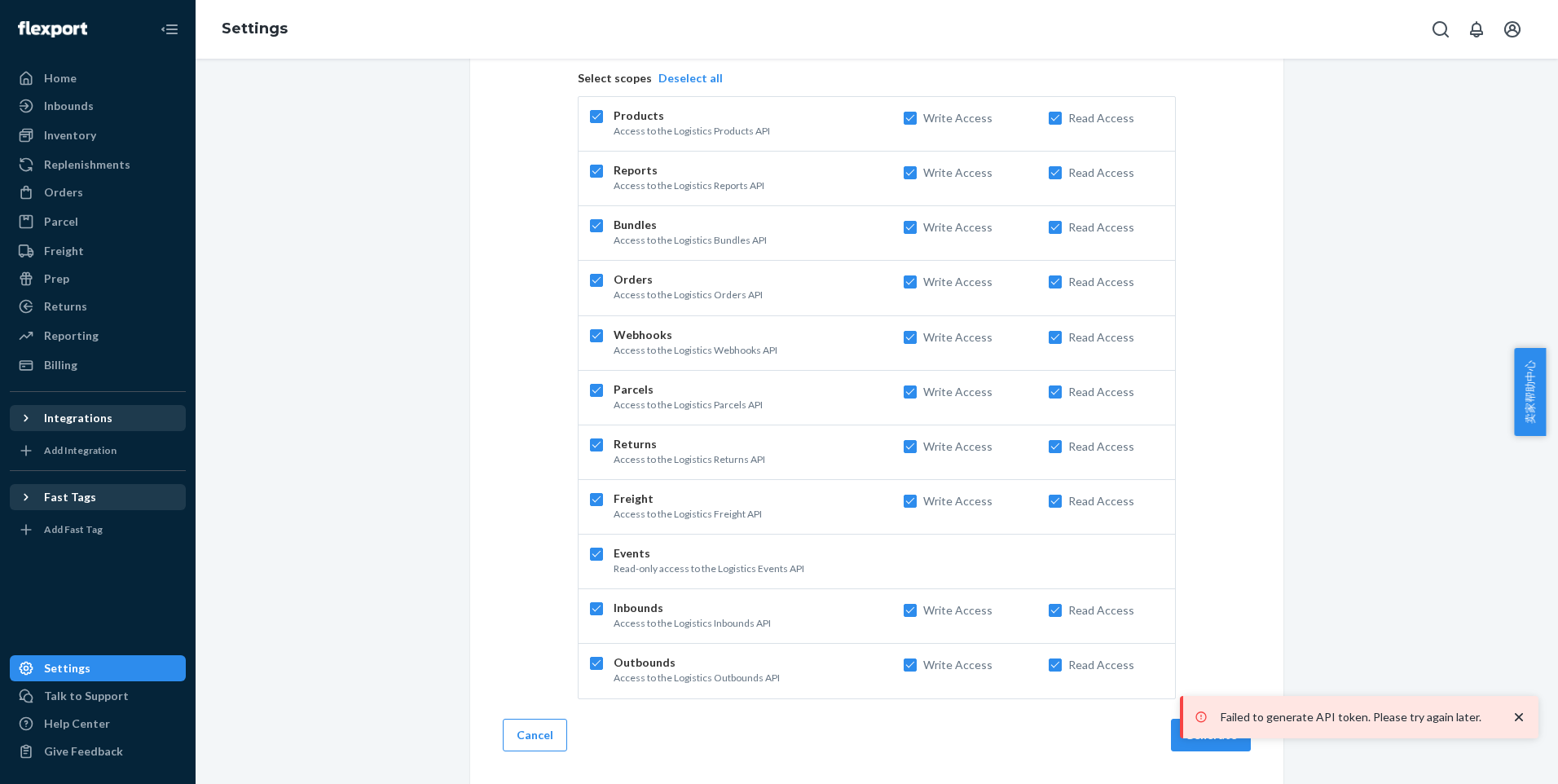
scroll to position [0, 0]
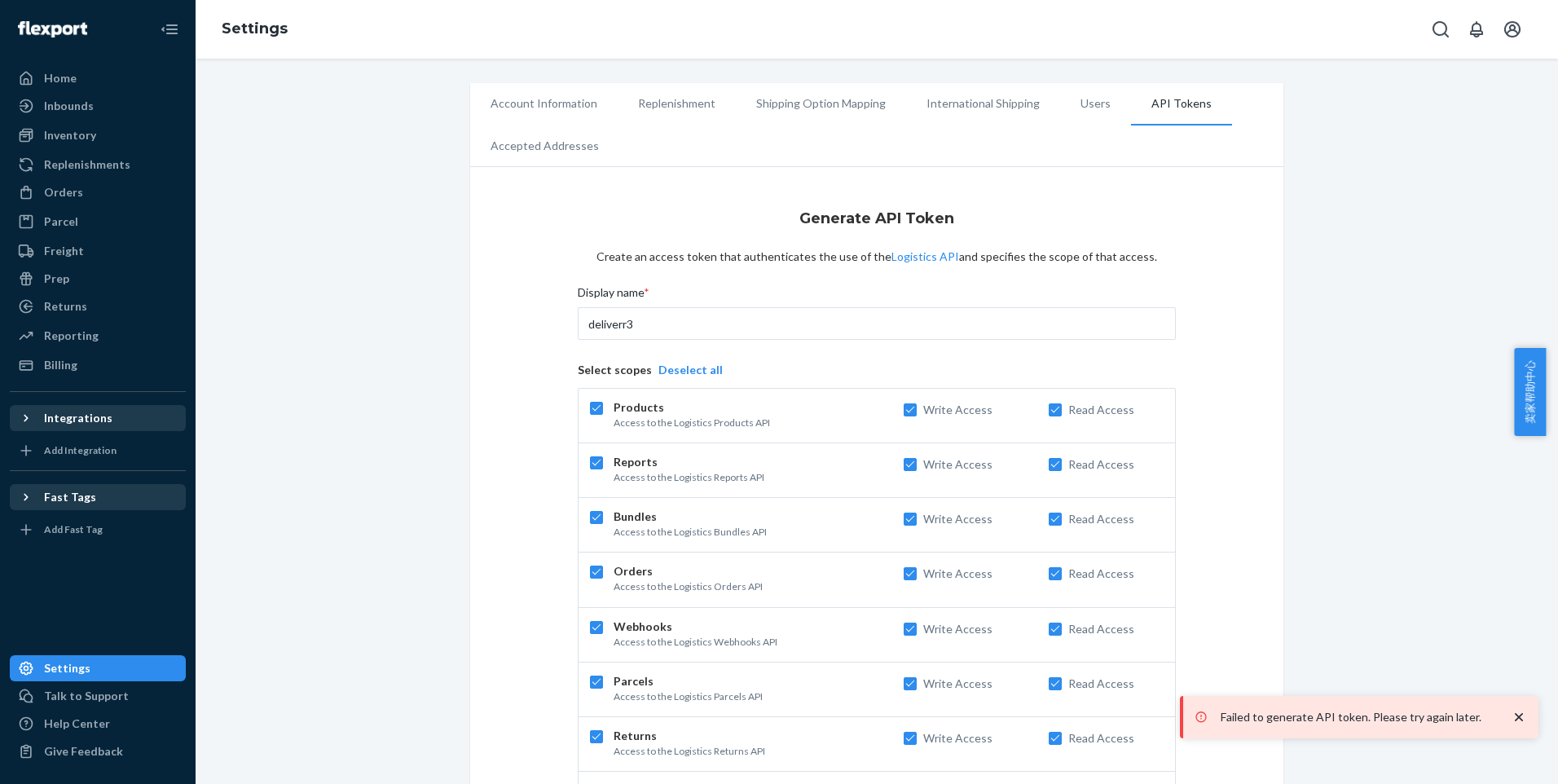
drag, startPoint x: 821, startPoint y: 109, endPoint x: 851, endPoint y: 123, distance: 33.1
click at [821, 109] on li "Shipping Option Mapping" at bounding box center [821, 103] width 170 height 41
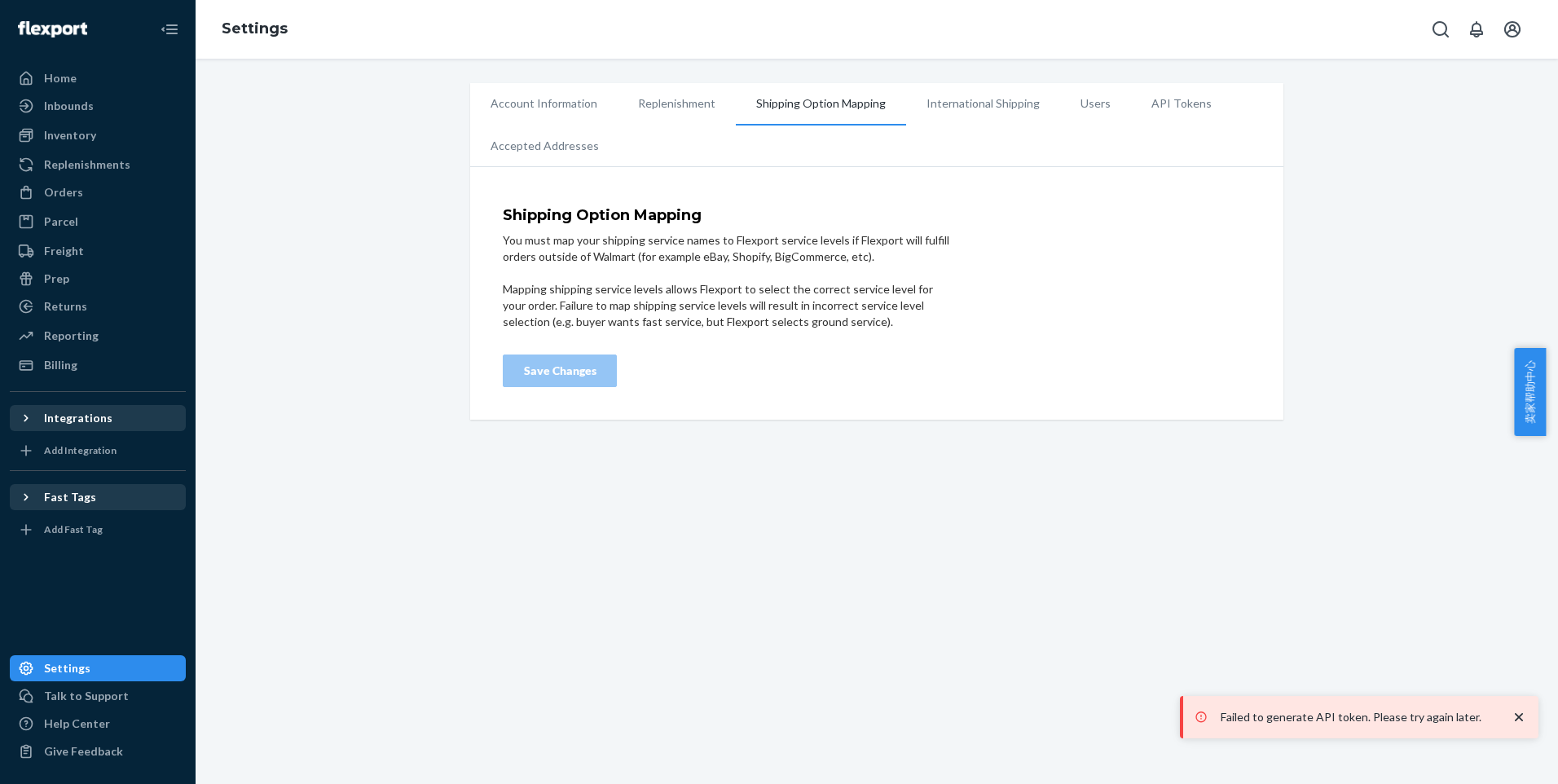
click at [959, 111] on li "International Shipping" at bounding box center [983, 103] width 154 height 41
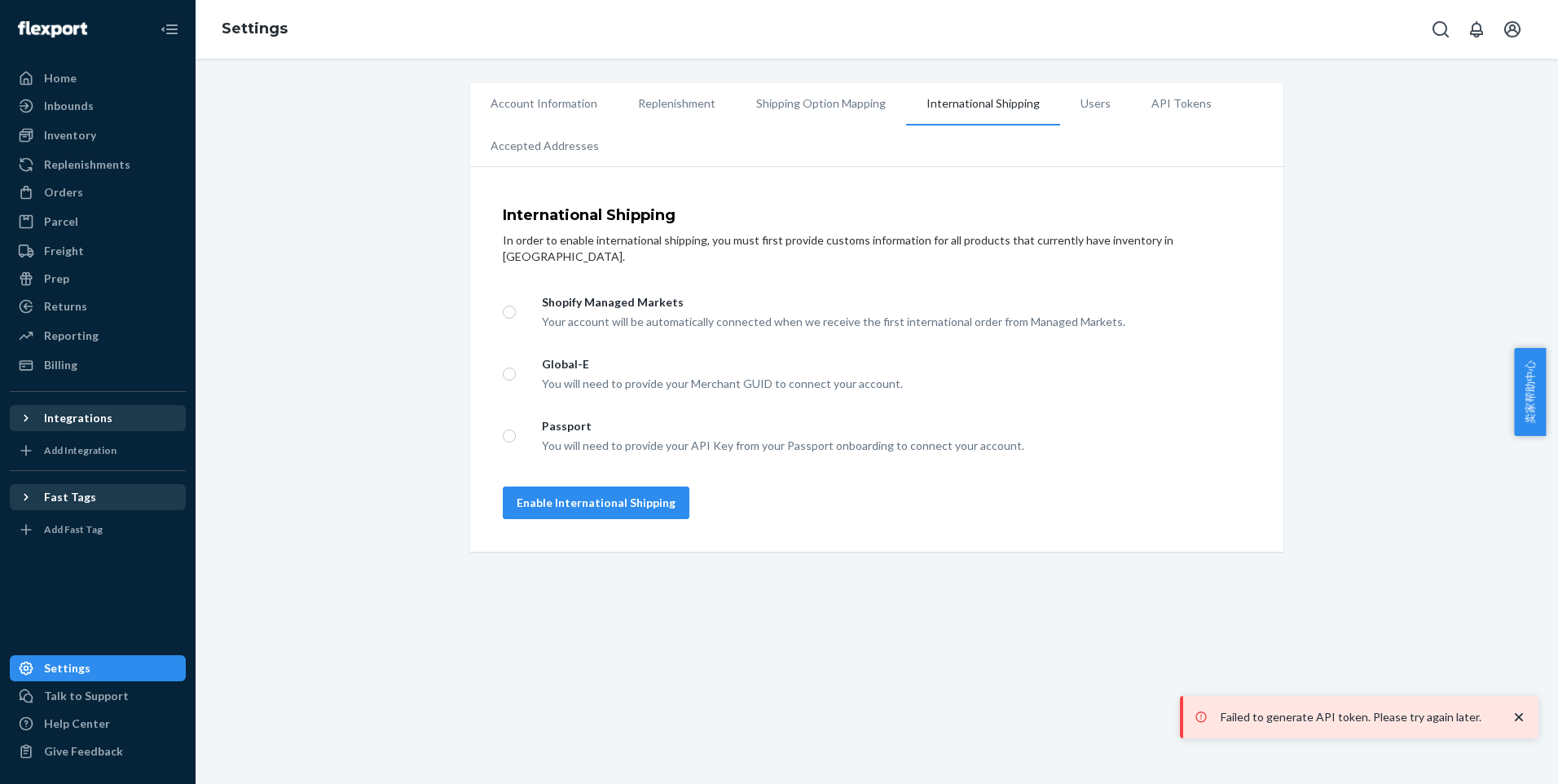
click at [1061, 100] on li "Users" at bounding box center [1095, 103] width 71 height 41
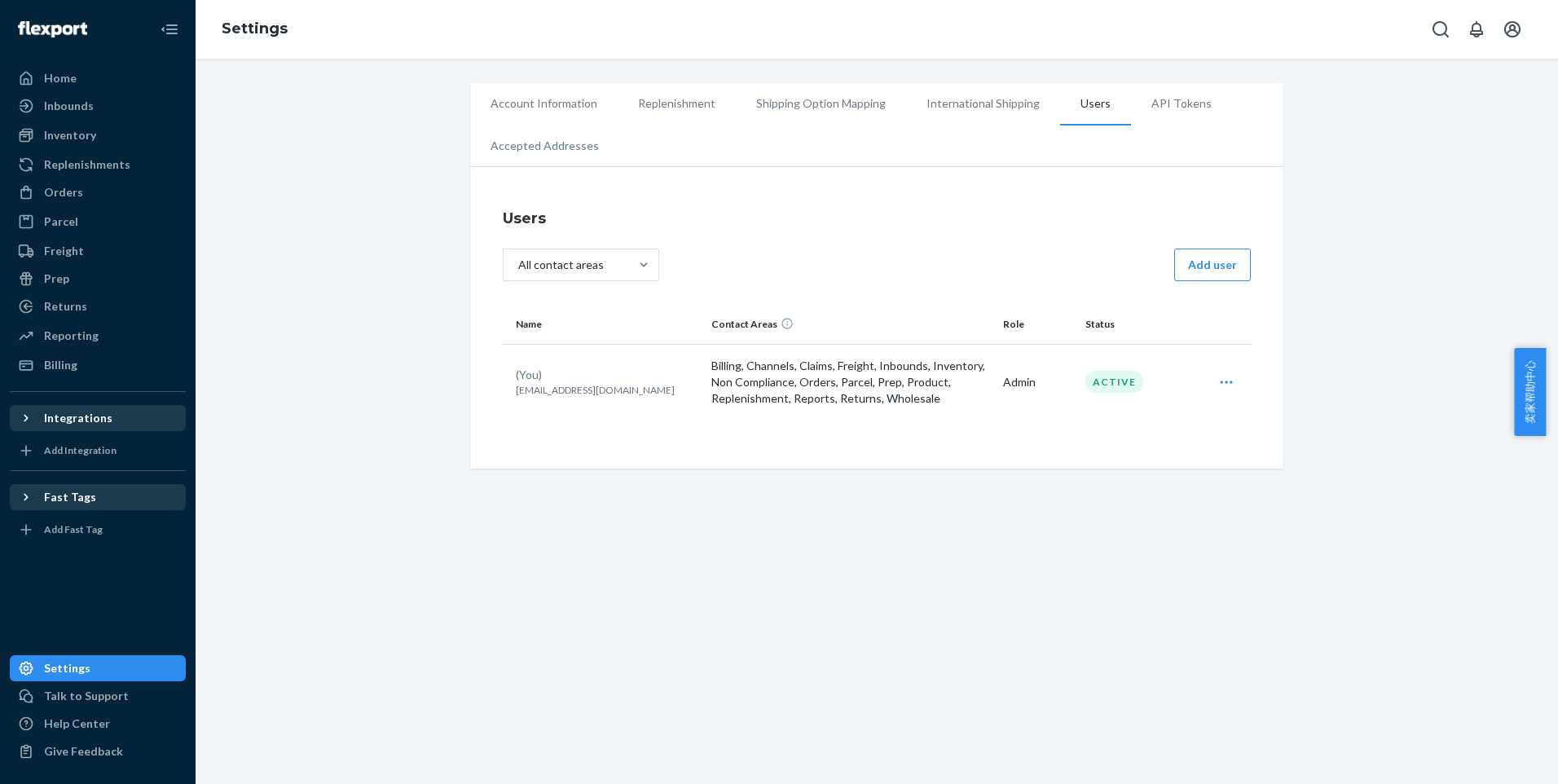
click at [833, 100] on li "Shipping Option Mapping" at bounding box center [821, 103] width 170 height 41
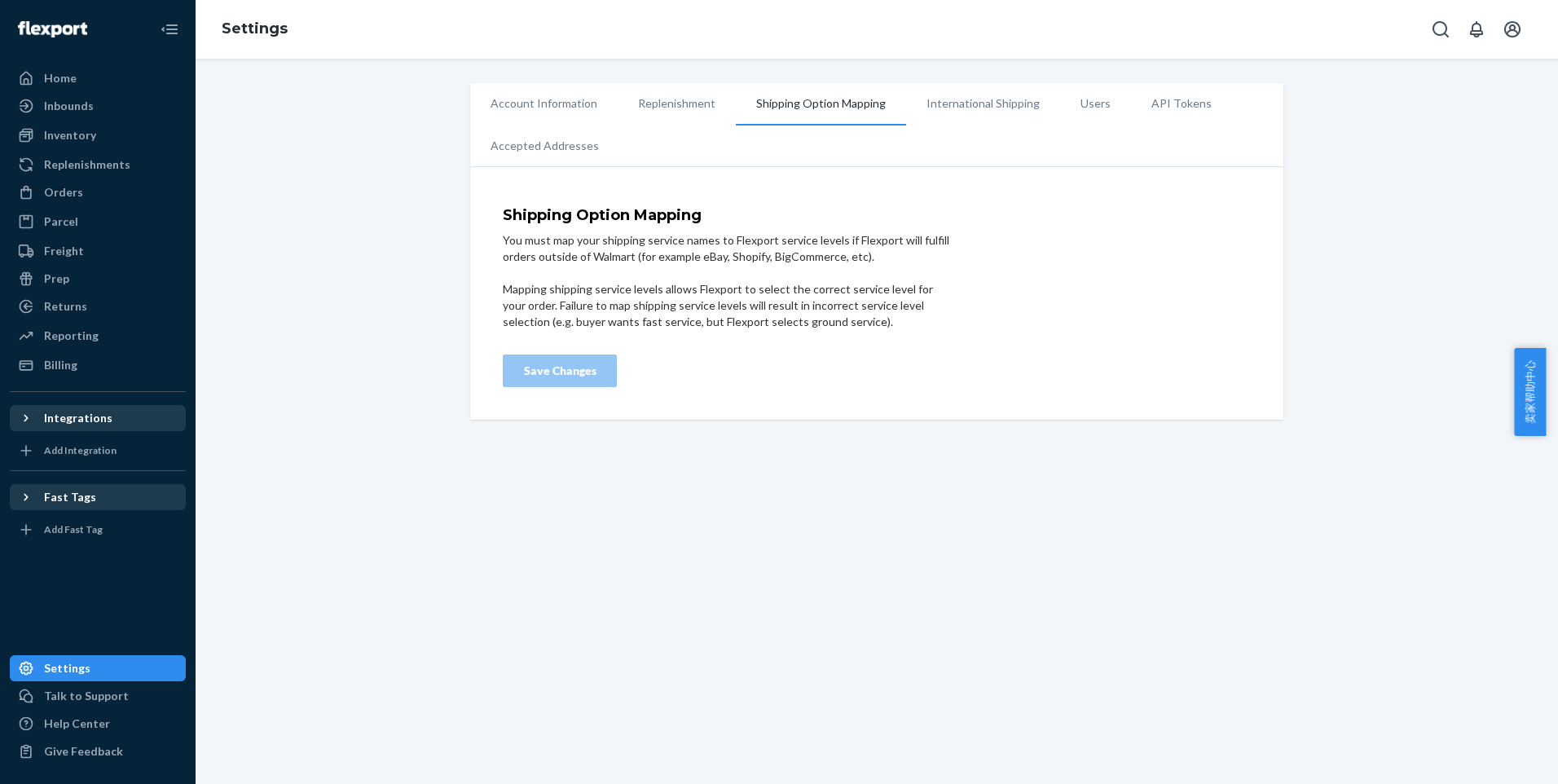
click at [1149, 101] on li "API Tokens" at bounding box center [1181, 103] width 101 height 41
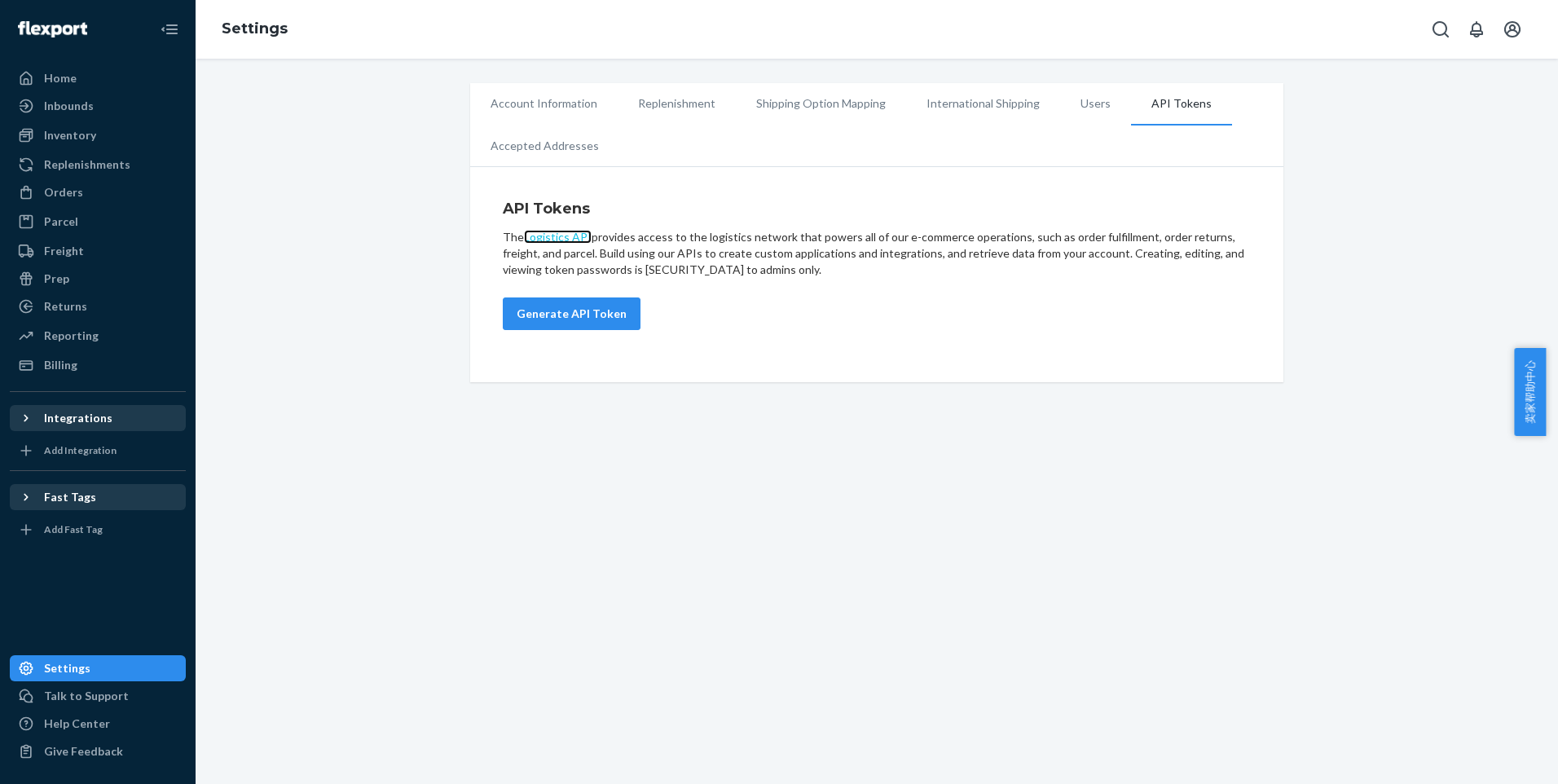
click at [552, 233] on link "Logistics API" at bounding box center [557, 237] width 67 height 14
click at [1079, 107] on li "Users" at bounding box center [1095, 103] width 71 height 41
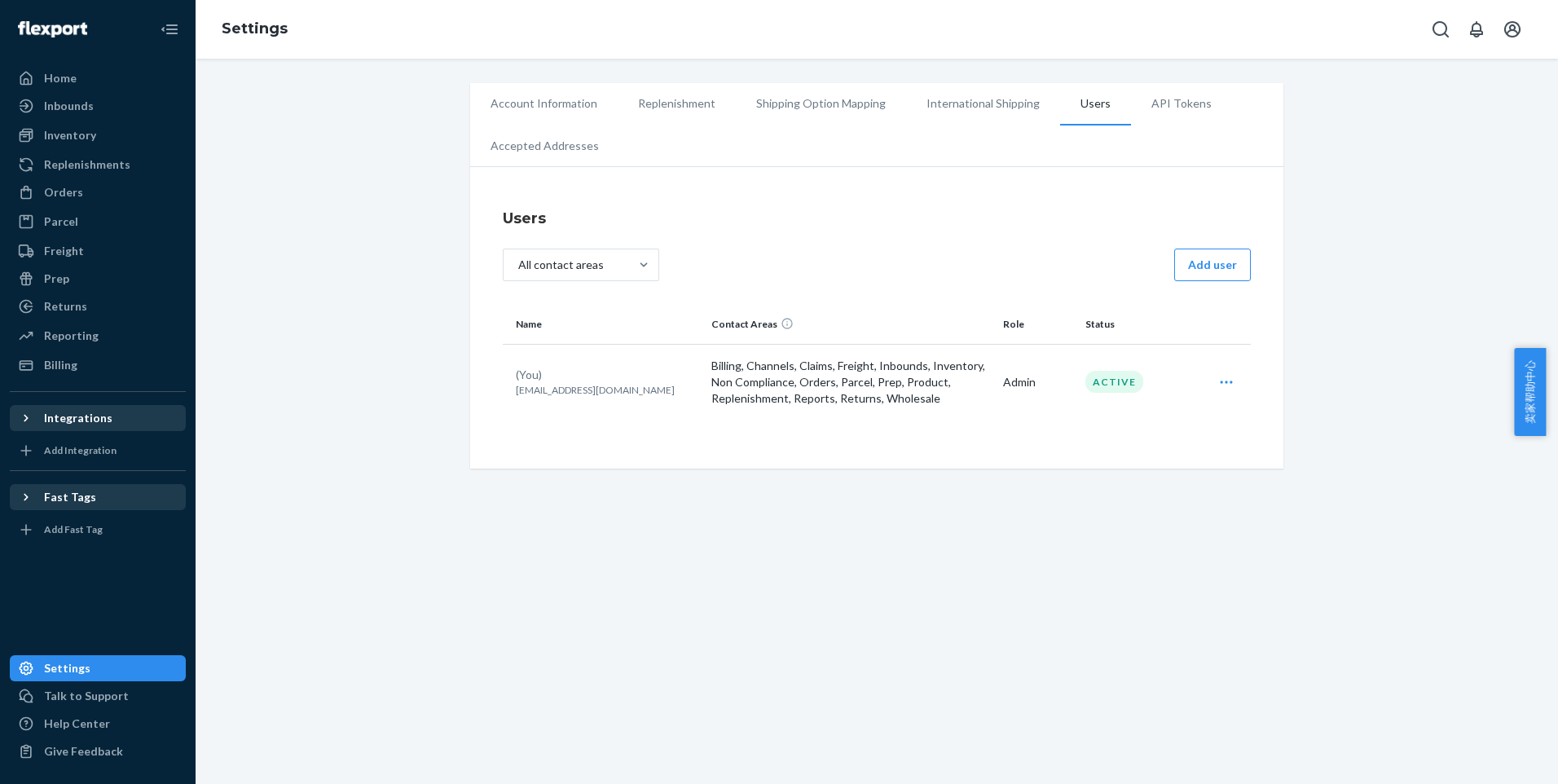
click at [1150, 114] on li "API Tokens" at bounding box center [1181, 103] width 101 height 41
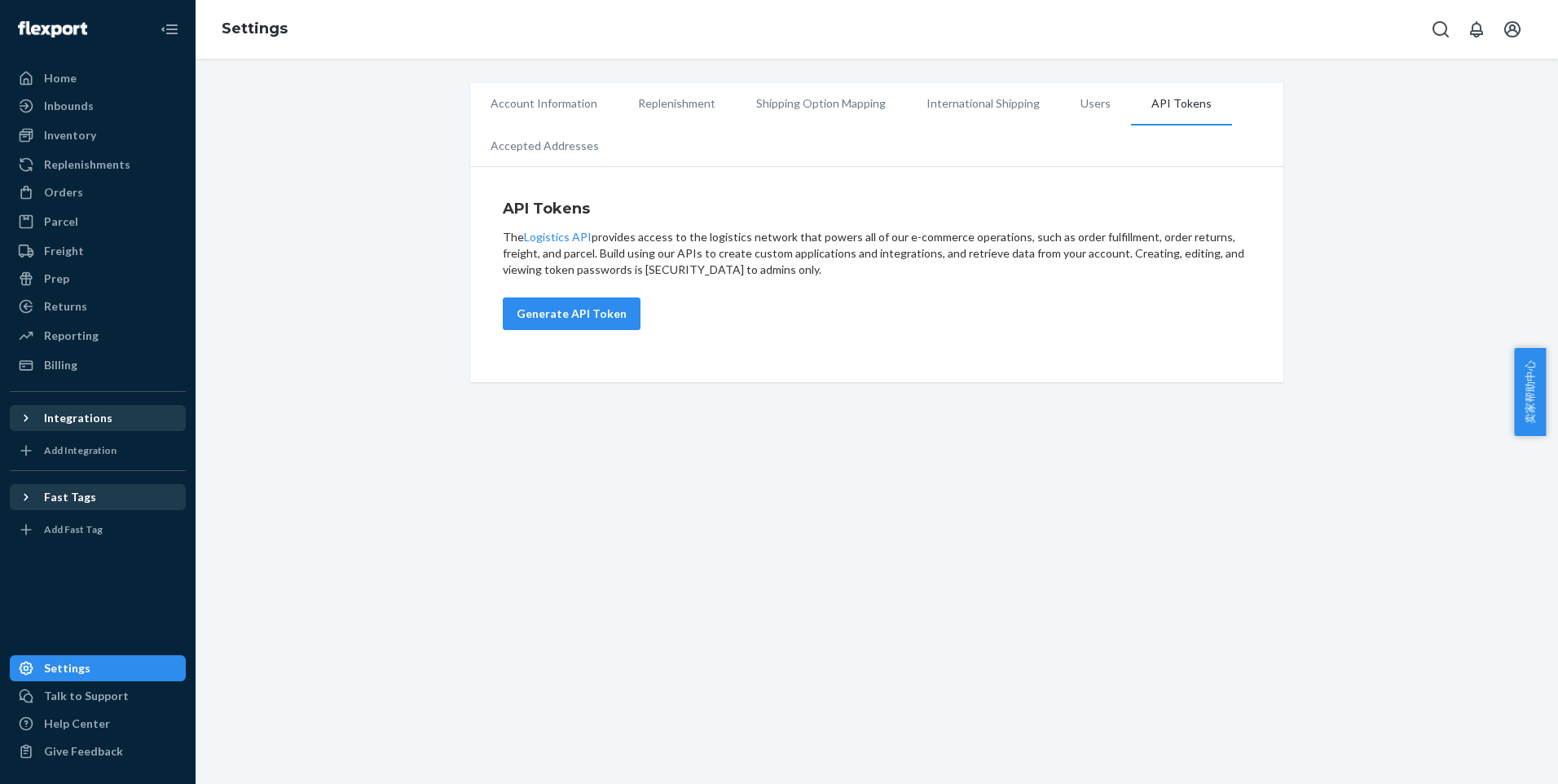
click at [18, 500] on icon at bounding box center [27, 497] width 17 height 17
click at [29, 493] on icon at bounding box center [27, 497] width 17 height 17
click at [28, 412] on icon at bounding box center [27, 418] width 17 height 17
click at [558, 322] on button "Generate API Token" at bounding box center [571, 313] width 137 height 32
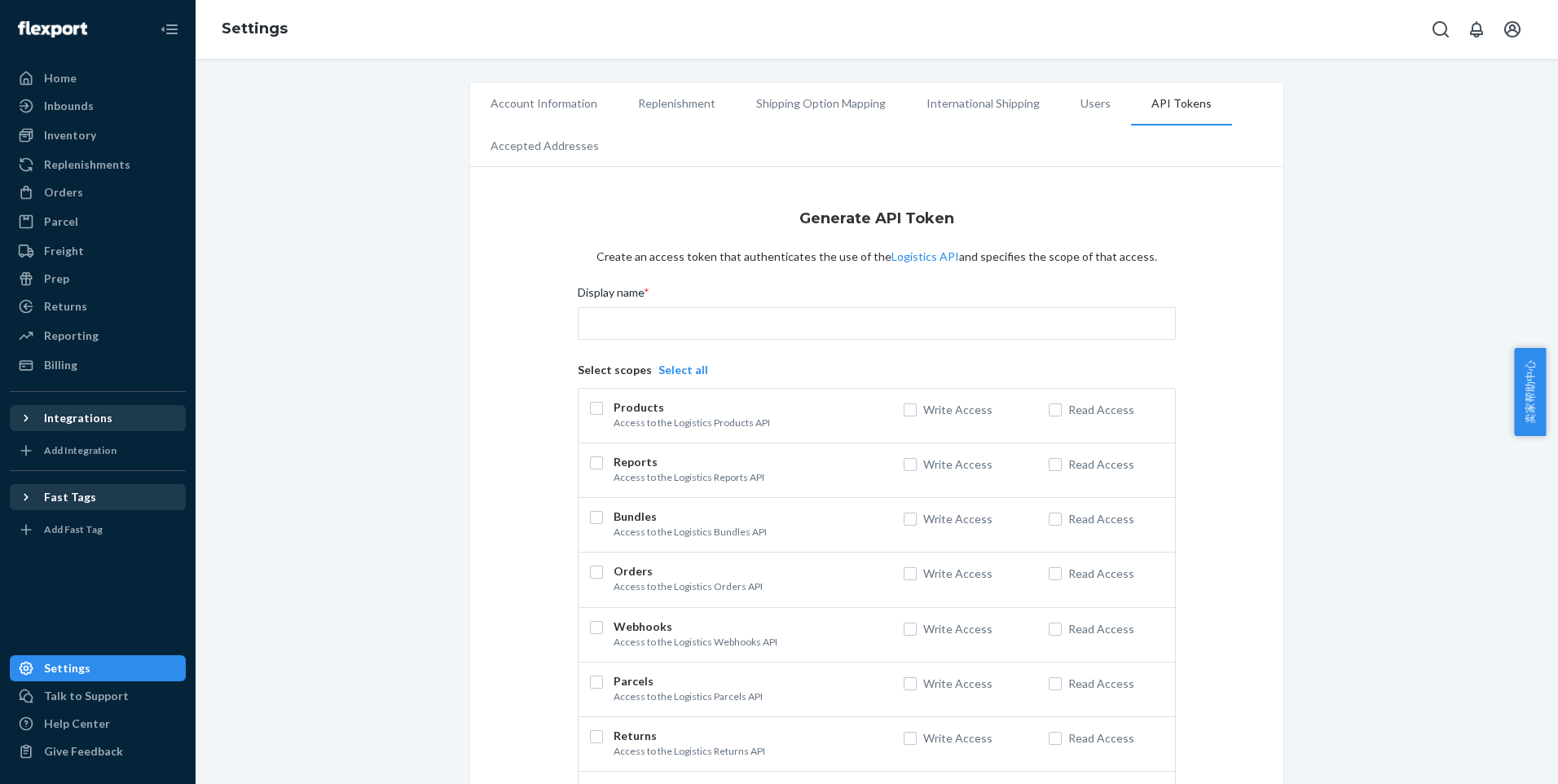
click at [664, 362] on button "Select all" at bounding box center [683, 370] width 50 height 17
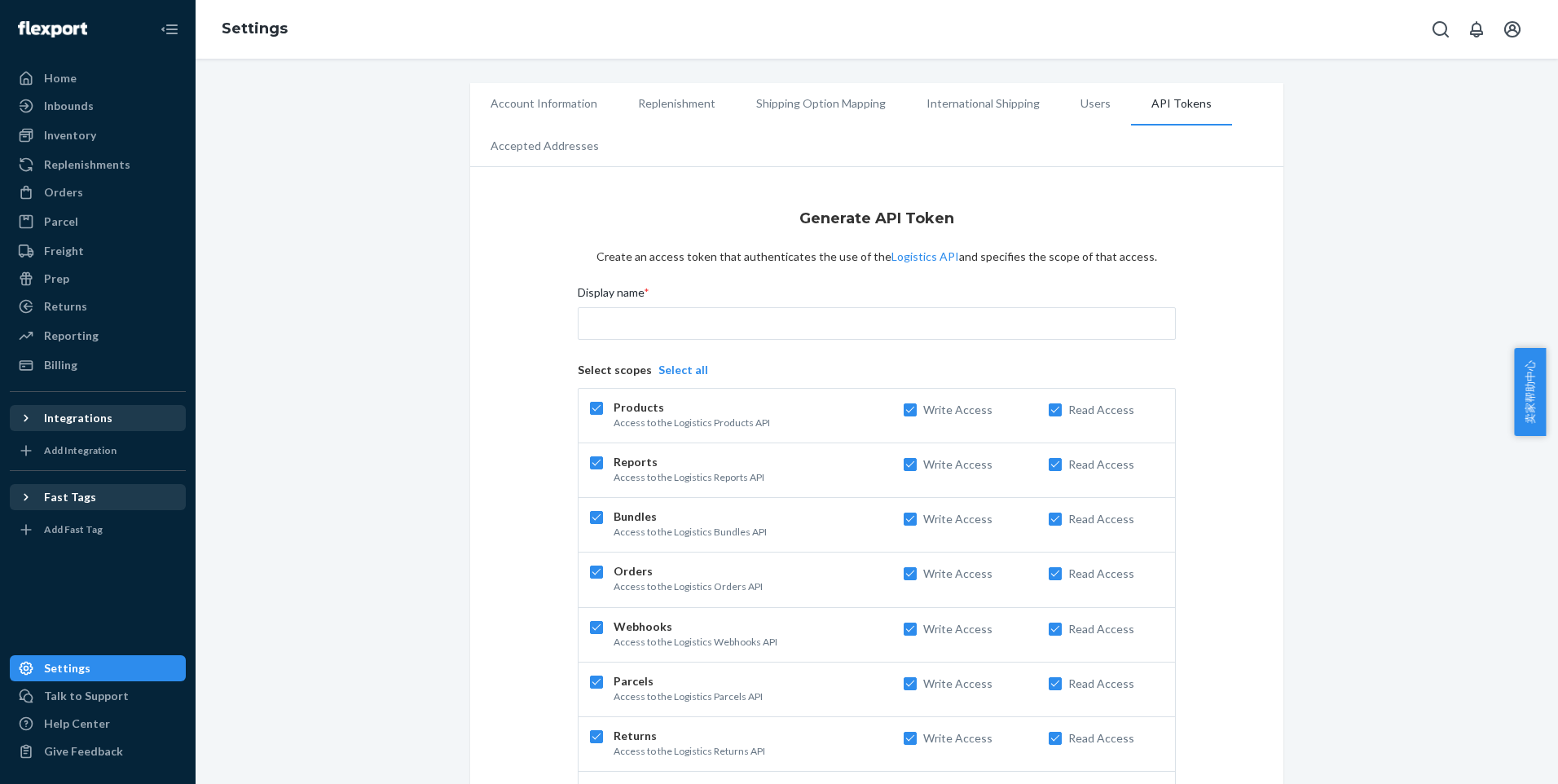
checkbox input "true"
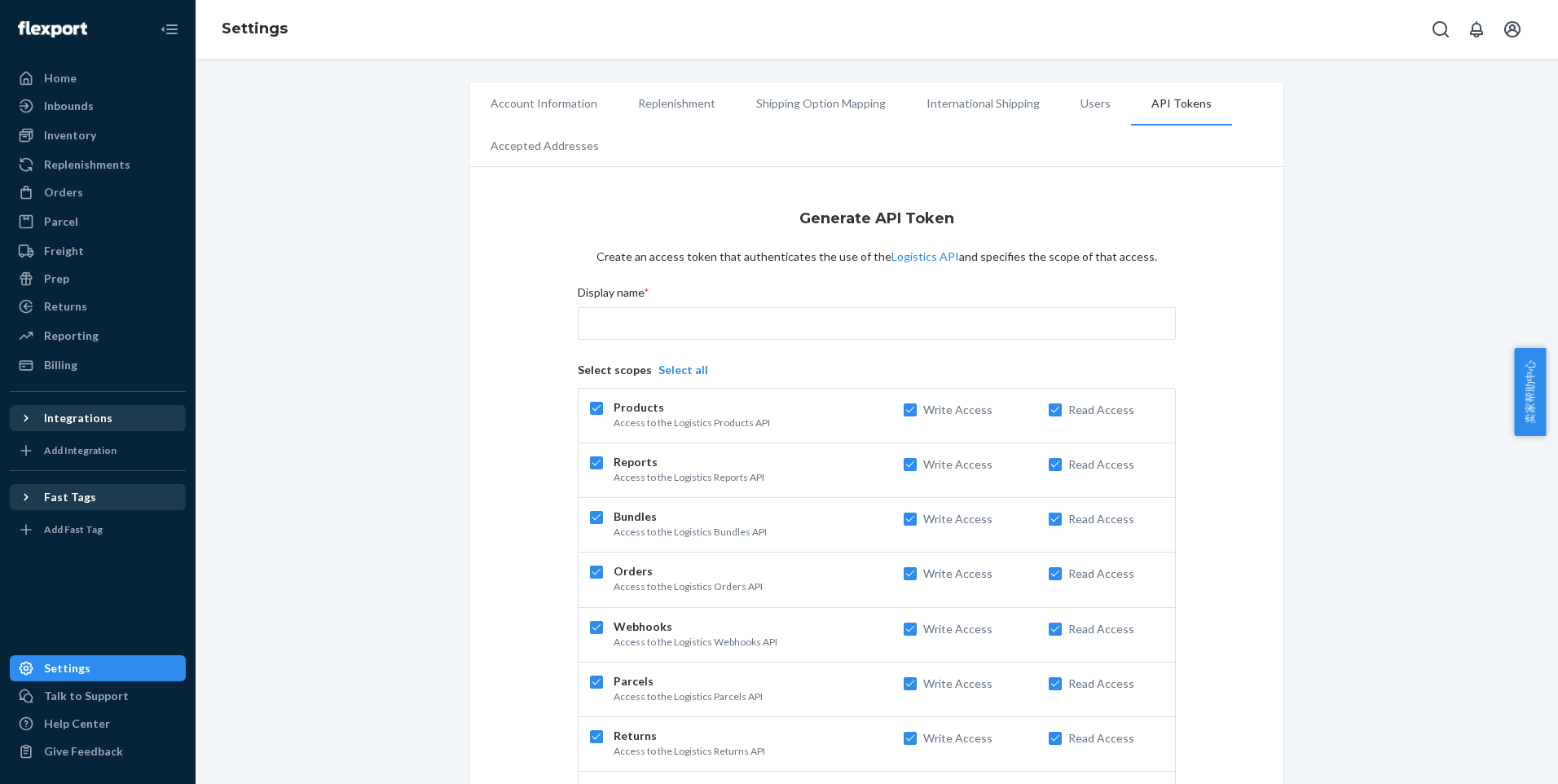
checkbox input "true"
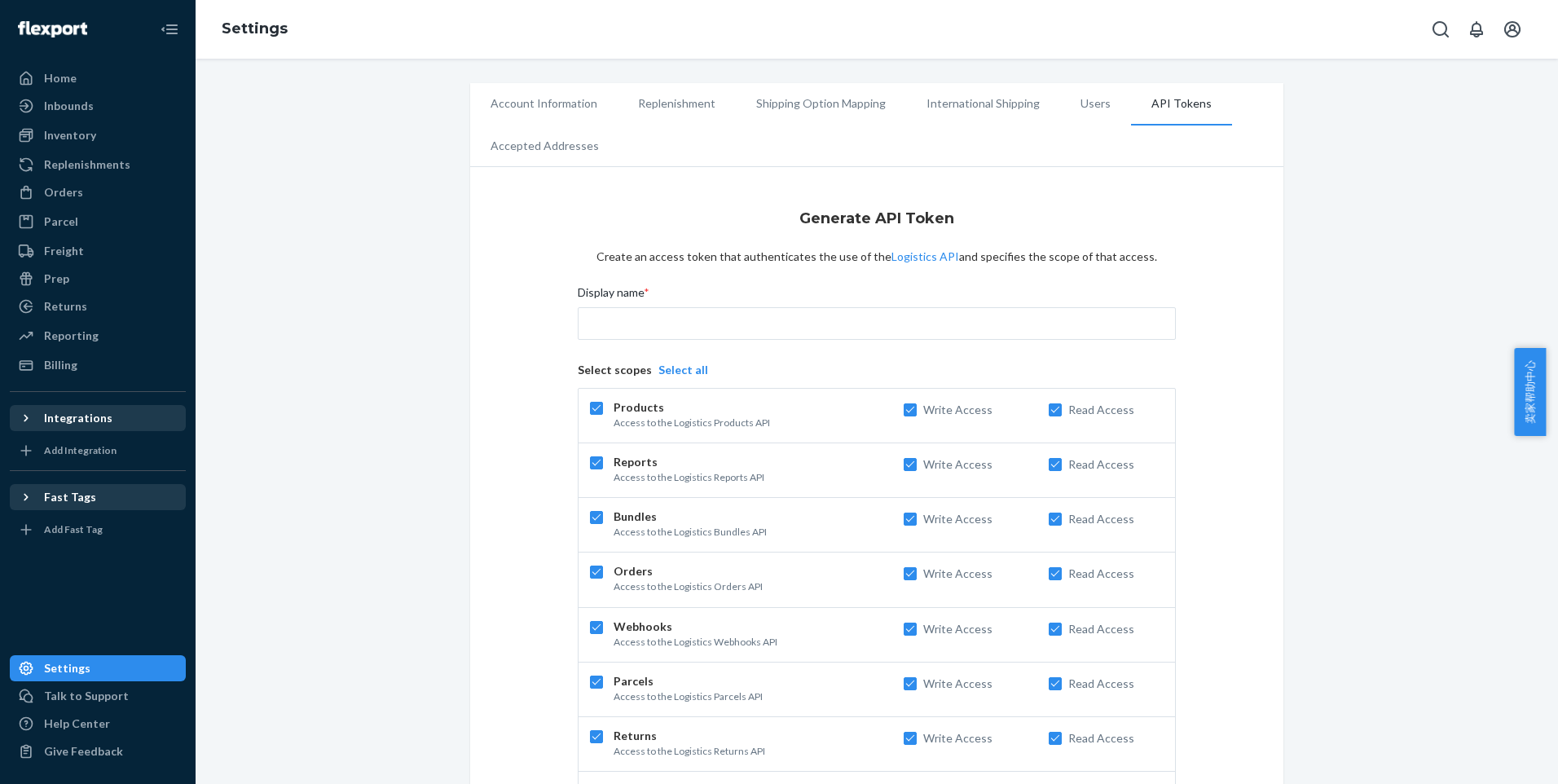
checkbox input "true"
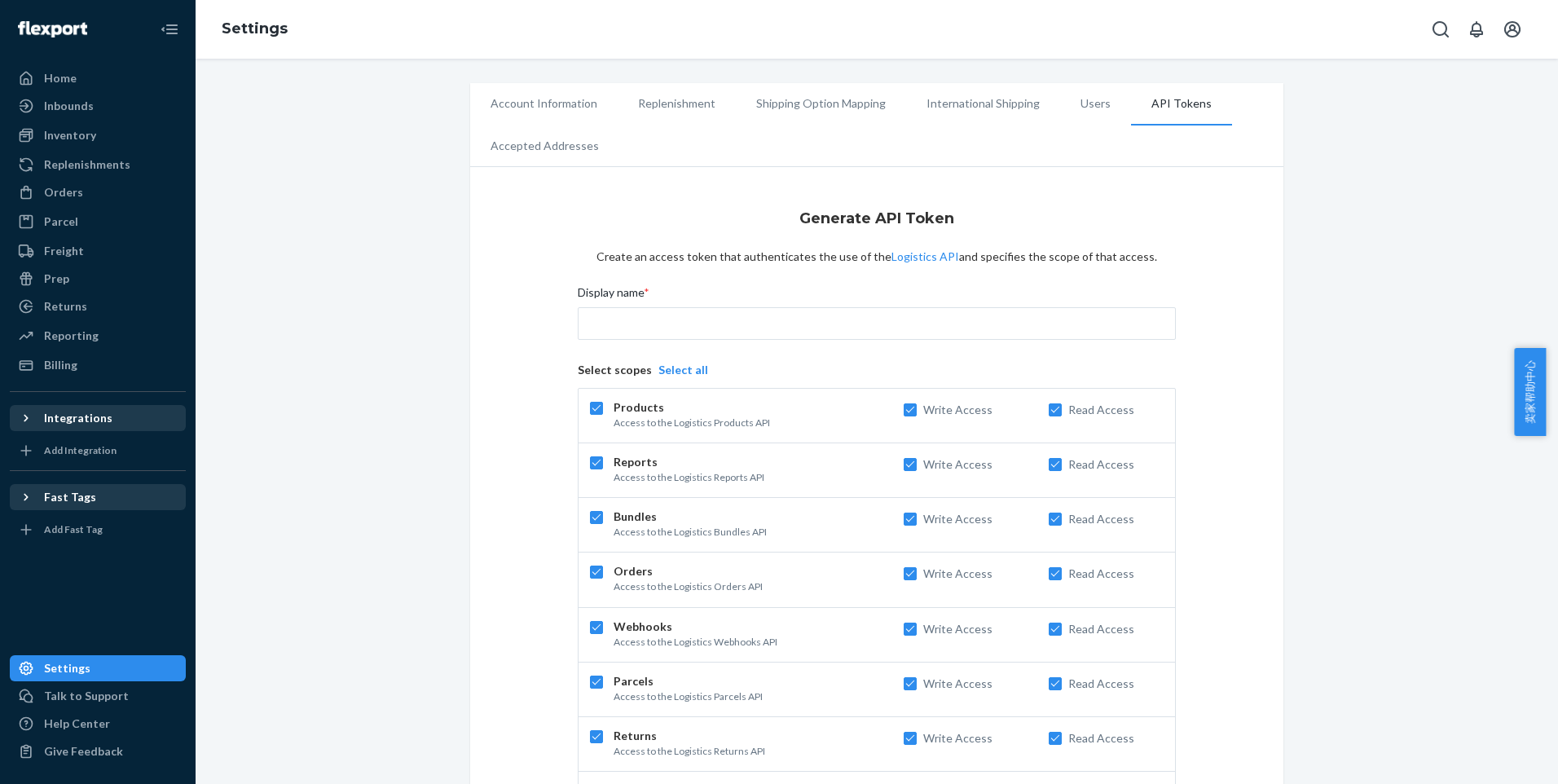
checkbox input "true"
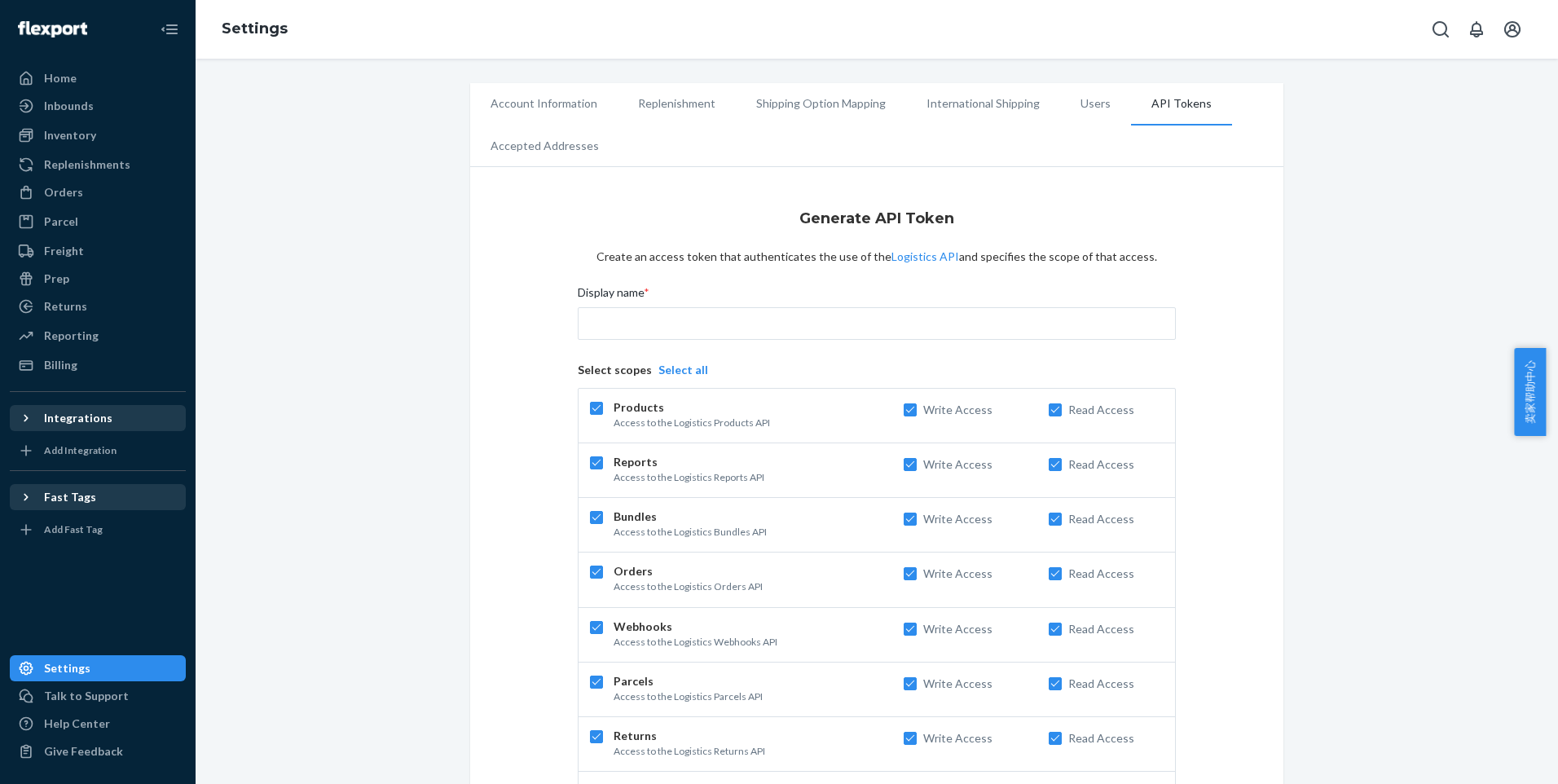
checkbox input "true"
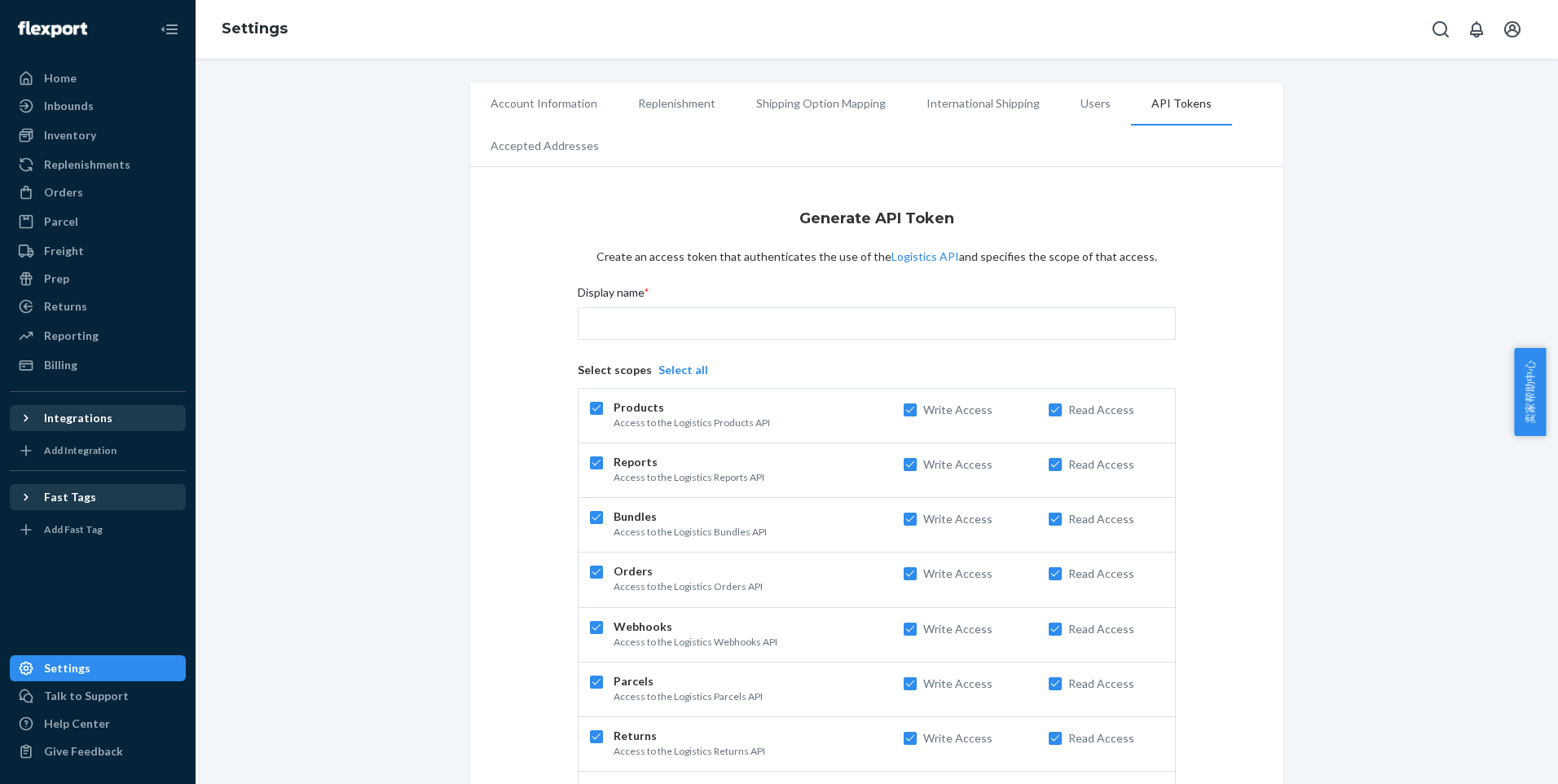
checkbox input "true"
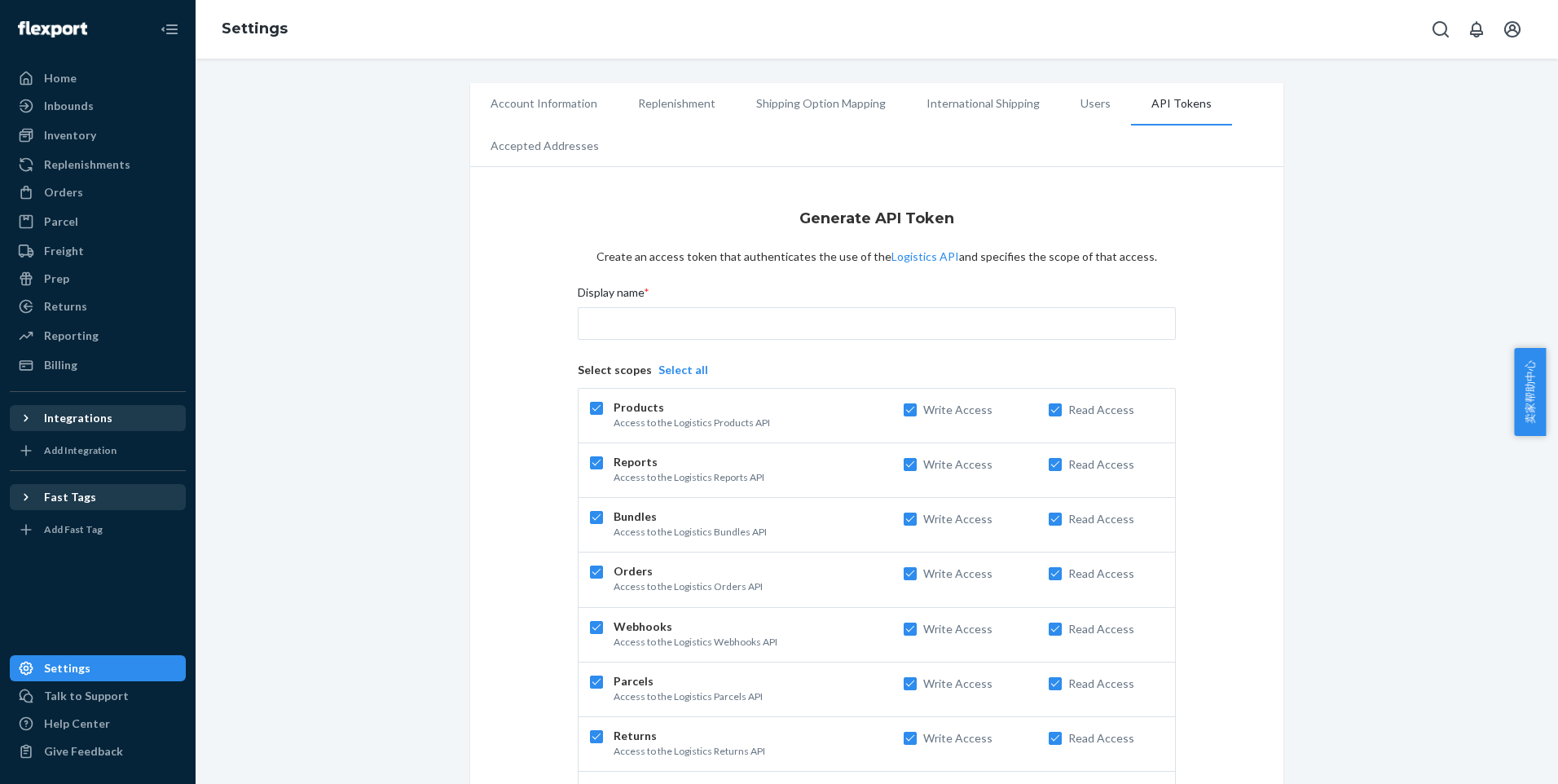
checkbox input "true"
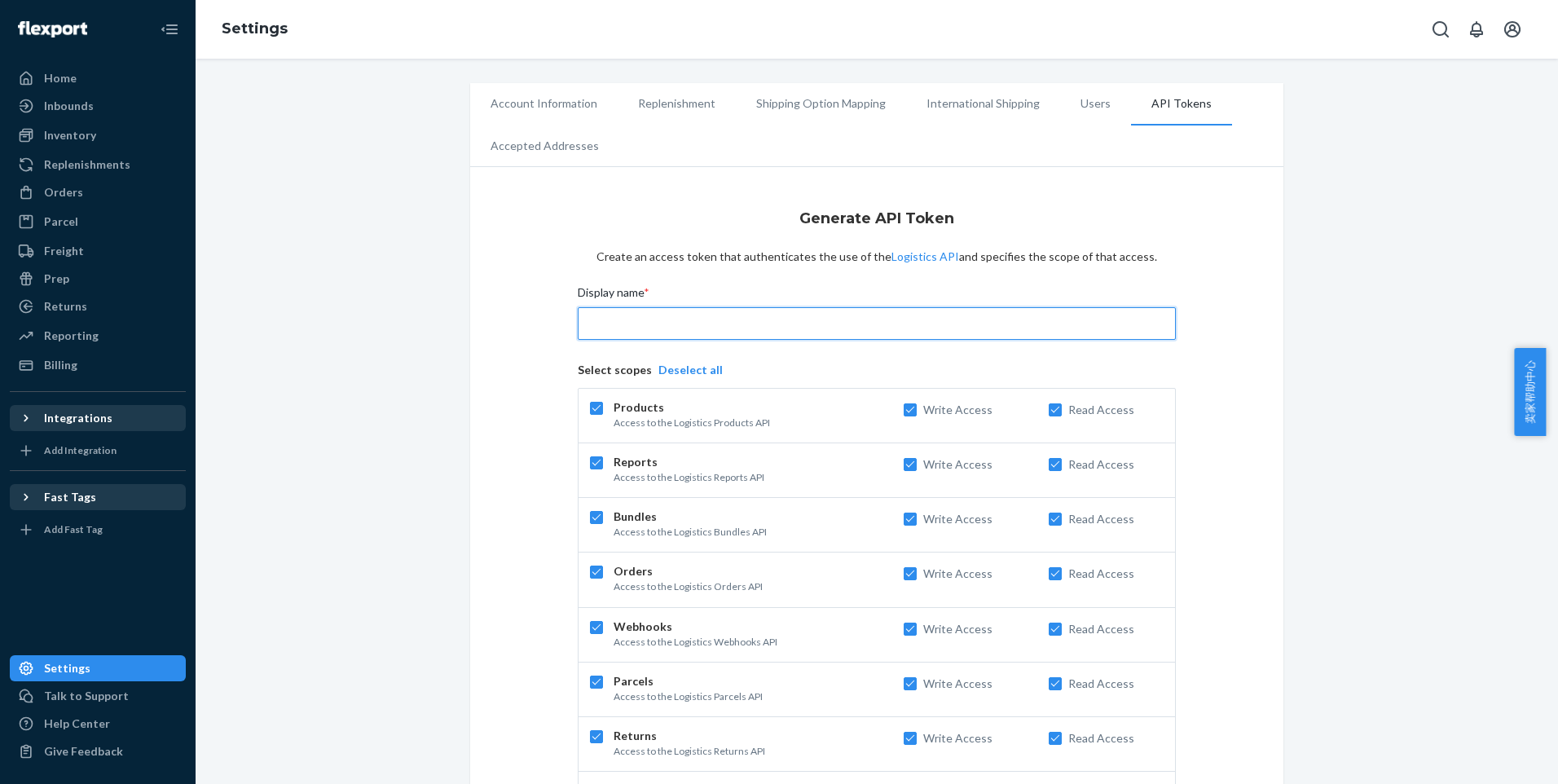
click at [706, 336] on input "Display name *" at bounding box center [876, 323] width 598 height 32
type input "deliverr3"
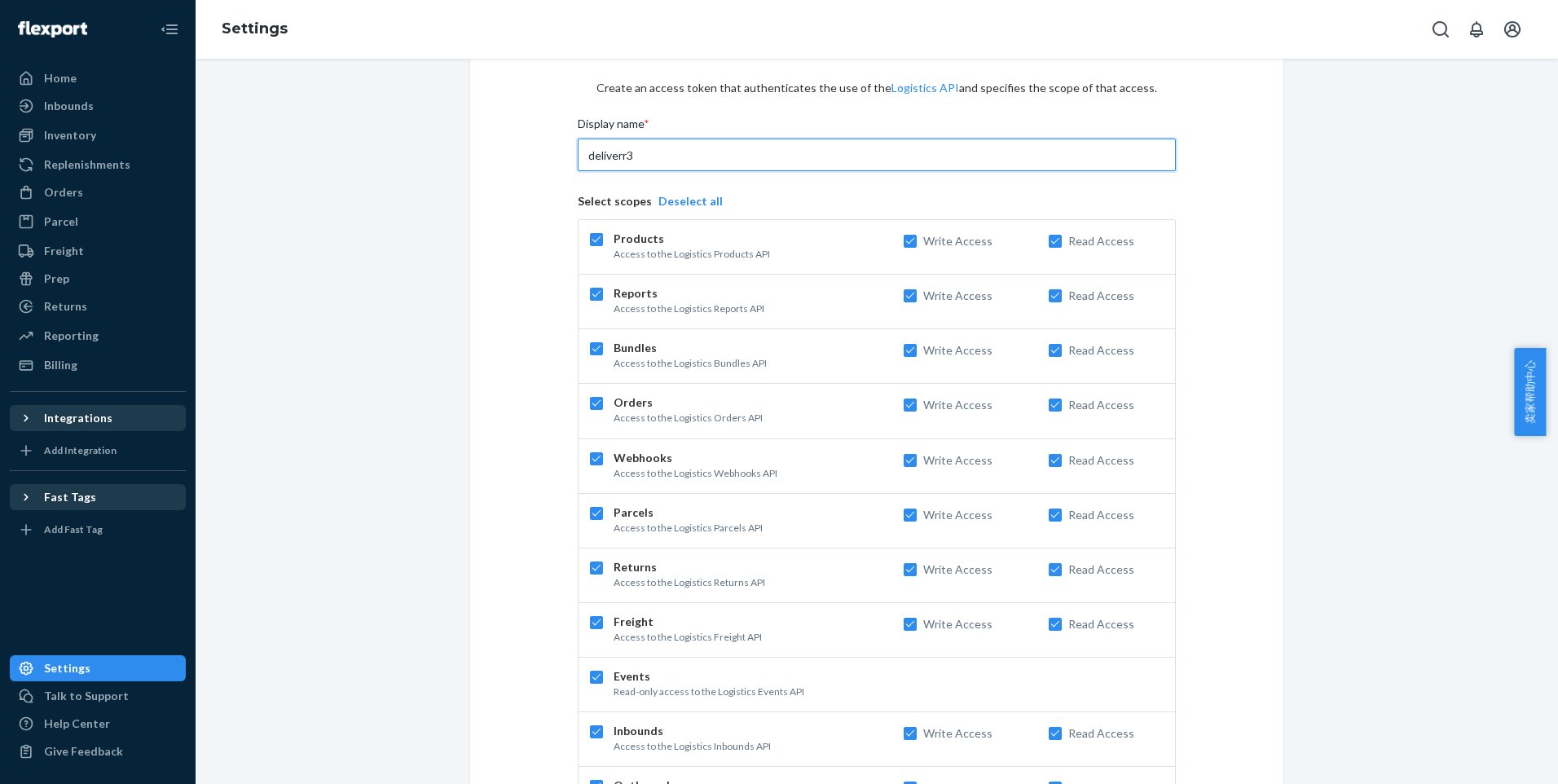
scroll to position [292, 0]
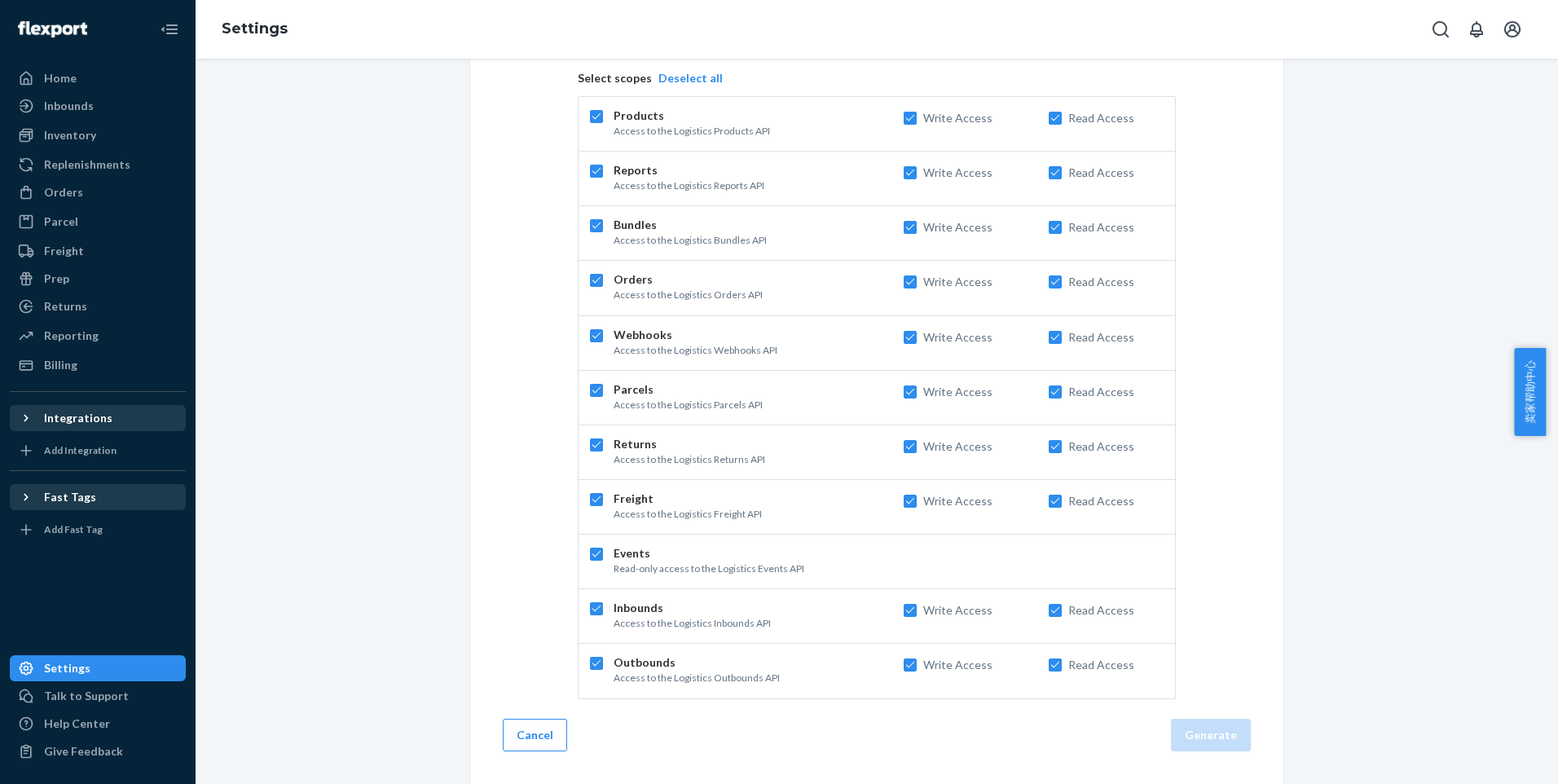
click at [1262, 621] on div "Generate API Token Create an access token that authenticates the use of the Log…" at bounding box center [876, 333] width 813 height 901
click at [1236, 722] on button "Generate" at bounding box center [1211, 735] width 80 height 32
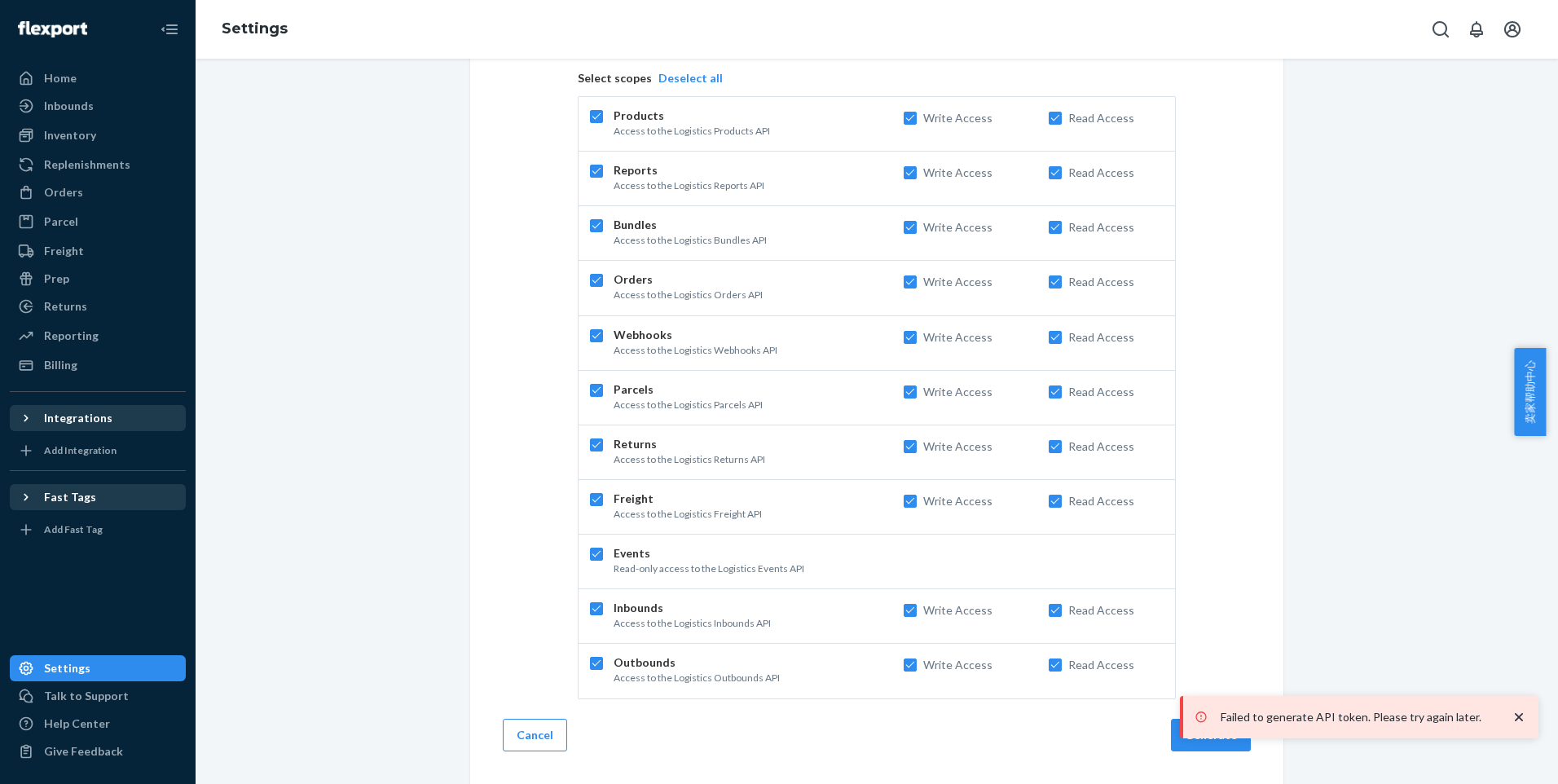
click at [1516, 724] on icon "close toast" at bounding box center [1519, 717] width 17 height 17
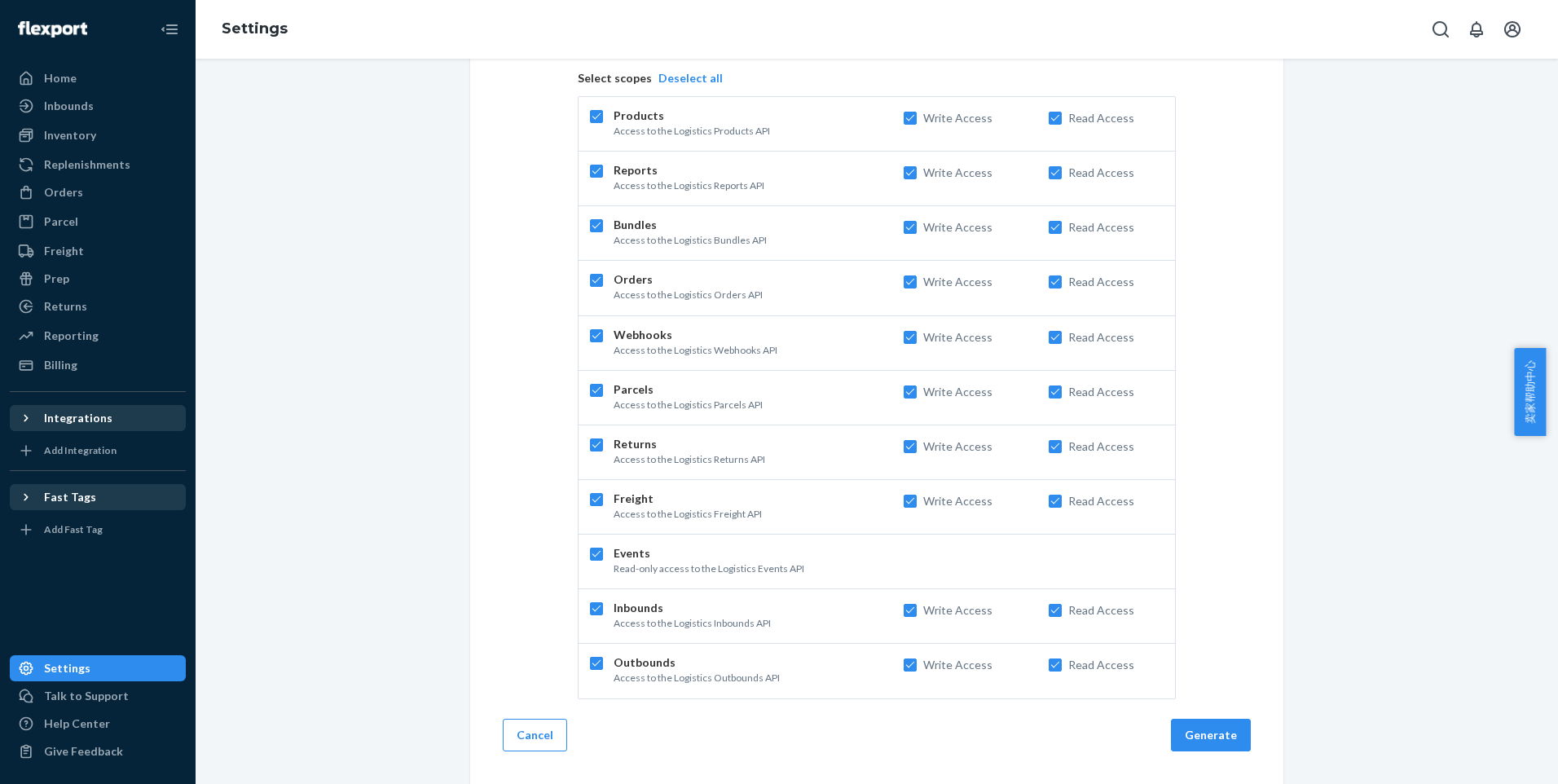
click at [1214, 754] on div "Generate API Token Create an access token that authenticates the use of the Log…" at bounding box center [876, 333] width 813 height 901
click at [1204, 738] on button "Generate" at bounding box center [1211, 735] width 80 height 32
click at [1200, 736] on div "Failed to generate API token. Please try again later." at bounding box center [1359, 717] width 358 height 42
click at [1201, 731] on button "Generate" at bounding box center [1211, 735] width 80 height 32
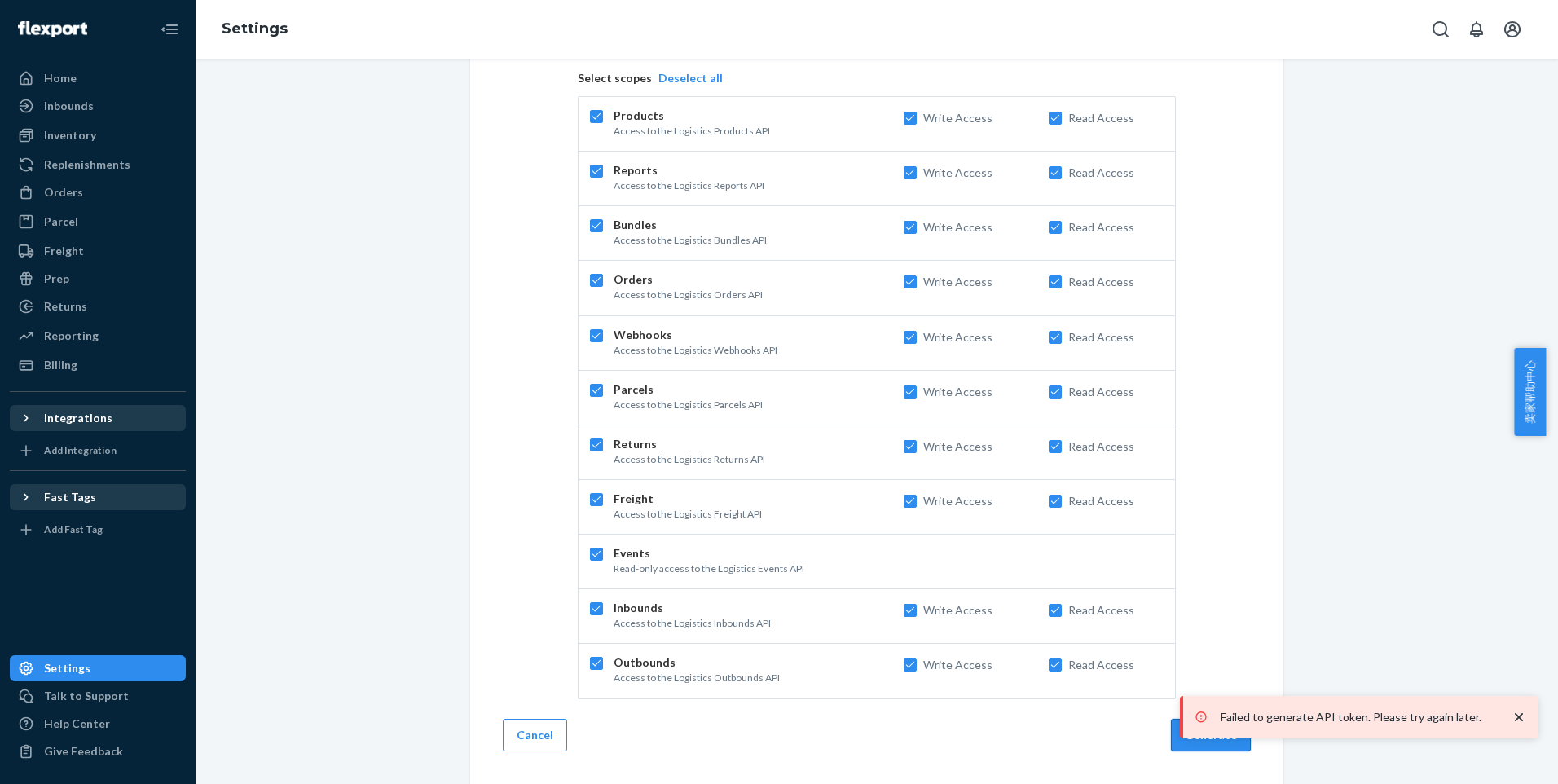
click at [1174, 745] on button "Generate" at bounding box center [1211, 735] width 80 height 32
click at [1178, 754] on div "Generate API Token Create an access token that authenticates the use of the Log…" at bounding box center [876, 333] width 813 height 901
click at [1178, 750] on button "Generate" at bounding box center [1211, 735] width 80 height 32
click at [1178, 749] on button "Generate" at bounding box center [1211, 735] width 80 height 32
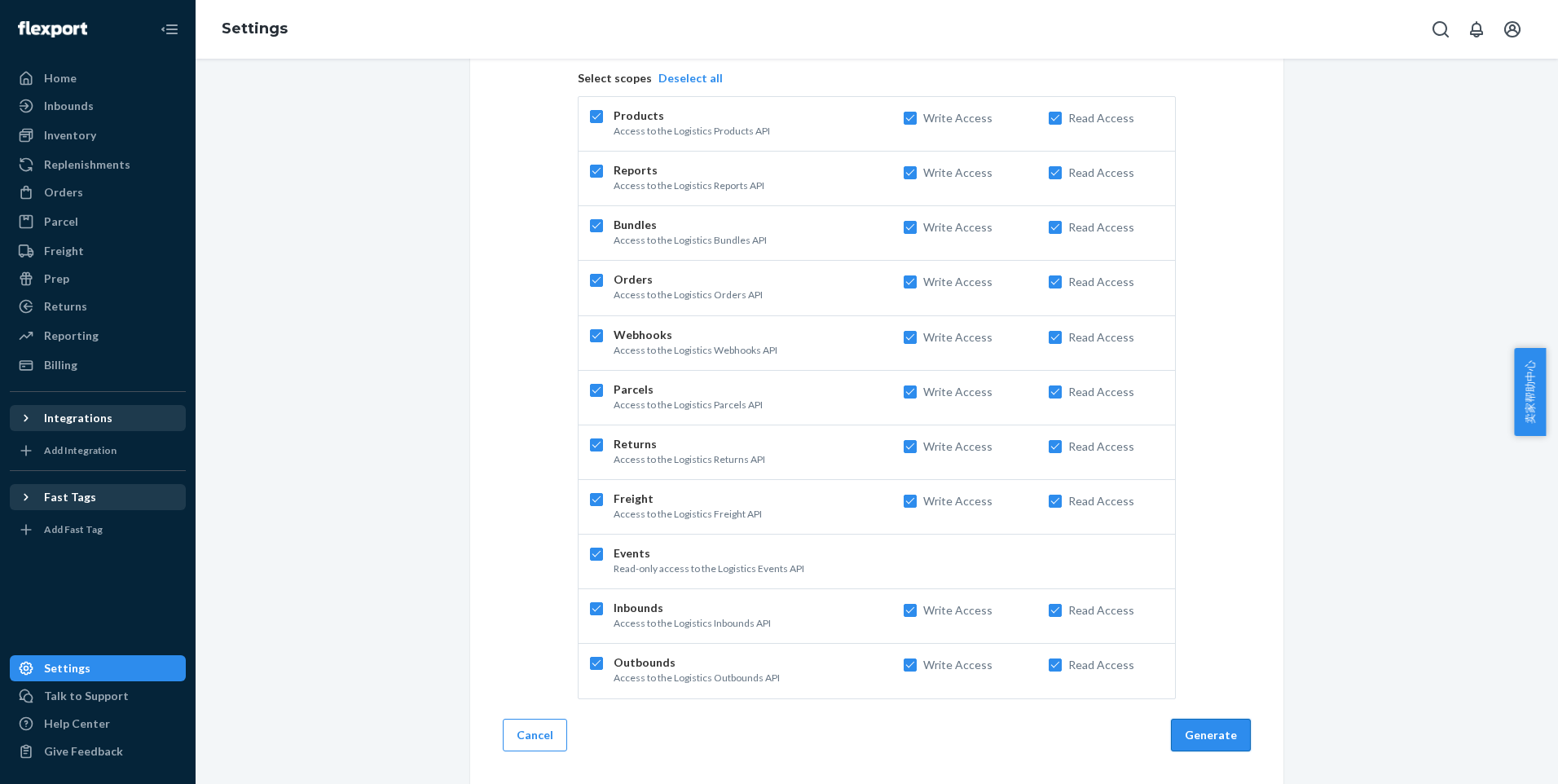
click at [1205, 739] on button "Generate" at bounding box center [1211, 735] width 80 height 32
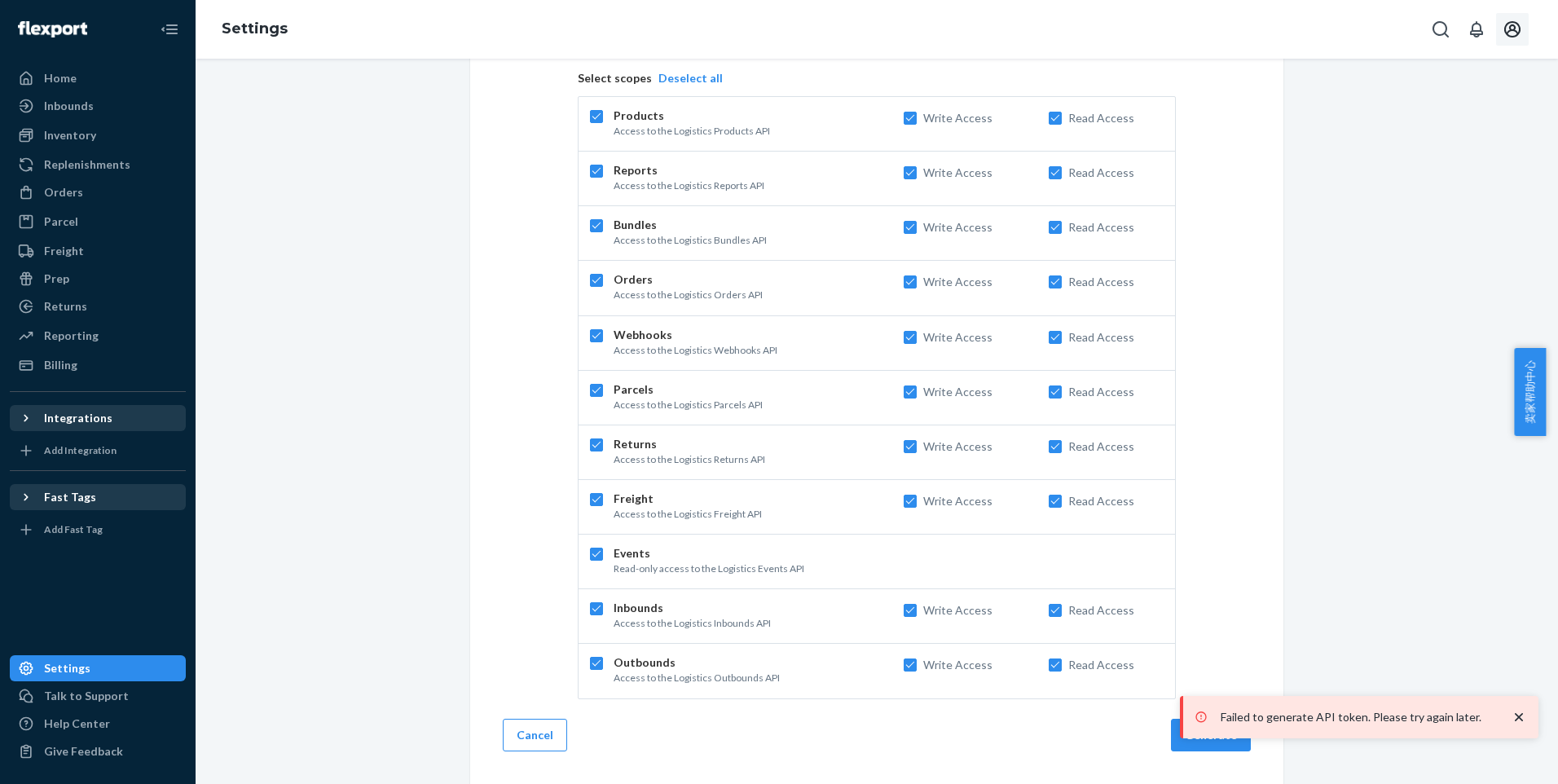
click at [1516, 27] on icon "Open account menu" at bounding box center [1512, 29] width 17 height 17
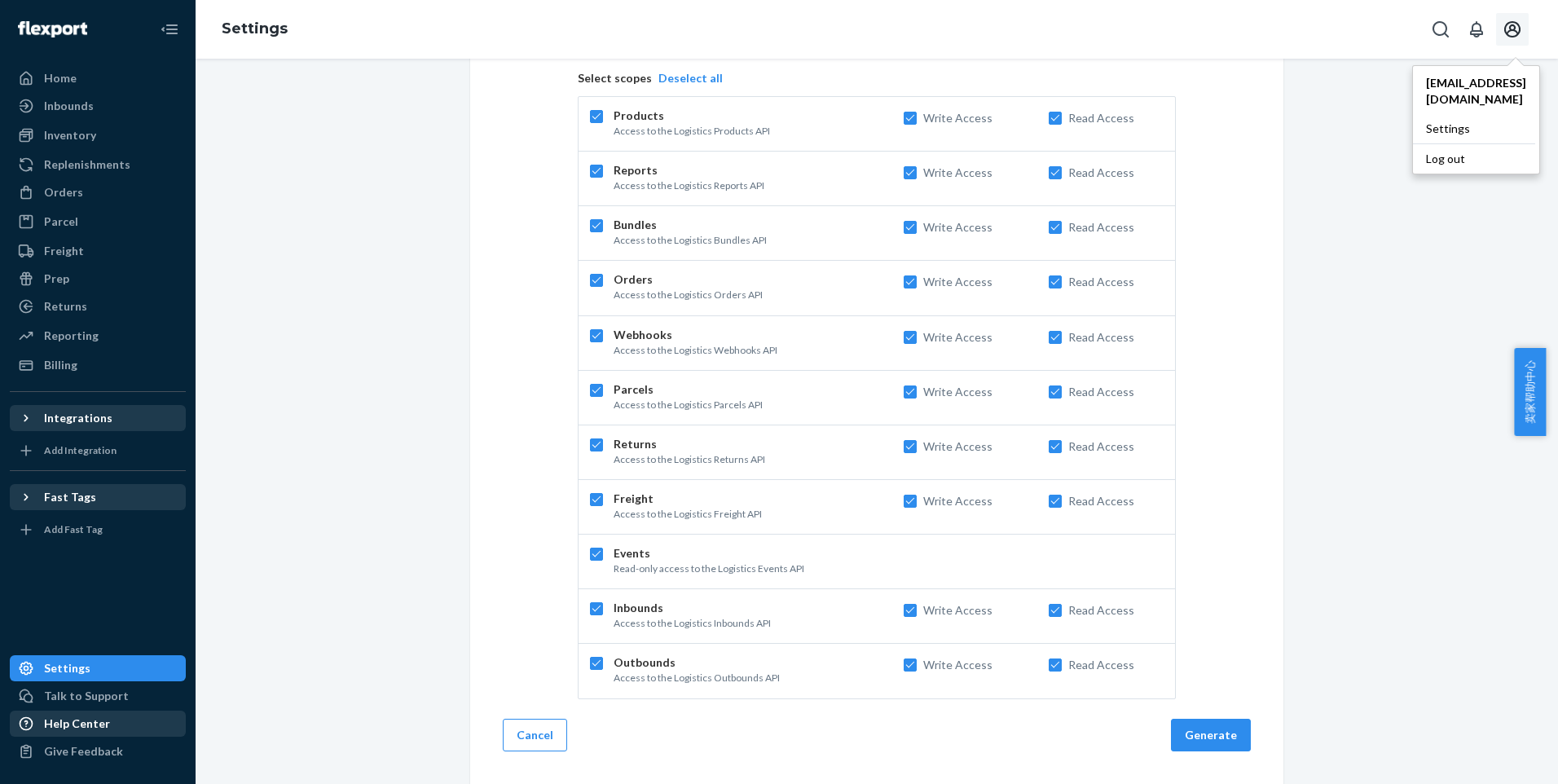
click at [112, 723] on div "Help Center" at bounding box center [97, 723] width 172 height 22
click at [141, 690] on div "Talk to Support" at bounding box center [97, 696] width 172 height 22
click at [1183, 728] on button "Generate" at bounding box center [1211, 735] width 80 height 32
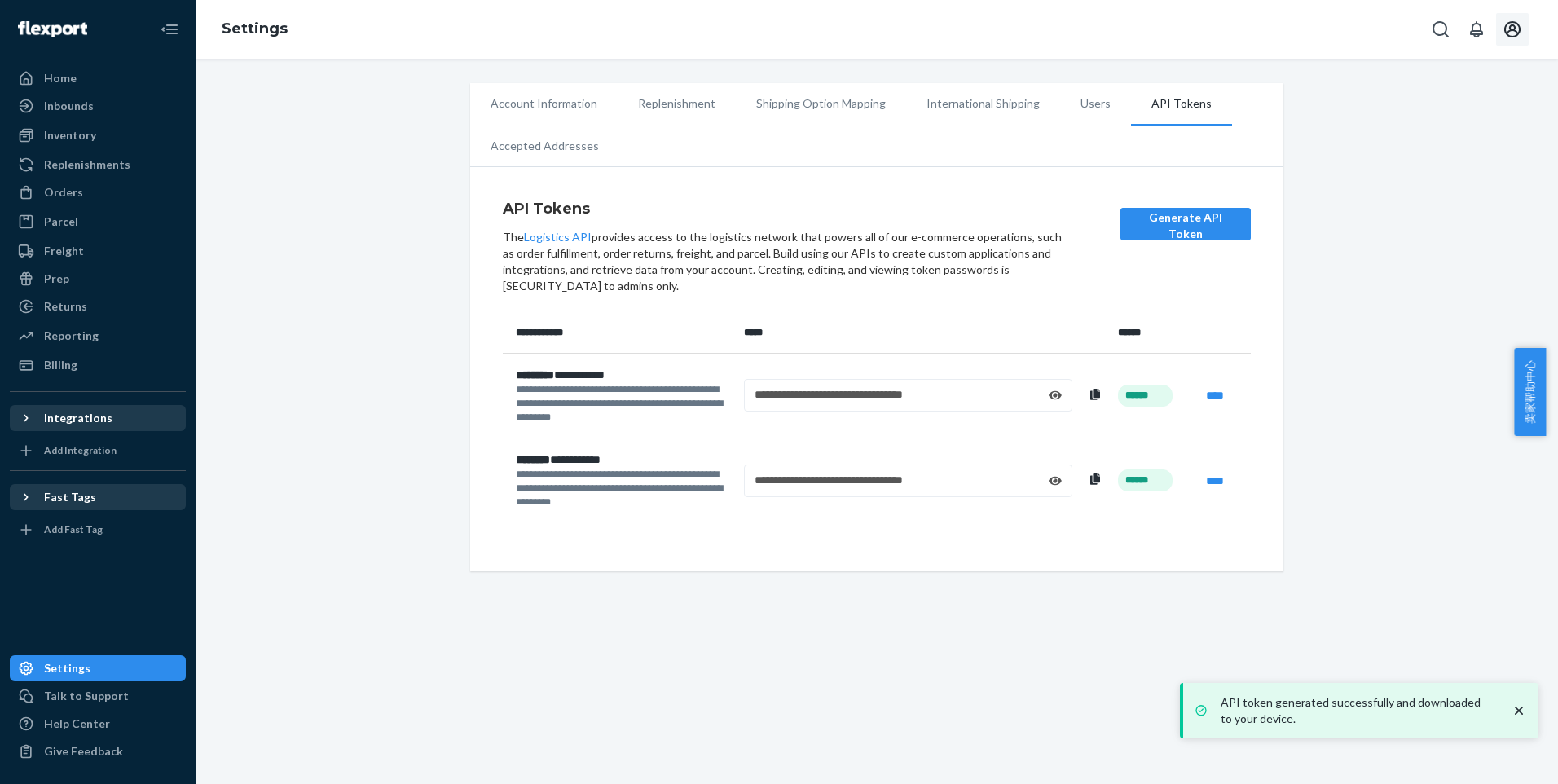
click at [1005, 623] on div "**********" at bounding box center [876, 421] width 1362 height 725
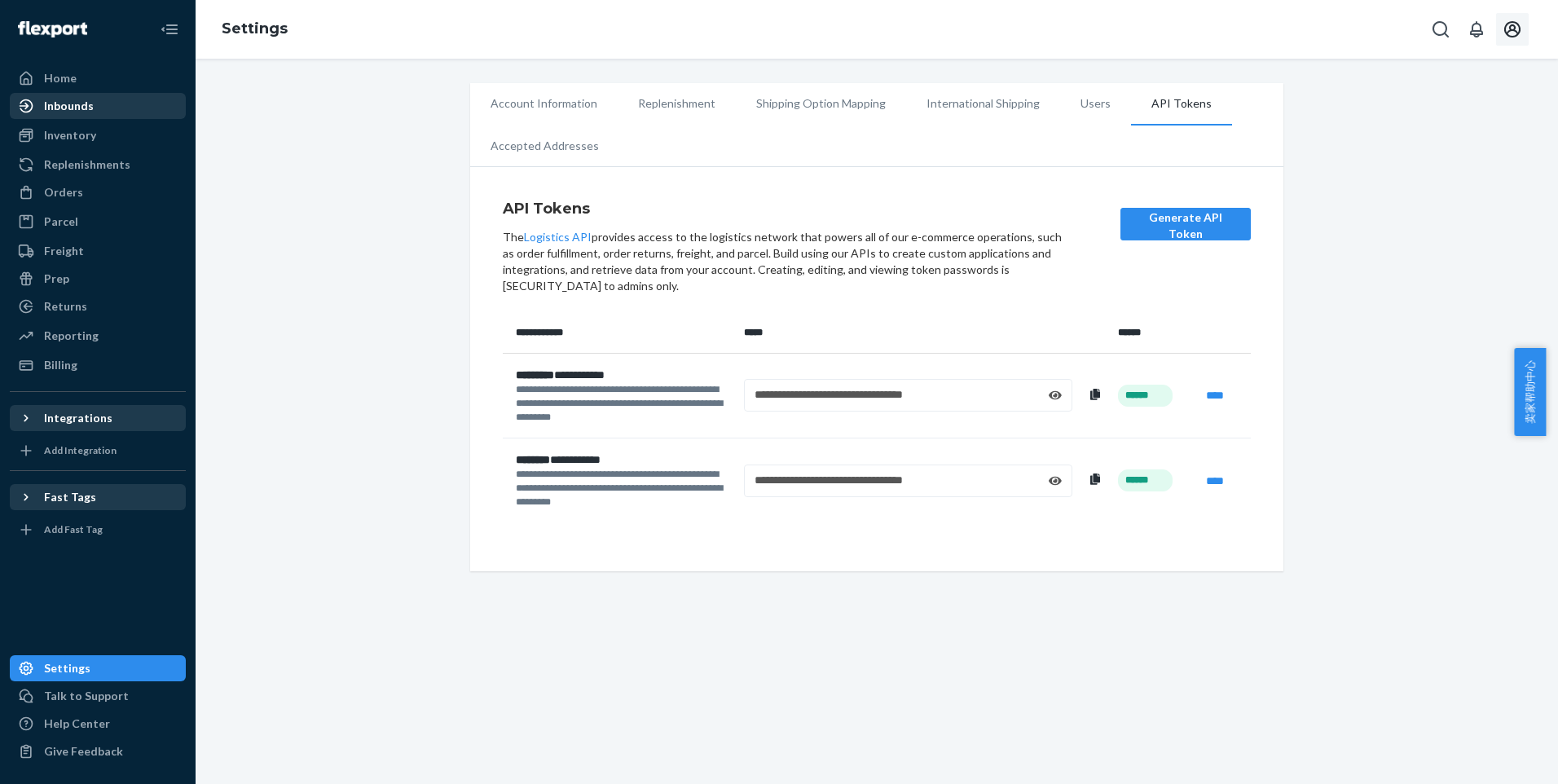
drag, startPoint x: 90, startPoint y: 102, endPoint x: 97, endPoint y: 114, distance: 13.9
click at [89, 102] on div "Inbounds" at bounding box center [69, 106] width 50 height 17
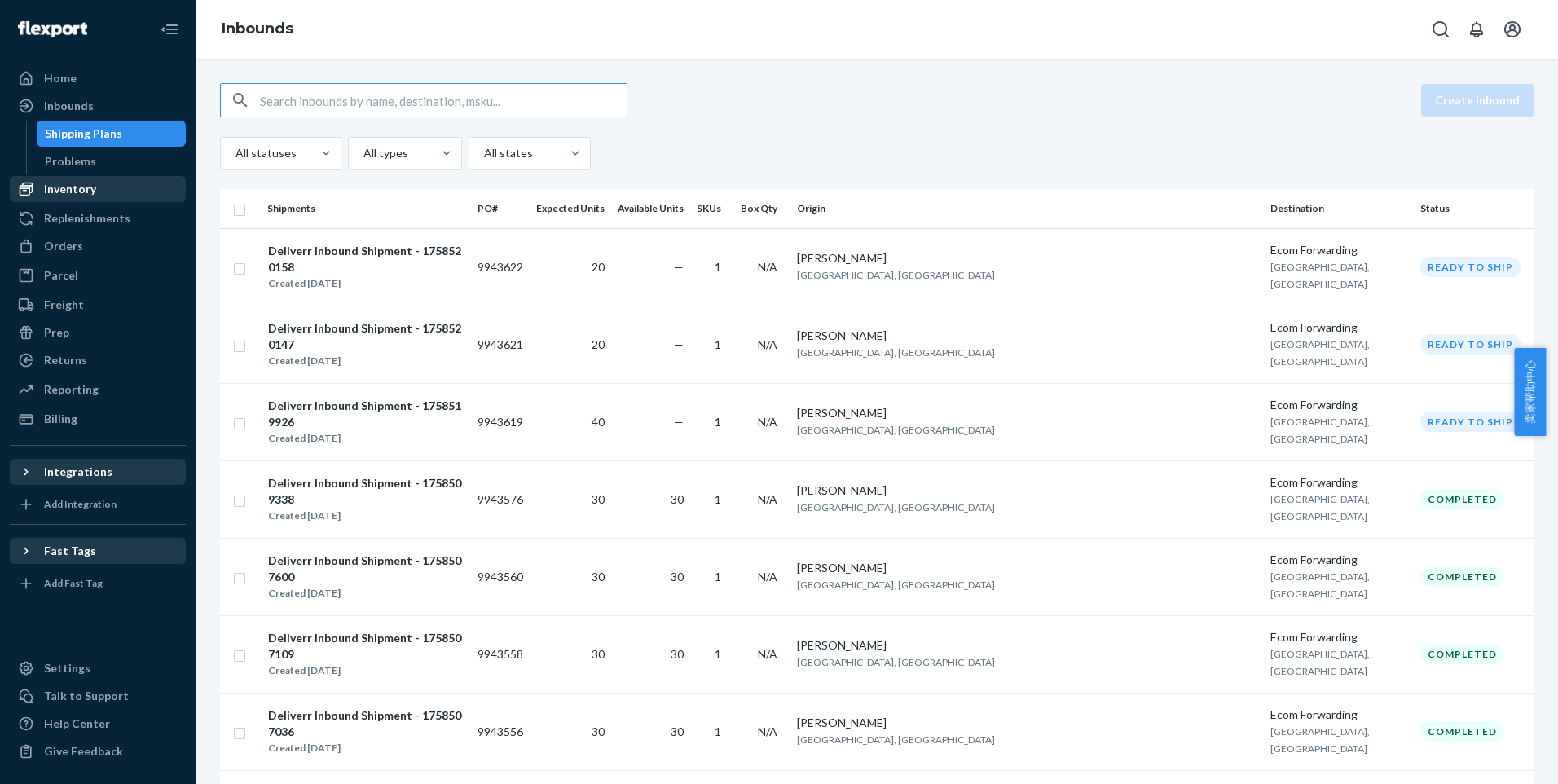
drag, startPoint x: 102, startPoint y: 182, endPoint x: 118, endPoint y: 195, distance: 20.6
click at [102, 182] on div "Inventory" at bounding box center [97, 188] width 172 height 22
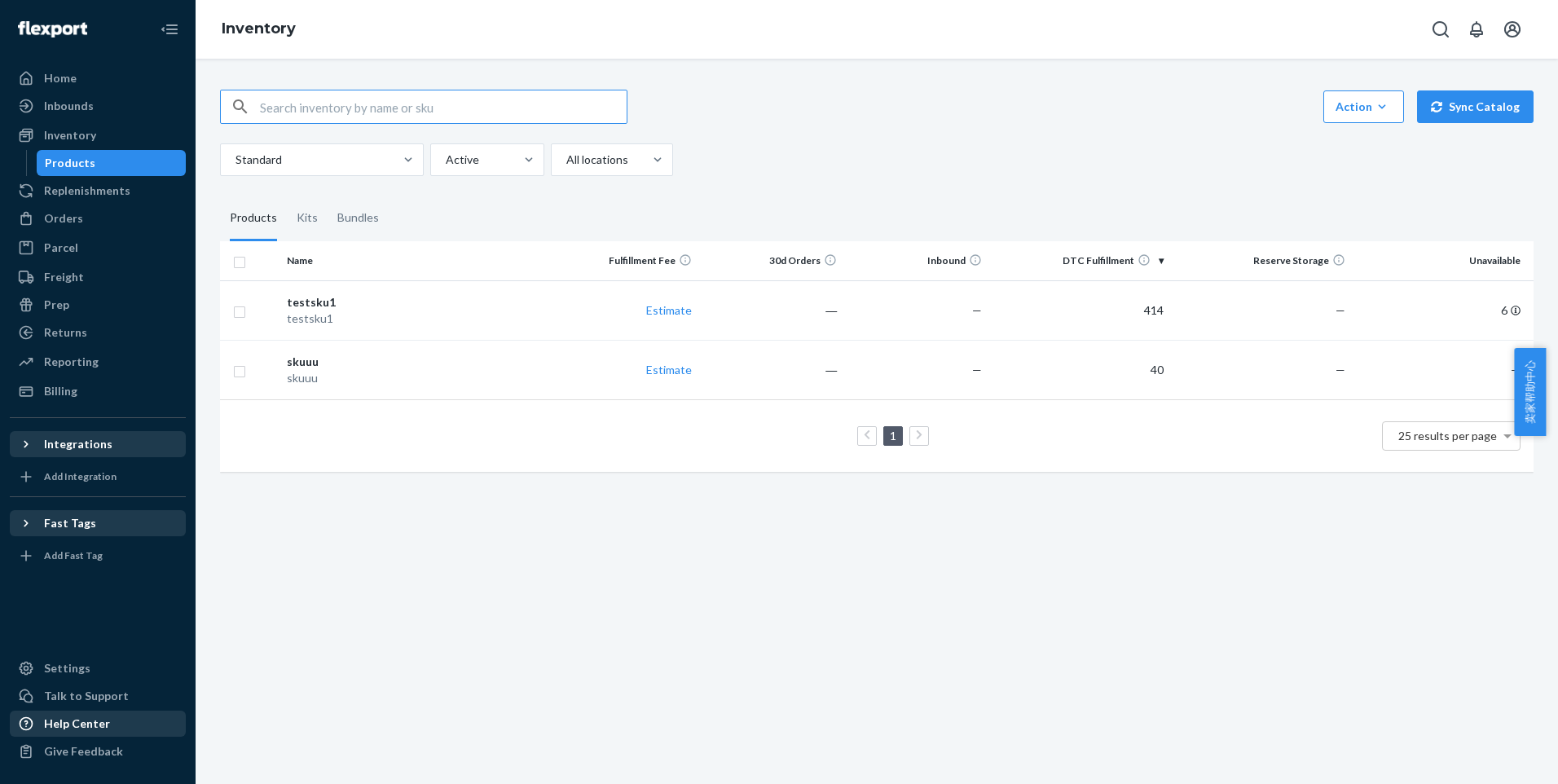
click at [112, 721] on div "Help Center" at bounding box center [97, 723] width 172 height 22
click at [1156, 260] on th "DTC Fulfillment" at bounding box center [1079, 260] width 182 height 39
click at [1155, 259] on th "DTC Fulfillment" at bounding box center [1079, 260] width 182 height 39
click at [683, 313] on link "Estimate" at bounding box center [669, 310] width 46 height 14
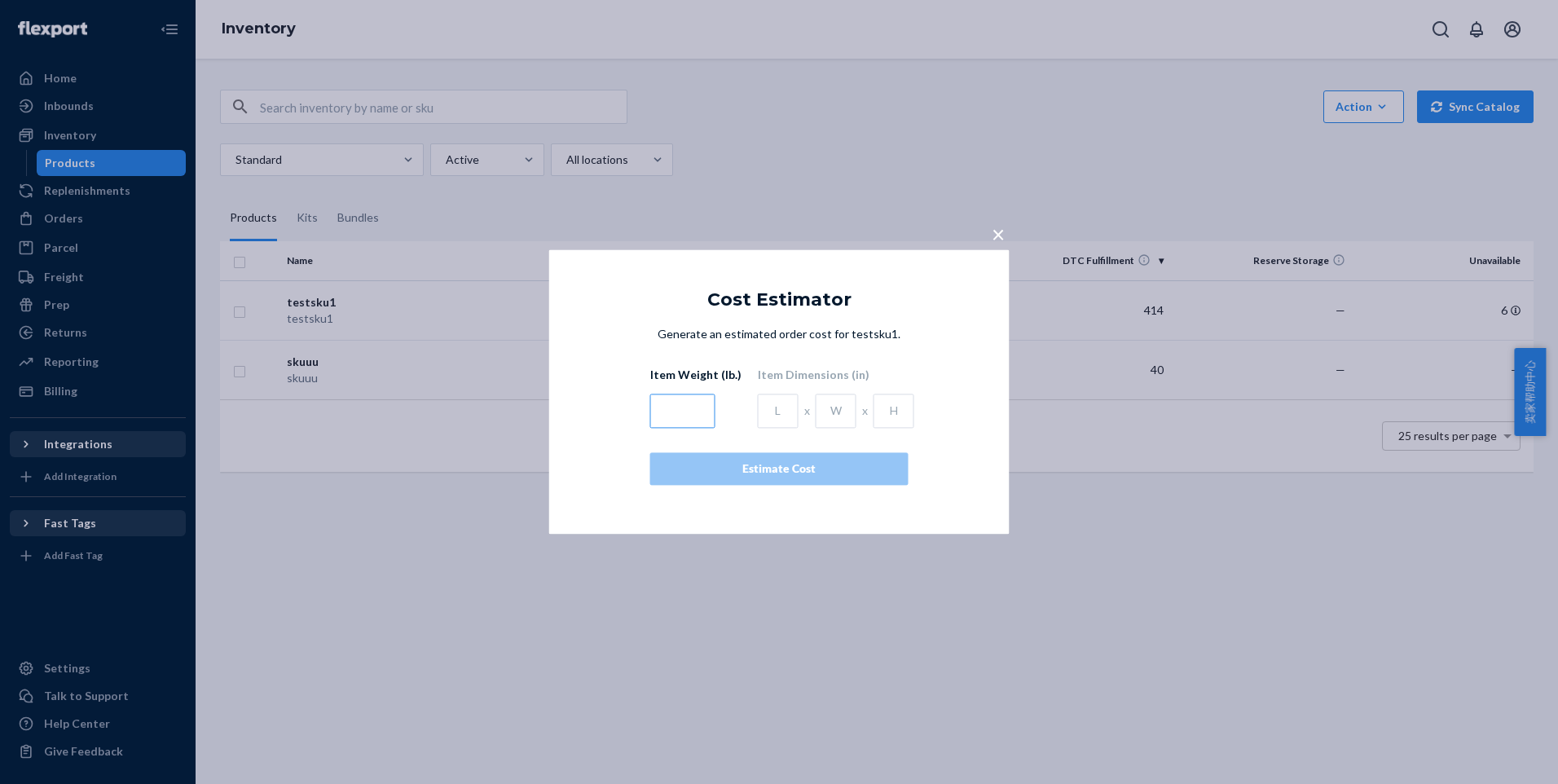
click at [671, 405] on input "text" at bounding box center [682, 411] width 65 height 34
click at [782, 402] on input "text" at bounding box center [778, 411] width 41 height 34
click at [842, 404] on input "text" at bounding box center [836, 411] width 41 height 34
click at [992, 235] on span "×" at bounding box center [998, 233] width 13 height 27
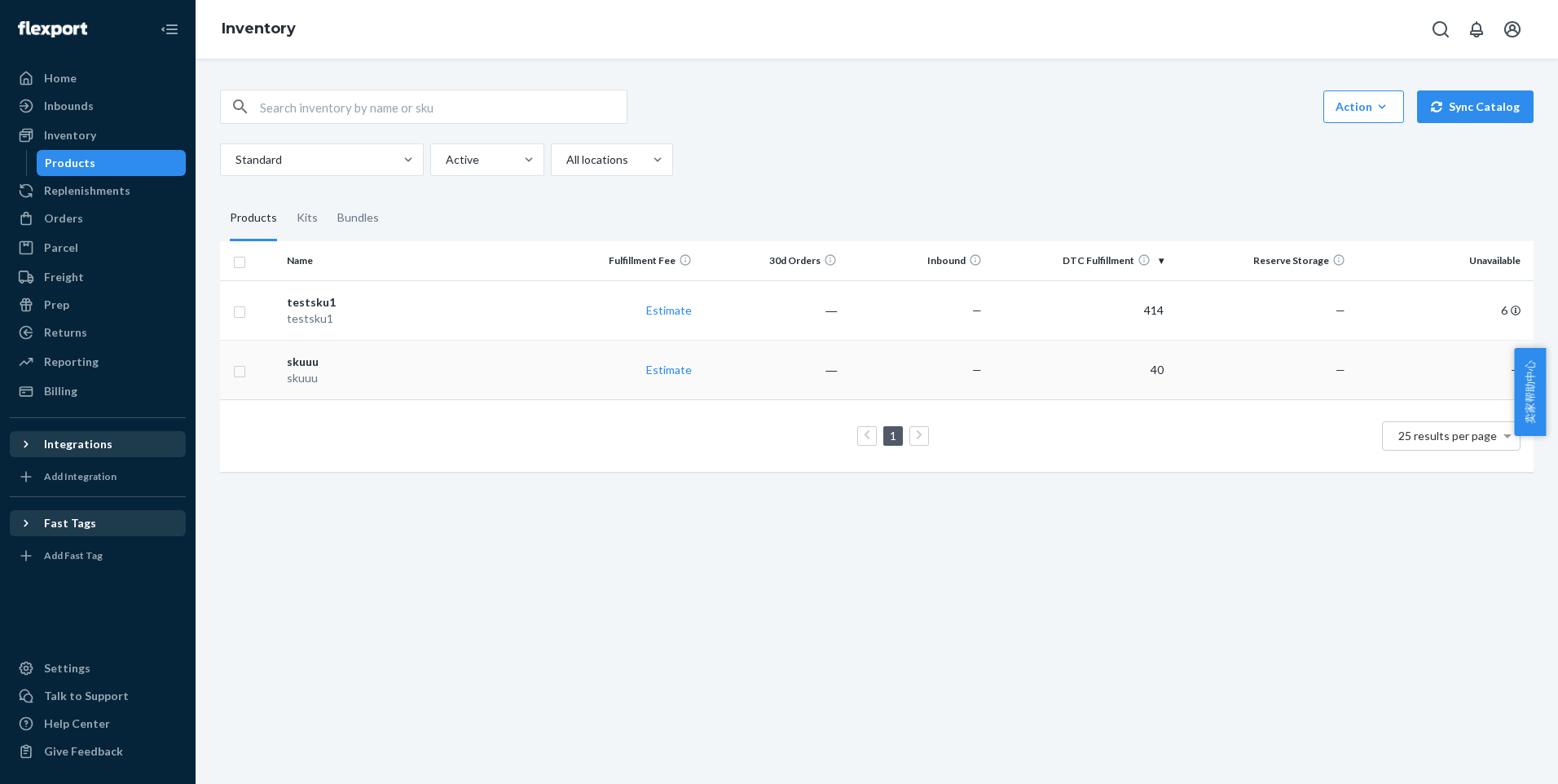
click at [311, 361] on div "skuuu" at bounding box center [416, 362] width 259 height 17
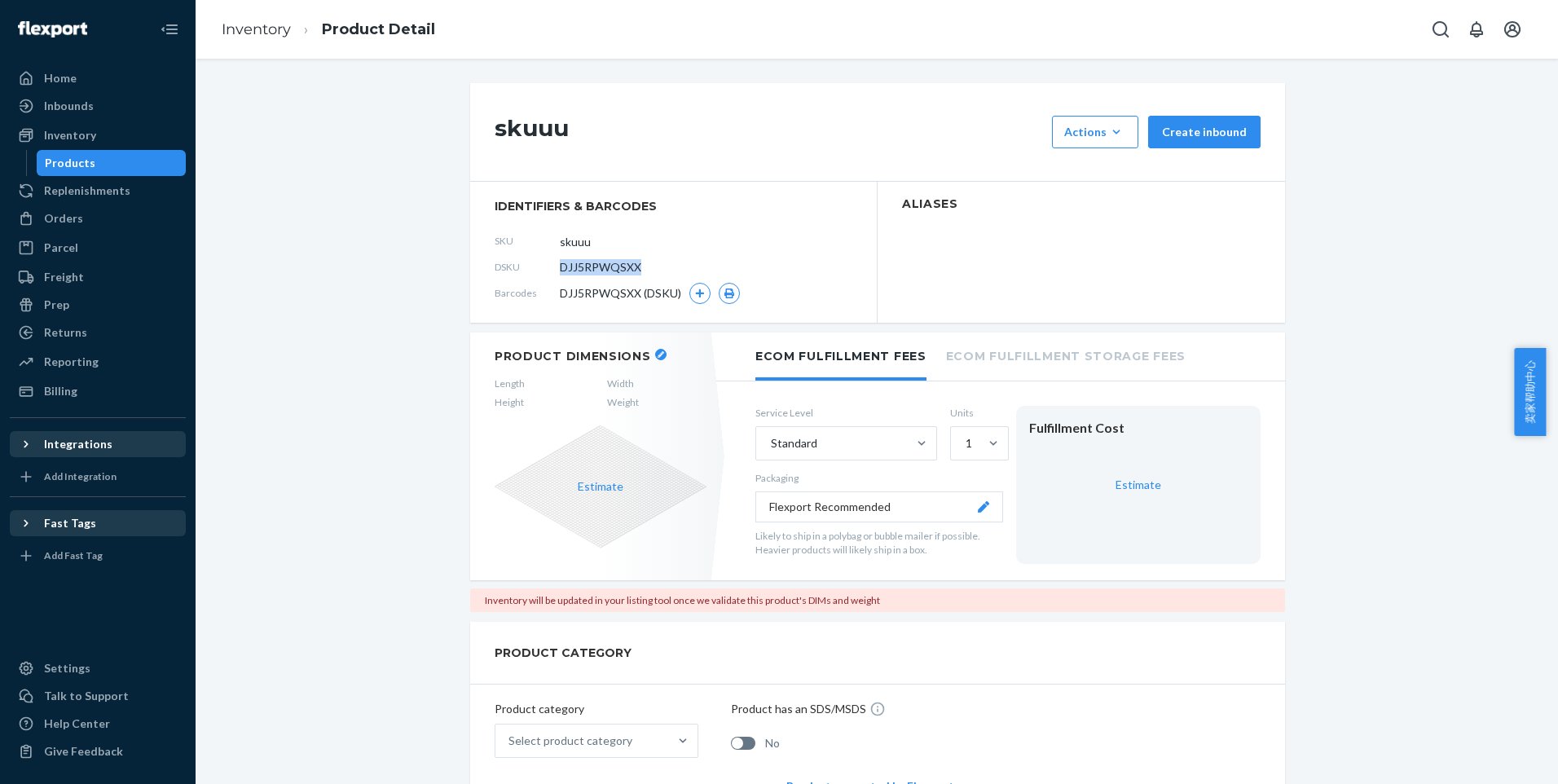
drag, startPoint x: 657, startPoint y: 267, endPoint x: 553, endPoint y: 267, distance: 104.0
click at [553, 267] on div "DSKU DJJ5RPWQSXX" at bounding box center [673, 267] width 357 height 26
copy span "DJJ5RPWQSXX"
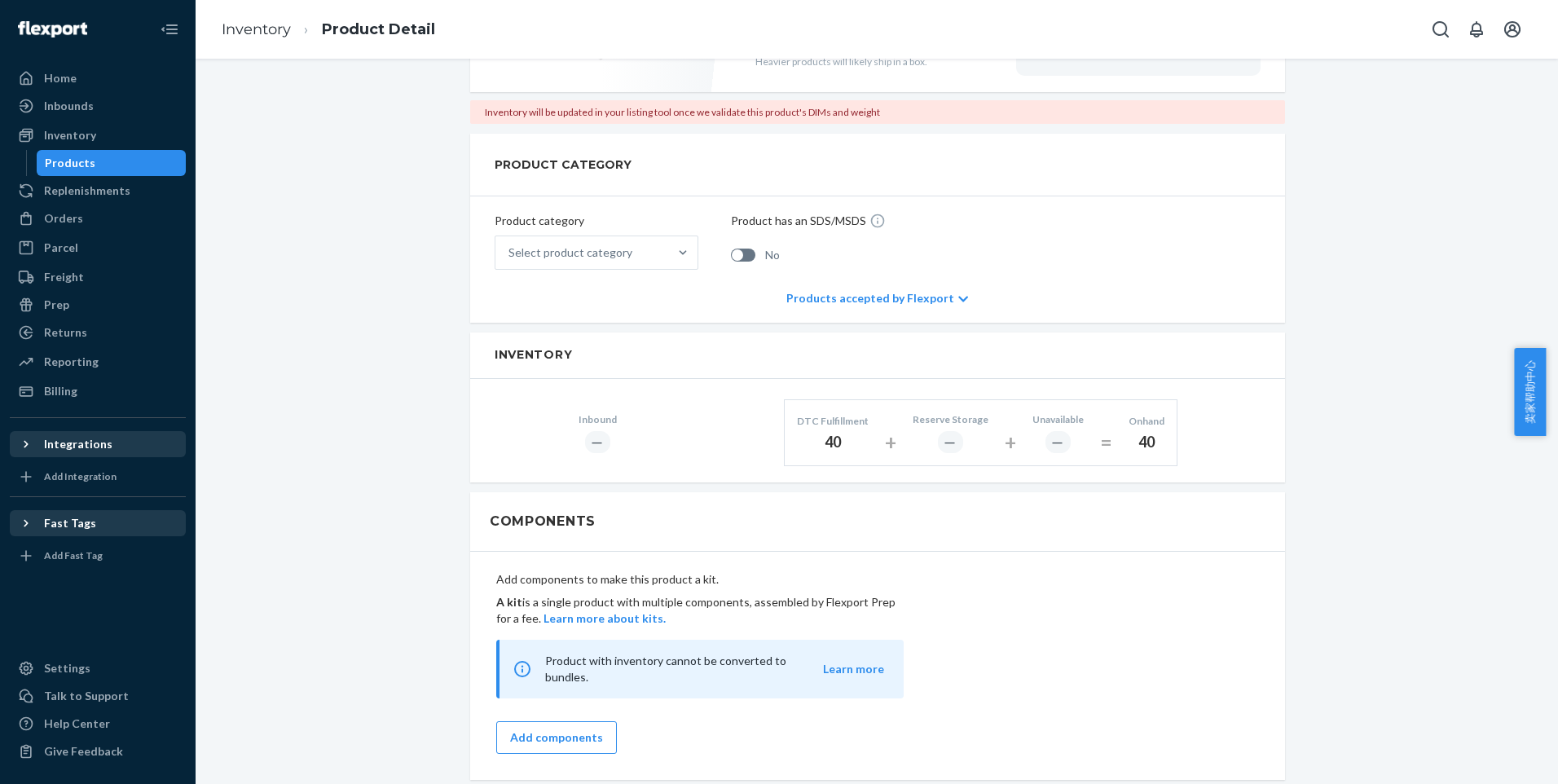
scroll to position [489, 0]
drag, startPoint x: 1126, startPoint y: 437, endPoint x: 1171, endPoint y: 438, distance: 45.0
click at [1171, 438] on div "Inbound ― DTC Fulfillment 40 + Reserve Storage ― + Unavailable ― = Onhand 40" at bounding box center [877, 430] width 815 height 103
click at [1012, 515] on div "Components" at bounding box center [877, 521] width 815 height 59
drag, startPoint x: 1133, startPoint y: 440, endPoint x: 1196, endPoint y: 440, distance: 63.0
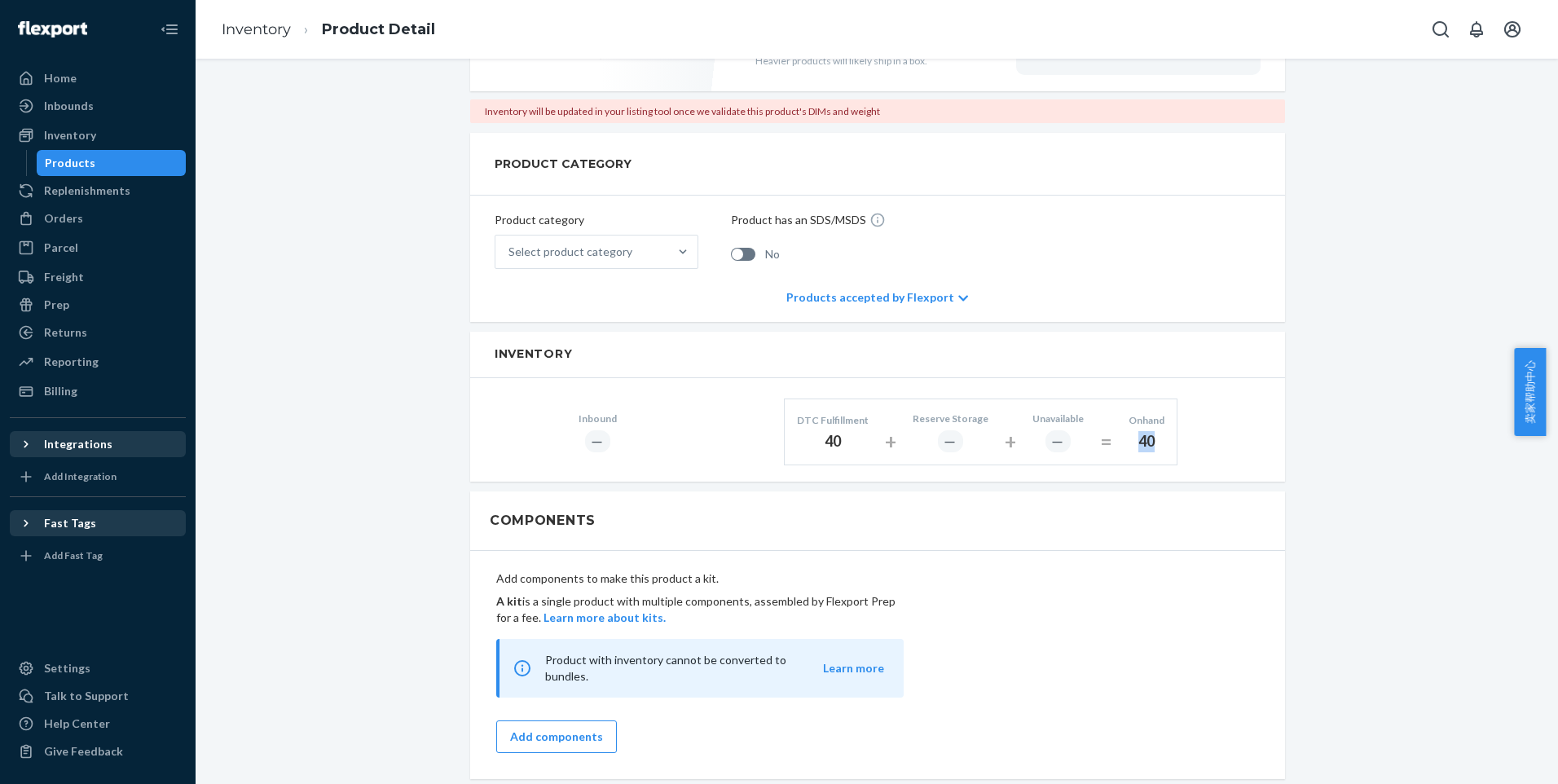
click at [1196, 440] on div "Inbound ― DTC Fulfillment 40 + Reserve Storage ― + Unavailable ― = Onhand 40" at bounding box center [877, 430] width 815 height 103
drag, startPoint x: 1196, startPoint y: 440, endPoint x: 1031, endPoint y: 503, distance: 176.6
click at [1031, 503] on div "Components" at bounding box center [877, 521] width 815 height 59
drag, startPoint x: 1131, startPoint y: 442, endPoint x: 1181, endPoint y: 443, distance: 50.0
click at [1179, 443] on div "Inbound ― DTC Fulfillment 40 + Reserve Storage ― + Unavailable ― = Onhand 40" at bounding box center [877, 430] width 815 height 103
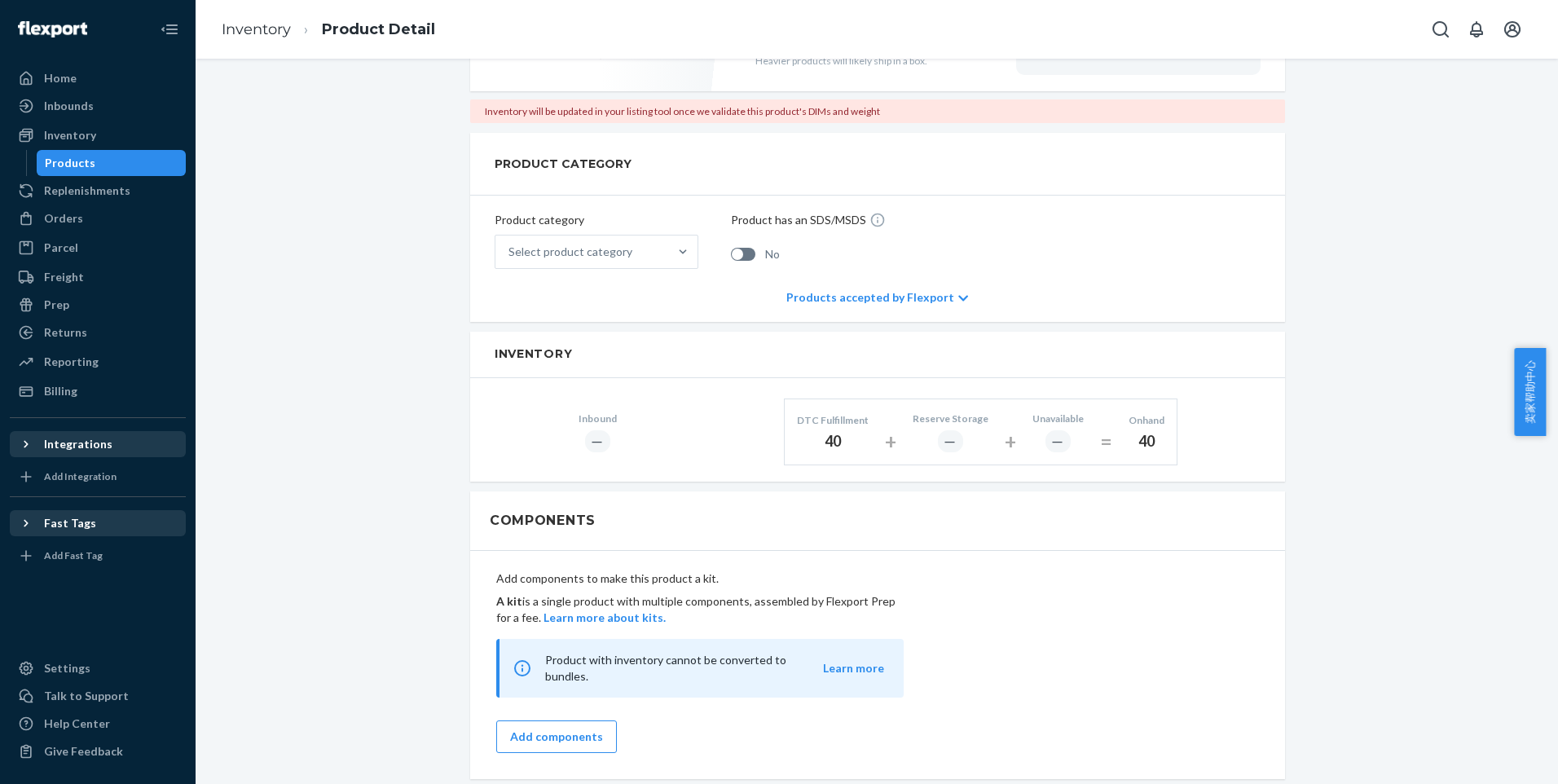
drag, startPoint x: 1181, startPoint y: 443, endPoint x: 1078, endPoint y: 497, distance: 116.3
click at [1077, 502] on div "Components" at bounding box center [877, 521] width 815 height 59
drag, startPoint x: 1144, startPoint y: 437, endPoint x: 1181, endPoint y: 437, distance: 37.0
click at [1181, 437] on div "Inbound ― DTC Fulfillment 40 + Reserve Storage ― + Unavailable ― = Onhand 40" at bounding box center [877, 430] width 815 height 103
drag, startPoint x: 1181, startPoint y: 437, endPoint x: 1091, endPoint y: 511, distance: 116.5
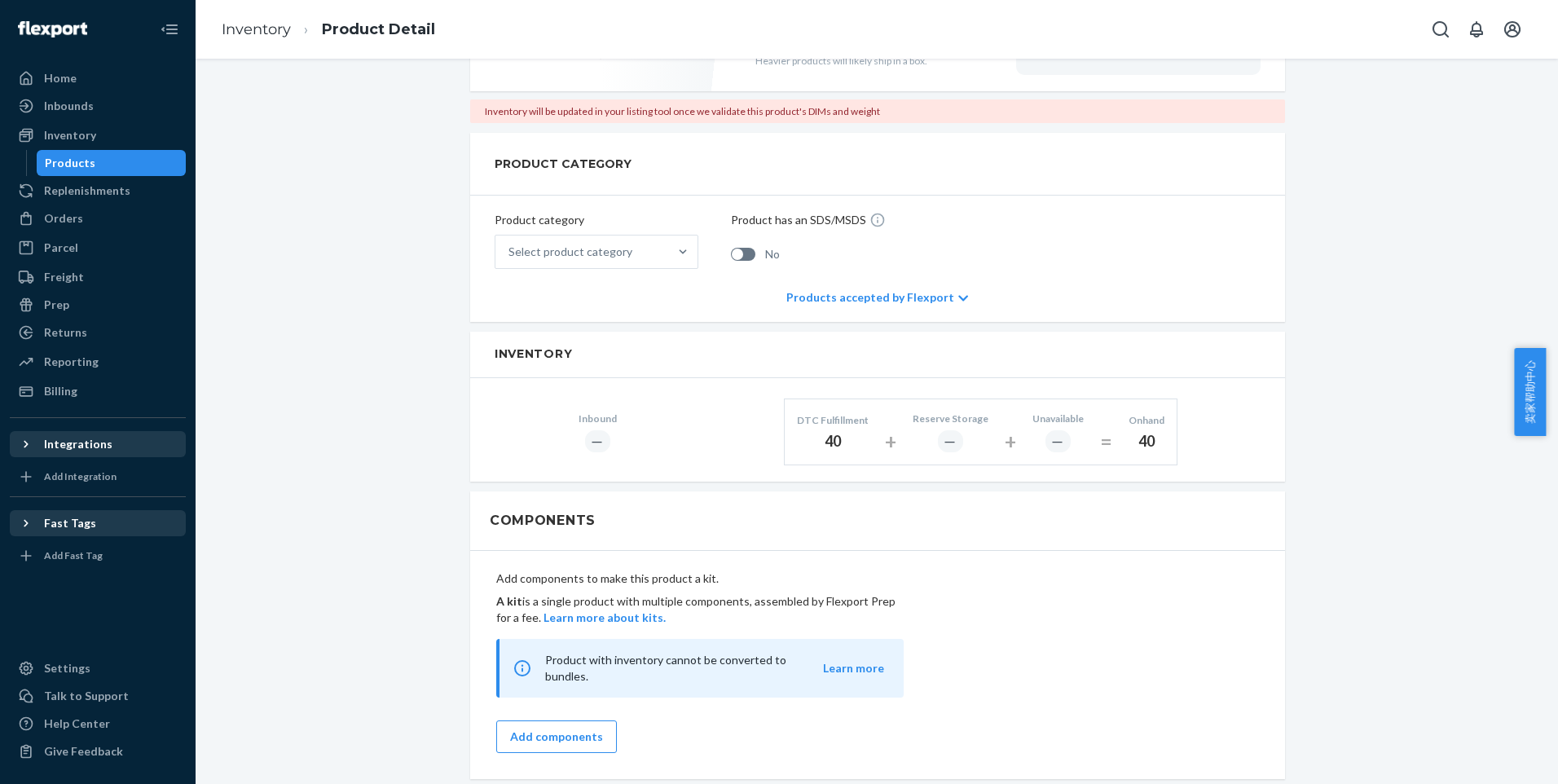
click at [1091, 511] on div "Components" at bounding box center [877, 521] width 815 height 59
drag, startPoint x: 1131, startPoint y: 442, endPoint x: 1204, endPoint y: 441, distance: 73.0
click at [1202, 441] on div "Inbound ― DTC Fulfillment 40 + Reserve Storage ― + Unavailable ― = Onhand 40" at bounding box center [877, 430] width 815 height 103
drag, startPoint x: 1204, startPoint y: 441, endPoint x: 1085, endPoint y: 525, distance: 145.7
click at [1085, 525] on div "Components" at bounding box center [877, 521] width 815 height 59
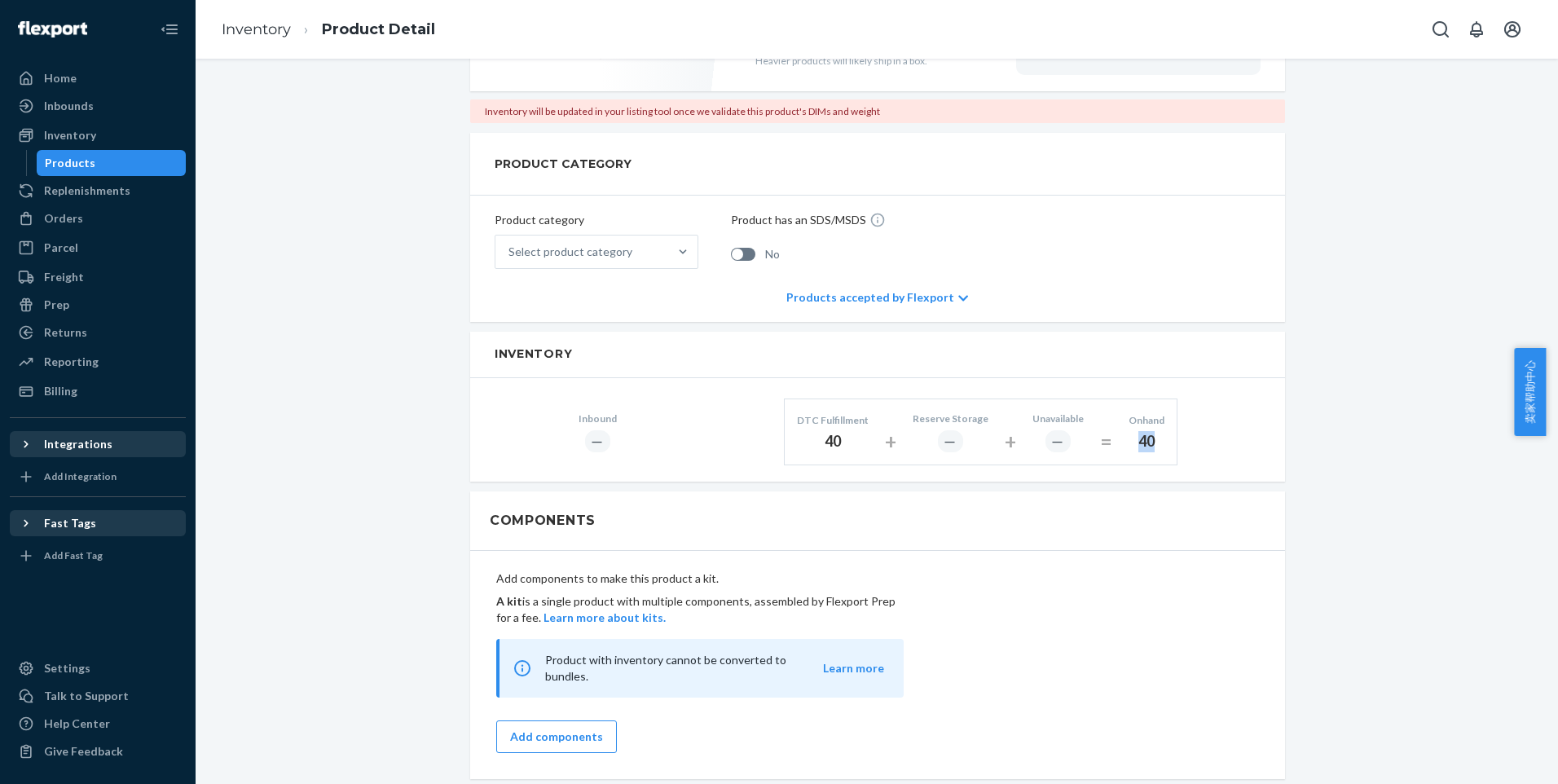
drag, startPoint x: 1128, startPoint y: 441, endPoint x: 1201, endPoint y: 444, distance: 73.1
click at [1200, 444] on div "Inbound ― DTC Fulfillment 40 + Reserve Storage ― + Unavailable ― = Onhand 40" at bounding box center [877, 430] width 815 height 103
drag, startPoint x: 1201, startPoint y: 444, endPoint x: 1096, endPoint y: 512, distance: 125.1
click at [1096, 512] on div "Components" at bounding box center [877, 521] width 815 height 59
drag, startPoint x: 1123, startPoint y: 439, endPoint x: 1206, endPoint y: 437, distance: 83.0
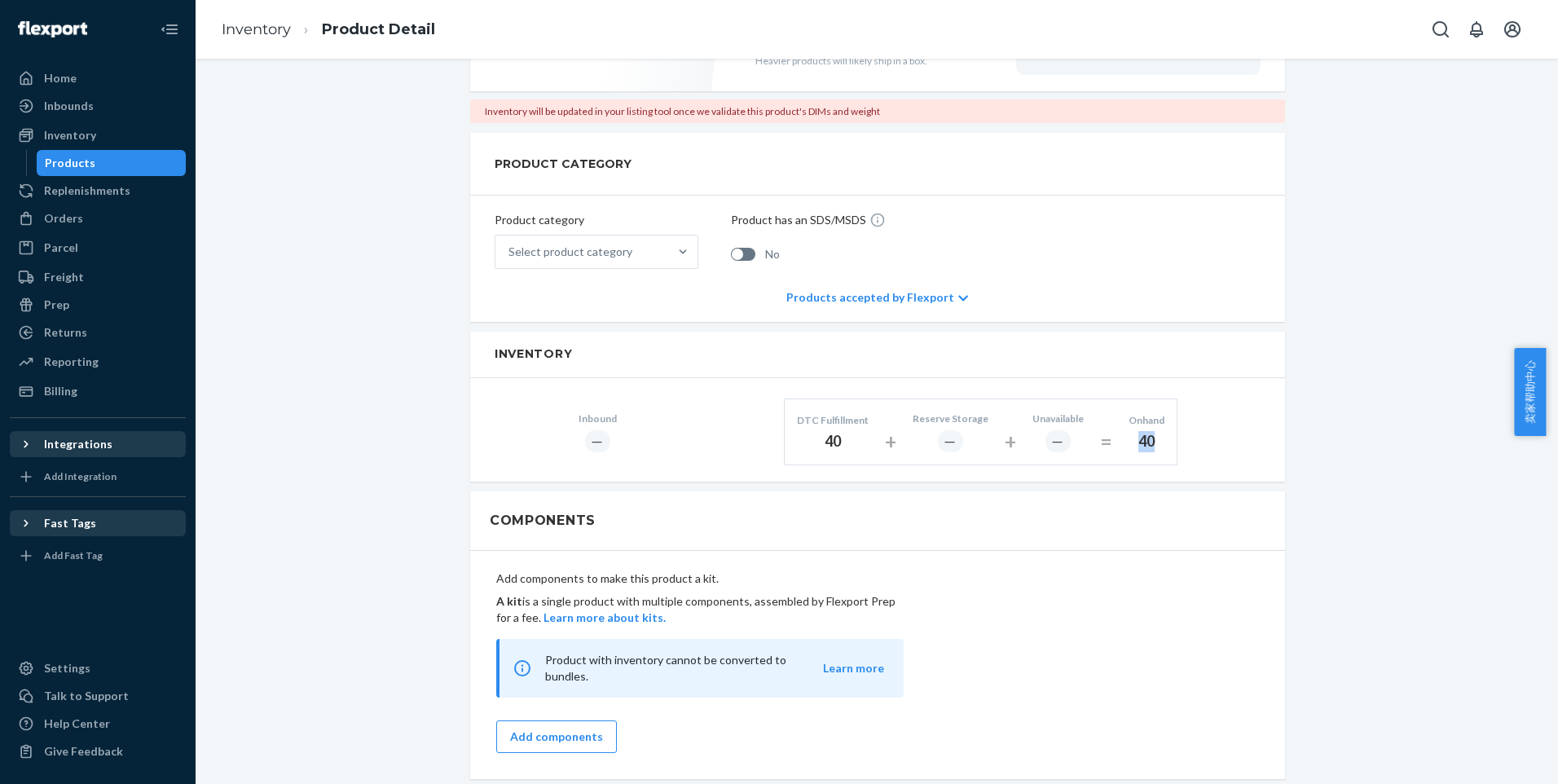
click at [1205, 437] on div "Inbound ― DTC Fulfillment 40 + Reserve Storage ― + Unavailable ― = Onhand 40" at bounding box center [877, 430] width 815 height 103
drag, startPoint x: 1206, startPoint y: 437, endPoint x: 1087, endPoint y: 507, distance: 138.1
click at [1087, 507] on div "Components" at bounding box center [877, 521] width 815 height 59
drag, startPoint x: 1122, startPoint y: 442, endPoint x: 1199, endPoint y: 440, distance: 77.0
click at [1198, 440] on div "Inbound ― DTC Fulfillment 40 + Reserve Storage ― + Unavailable ― = Onhand 40" at bounding box center [877, 430] width 815 height 103
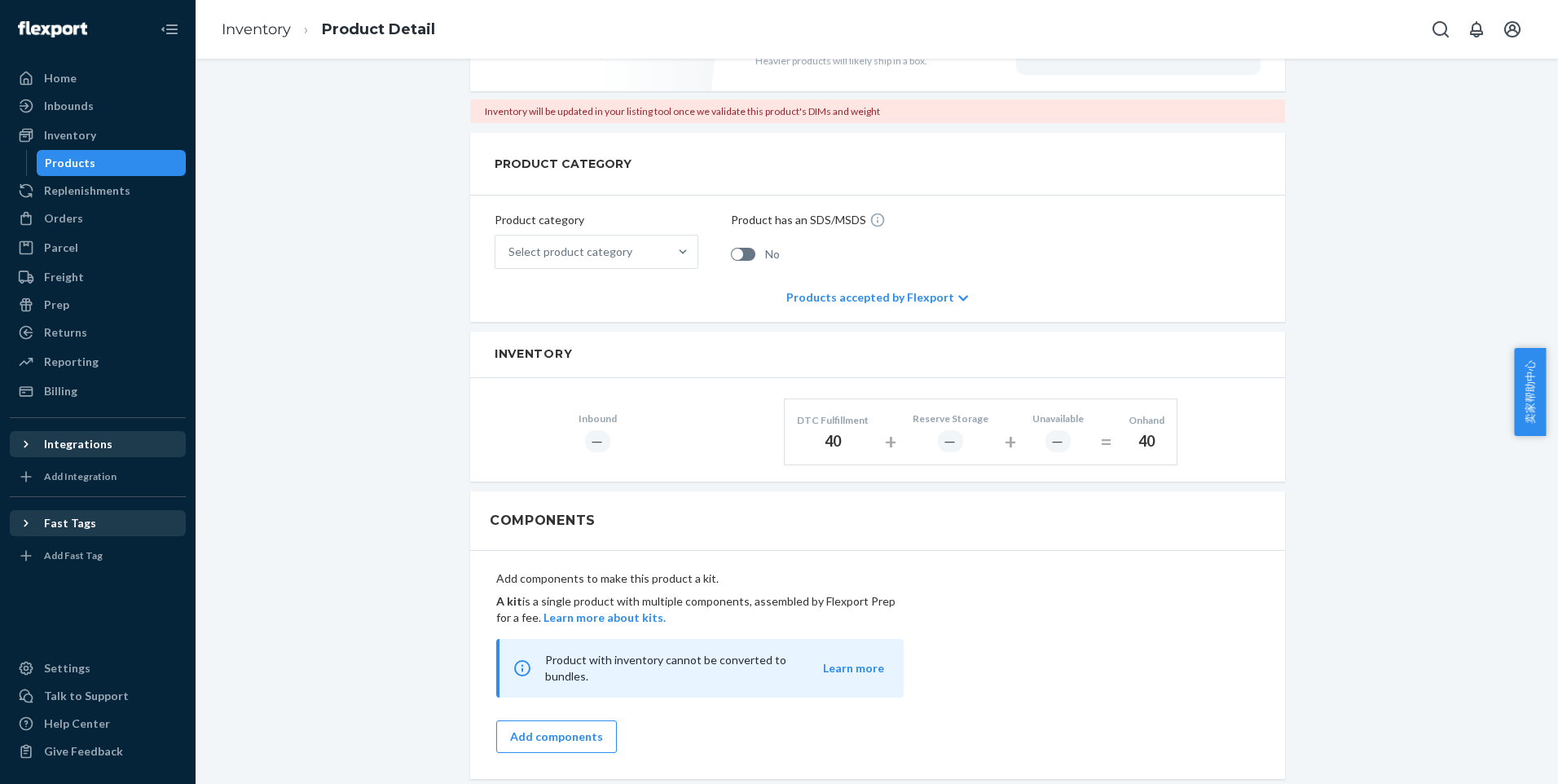
drag, startPoint x: 1199, startPoint y: 440, endPoint x: 1125, endPoint y: 517, distance: 106.8
click at [1125, 517] on div "Components" at bounding box center [877, 521] width 815 height 59
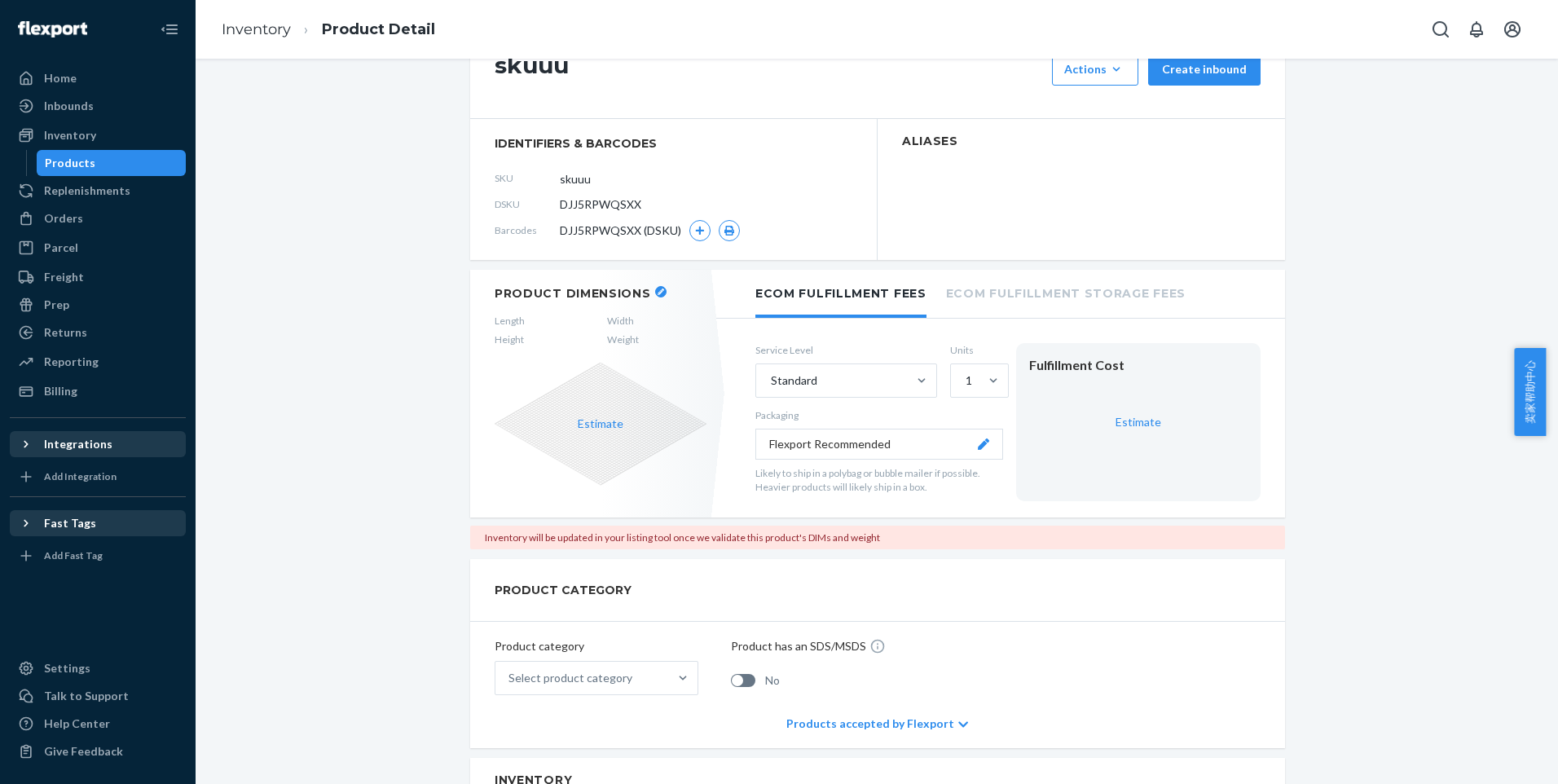
scroll to position [0, 0]
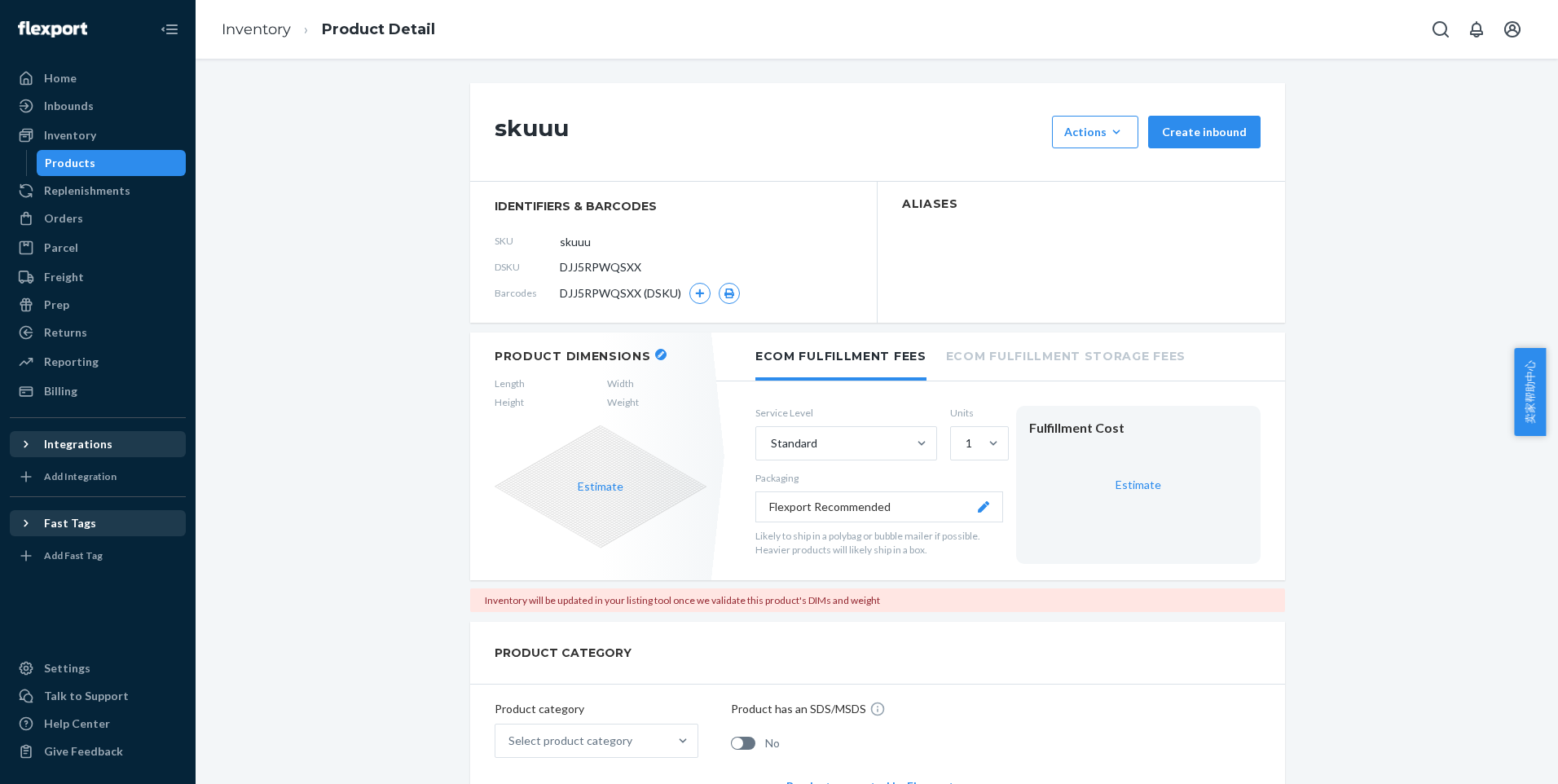
click at [278, 42] on ol "Inventory Product Detail" at bounding box center [328, 30] width 240 height 48
click at [284, 37] on link "Inventory" at bounding box center [256, 29] width 69 height 18
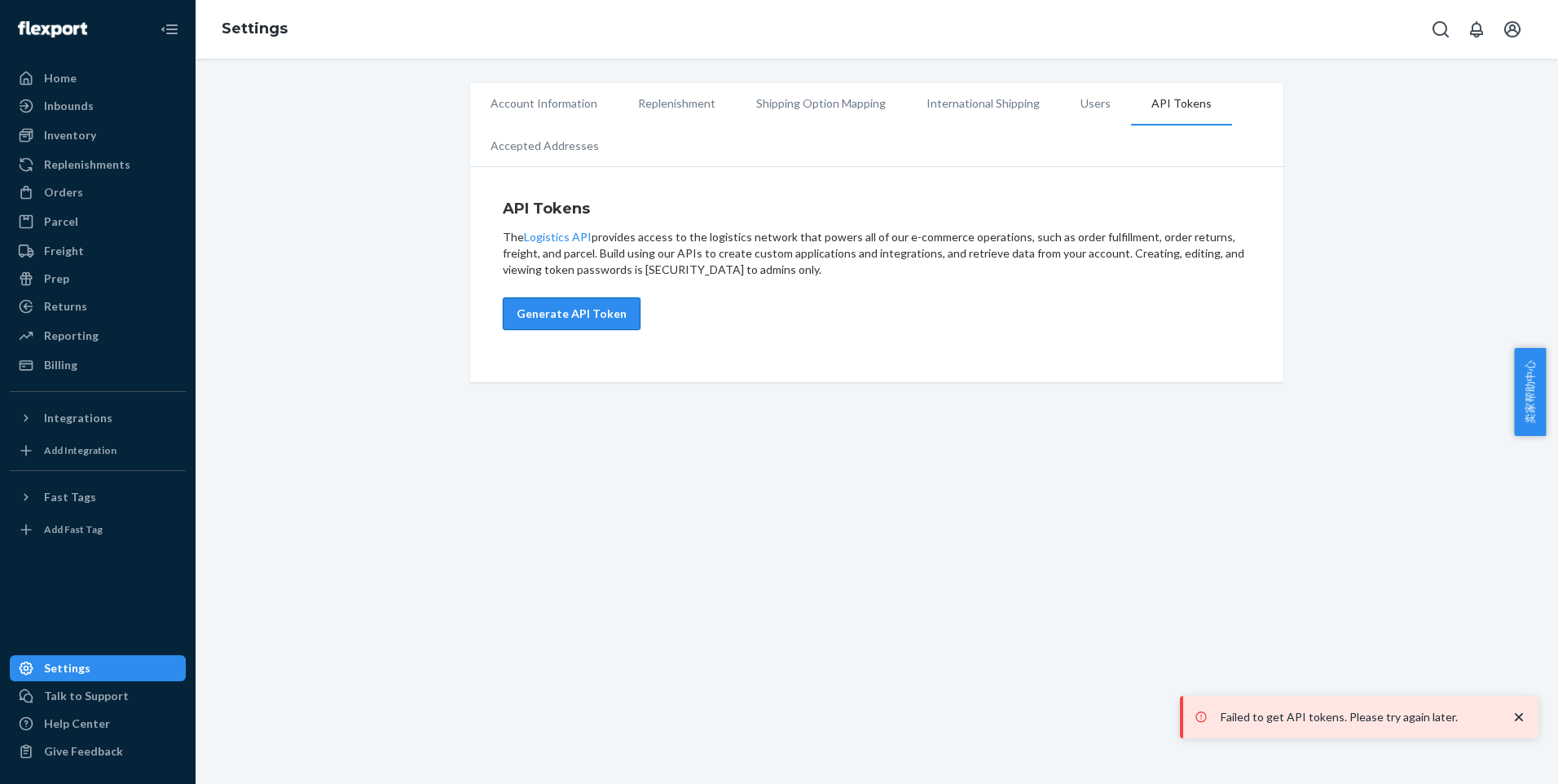
click at [598, 321] on button "Generate API Token" at bounding box center [571, 313] width 137 height 32
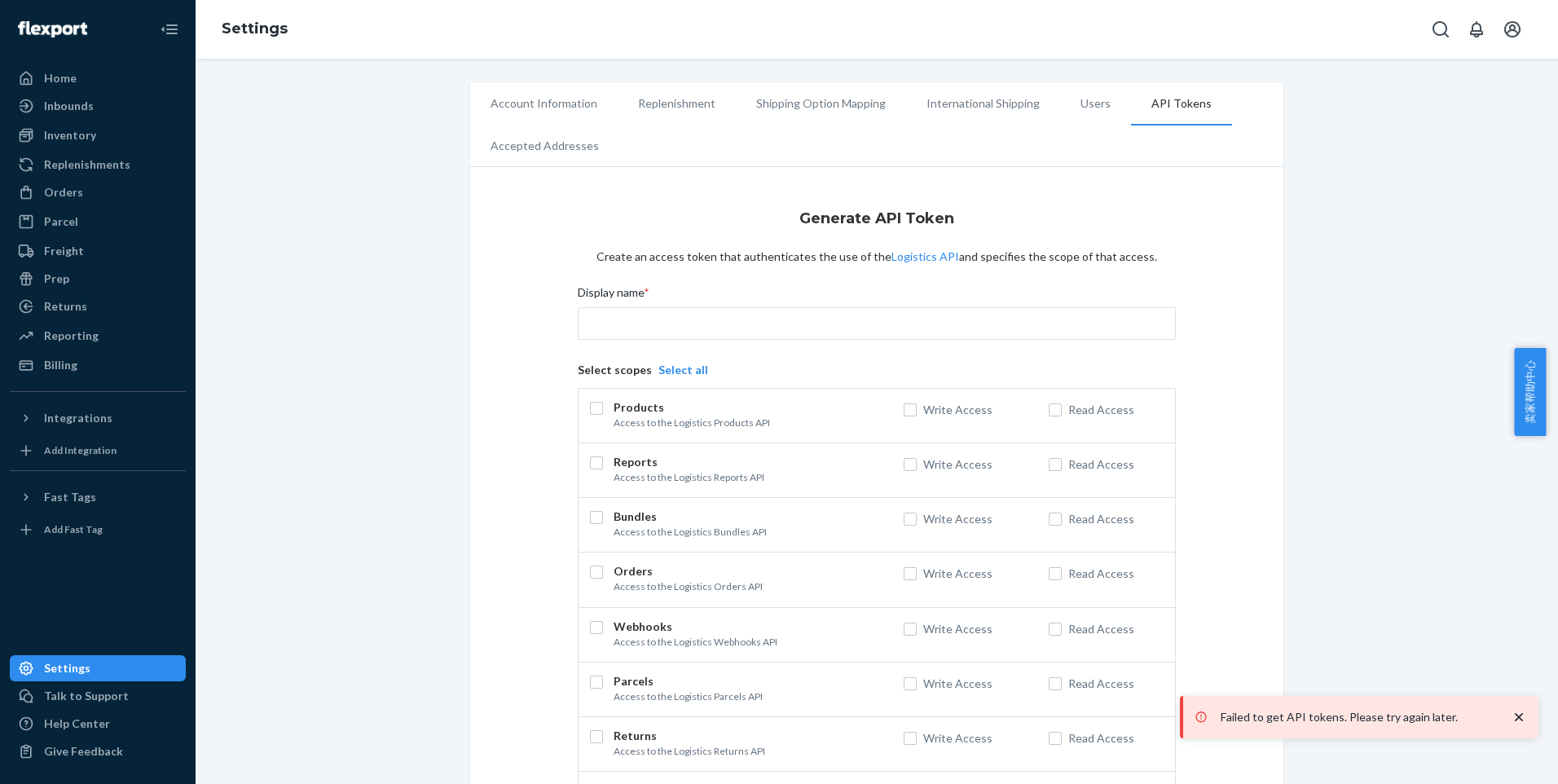
click at [658, 376] on button "Select all" at bounding box center [683, 370] width 50 height 17
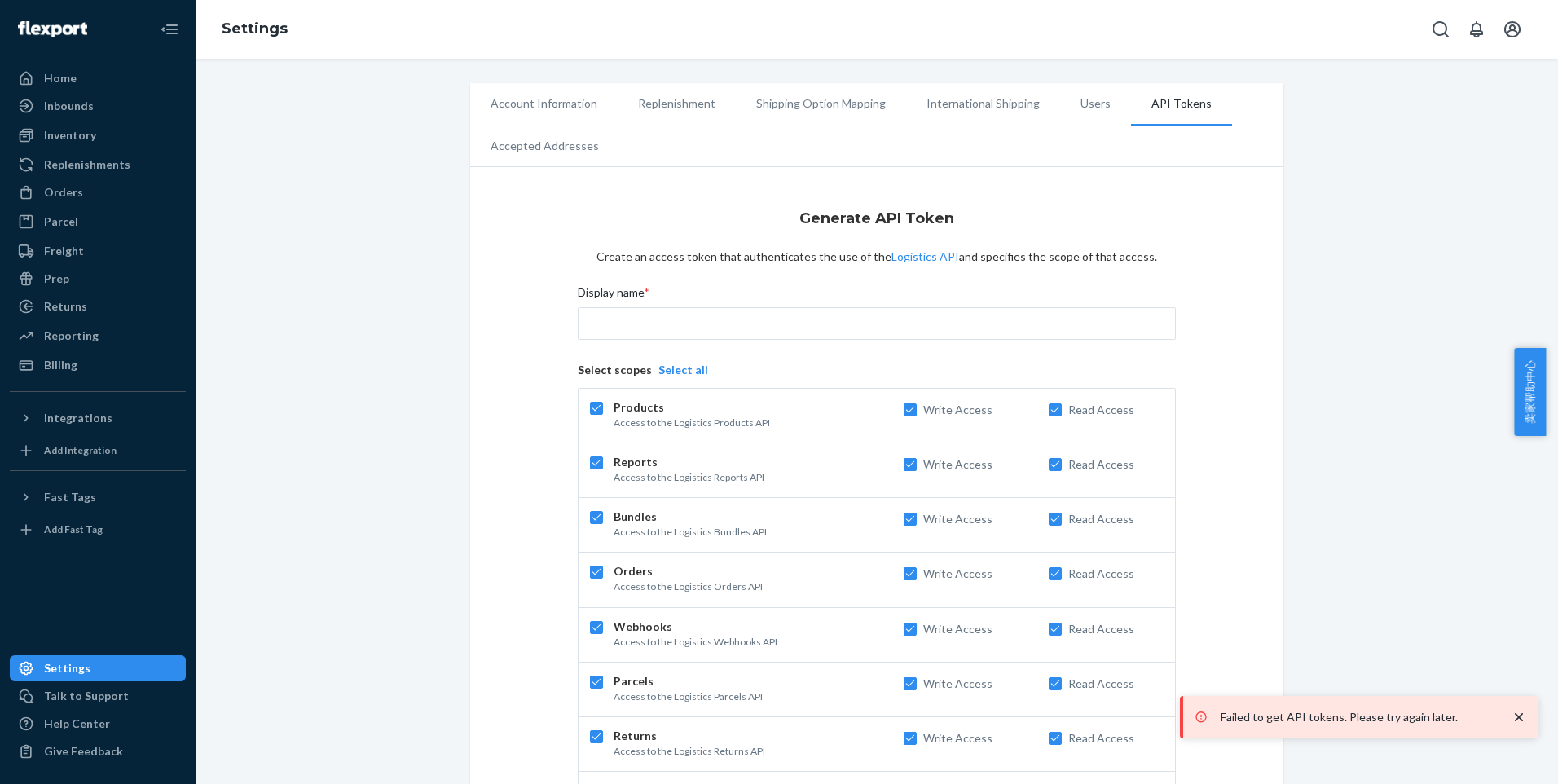
checkbox input "true"
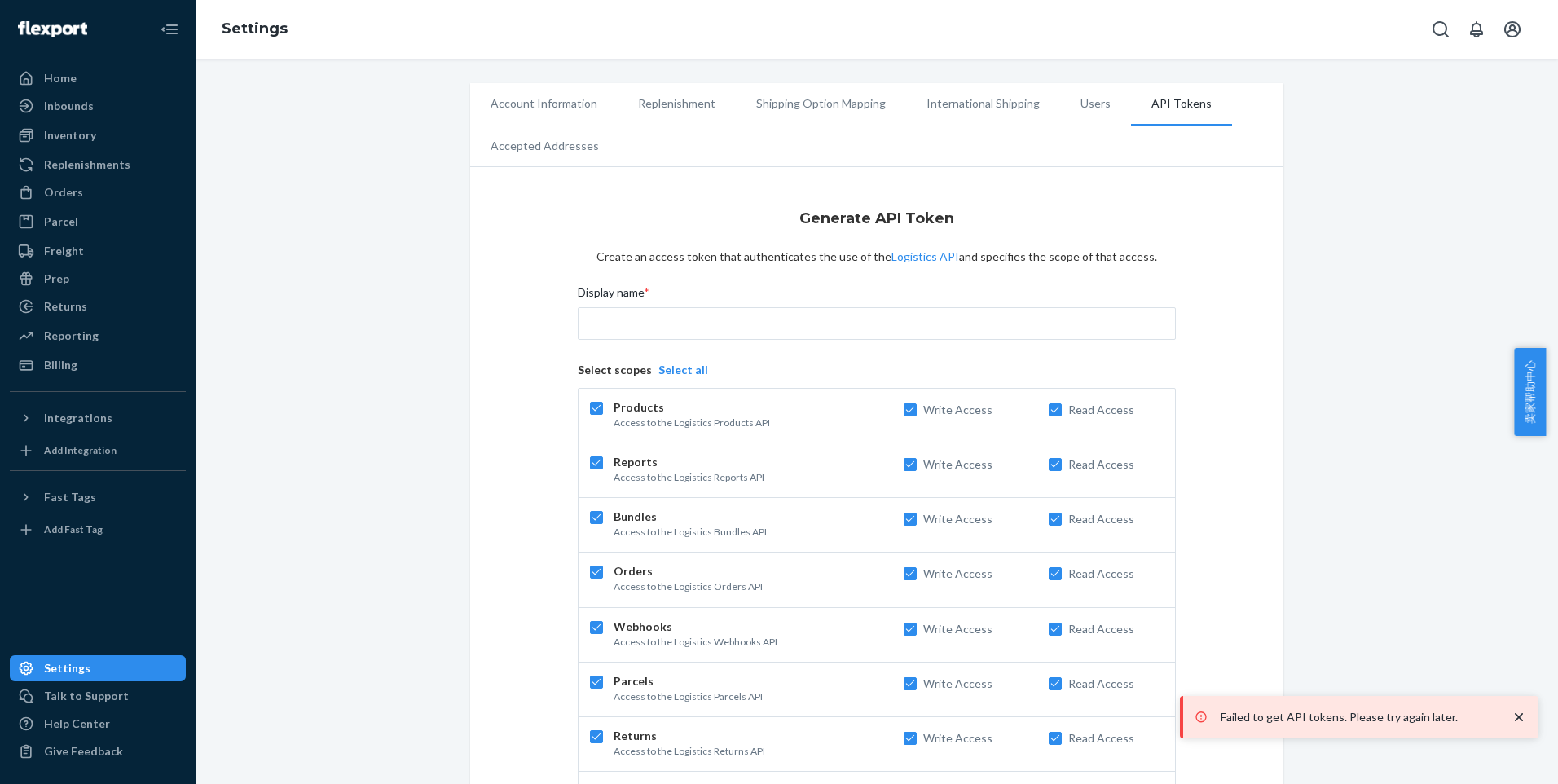
checkbox input "true"
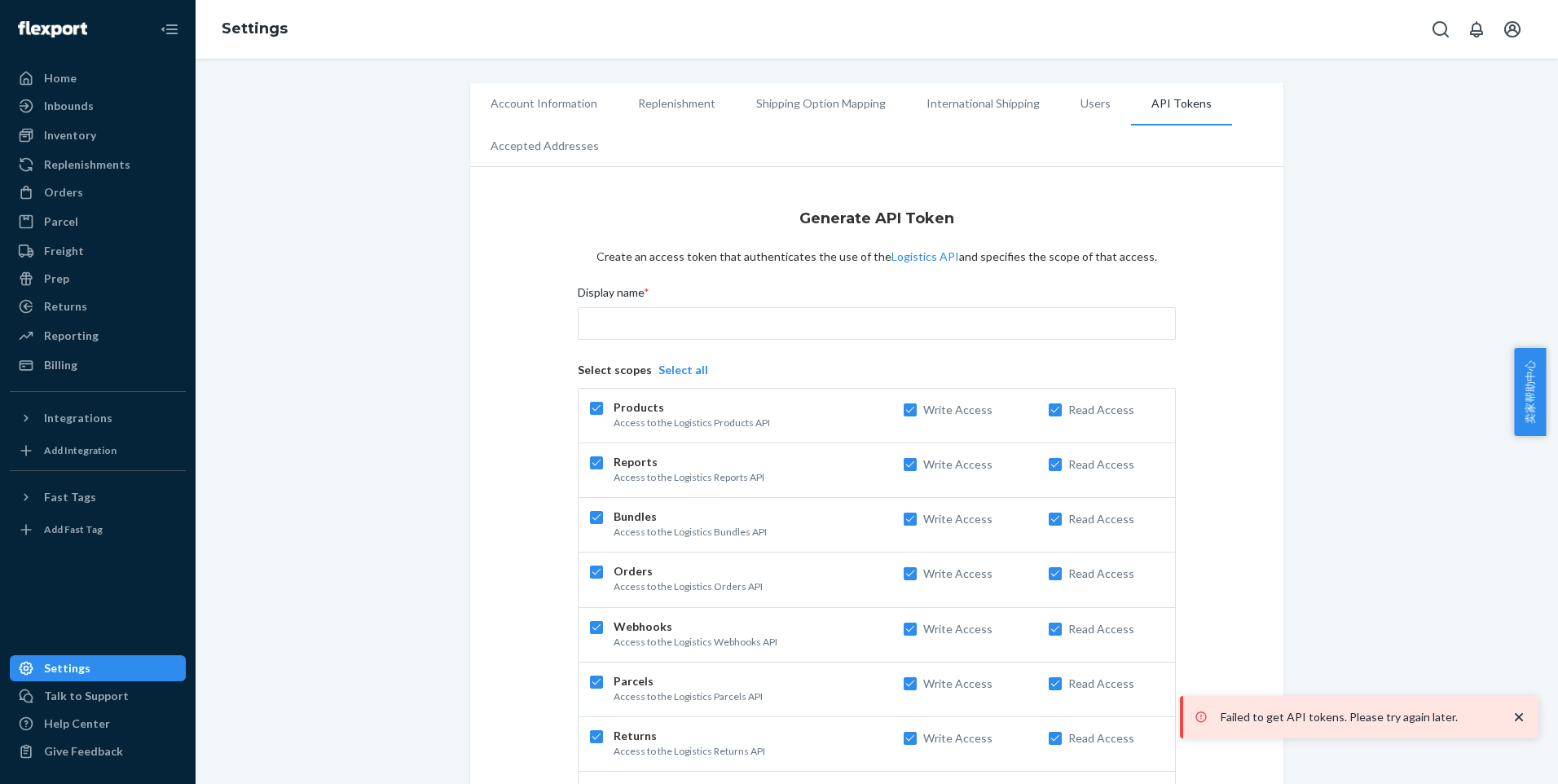
checkbox input "true"
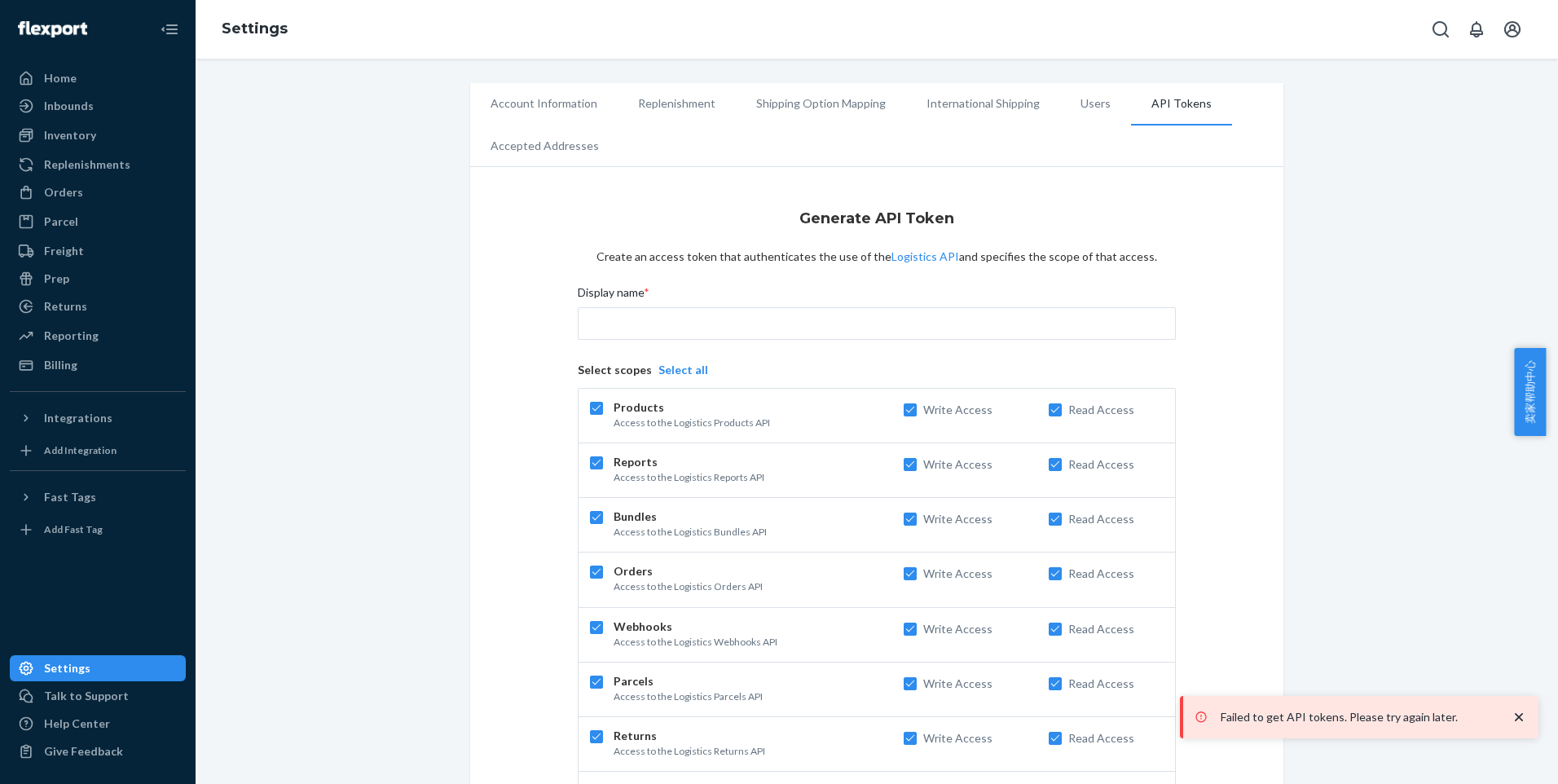
checkbox input "true"
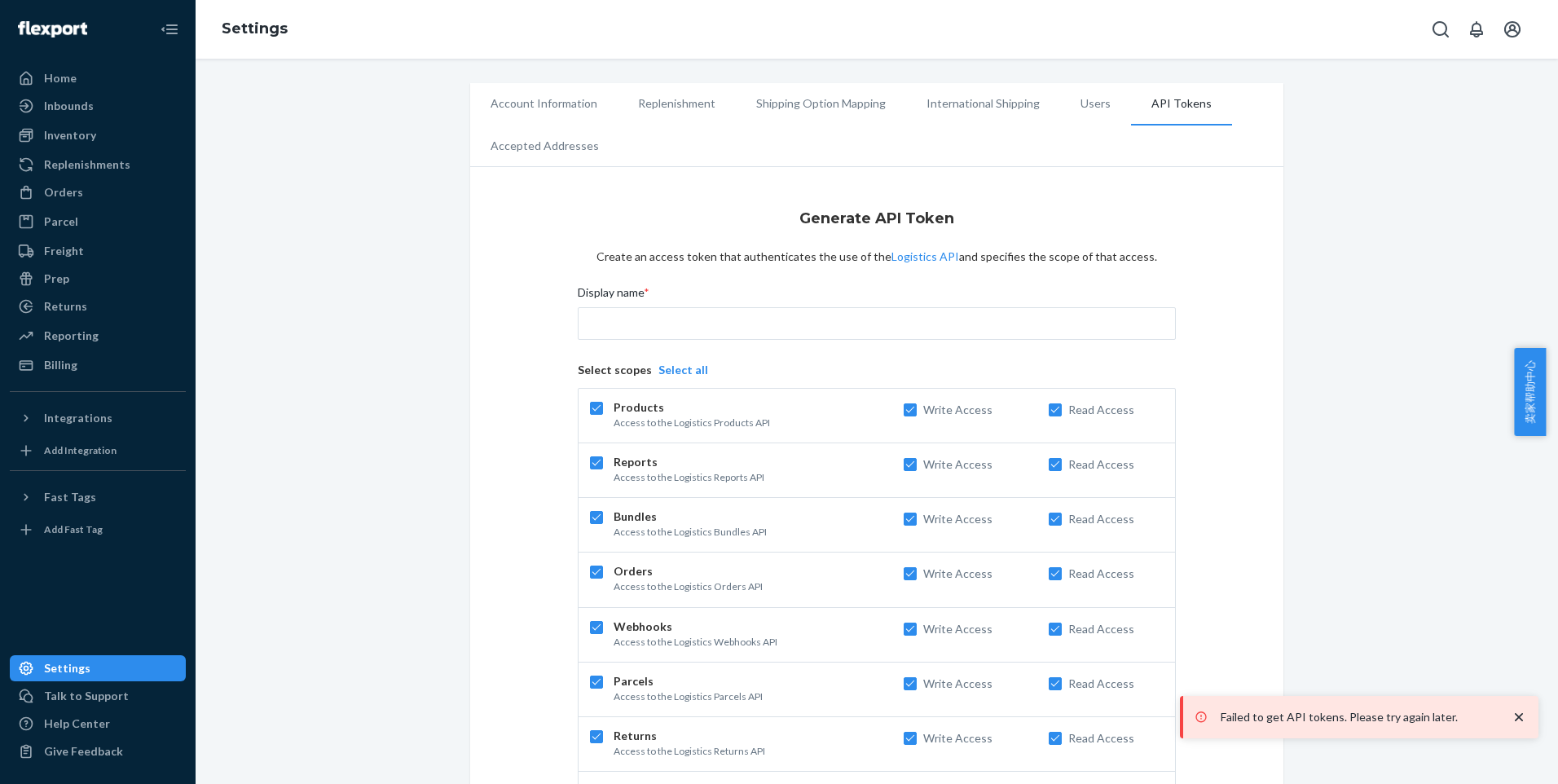
checkbox input "true"
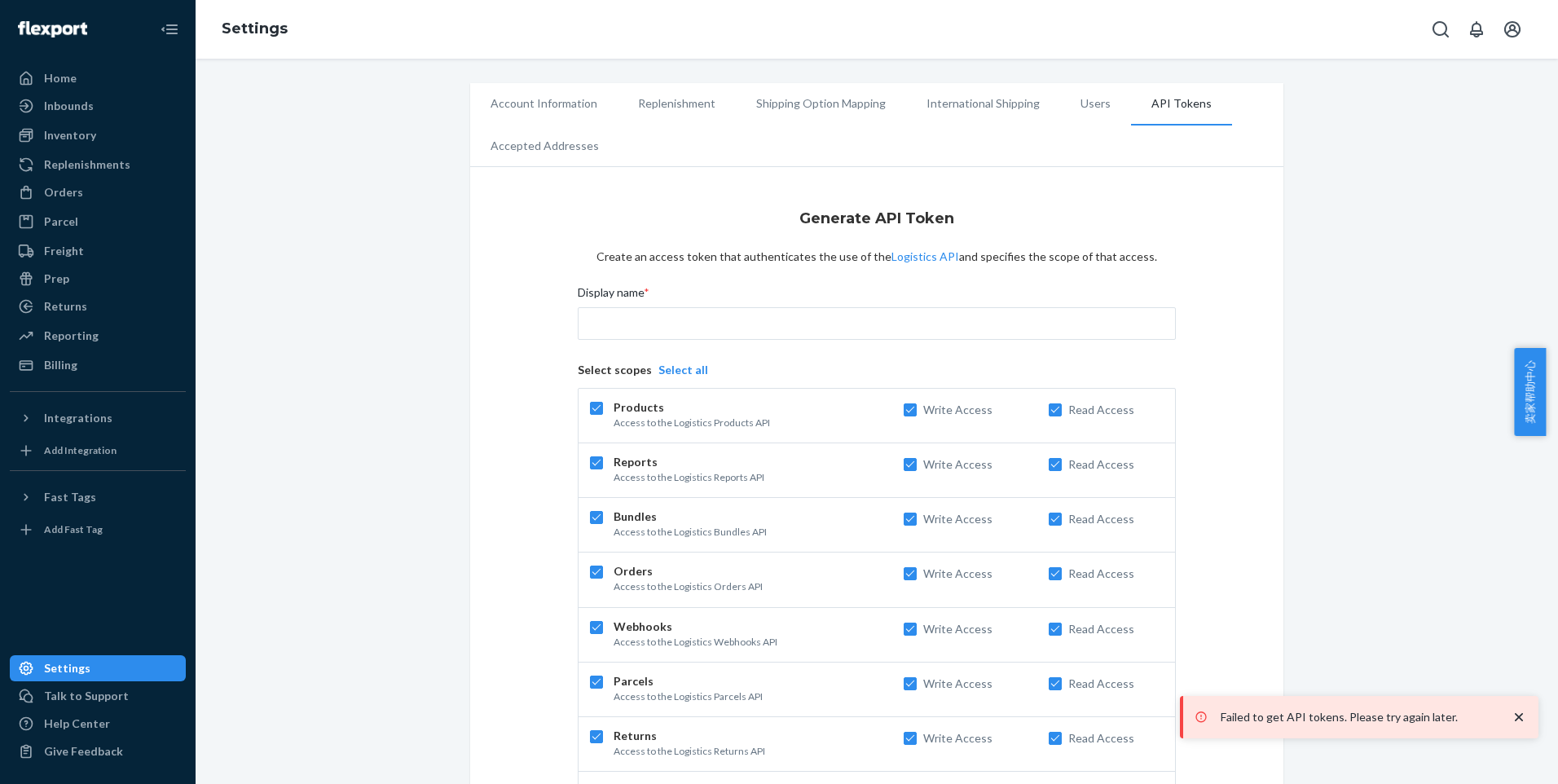
checkbox input "true"
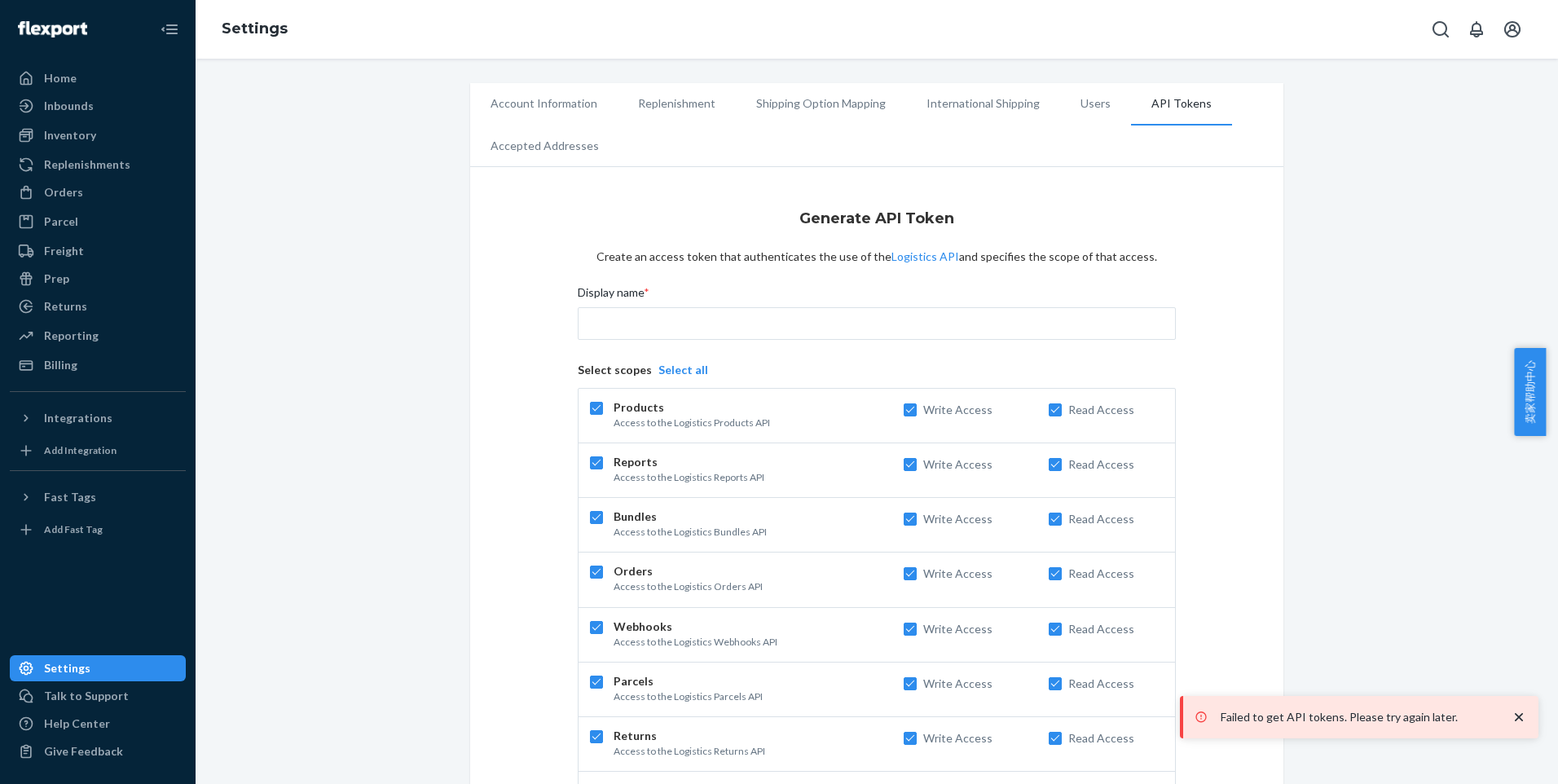
checkbox input "true"
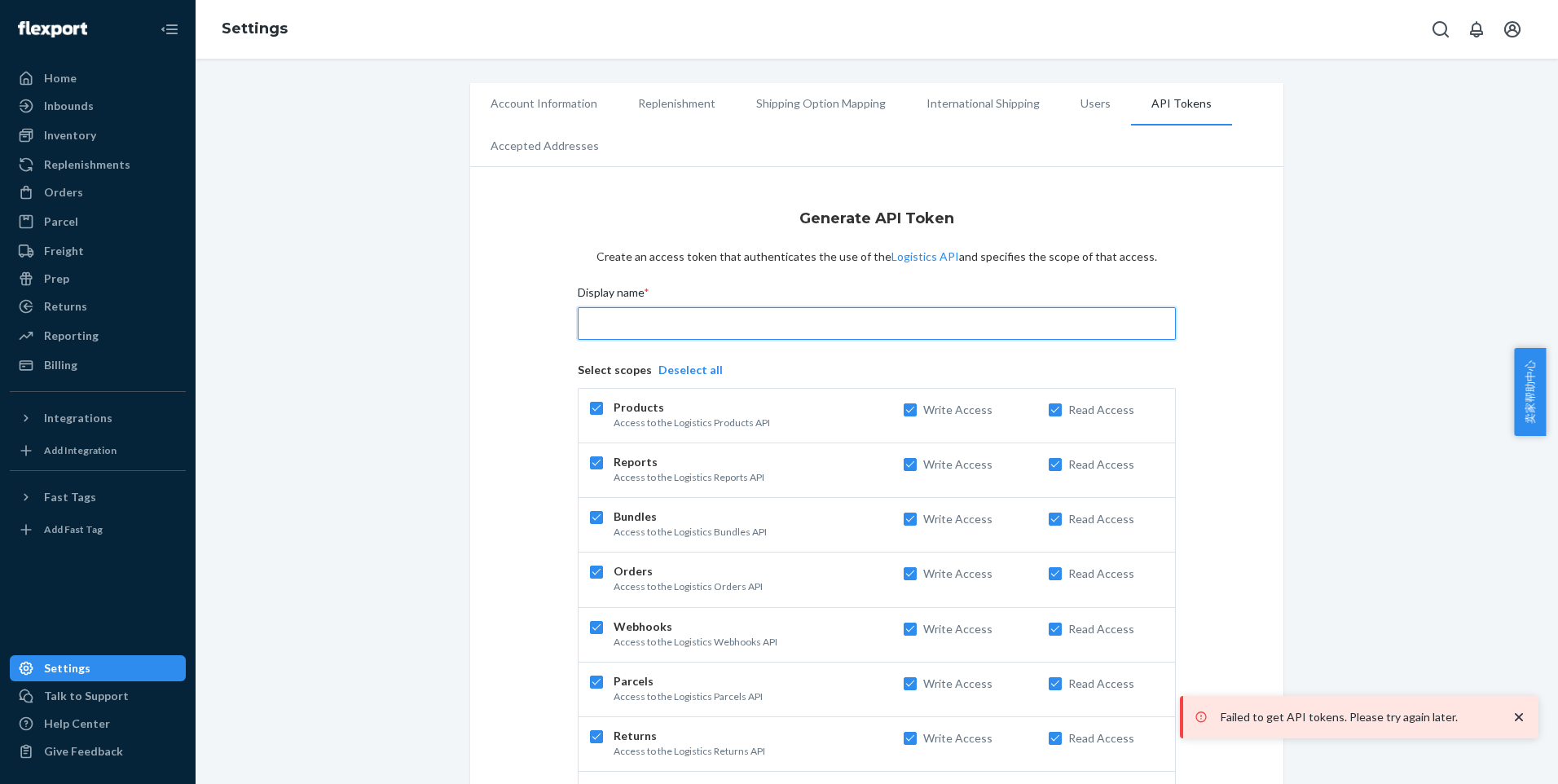
click at [662, 322] on input "Display name *" at bounding box center [876, 323] width 598 height 32
type input "deliverr3"
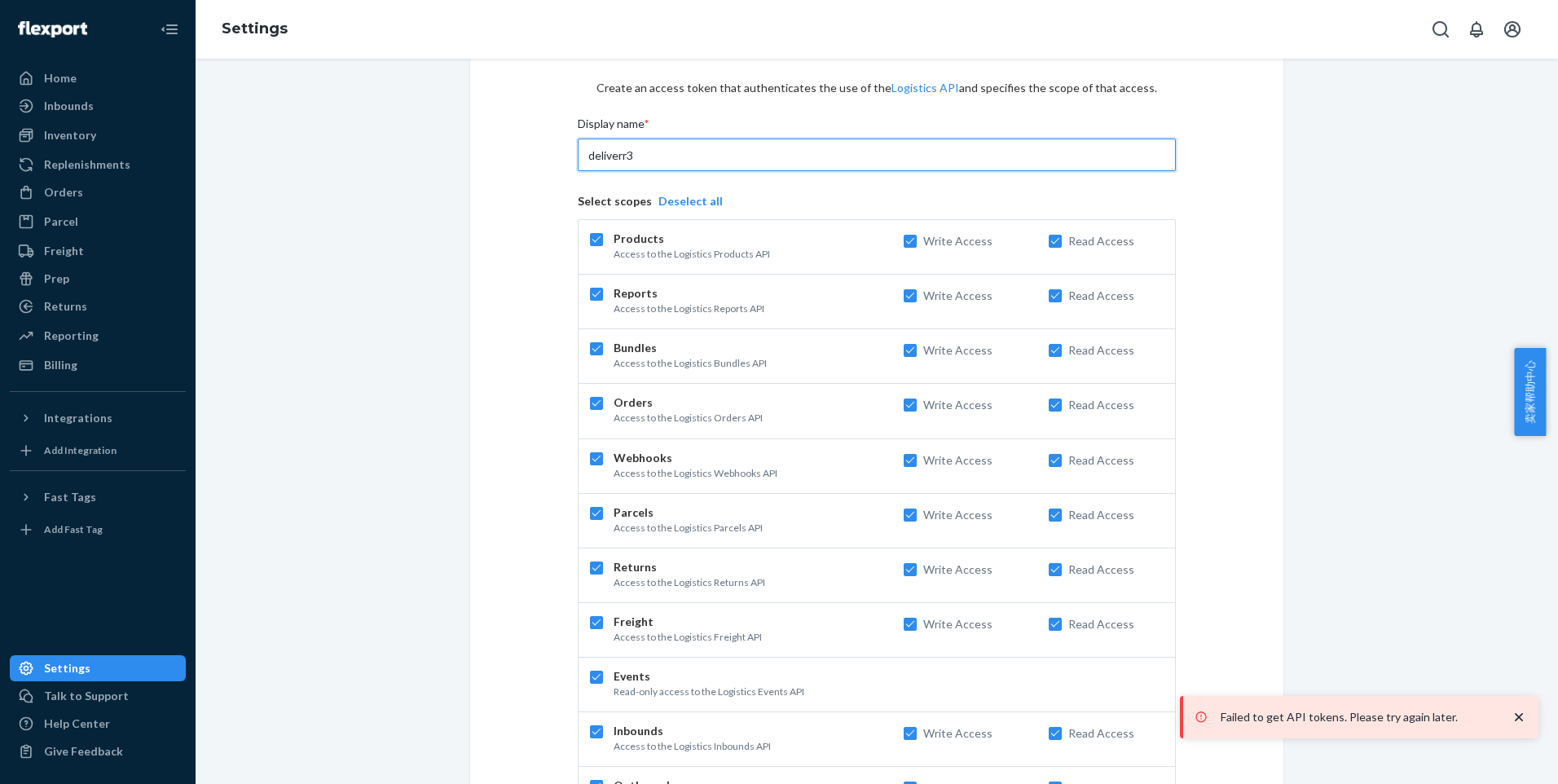
scroll to position [292, 0]
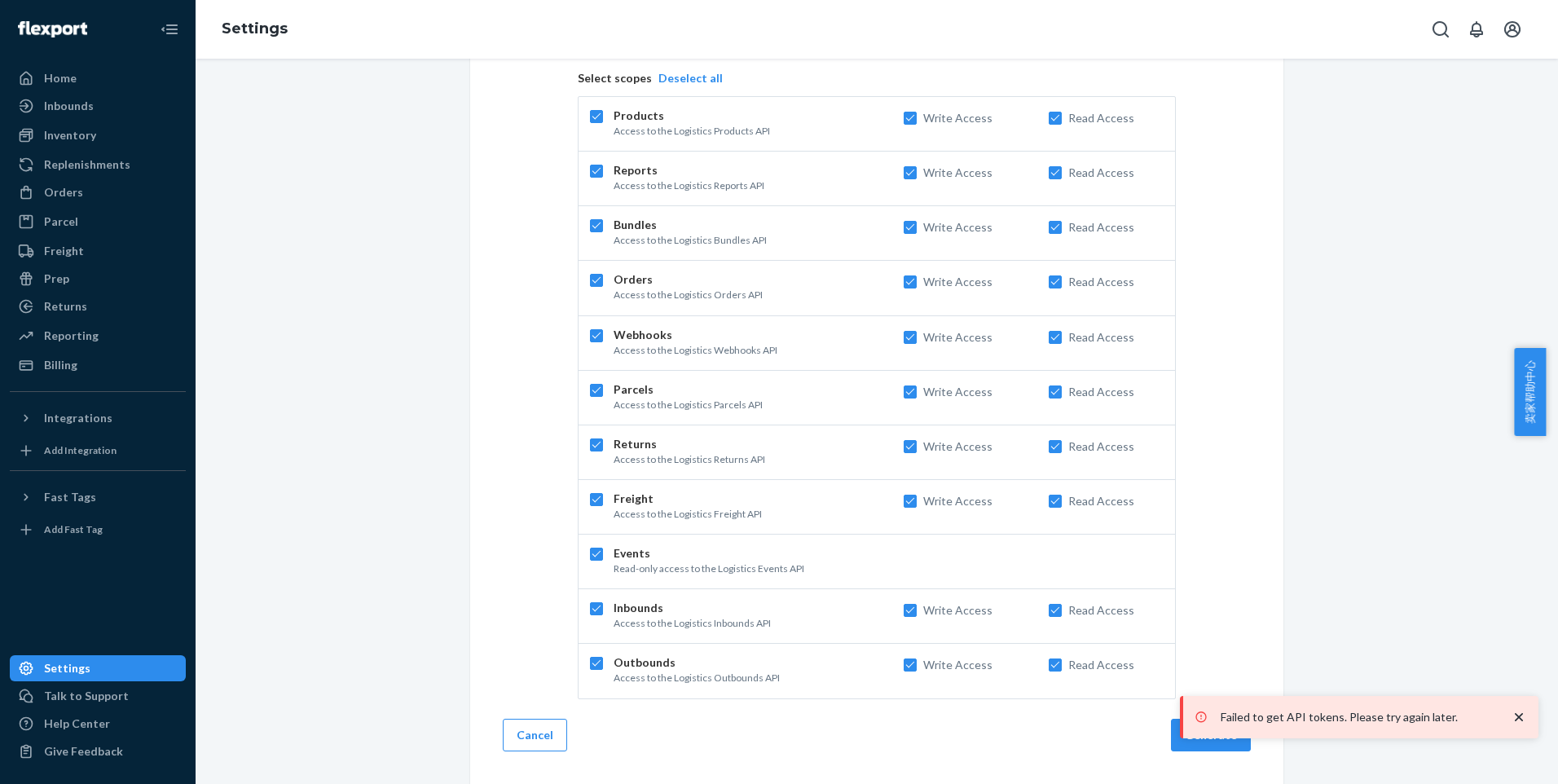
click at [1517, 717] on icon "close toast" at bounding box center [1519, 717] width 8 height 8
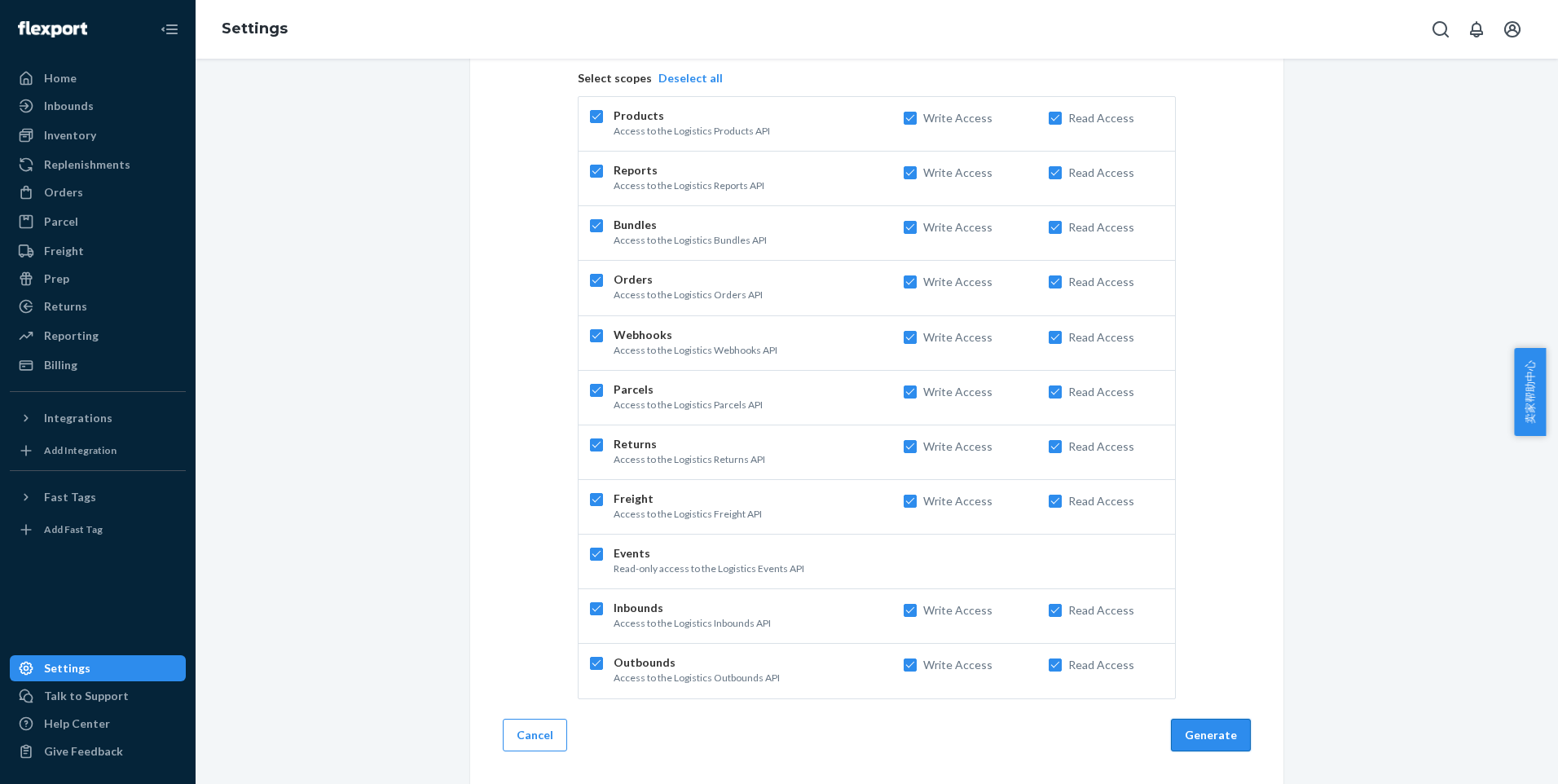
click at [1176, 737] on button "Generate" at bounding box center [1211, 735] width 80 height 32
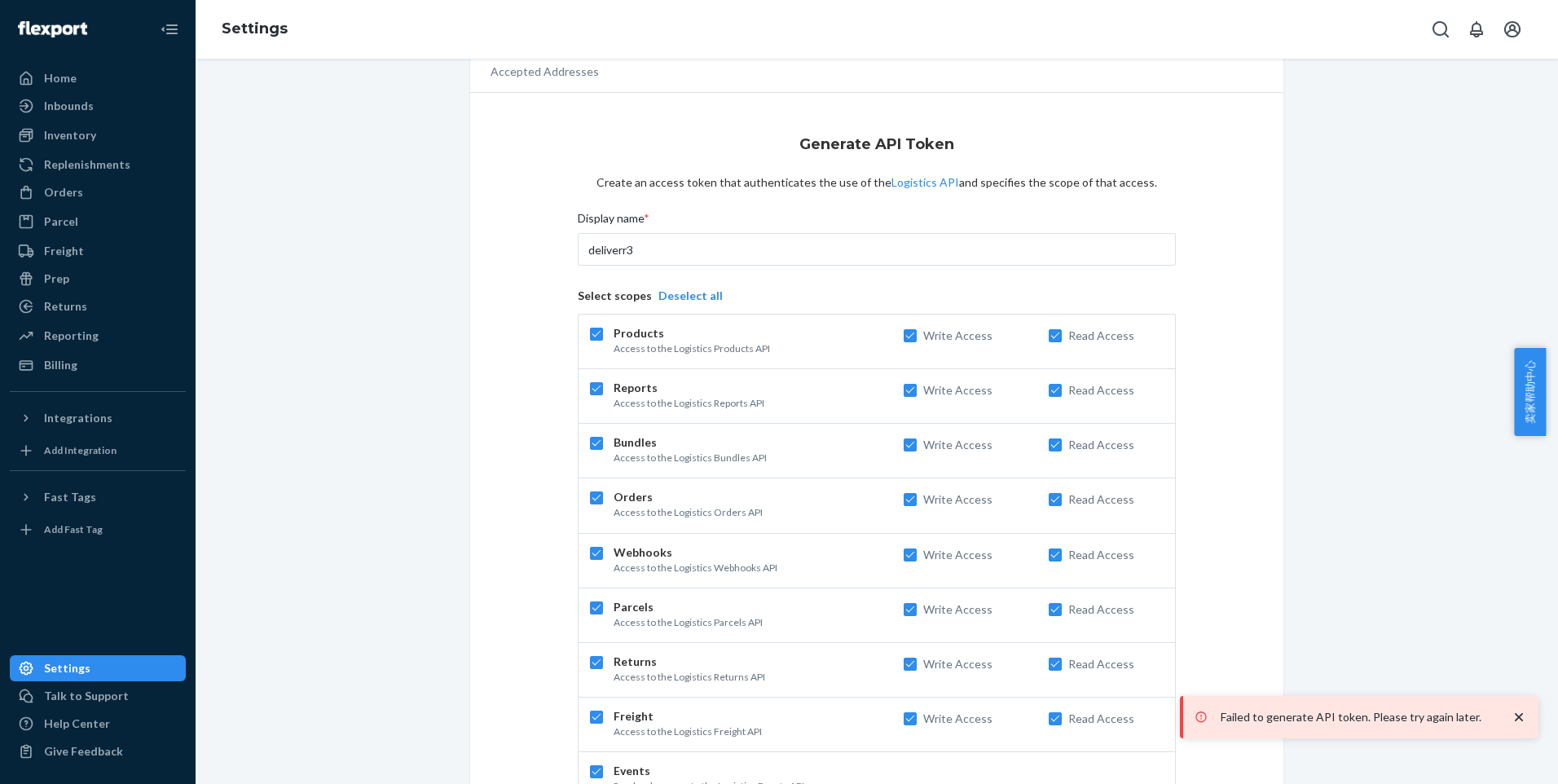
scroll to position [0, 0]
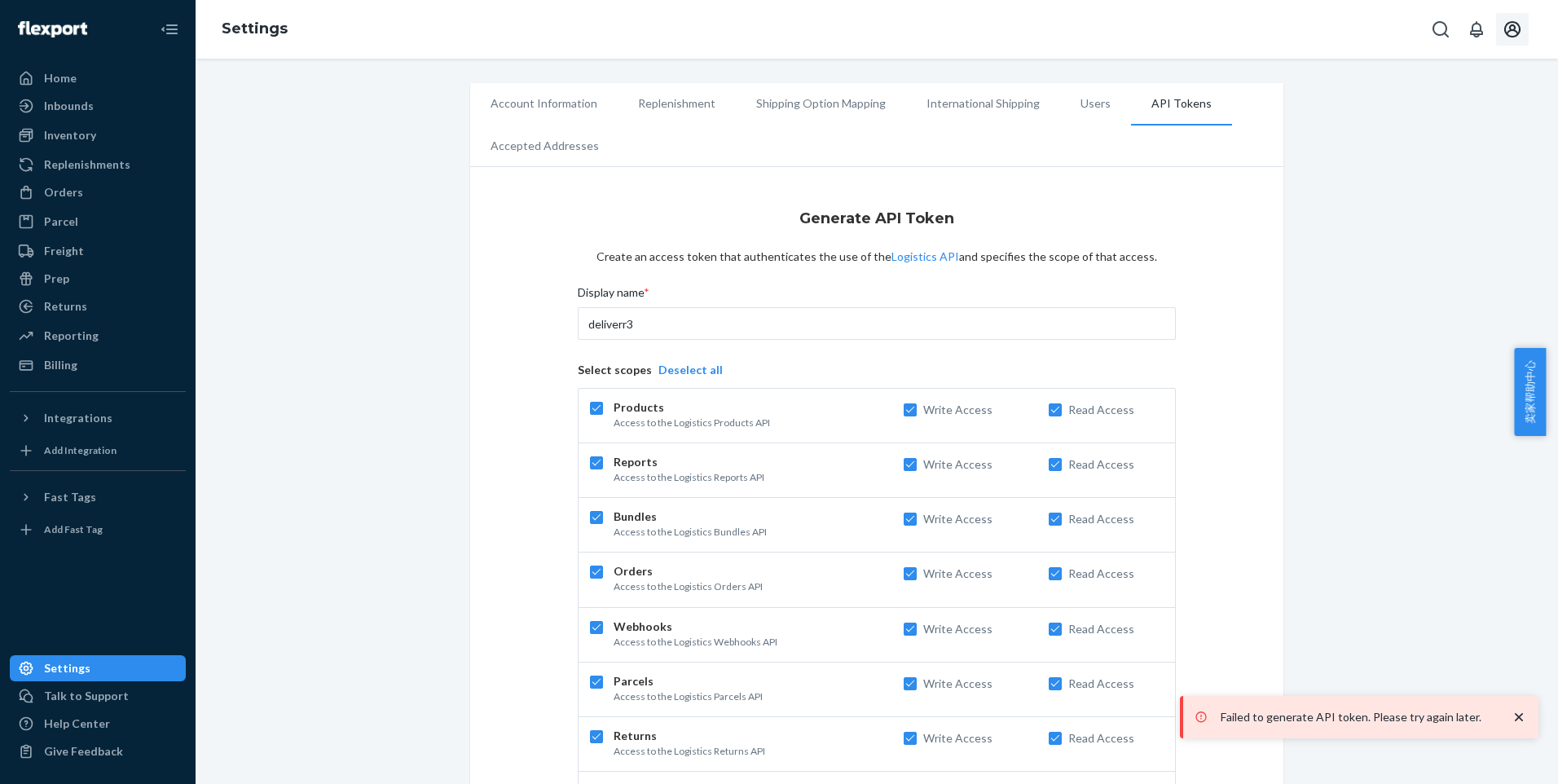
click at [1519, 22] on icon "Open account menu" at bounding box center [1511, 28] width 19 height 19
click at [1465, 143] on div "Log out" at bounding box center [1474, 158] width 122 height 30
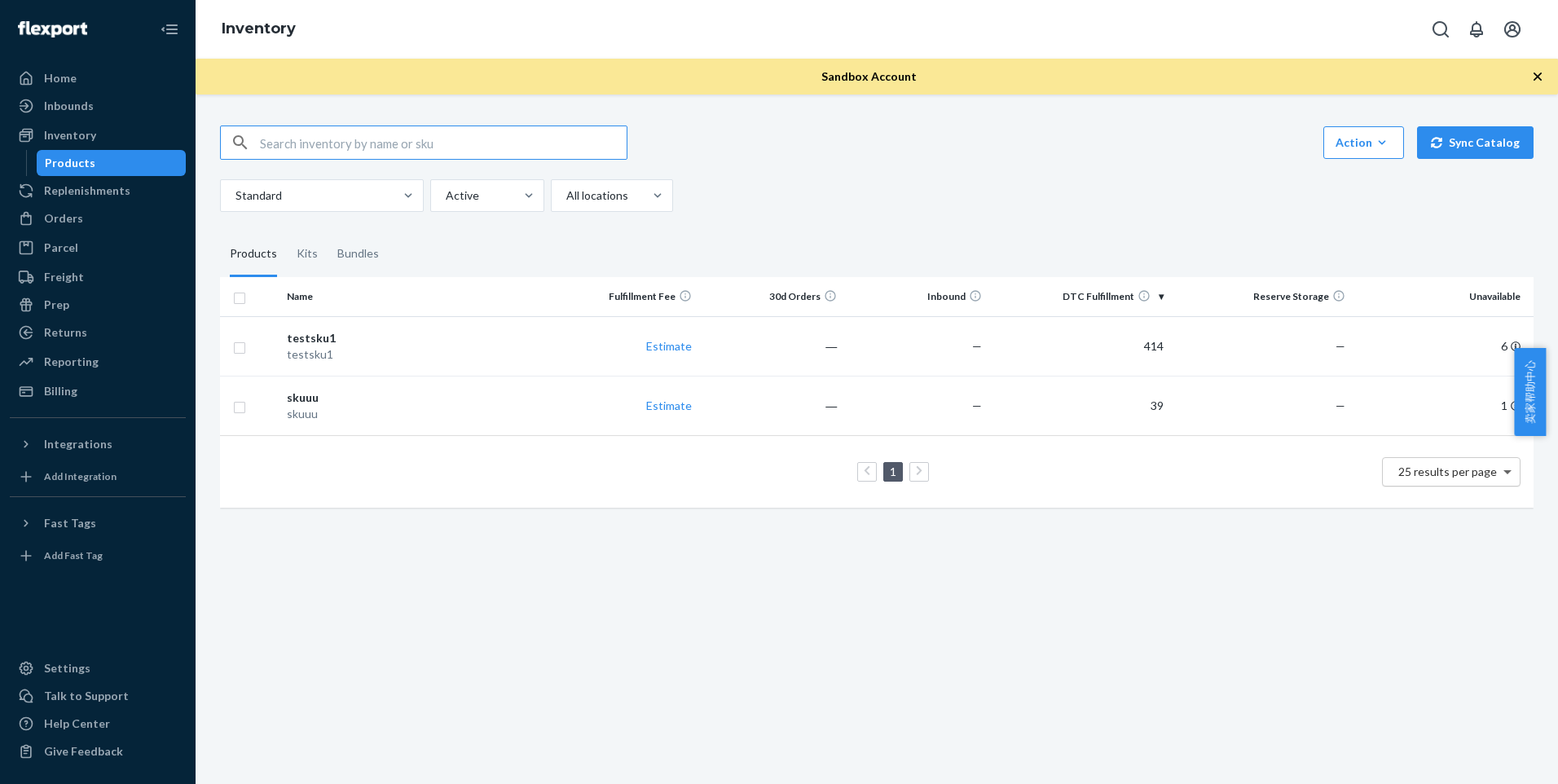
click at [1500, 473] on span at bounding box center [1510, 472] width 20 height 27
click at [1214, 515] on div "Name Fulfillment Fee 30d Orders Inbound DTC Fulfillment Reserve Storage Unavail…" at bounding box center [876, 401] width 1314 height 247
click at [121, 221] on div "Orders" at bounding box center [97, 217] width 172 height 22
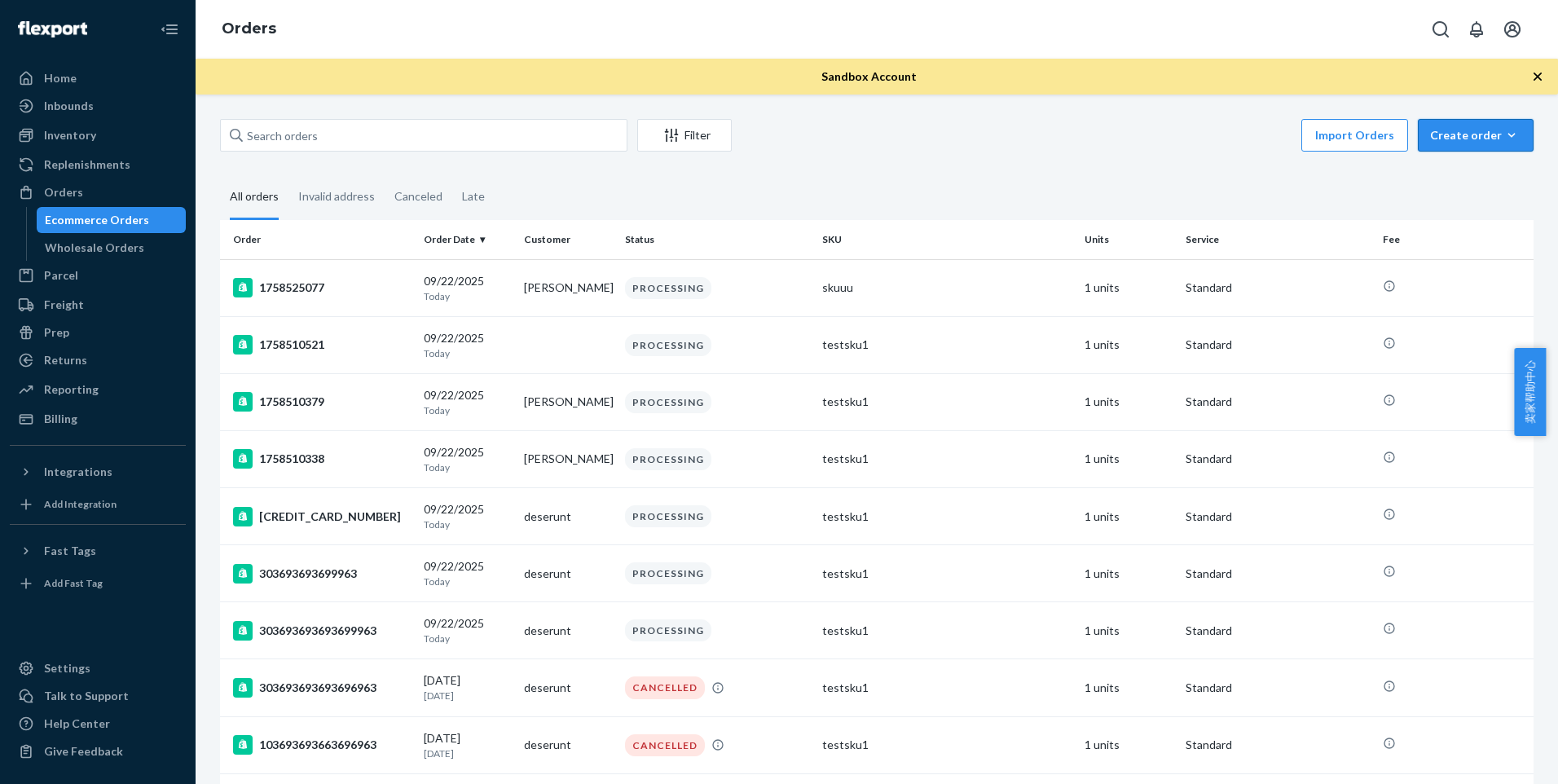
click at [1471, 135] on div "Create order" at bounding box center [1476, 136] width 92 height 17
click at [1447, 184] on button "Ecommerce order" at bounding box center [1501, 175] width 157 height 35
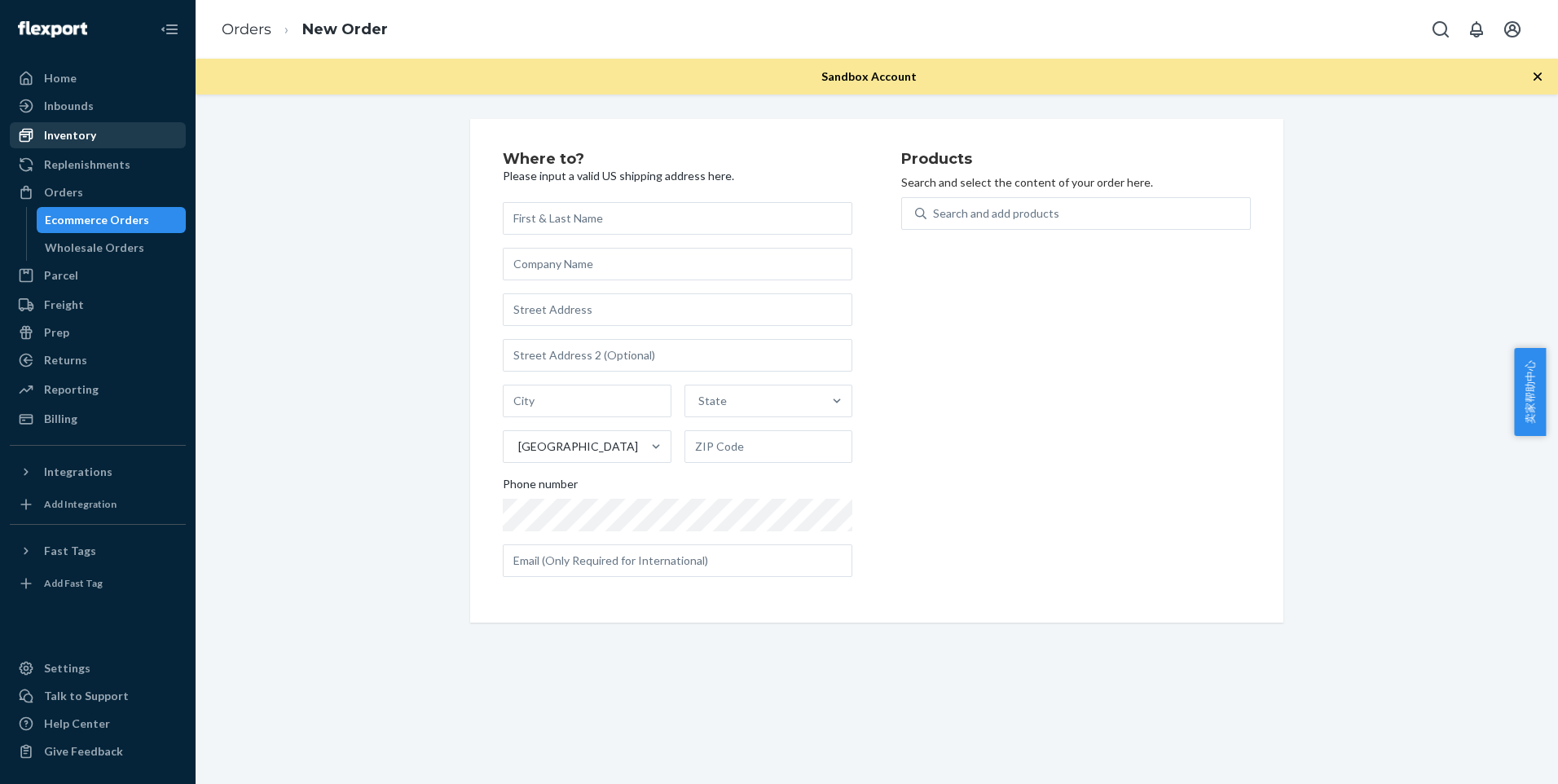
click at [107, 131] on div "Inventory" at bounding box center [97, 135] width 172 height 22
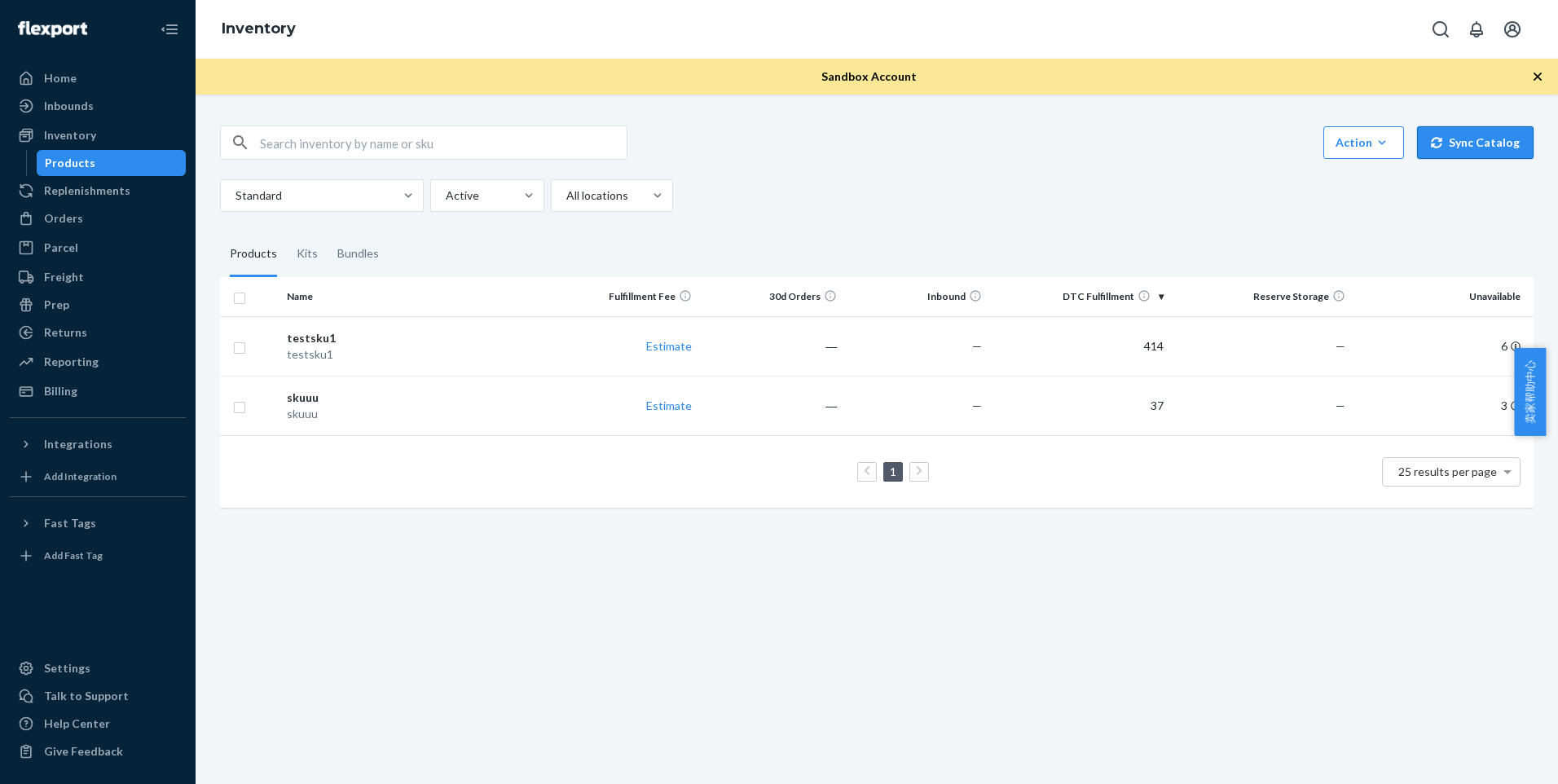
click at [1441, 152] on button "Sync Catalog" at bounding box center [1476, 142] width 117 height 32
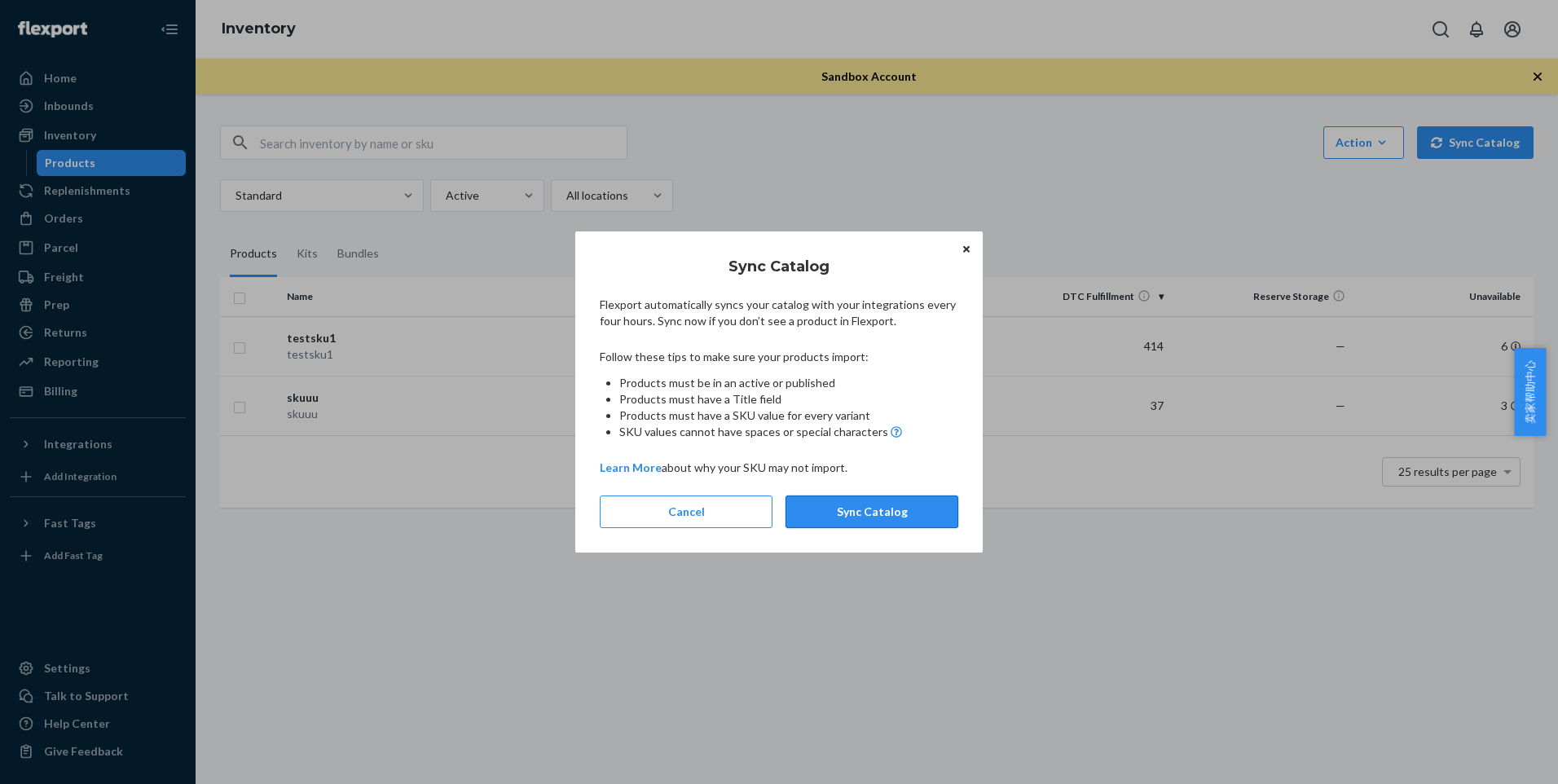
click at [883, 517] on button "Sync Catalog" at bounding box center [871, 512] width 172 height 32
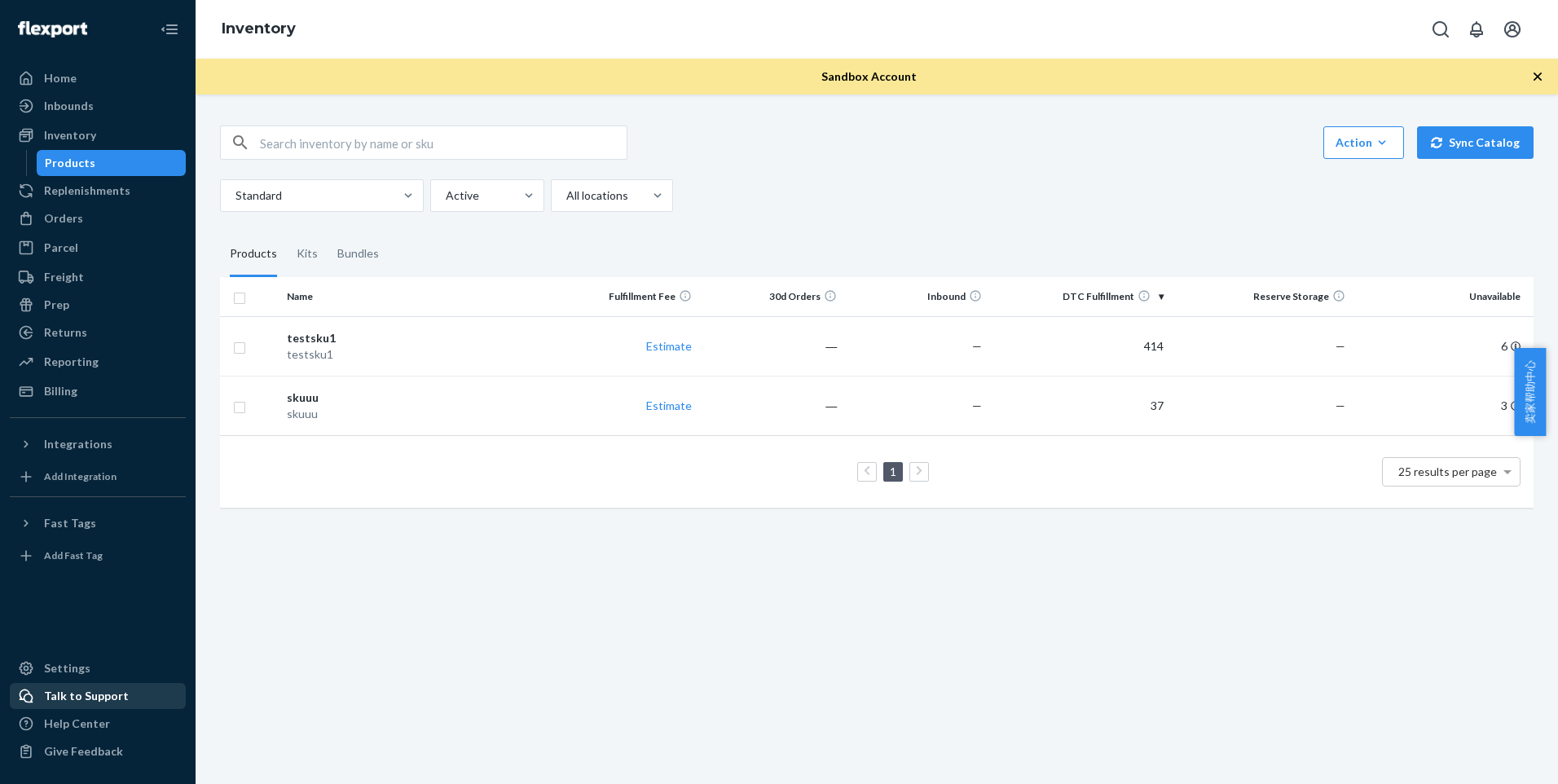
click at [127, 694] on div "Talk to Support" at bounding box center [97, 696] width 172 height 22
click at [119, 147] on link "Inventory" at bounding box center [97, 135] width 176 height 26
click at [102, 111] on div "Inbounds" at bounding box center [97, 105] width 172 height 22
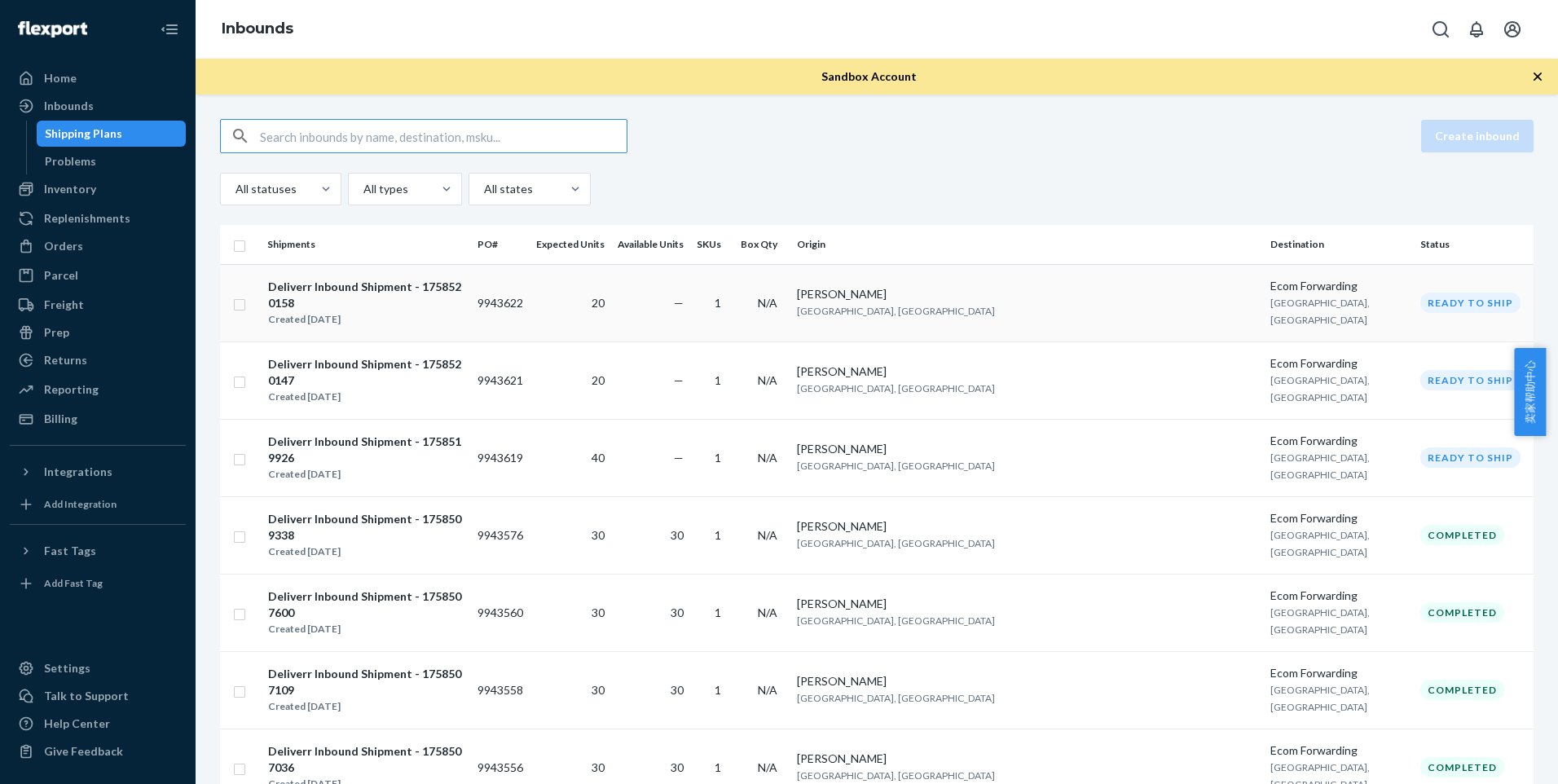
click at [1026, 293] on div "[PERSON_NAME]" at bounding box center [1028, 294] width 462 height 17
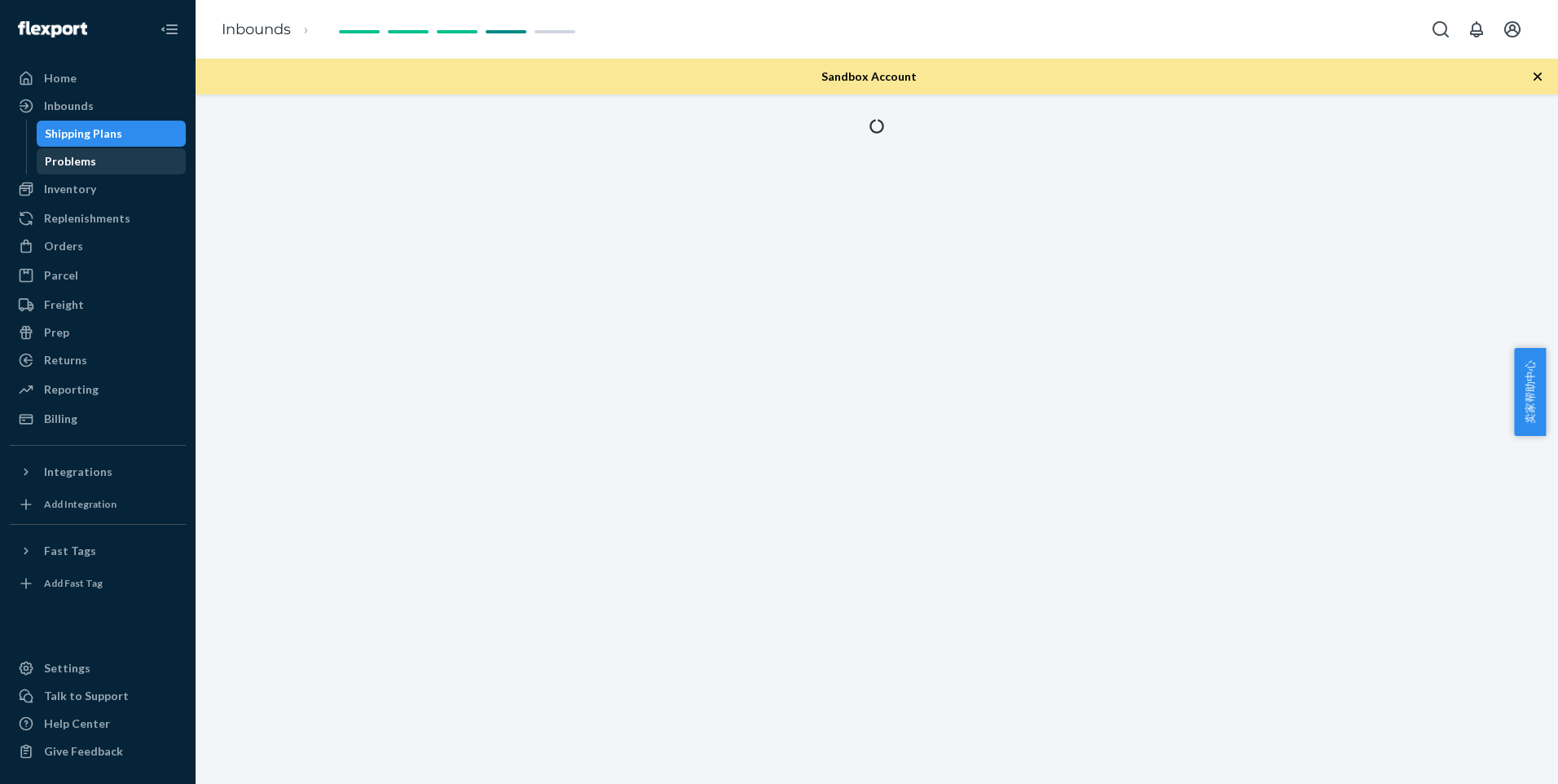
click at [133, 157] on div "Problems" at bounding box center [112, 161] width 147 height 22
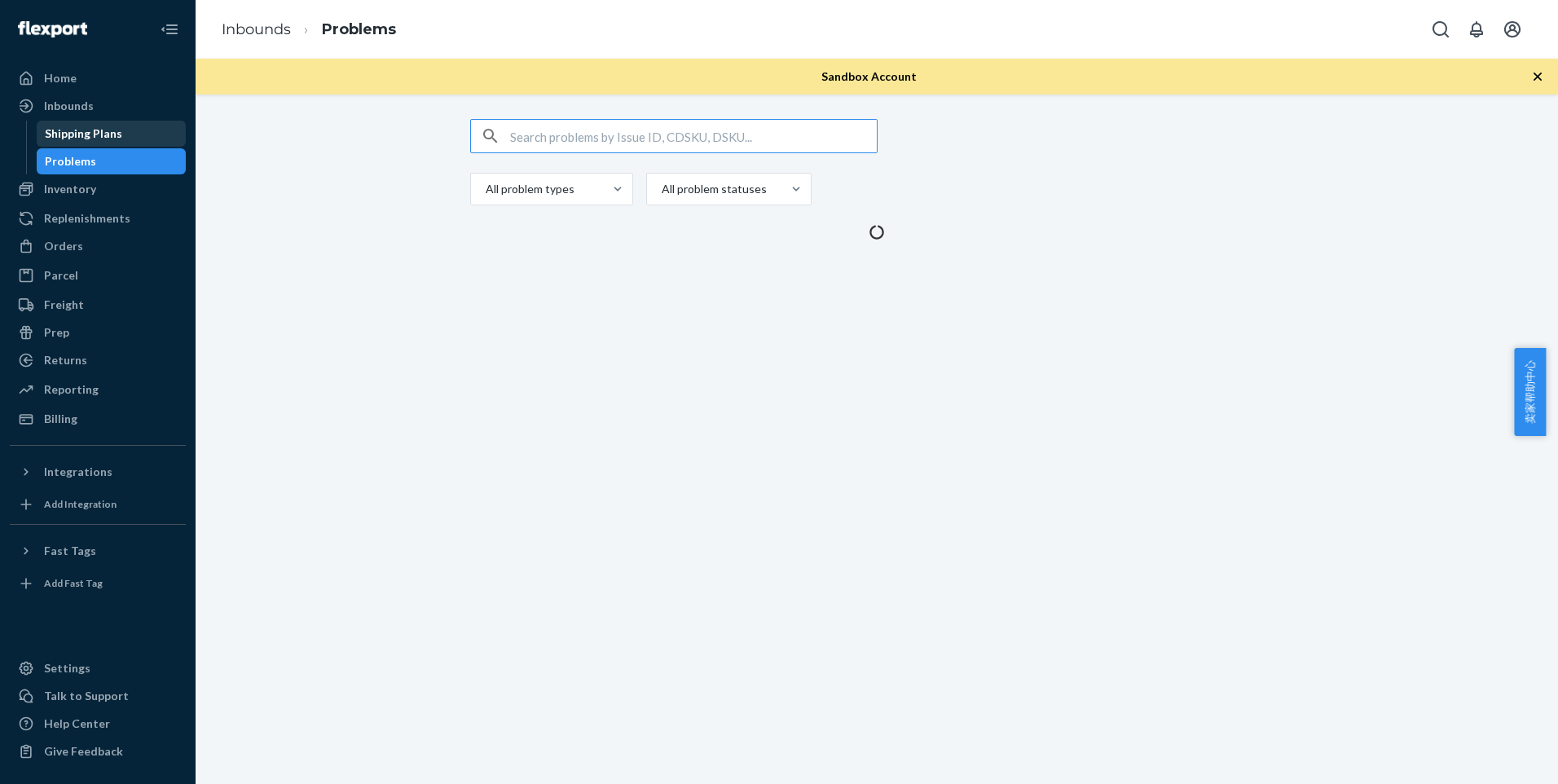
click at [129, 146] on link "Shipping Plans" at bounding box center [112, 133] width 150 height 26
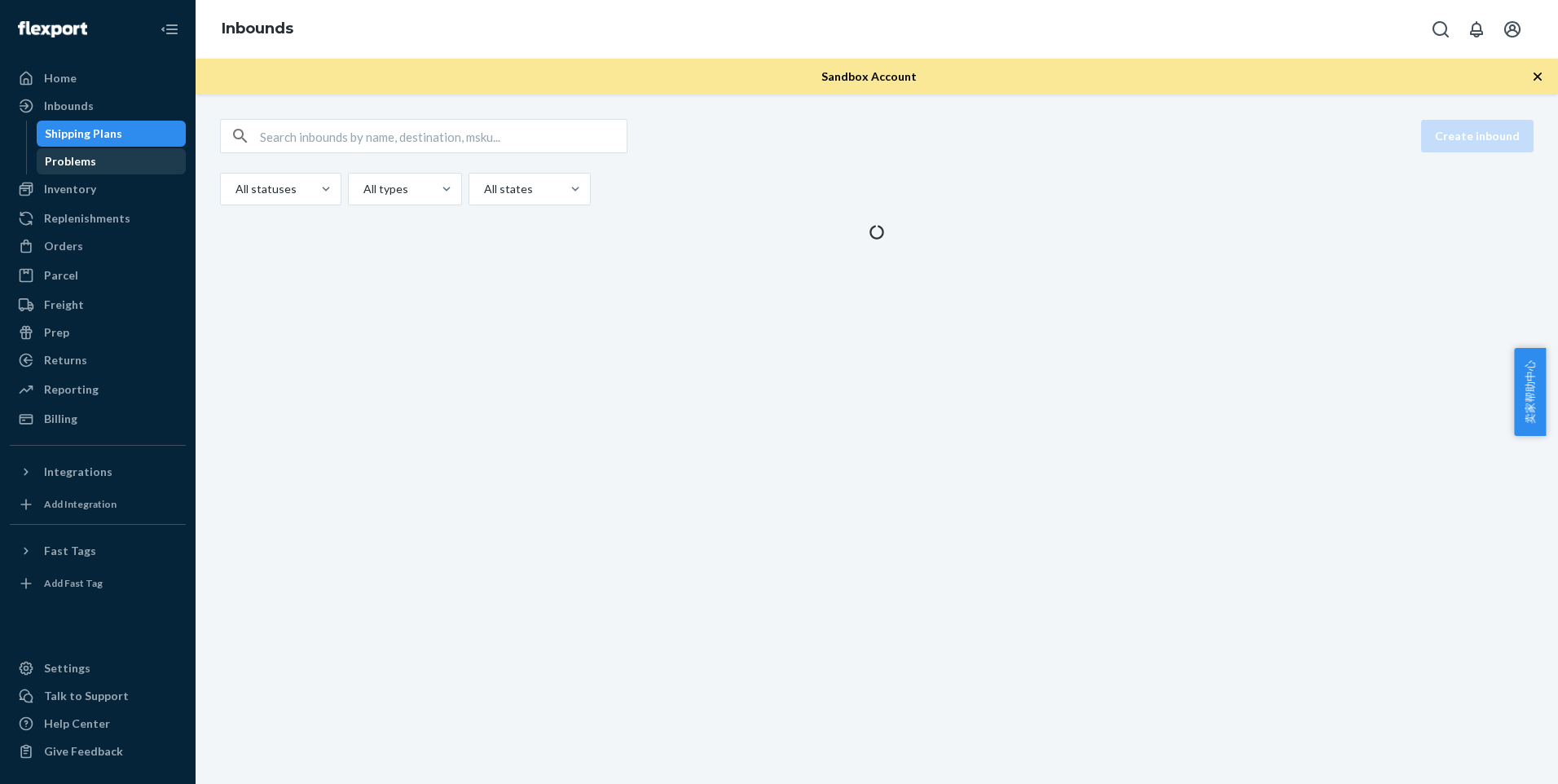
click at [119, 169] on div "Problems" at bounding box center [112, 161] width 147 height 22
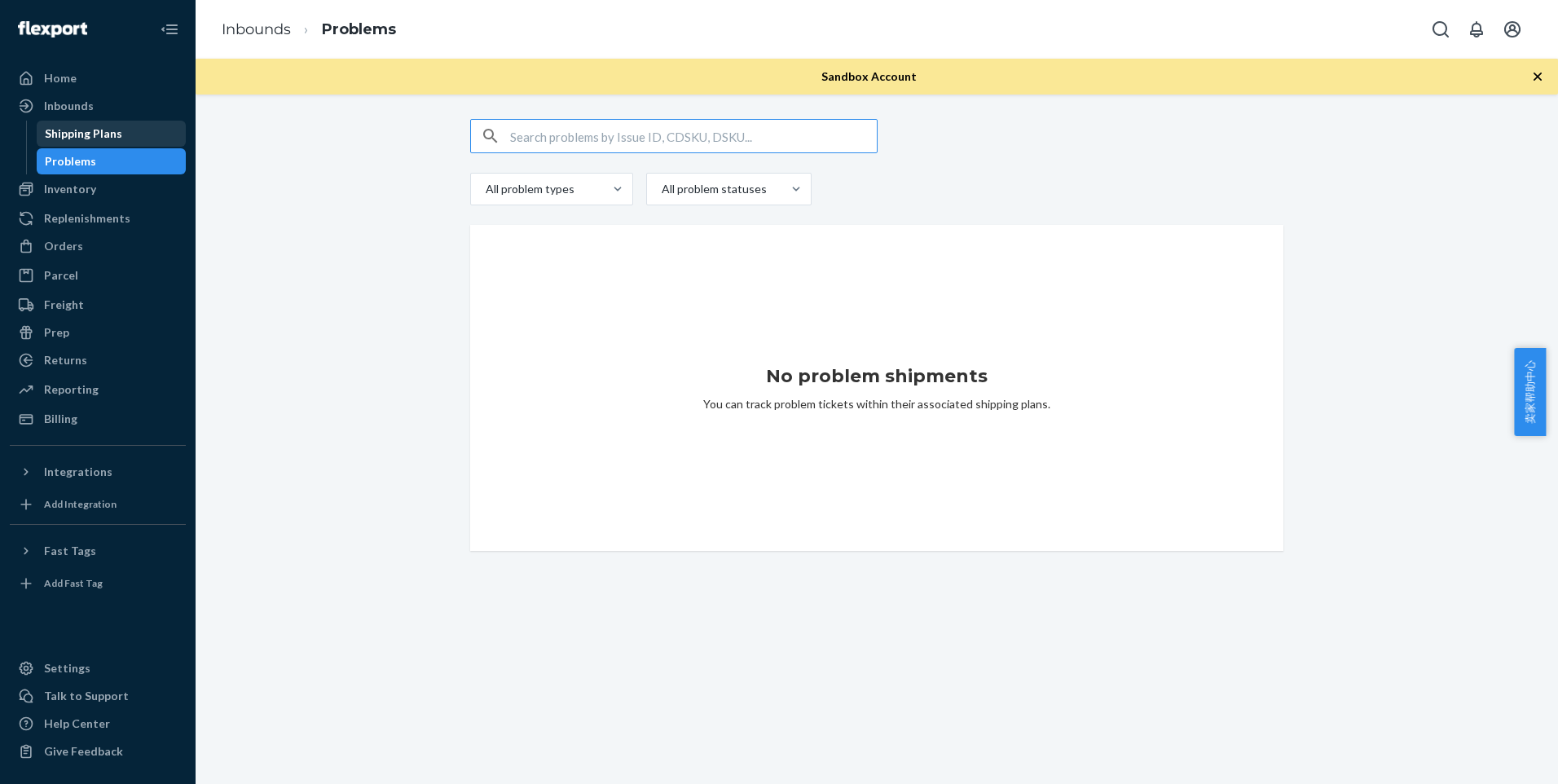
click at [104, 140] on div "Shipping Plans" at bounding box center [83, 134] width 77 height 17
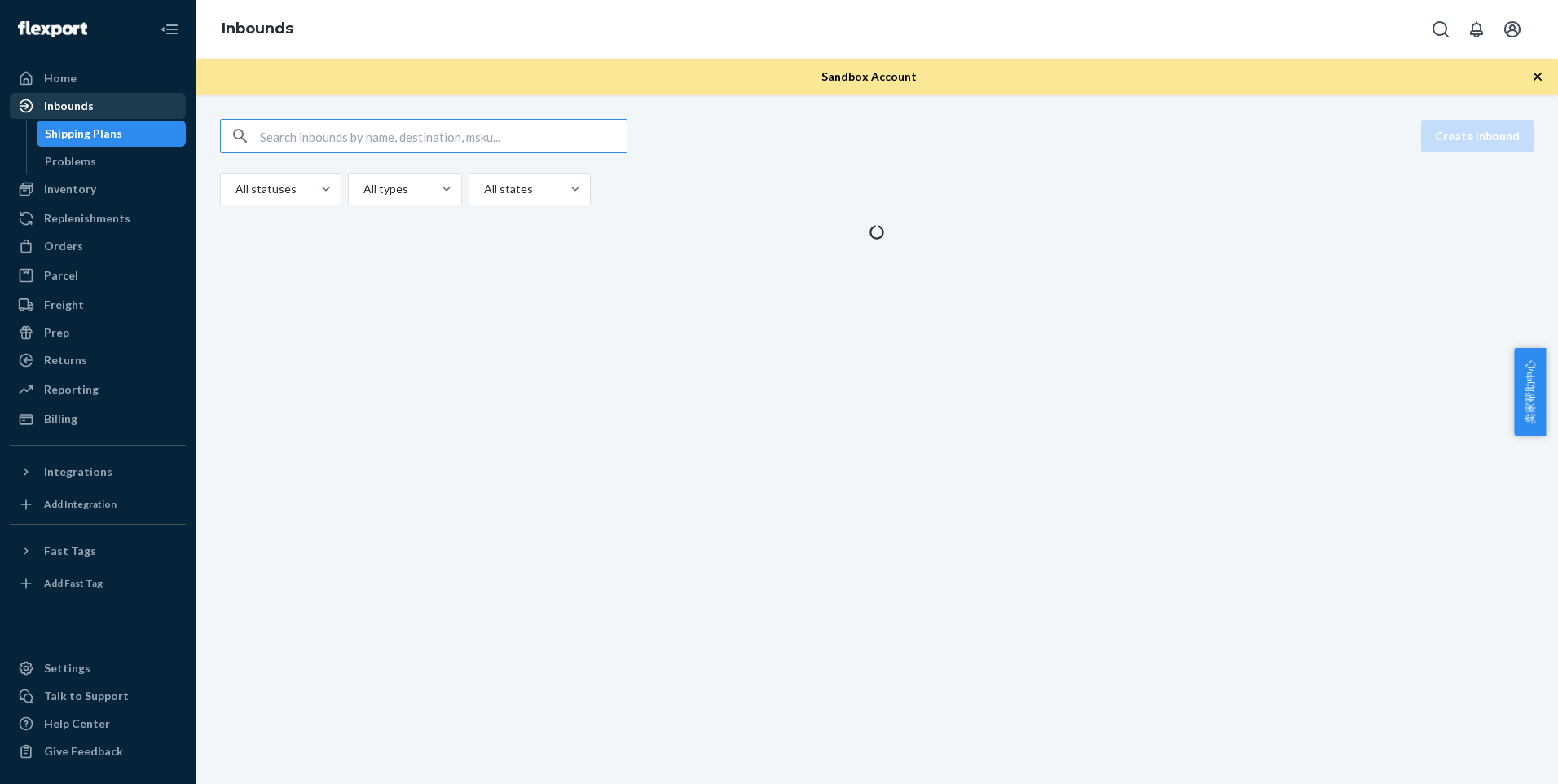
click at [109, 110] on div "Inbounds" at bounding box center [97, 105] width 172 height 22
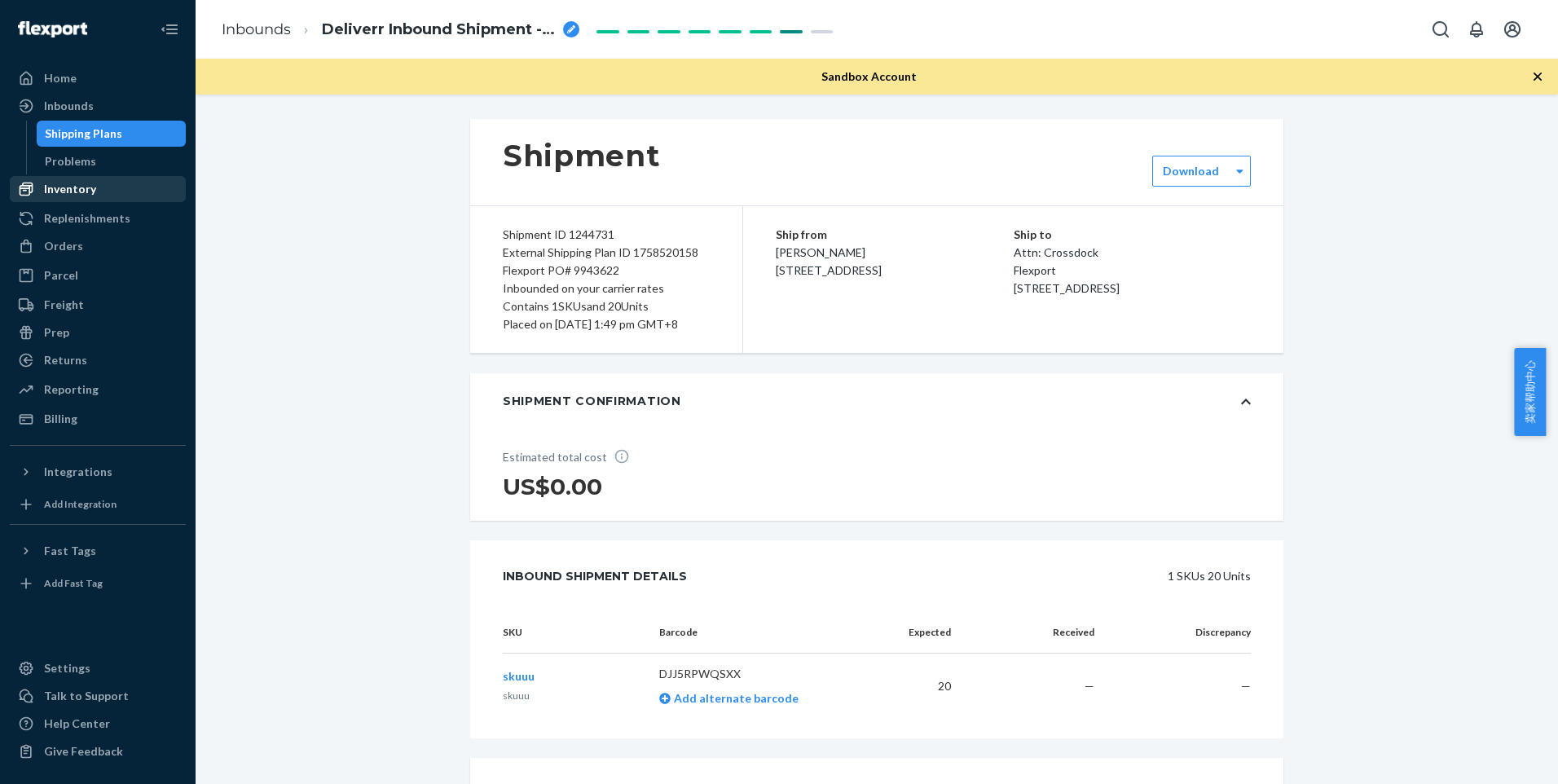
click at [99, 183] on div "Inventory" at bounding box center [97, 188] width 172 height 22
